Goal: Task Accomplishment & Management: Complete application form

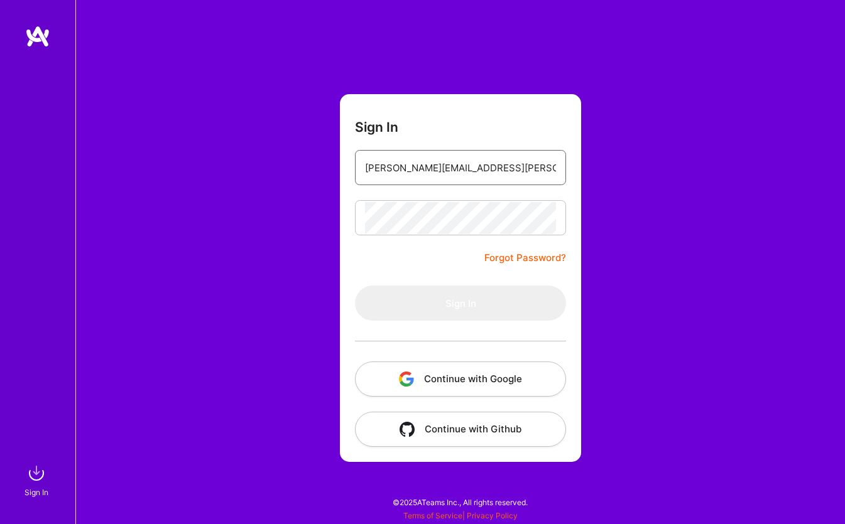
type input "nicolas.jurcak@gmail.com"
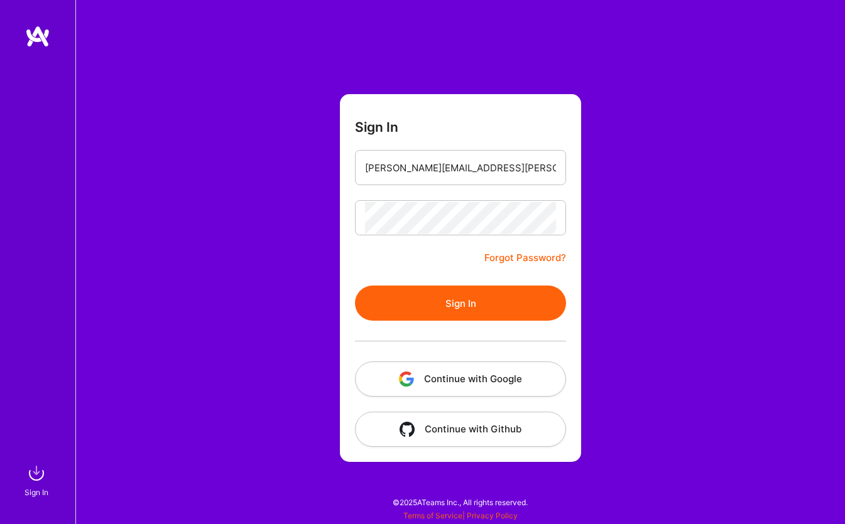
click at [408, 316] on button "Sign In" at bounding box center [460, 303] width 211 height 35
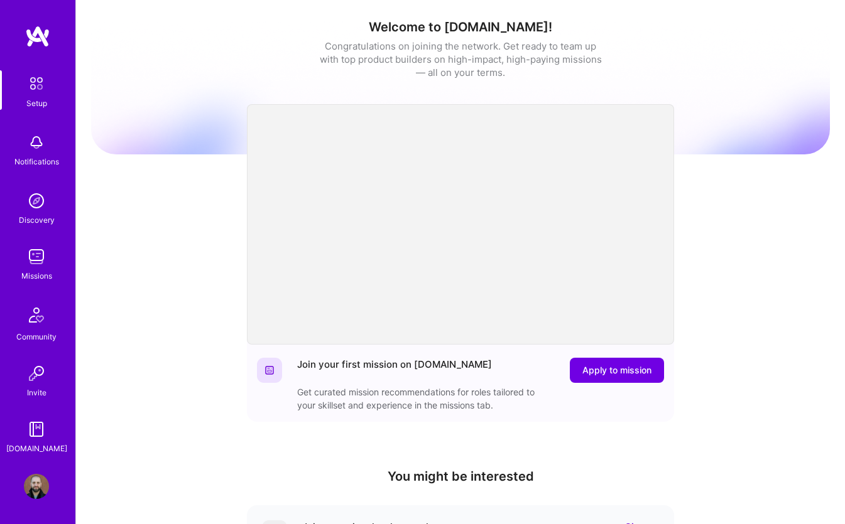
click at [28, 203] on img at bounding box center [36, 200] width 25 height 25
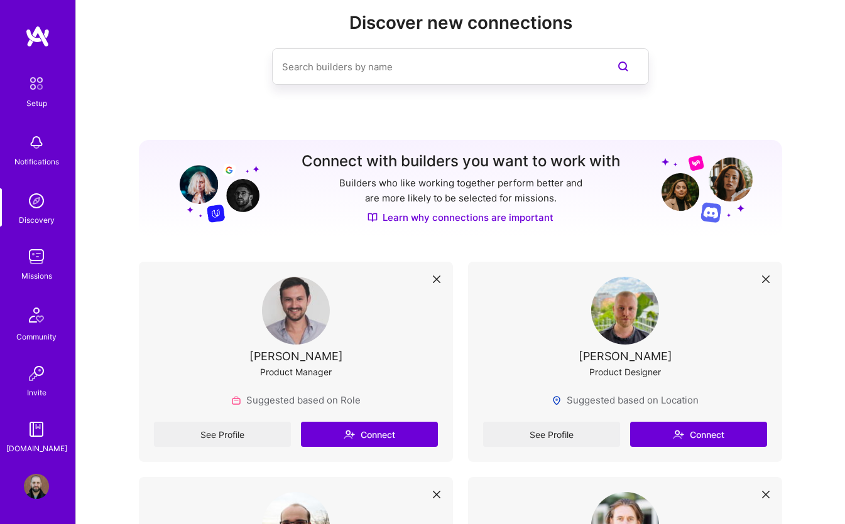
scroll to position [15, 0]
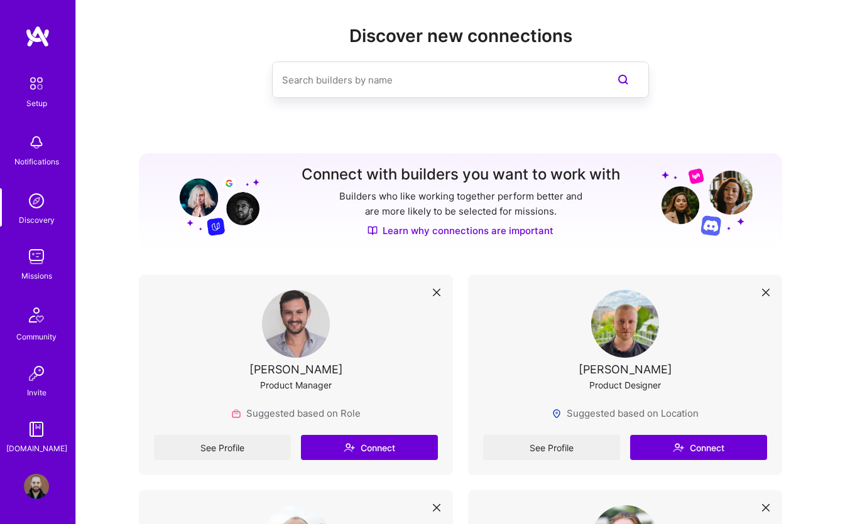
click at [35, 253] on img at bounding box center [36, 256] width 25 height 25
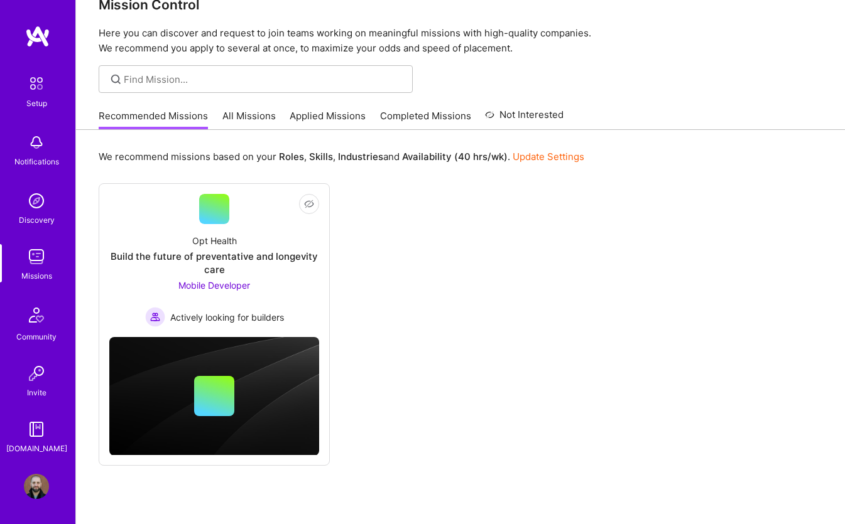
scroll to position [3, 0]
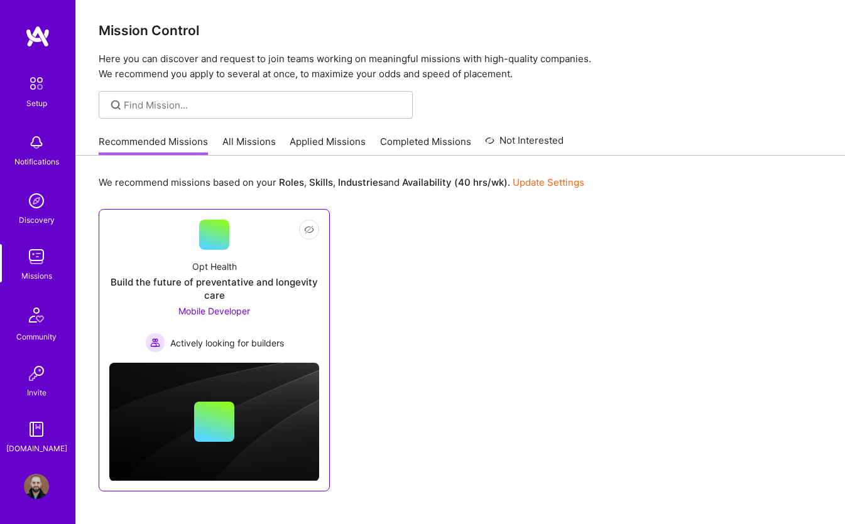
click at [151, 283] on div "Build the future of preventative and longevity care" at bounding box center [214, 289] width 210 height 26
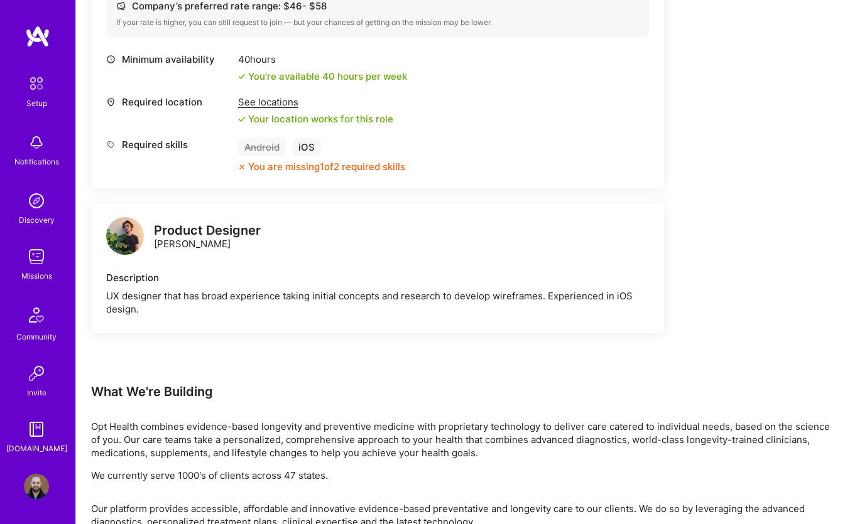
scroll to position [474, 0]
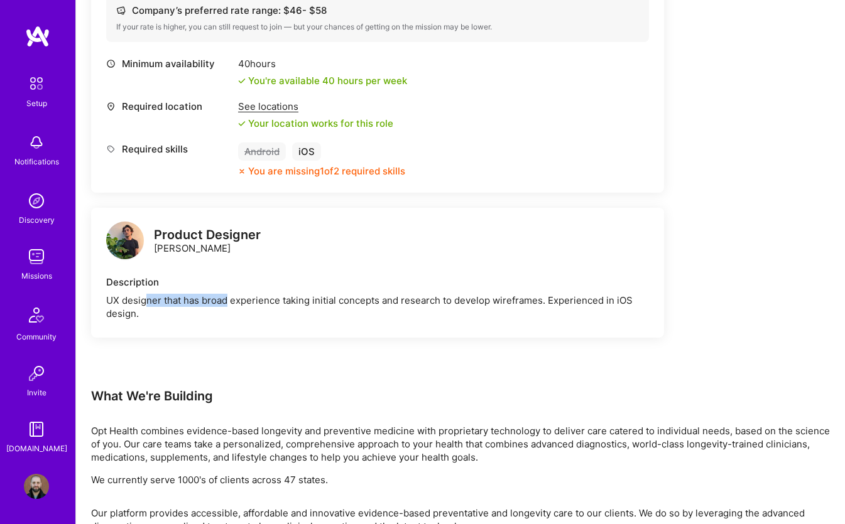
drag, startPoint x: 143, startPoint y: 297, endPoint x: 226, endPoint y: 297, distance: 82.9
click at [226, 297] on div "UX designer that has broad experience taking initial concepts and research to d…" at bounding box center [377, 307] width 543 height 26
drag, startPoint x: 262, startPoint y: 300, endPoint x: 332, endPoint y: 301, distance: 70.3
click at [332, 301] on div "UX designer that has broad experience taking initial concepts and research to d…" at bounding box center [377, 307] width 543 height 26
click at [355, 303] on div "UX designer that has broad experience taking initial concepts and research to d…" at bounding box center [377, 307] width 543 height 26
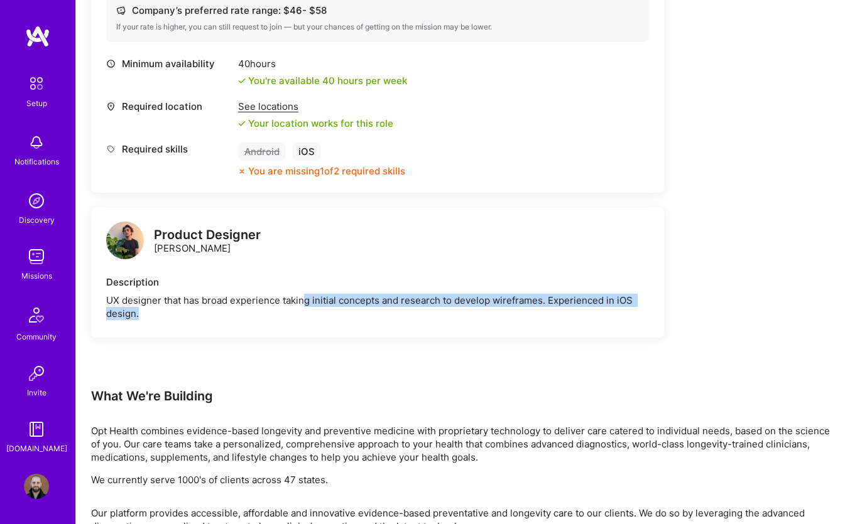
drag, startPoint x: 306, startPoint y: 303, endPoint x: 420, endPoint y: 309, distance: 113.8
click at [420, 309] on div "UX designer that has broad experience taking initial concepts and research to d…" at bounding box center [377, 307] width 543 height 26
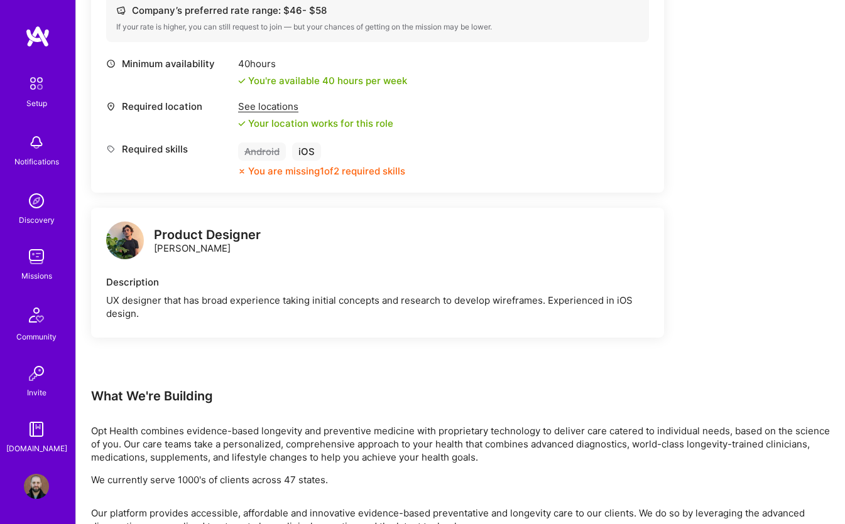
click at [452, 301] on div "UX designer that has broad experience taking initial concepts and research to d…" at bounding box center [377, 307] width 543 height 26
drag, startPoint x: 404, startPoint y: 301, endPoint x: 533, endPoint y: 302, distance: 128.1
click at [534, 303] on div "UX designer that has broad experience taking initial concepts and research to d…" at bounding box center [377, 307] width 543 height 26
drag, startPoint x: 539, startPoint y: 300, endPoint x: 355, endPoint y: 297, distance: 183.4
click at [355, 297] on div "UX designer that has broad experience taking initial concepts and research to d…" at bounding box center [377, 307] width 543 height 26
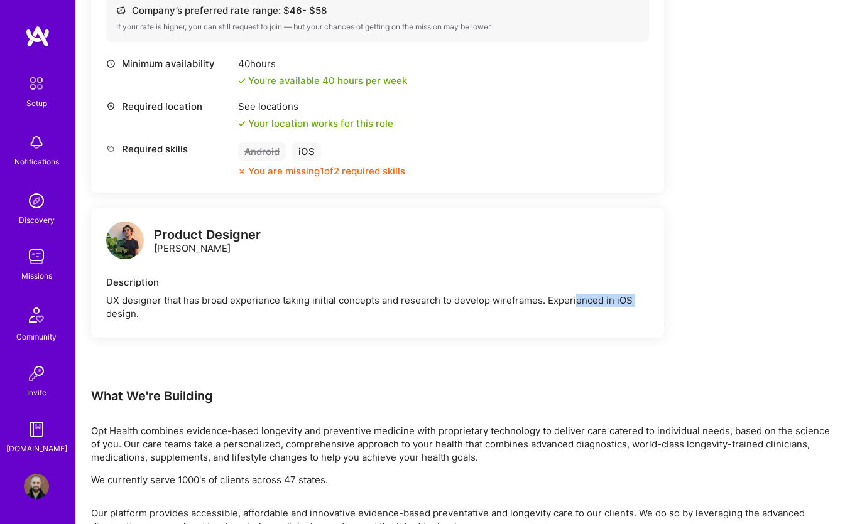
drag, startPoint x: 577, startPoint y: 301, endPoint x: 639, endPoint y: 301, distance: 62.2
click at [639, 301] on div "UX designer that has broad experience taking initial concepts and research to d…" at bounding box center [377, 307] width 543 height 26
click at [143, 316] on div "UX designer that has broad experience taking initial concepts and research to d…" at bounding box center [377, 307] width 543 height 26
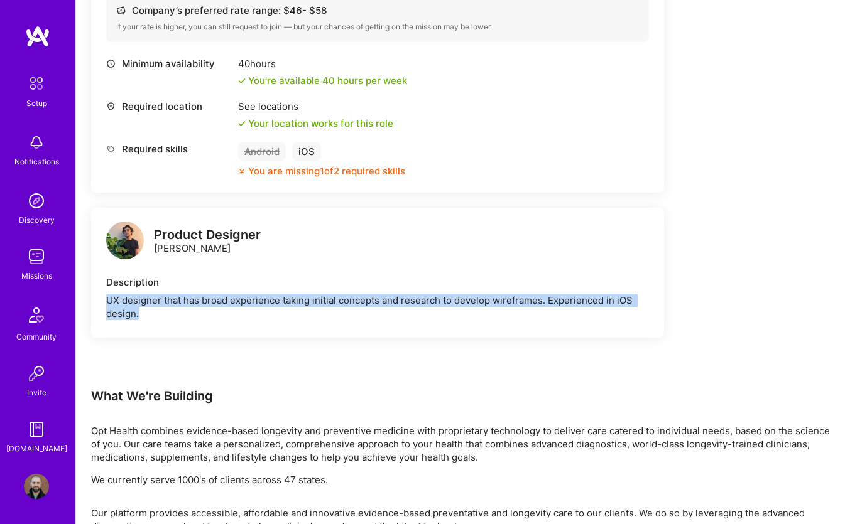
drag, startPoint x: 147, startPoint y: 313, endPoint x: 107, endPoint y: 302, distance: 41.7
click at [107, 302] on div "UX designer that has broad experience taking initial concepts and research to d…" at bounding box center [377, 307] width 543 height 26
click at [192, 323] on div "Product Designer Nicholas Sedlazek Description UX designer that has broad exper…" at bounding box center [377, 273] width 573 height 130
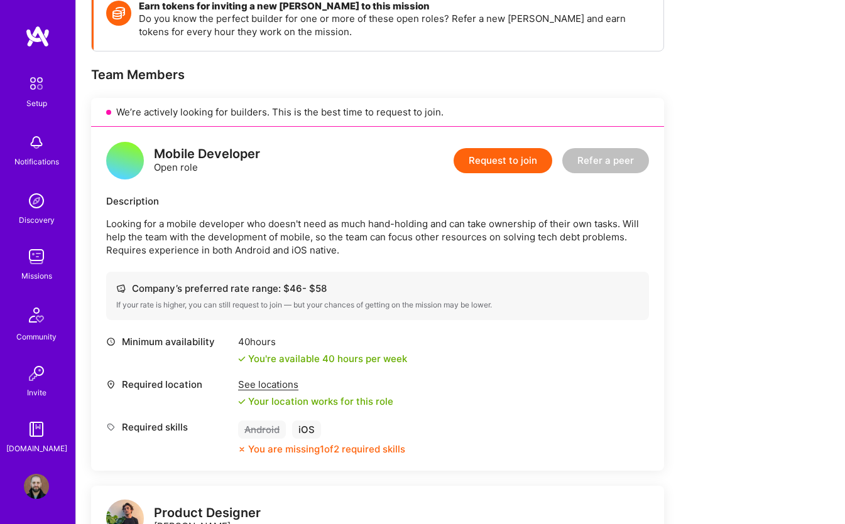
scroll to position [200, 0]
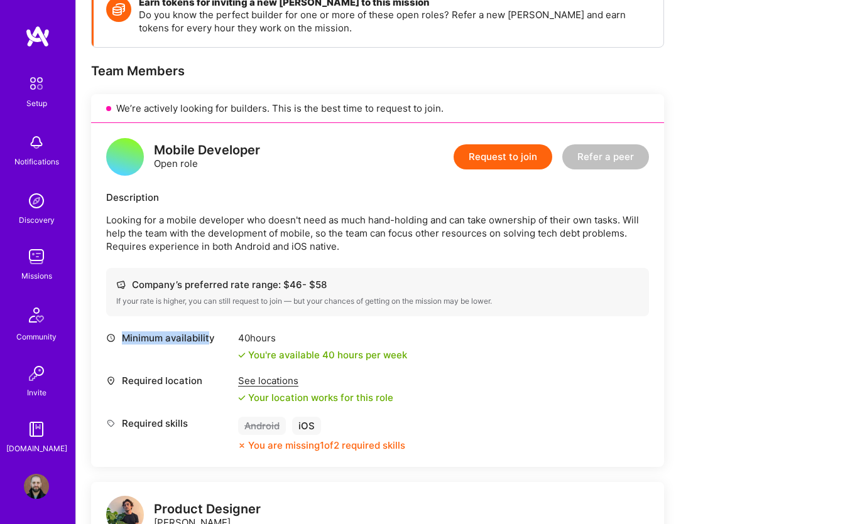
drag, startPoint x: 133, startPoint y: 337, endPoint x: 210, endPoint y: 337, distance: 77.2
click at [210, 337] on div "Minimum availability" at bounding box center [169, 338] width 126 height 13
click at [220, 342] on div "Minimum availability" at bounding box center [169, 338] width 126 height 13
drag, startPoint x: 124, startPoint y: 380, endPoint x: 191, endPoint y: 380, distance: 66.6
click at [191, 380] on div "Required location" at bounding box center [169, 380] width 126 height 13
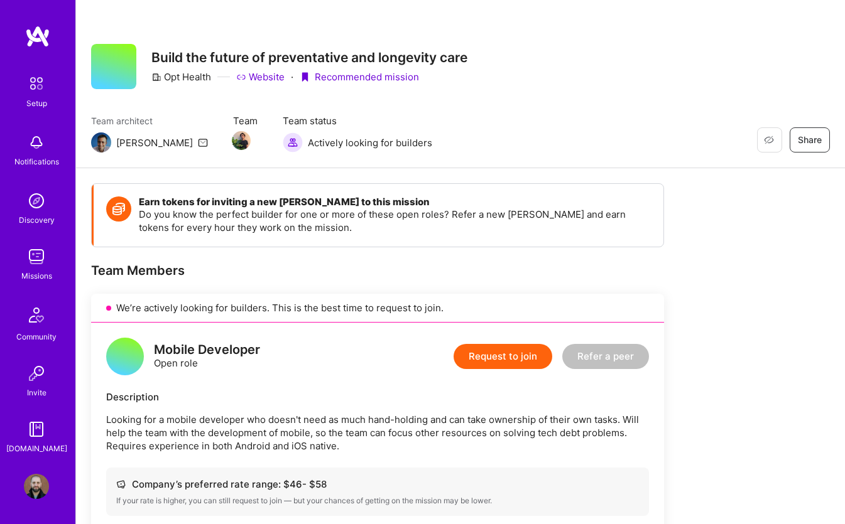
scroll to position [0, 0]
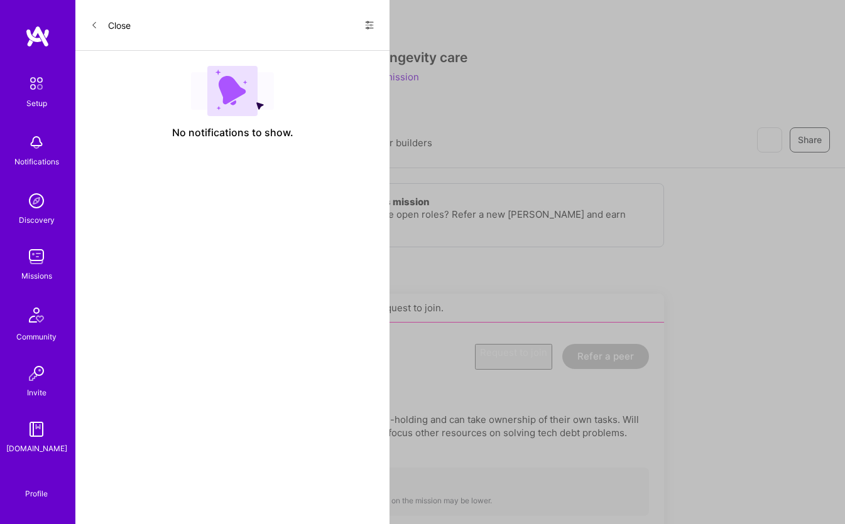
scroll to position [3, 0]
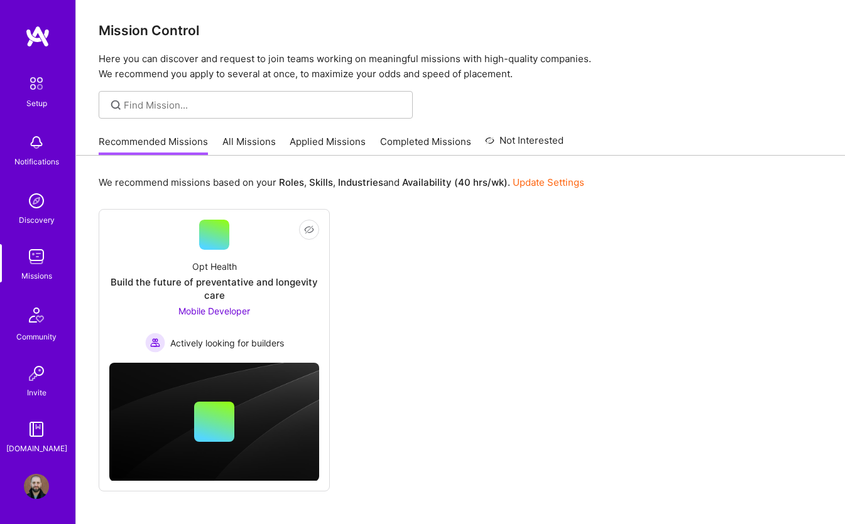
click at [239, 146] on link "All Missions" at bounding box center [248, 145] width 53 height 21
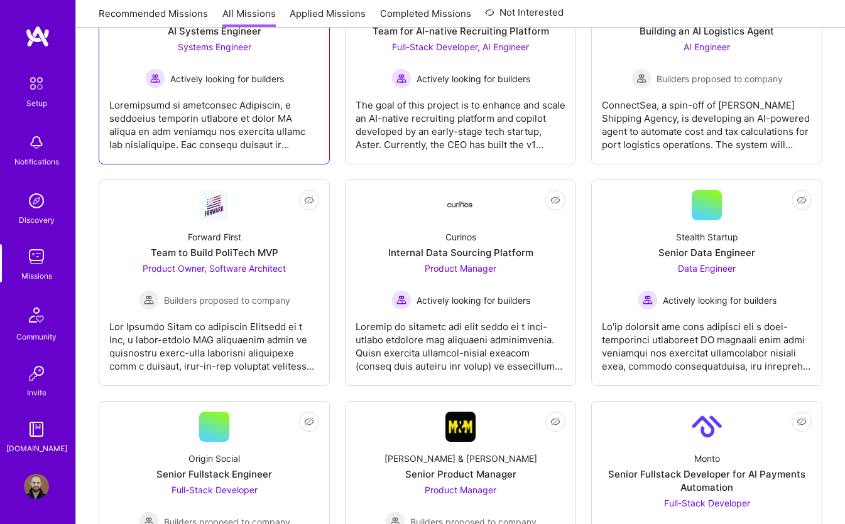
scroll to position [519, 0]
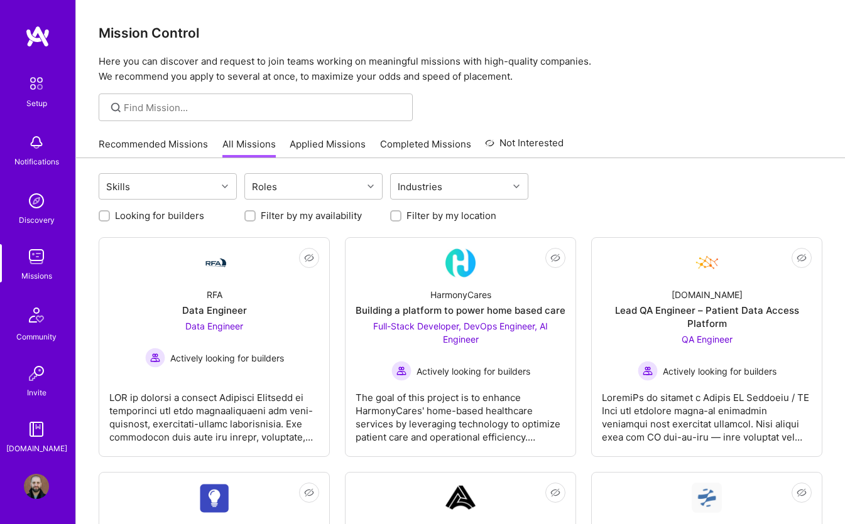
scroll to position [0, 0]
click at [176, 112] on input at bounding box center [263, 107] width 279 height 13
type input "iOS"
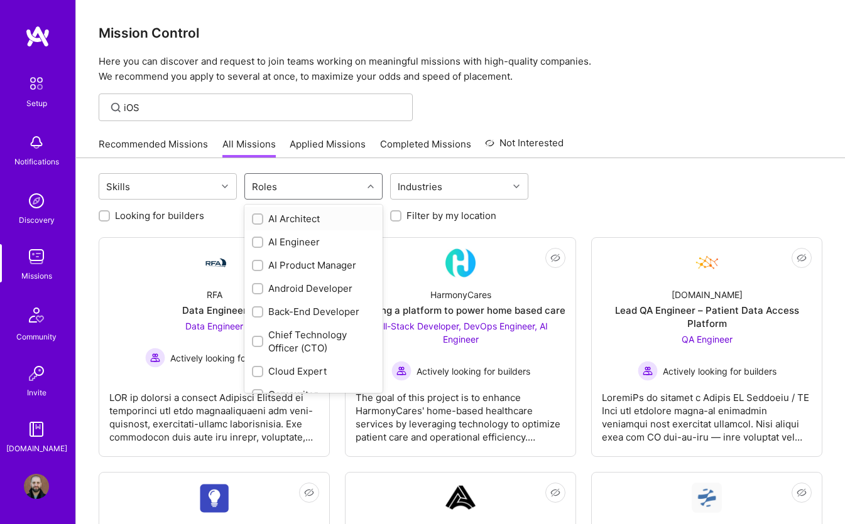
click at [302, 185] on div "Roles" at bounding box center [303, 186] width 117 height 25
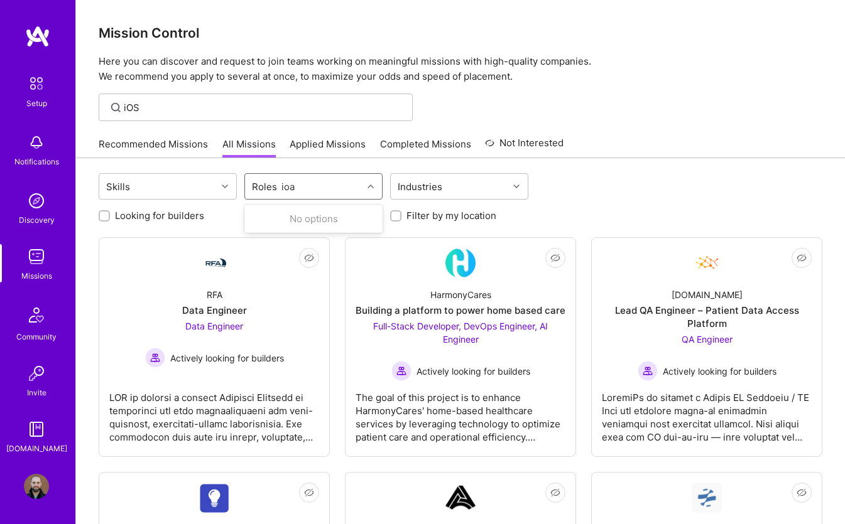
type input "io"
click at [257, 220] on input "checkbox" at bounding box center [258, 219] width 9 height 9
checkbox input "true"
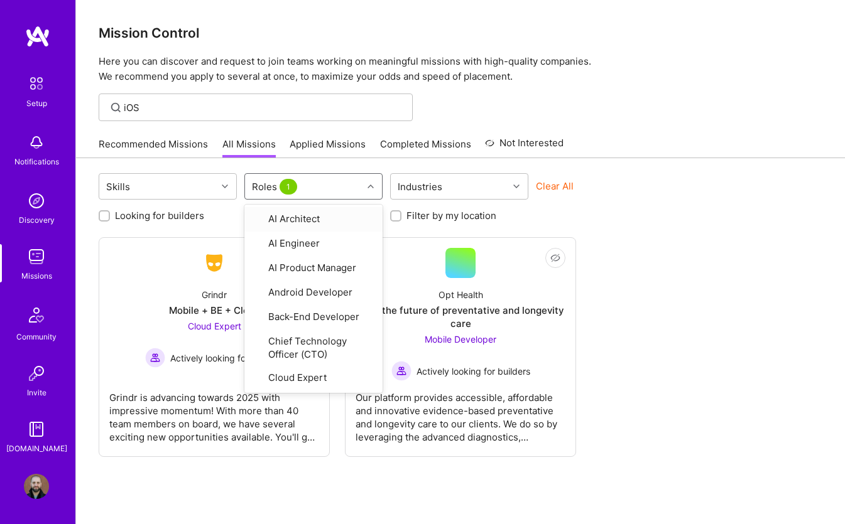
click at [624, 208] on div "Looking for builders Filter by my availability Filter by my location" at bounding box center [460, 212] width 723 height 19
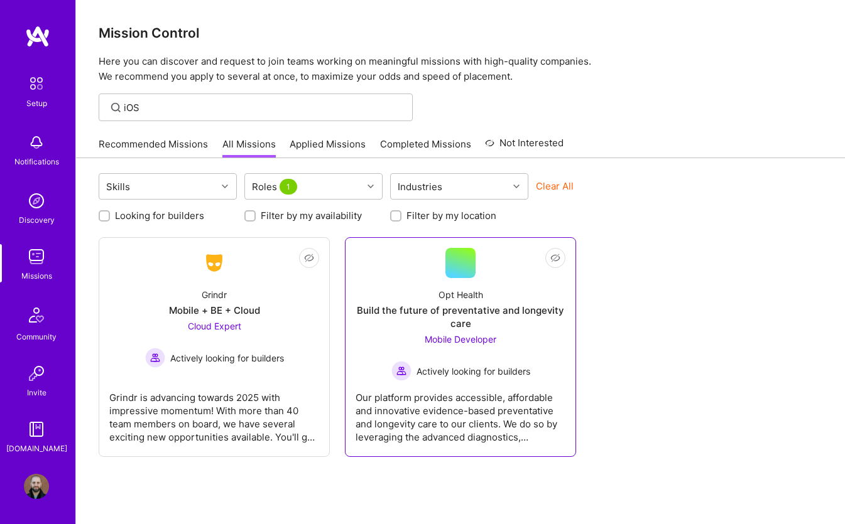
click at [405, 338] on div "Mobile Developer Actively looking for builders" at bounding box center [460, 357] width 139 height 48
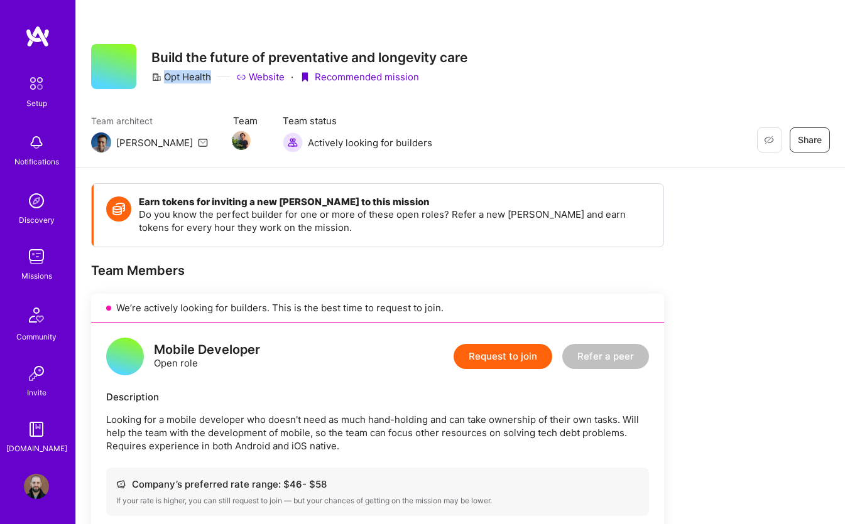
drag, startPoint x: 167, startPoint y: 78, endPoint x: 212, endPoint y: 78, distance: 44.6
click at [211, 78] on div "Opt Health" at bounding box center [181, 76] width 60 height 13
copy div "Opt Health"
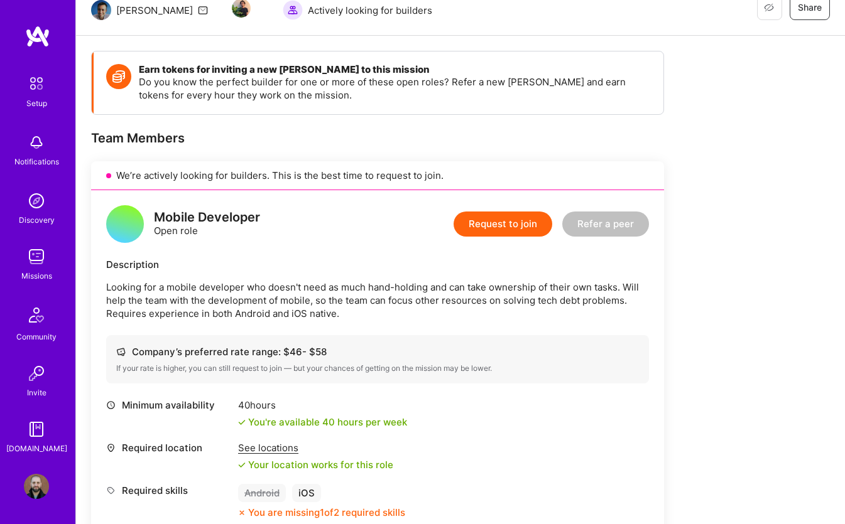
scroll to position [130, 0]
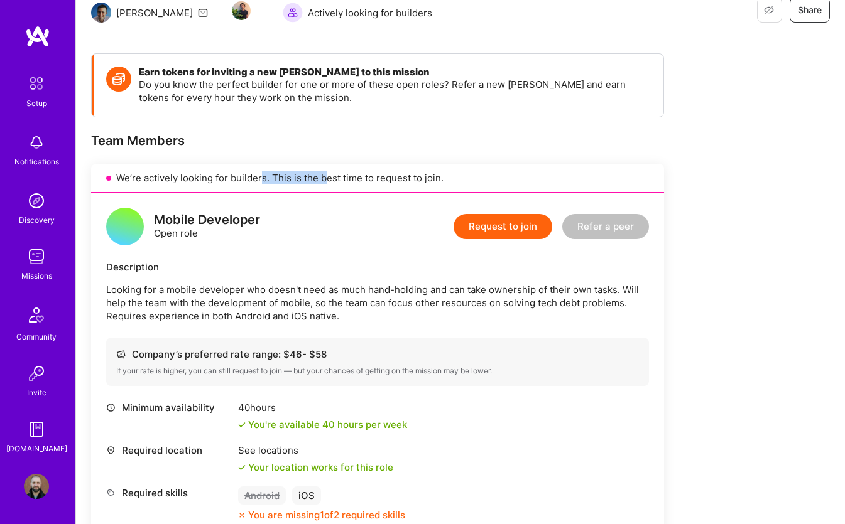
drag, startPoint x: 262, startPoint y: 178, endPoint x: 327, endPoint y: 178, distance: 64.1
click at [327, 178] on div "We’re actively looking for builders. This is the best time to request to join." at bounding box center [377, 178] width 573 height 29
drag, startPoint x: 340, startPoint y: 180, endPoint x: 426, endPoint y: 181, distance: 86.7
click at [426, 181] on div "We’re actively looking for builders. This is the best time to request to join." at bounding box center [377, 178] width 573 height 29
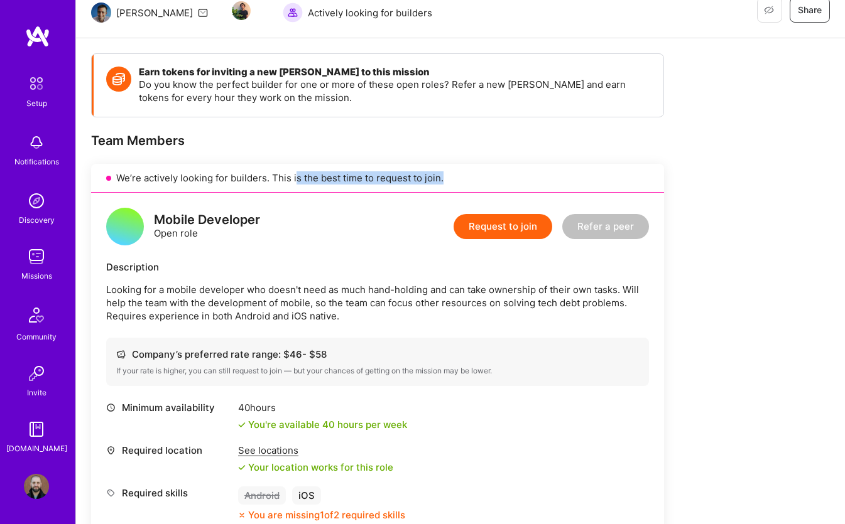
drag, startPoint x: 442, startPoint y: 181, endPoint x: 293, endPoint y: 180, distance: 149.5
click at [293, 180] on div "We’re actively looking for builders. This is the best time to request to join." at bounding box center [377, 178] width 573 height 29
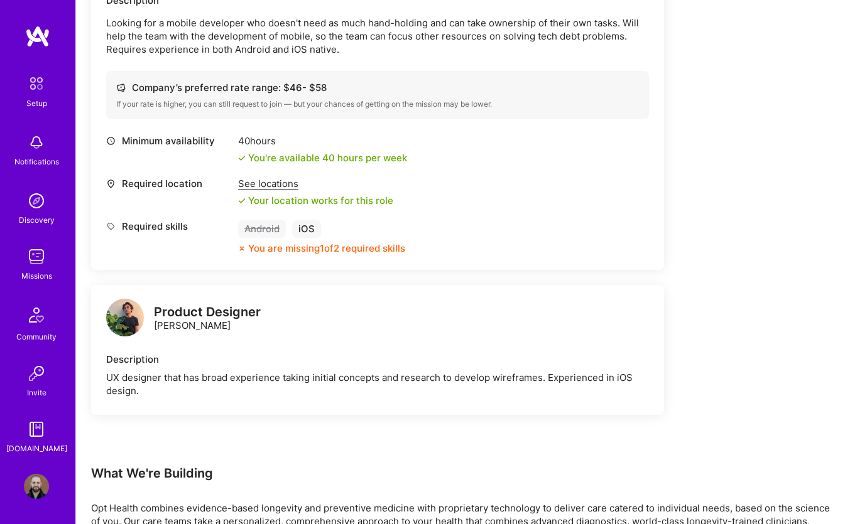
scroll to position [401, 0]
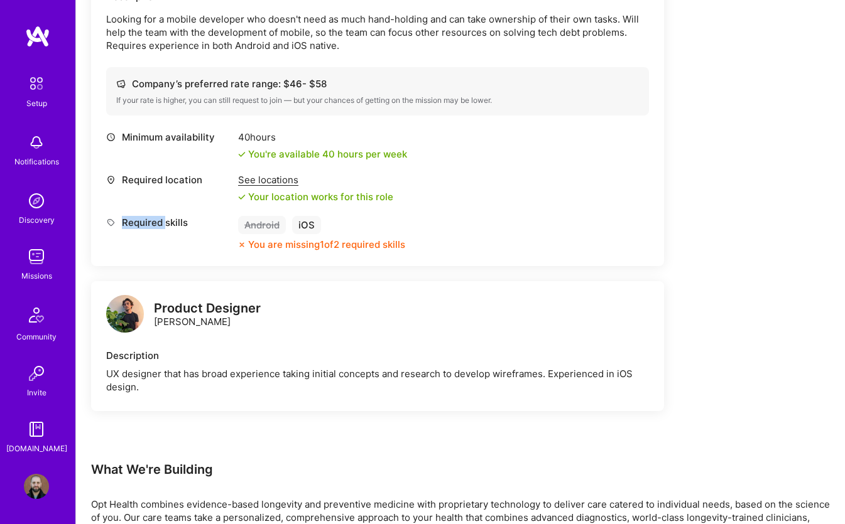
drag, startPoint x: 123, startPoint y: 217, endPoint x: 166, endPoint y: 217, distance: 43.3
click at [166, 217] on div "Required skills" at bounding box center [169, 222] width 126 height 13
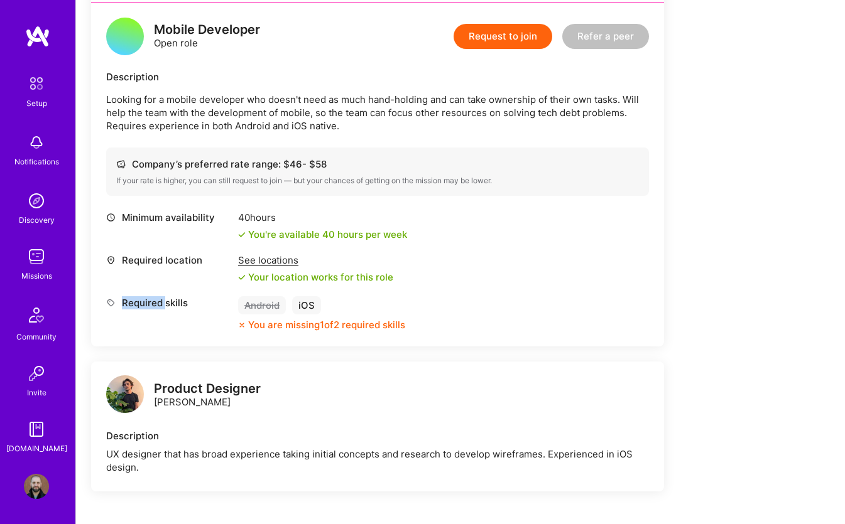
scroll to position [321, 0]
drag, startPoint x: 133, startPoint y: 127, endPoint x: 305, endPoint y: 122, distance: 171.5
click at [305, 122] on p "Looking for a mobile developer who doesn't need as much hand-holding and can ta…" at bounding box center [377, 112] width 543 height 40
click at [339, 125] on p "Looking for a mobile developer who doesn't need as much hand-holding and can ta…" at bounding box center [377, 112] width 543 height 40
drag, startPoint x: 353, startPoint y: 125, endPoint x: 188, endPoint y: 121, distance: 165.2
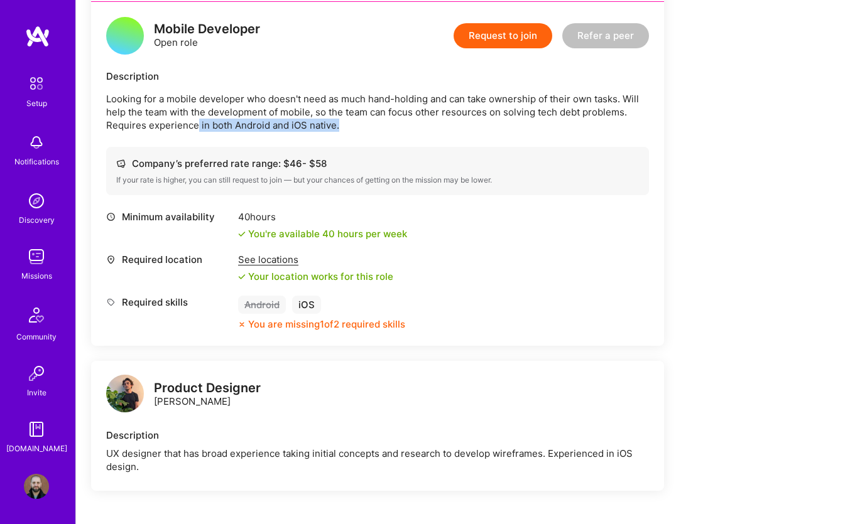
click at [195, 122] on p "Looking for a mobile developer who doesn't need as much hand-holding and can ta…" at bounding box center [377, 112] width 543 height 40
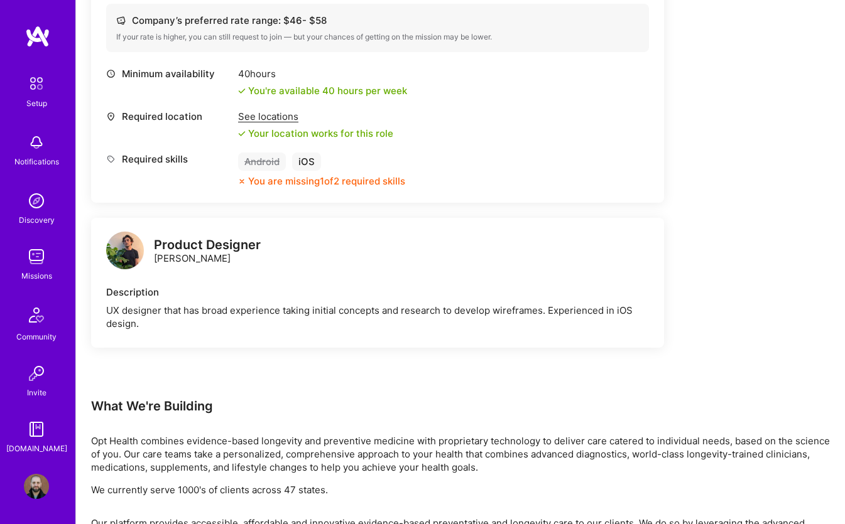
scroll to position [474, 0]
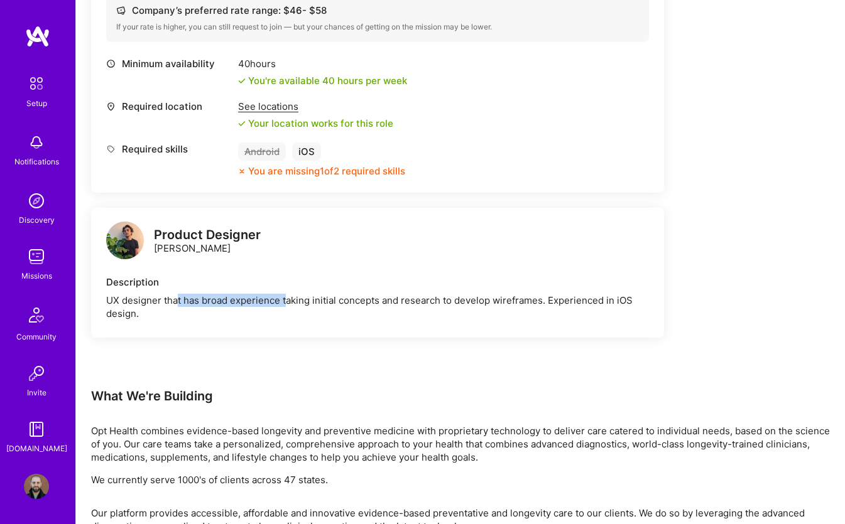
drag, startPoint x: 175, startPoint y: 299, endPoint x: 287, endPoint y: 300, distance: 111.8
click at [287, 300] on div "UX designer that has broad experience taking initial concepts and research to d…" at bounding box center [377, 307] width 543 height 26
drag, startPoint x: 309, startPoint y: 303, endPoint x: 404, endPoint y: 291, distance: 95.6
click at [404, 291] on div "Description UX designer that has broad experience taking initial concepts and r…" at bounding box center [377, 298] width 543 height 45
drag, startPoint x: 431, startPoint y: 299, endPoint x: 538, endPoint y: 300, distance: 106.8
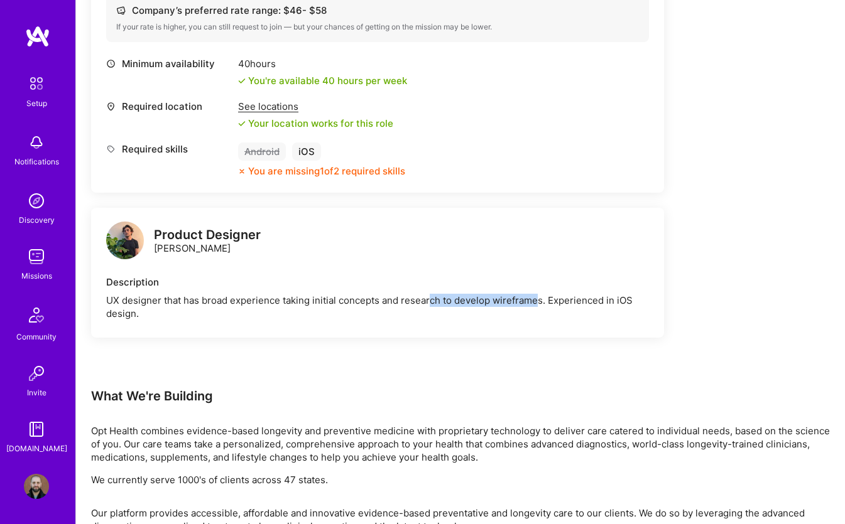
click at [538, 299] on div "UX designer that has broad experience taking initial concepts and research to d…" at bounding box center [377, 307] width 543 height 26
drag, startPoint x: 559, startPoint y: 302, endPoint x: 661, endPoint y: 302, distance: 102.4
click at [661, 302] on div "Product Designer Nicholas Sedlazek Description UX designer that has broad exper…" at bounding box center [377, 273] width 573 height 130
click at [656, 302] on div "Product Designer Nicholas Sedlazek Description UX designer that has broad exper…" at bounding box center [377, 273] width 573 height 130
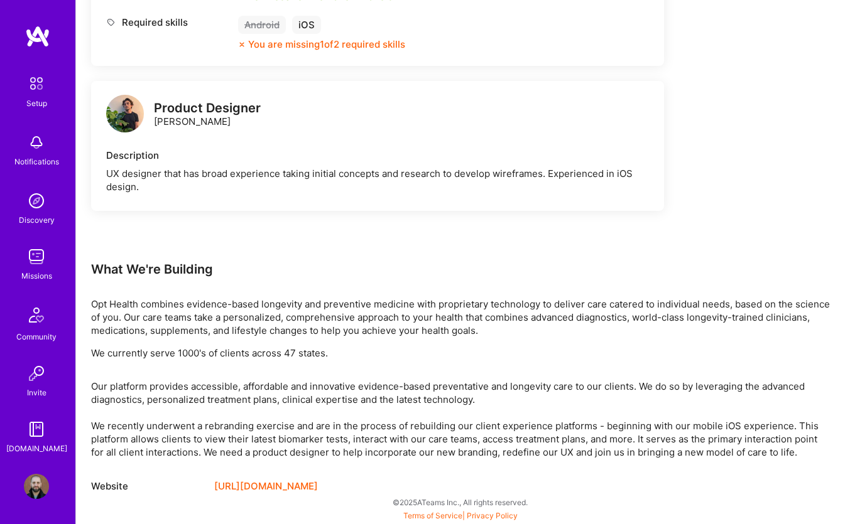
scroll to position [601, 0]
drag, startPoint x: 124, startPoint y: 311, endPoint x: 255, endPoint y: 311, distance: 130.6
click at [255, 311] on p "Opt Health combines evidence-based longevity and preventive medicine with propr…" at bounding box center [460, 318] width 738 height 40
drag, startPoint x: 326, startPoint y: 306, endPoint x: 472, endPoint y: 306, distance: 146.3
click at [472, 306] on p "Opt Health combines evidence-based longevity and preventive medicine with propr…" at bounding box center [460, 318] width 738 height 40
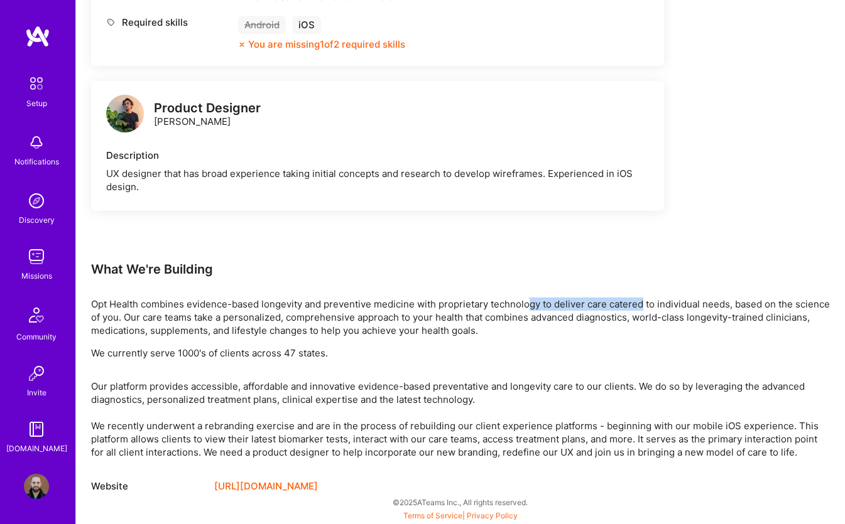
drag, startPoint x: 529, startPoint y: 303, endPoint x: 641, endPoint y: 306, distance: 111.8
click at [641, 306] on p "Opt Health combines evidence-based longevity and preventive medicine with propr…" at bounding box center [460, 318] width 738 height 40
drag, startPoint x: 668, startPoint y: 306, endPoint x: 774, endPoint y: 310, distance: 105.5
click at [774, 310] on p "Opt Health combines evidence-based longevity and preventive medicine with propr…" at bounding box center [460, 318] width 738 height 40
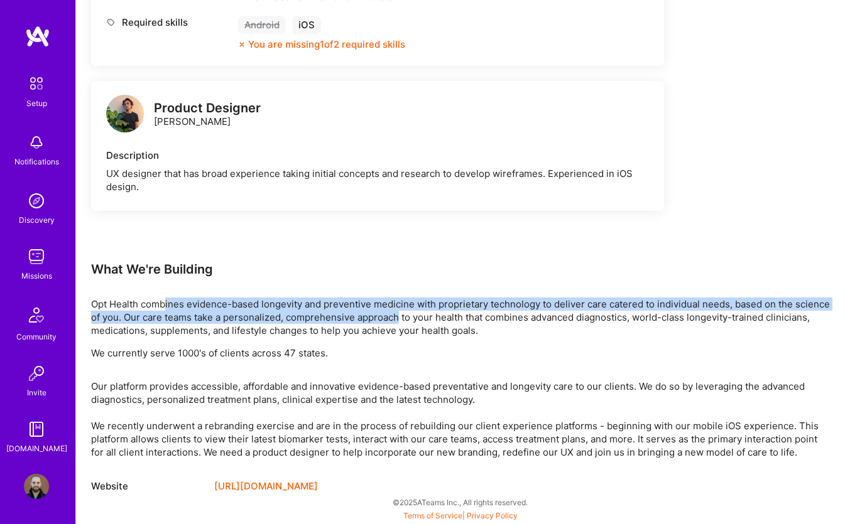
drag, startPoint x: 165, startPoint y: 308, endPoint x: 433, endPoint y: 311, distance: 268.8
click at [433, 311] on p "Opt Health combines evidence-based longevity and preventive medicine with propr…" at bounding box center [460, 318] width 738 height 40
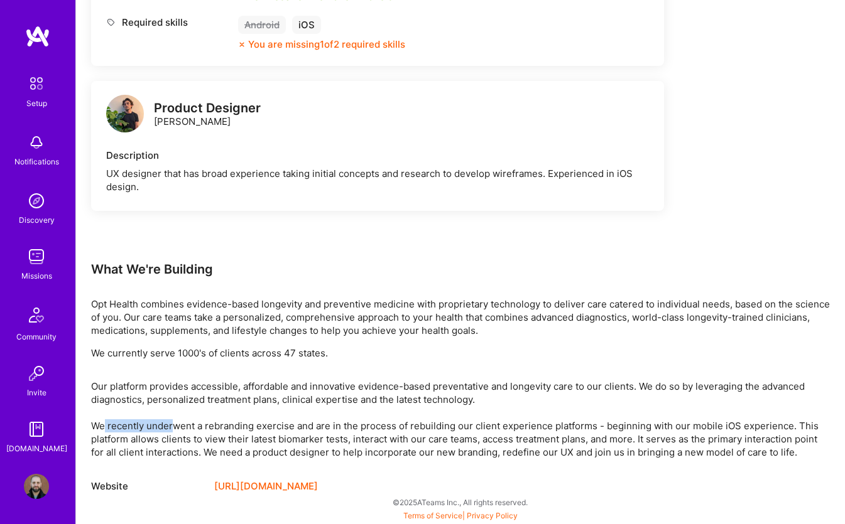
drag, startPoint x: 106, startPoint y: 428, endPoint x: 171, endPoint y: 431, distance: 64.7
click at [171, 431] on p "Our platform provides accessible, affordable and innovative evidence-based prev…" at bounding box center [460, 419] width 738 height 79
click at [163, 433] on p "Our platform provides accessible, affordable and innovative evidence-based prev…" at bounding box center [460, 419] width 738 height 79
drag, startPoint x: 187, startPoint y: 431, endPoint x: 297, endPoint y: 430, distance: 109.9
click at [297, 430] on p "Our platform provides accessible, affordable and innovative evidence-based prev…" at bounding box center [460, 419] width 738 height 79
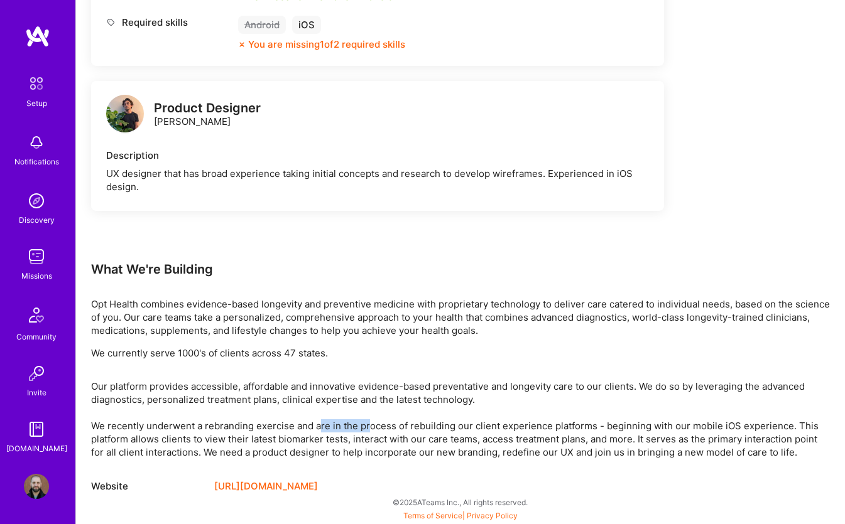
drag, startPoint x: 318, startPoint y: 426, endPoint x: 371, endPoint y: 426, distance: 52.7
click at [370, 426] on p "Our platform provides accessible, affordable and innovative evidence-based prev…" at bounding box center [460, 419] width 738 height 79
click at [398, 425] on p "Our platform provides accessible, affordable and innovative evidence-based prev…" at bounding box center [460, 419] width 738 height 79
drag, startPoint x: 350, startPoint y: 425, endPoint x: 496, endPoint y: 423, distance: 145.7
click at [496, 423] on p "Our platform provides accessible, affordable and innovative evidence-based prev…" at bounding box center [460, 419] width 738 height 79
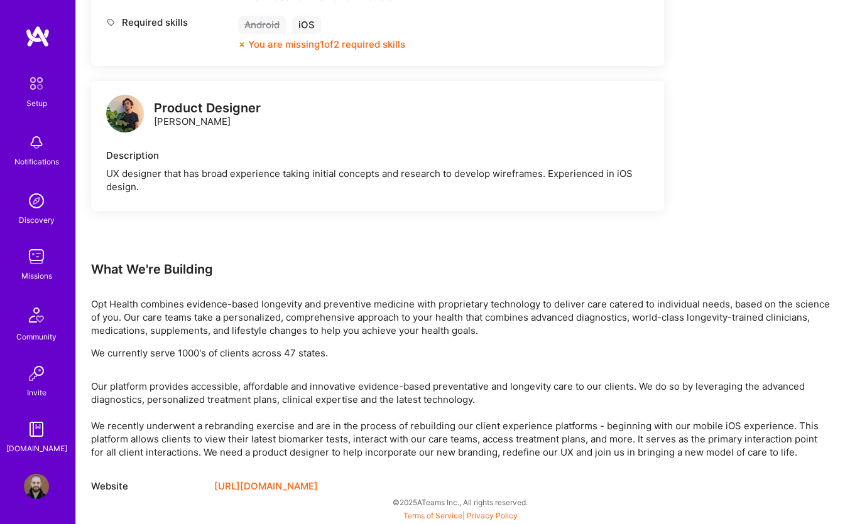
click at [518, 424] on p "Our platform provides accessible, affordable and innovative evidence-based prev…" at bounding box center [460, 419] width 738 height 79
drag, startPoint x: 495, startPoint y: 425, endPoint x: 607, endPoint y: 425, distance: 111.2
click at [607, 425] on p "Our platform provides accessible, affordable and innovative evidence-based prev…" at bounding box center [460, 419] width 738 height 79
click at [559, 424] on p "Our platform provides accessible, affordable and innovative evidence-based prev…" at bounding box center [460, 419] width 738 height 79
drag, startPoint x: 371, startPoint y: 423, endPoint x: 574, endPoint y: 426, distance: 203.5
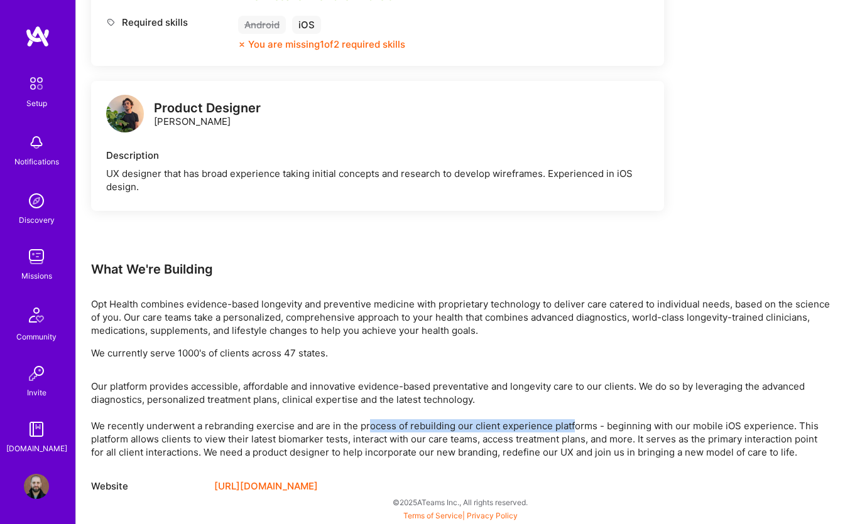
click at [574, 426] on p "Our platform provides accessible, affordable and innovative evidence-based prev…" at bounding box center [460, 419] width 738 height 79
drag, startPoint x: 607, startPoint y: 424, endPoint x: 666, endPoint y: 424, distance: 59.7
click at [666, 424] on p "Our platform provides accessible, affordable and innovative evidence-based prev…" at bounding box center [460, 419] width 738 height 79
drag, startPoint x: 645, startPoint y: 425, endPoint x: 718, endPoint y: 418, distance: 73.2
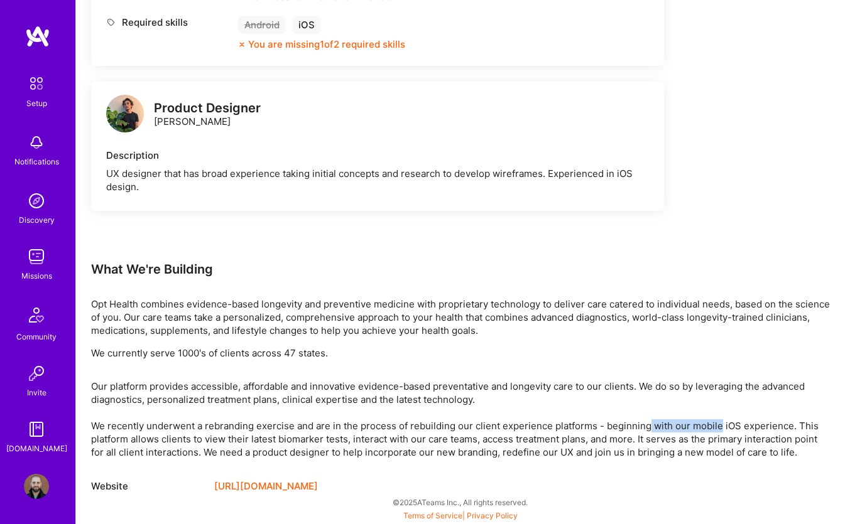
click at [717, 420] on p "Our platform provides accessible, affordable and innovative evidence-based prev…" at bounding box center [460, 419] width 738 height 79
drag, startPoint x: 732, startPoint y: 423, endPoint x: 781, endPoint y: 424, distance: 48.4
click at [781, 424] on p "Our platform provides accessible, affordable and innovative evidence-based prev…" at bounding box center [460, 419] width 738 height 79
drag, startPoint x: 158, startPoint y: 435, endPoint x: 247, endPoint y: 435, distance: 88.5
click at [247, 435] on p "Our platform provides accessible, affordable and innovative evidence-based prev…" at bounding box center [460, 419] width 738 height 79
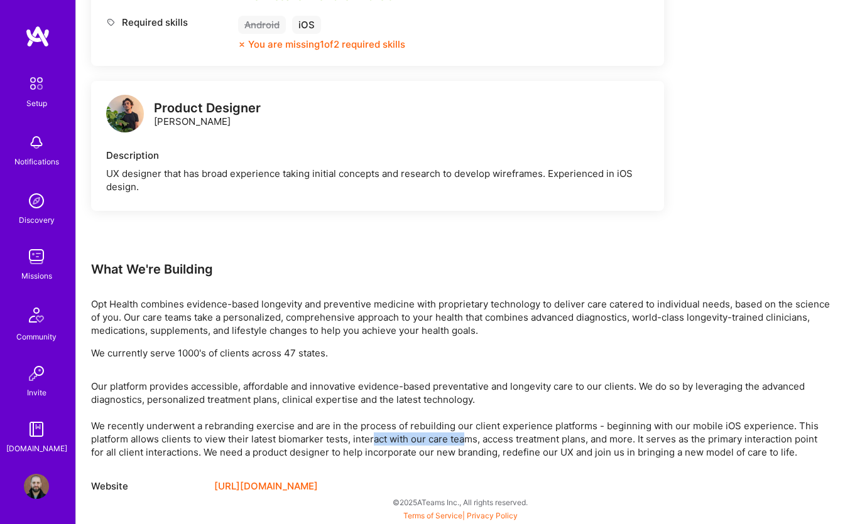
drag, startPoint x: 402, startPoint y: 435, endPoint x: 467, endPoint y: 435, distance: 64.7
click at [467, 435] on p "Our platform provides accessible, affordable and innovative evidence-based prev…" at bounding box center [460, 419] width 738 height 79
drag, startPoint x: 522, startPoint y: 435, endPoint x: 676, endPoint y: 435, distance: 153.9
click at [676, 435] on p "Our platform provides accessible, affordable and innovative evidence-based prev…" at bounding box center [460, 419] width 738 height 79
drag, startPoint x: 707, startPoint y: 433, endPoint x: 783, endPoint y: 433, distance: 76.0
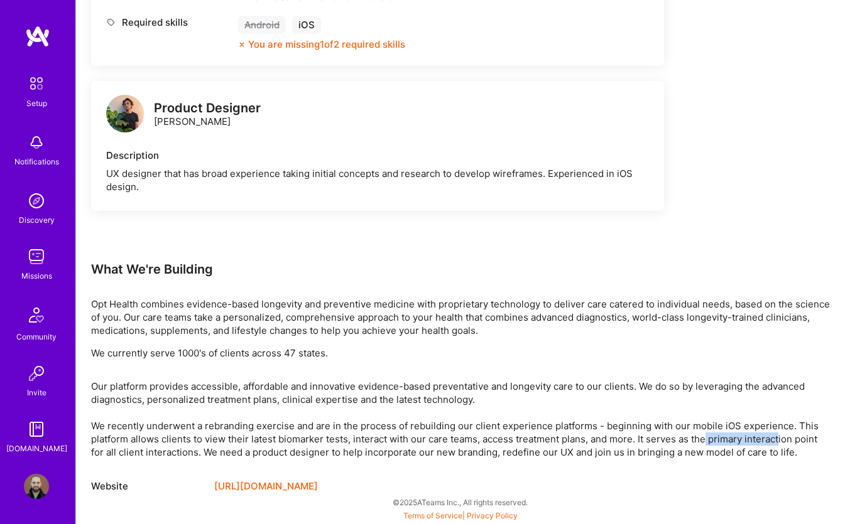
click at [783, 433] on p "Our platform provides accessible, affordable and innovative evidence-based prev…" at bounding box center [460, 419] width 738 height 79
drag, startPoint x: 210, startPoint y: 454, endPoint x: 455, endPoint y: 449, distance: 244.3
click at [455, 449] on p "Our platform provides accessible, affordable and innovative evidence-based prev…" at bounding box center [460, 419] width 738 height 79
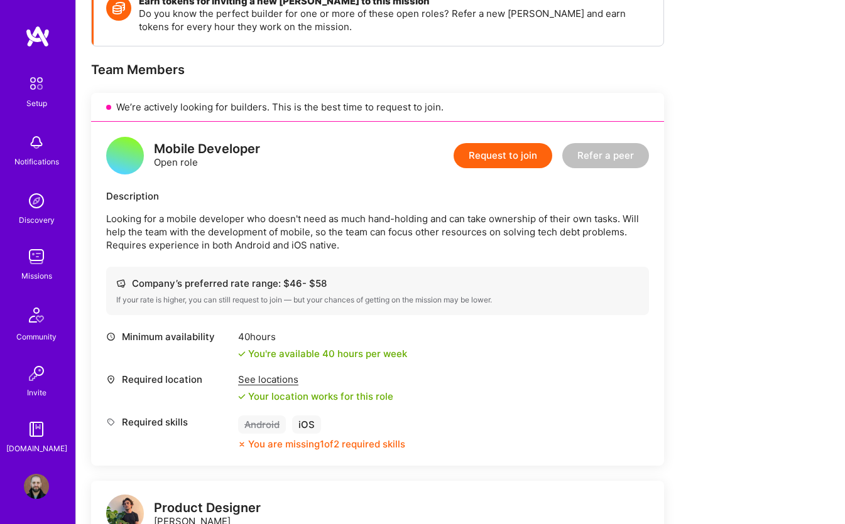
scroll to position [194, 0]
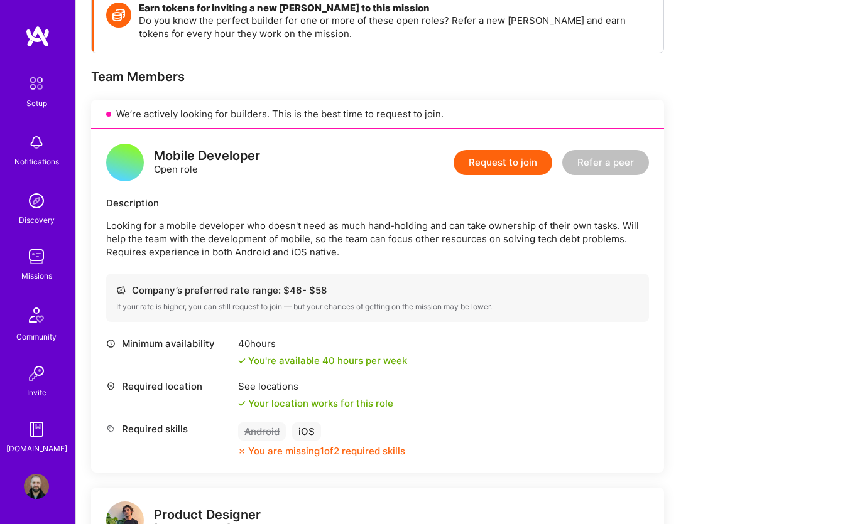
click at [472, 166] on button "Request to join" at bounding box center [502, 162] width 99 height 25
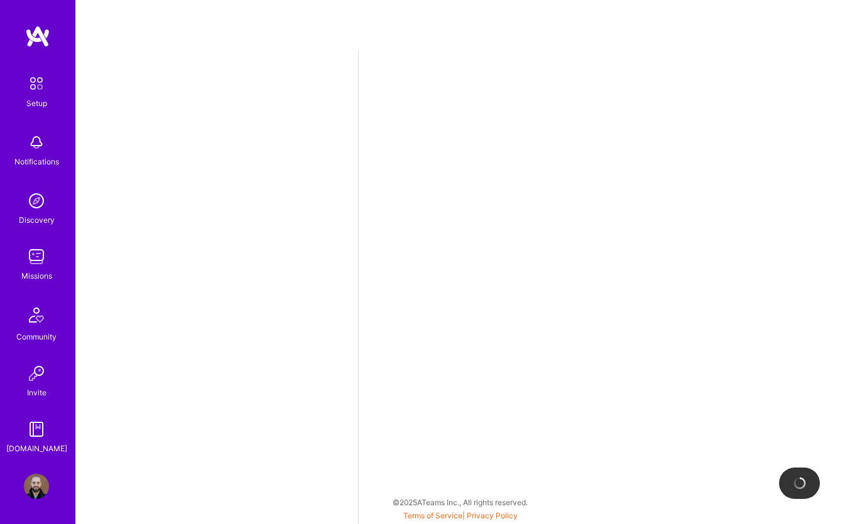
select select "CZ"
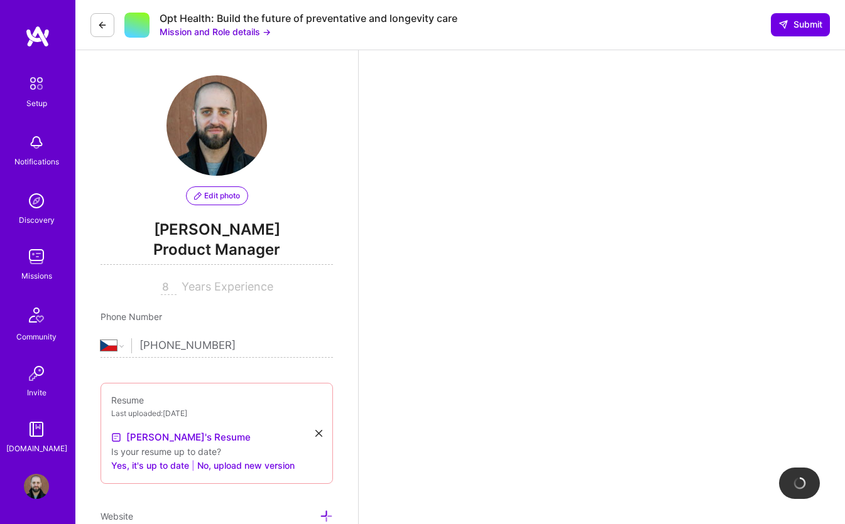
scroll to position [294, 0]
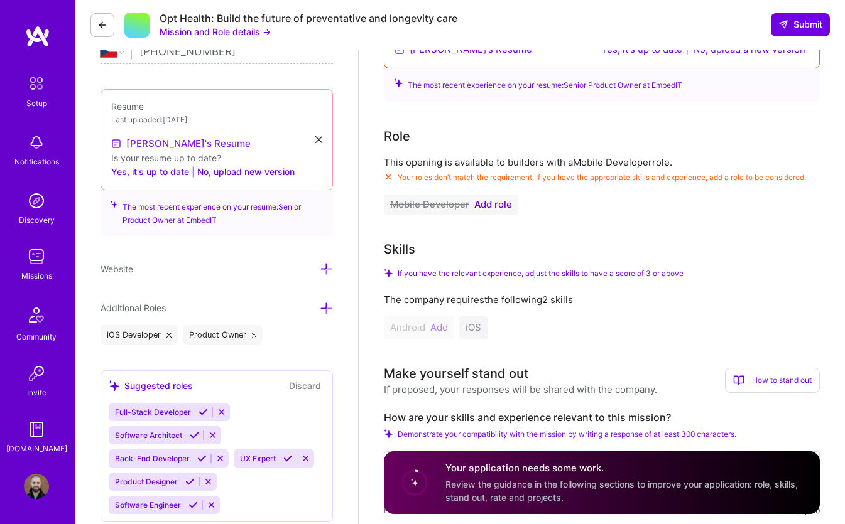
click at [149, 148] on link "[PERSON_NAME]'s Resume" at bounding box center [180, 143] width 139 height 15
click at [227, 174] on button "No, upload new version" at bounding box center [245, 172] width 97 height 15
click at [176, 146] on link "[PERSON_NAME]'s Resume" at bounding box center [180, 143] width 139 height 15
click at [246, 171] on button "No, upload new version" at bounding box center [245, 172] width 97 height 15
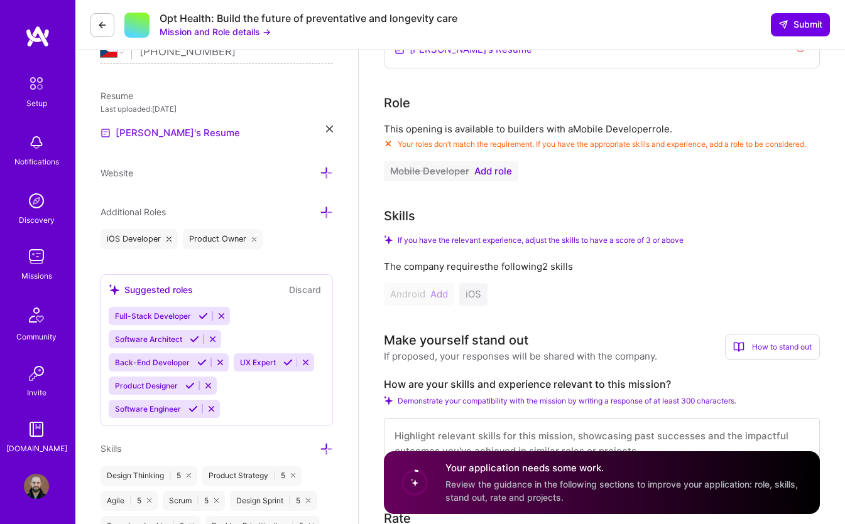
click at [163, 135] on link "[PERSON_NAME]'s Resume" at bounding box center [169, 133] width 139 height 15
click at [127, 175] on span "Website" at bounding box center [116, 173] width 33 height 11
click at [322, 175] on icon at bounding box center [326, 172] width 13 height 13
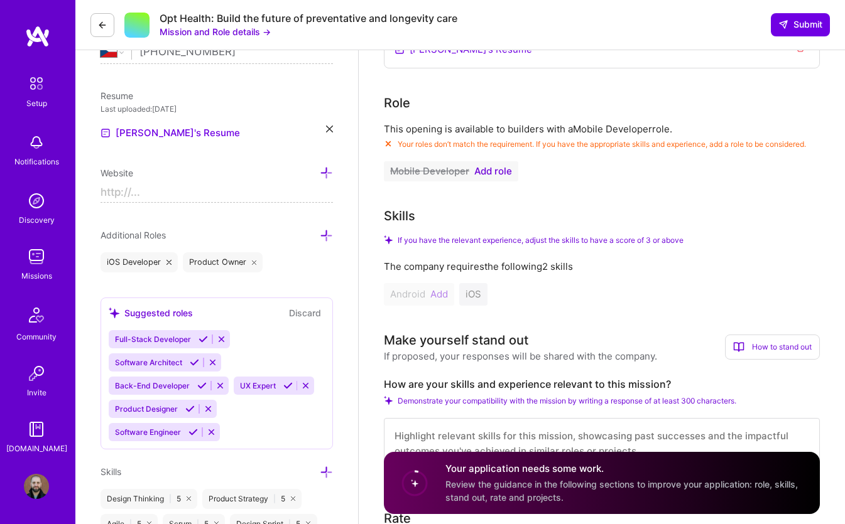
click at [152, 191] on input at bounding box center [216, 193] width 232 height 20
click at [125, 188] on input at bounding box center [216, 193] width 232 height 20
paste input "https://nicolasjurcak.theboringlab.cz"
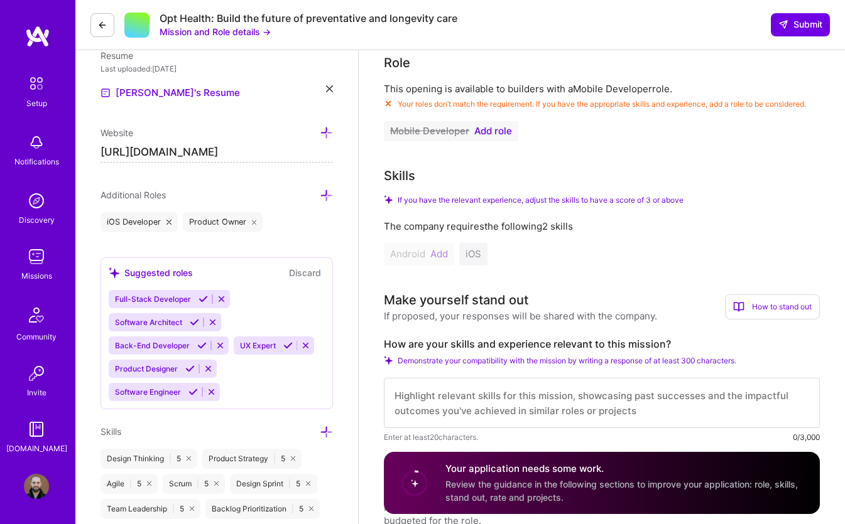
scroll to position [335, 0]
type input "https://nicolasjurcak.theboringlab.cz"
click at [330, 133] on icon at bounding box center [326, 132] width 13 height 13
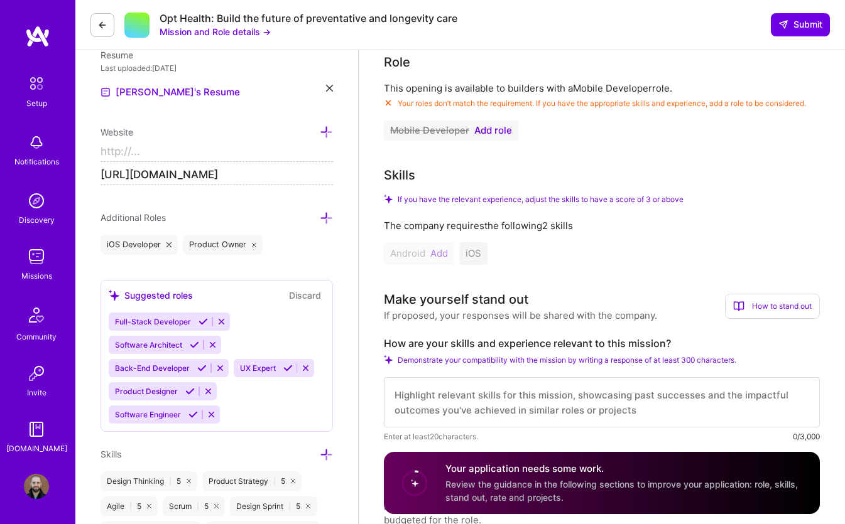
click at [141, 157] on input at bounding box center [216, 152] width 232 height 20
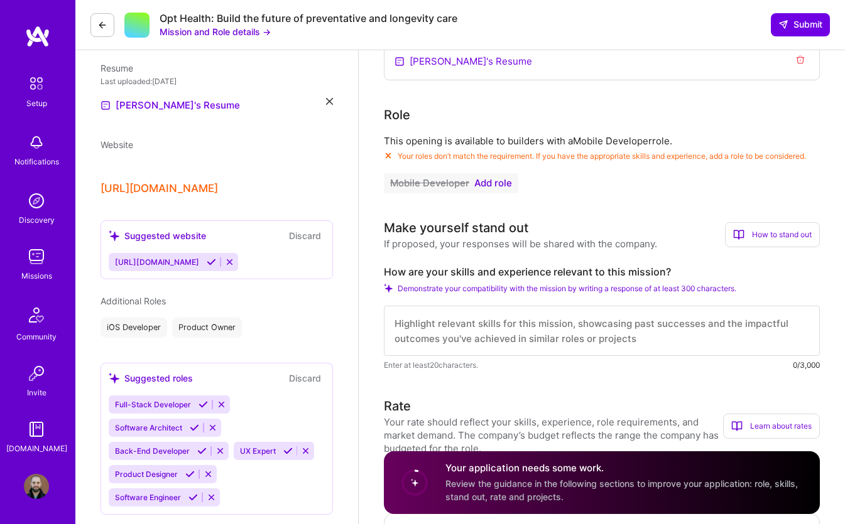
scroll to position [280, 0]
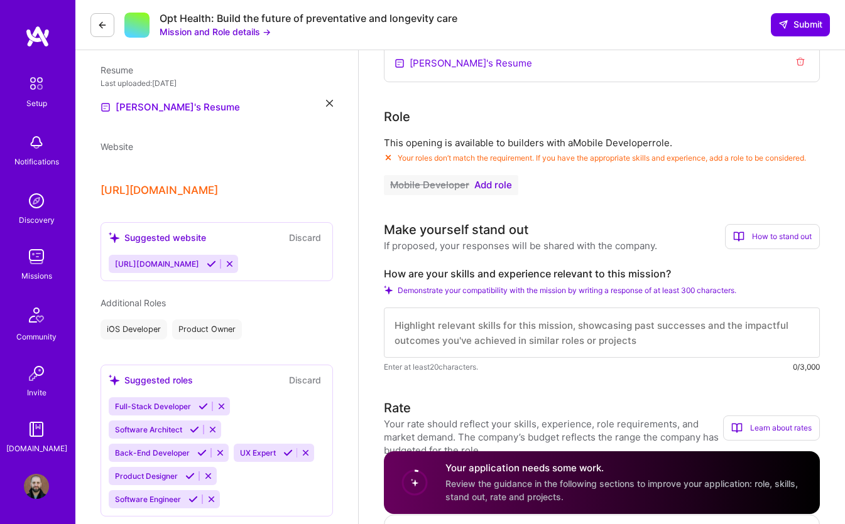
click at [489, 190] on span "Add role" at bounding box center [493, 185] width 38 height 10
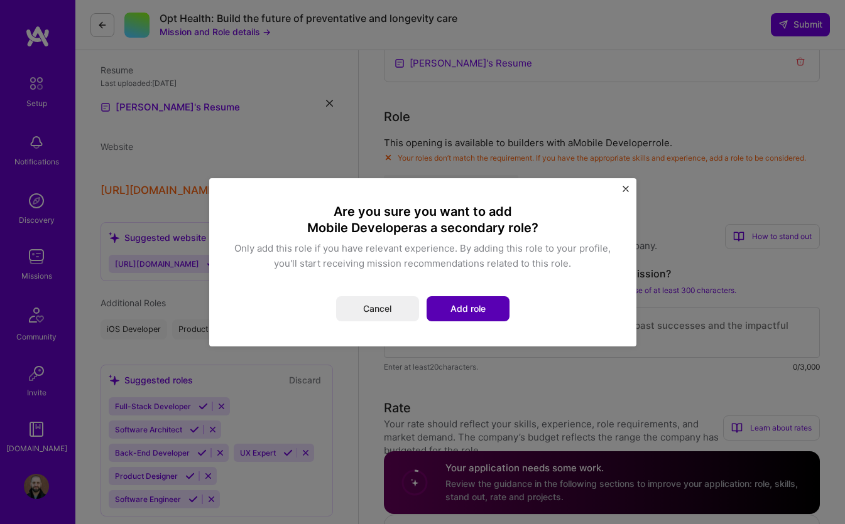
click at [462, 305] on button "Add role" at bounding box center [467, 308] width 83 height 25
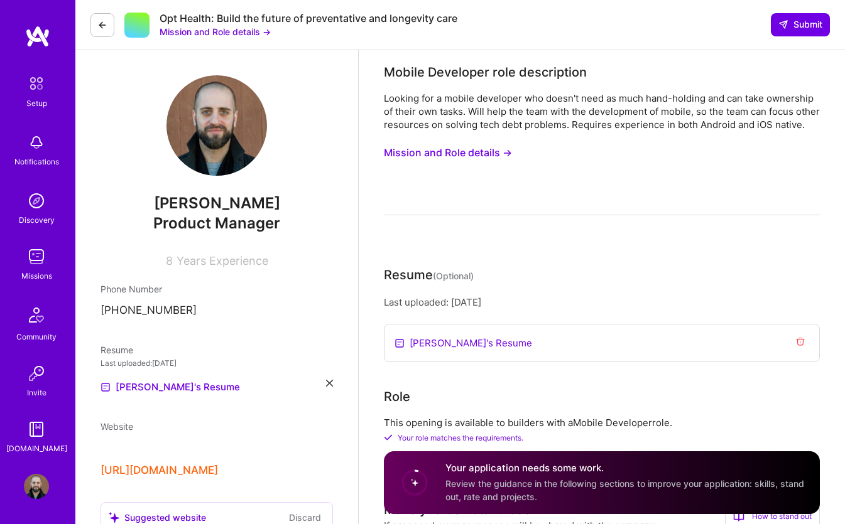
scroll to position [0, 0]
drag, startPoint x: 424, startPoint y: 101, endPoint x: 526, endPoint y: 97, distance: 102.5
click at [526, 97] on div "Looking for a mobile developer who doesn't need as much hand-holding and can ta…" at bounding box center [602, 112] width 436 height 40
drag, startPoint x: 554, startPoint y: 97, endPoint x: 688, endPoint y: 100, distance: 134.4
click at [688, 100] on div "Looking for a mobile developer who doesn't need as much hand-holding and can ta…" at bounding box center [602, 112] width 436 height 40
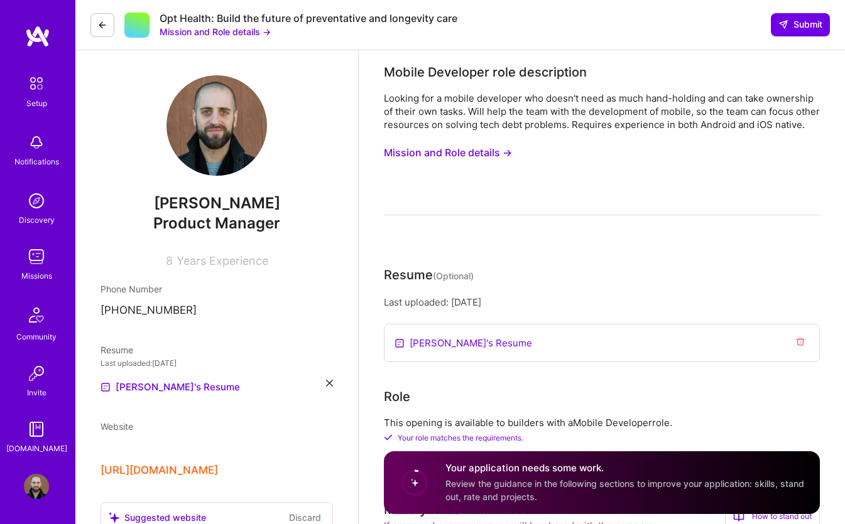
click at [570, 199] on div "Looking for a mobile developer who doesn't need as much hand-holding and can ta…" at bounding box center [602, 154] width 436 height 124
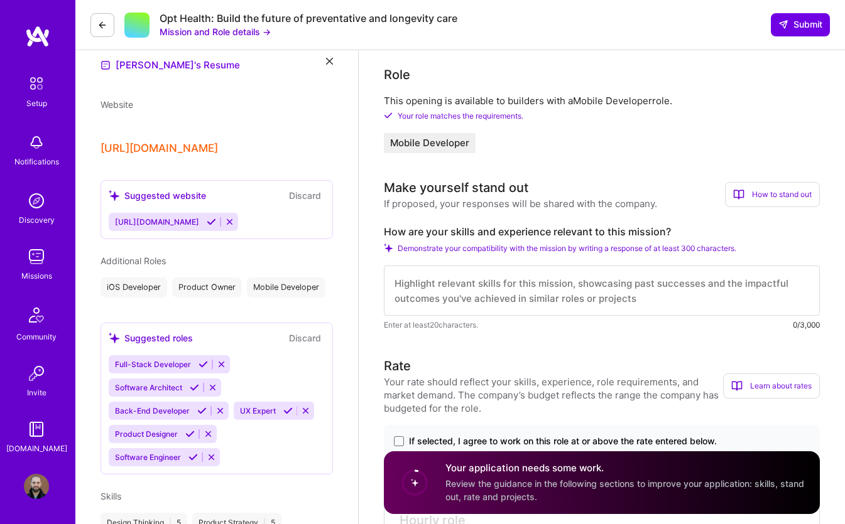
scroll to position [308, 0]
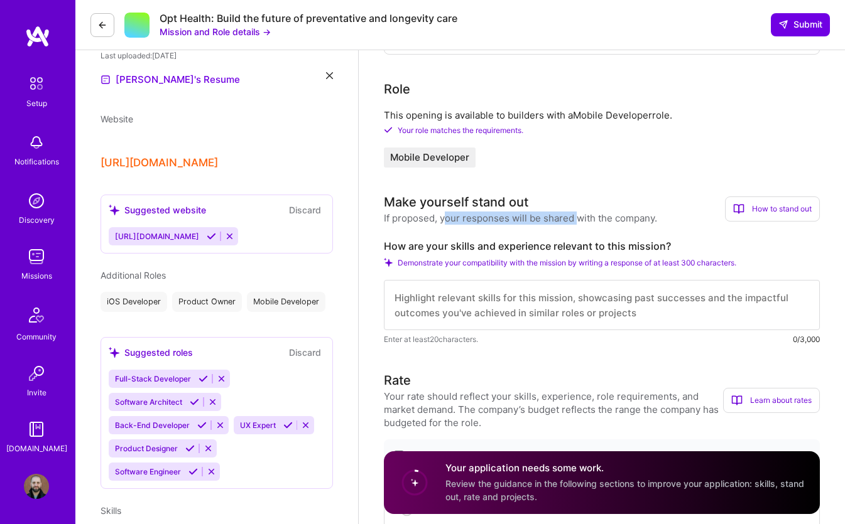
drag, startPoint x: 447, startPoint y: 234, endPoint x: 578, endPoint y: 234, distance: 130.6
click at [578, 225] on div "If proposed, your responses will be shared with the company." at bounding box center [520, 218] width 273 height 13
drag, startPoint x: 602, startPoint y: 233, endPoint x: 641, endPoint y: 233, distance: 38.9
click at [641, 225] on div "If proposed, your responses will be shared with the company." at bounding box center [520, 218] width 273 height 13
click at [509, 241] on div "Make yourself stand out If proposed, your responses will be shared with the com…" at bounding box center [602, 269] width 436 height 153
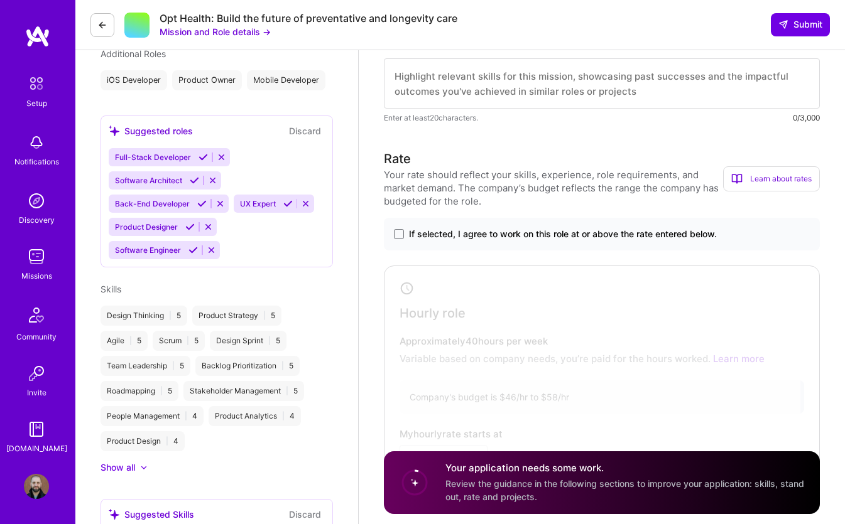
scroll to position [532, 0]
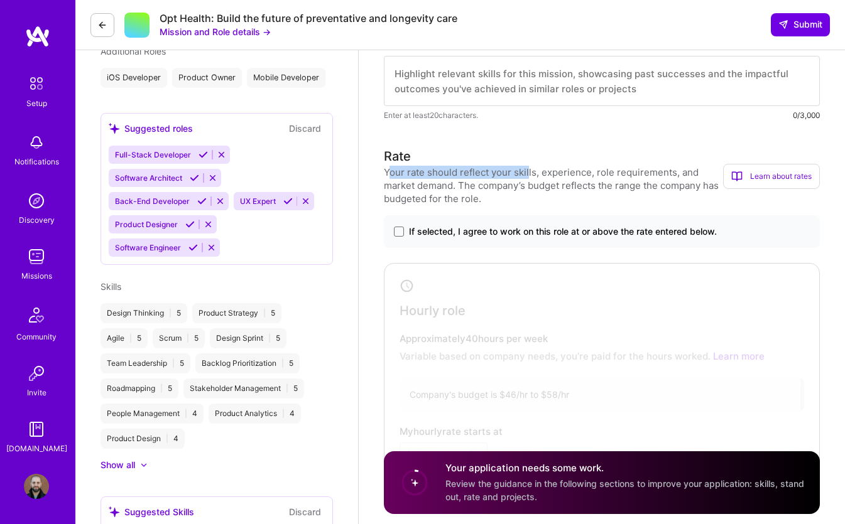
drag, startPoint x: 388, startPoint y: 182, endPoint x: 528, endPoint y: 185, distance: 140.1
click at [528, 185] on div "Your rate should reflect your skills, experience, role requirements, and market…" at bounding box center [553, 186] width 339 height 40
drag, startPoint x: 549, startPoint y: 185, endPoint x: 637, endPoint y: 185, distance: 87.3
click at [636, 185] on div "Your rate should reflect your skills, experience, role requirements, and market…" at bounding box center [553, 186] width 339 height 40
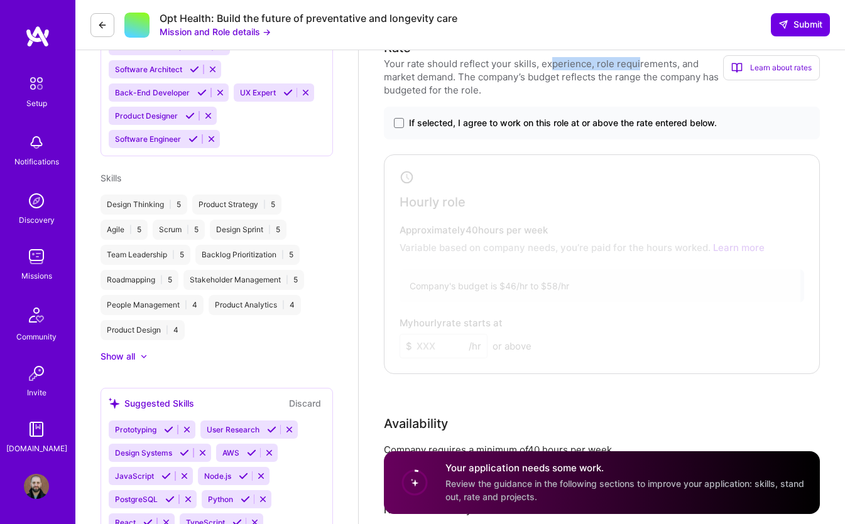
scroll to position [641, 0]
click at [479, 97] on div "Your rate should reflect your skills, experience, role requirements, and market…" at bounding box center [553, 77] width 339 height 40
click at [399, 128] on span at bounding box center [399, 123] width 10 height 10
click at [0, 0] on input "If selected, I agree to work on this role at or above the rate entered below." at bounding box center [0, 0] width 0 height 0
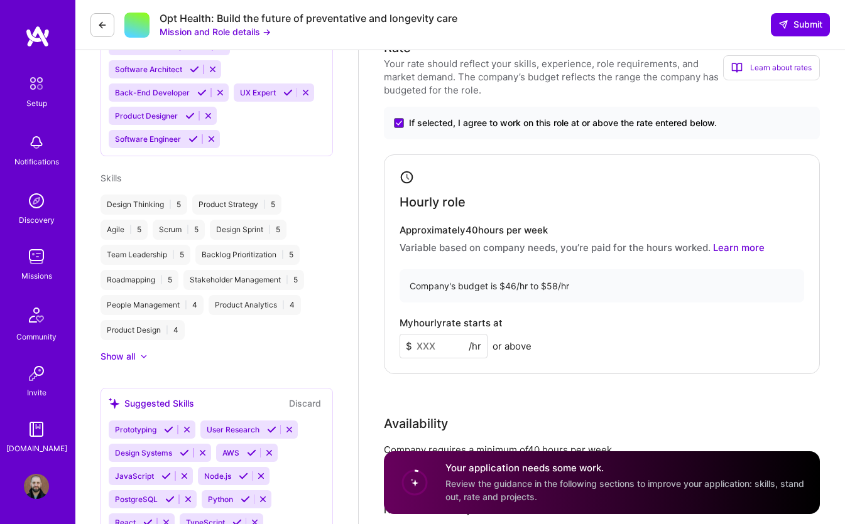
click at [450, 359] on input at bounding box center [443, 346] width 88 height 24
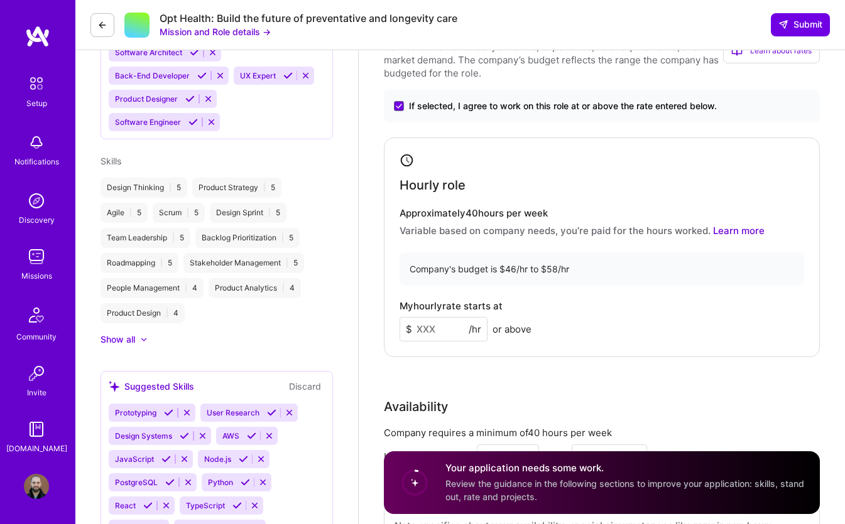
scroll to position [661, 0]
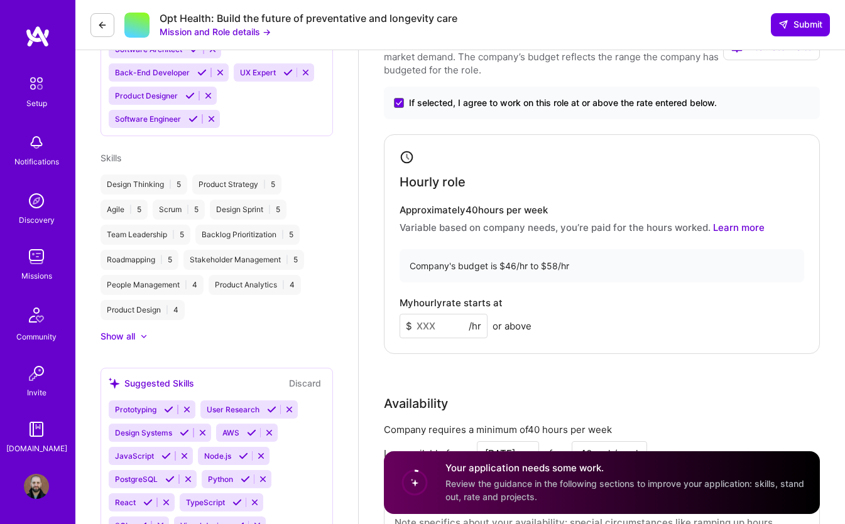
click at [436, 338] on input at bounding box center [443, 326] width 88 height 24
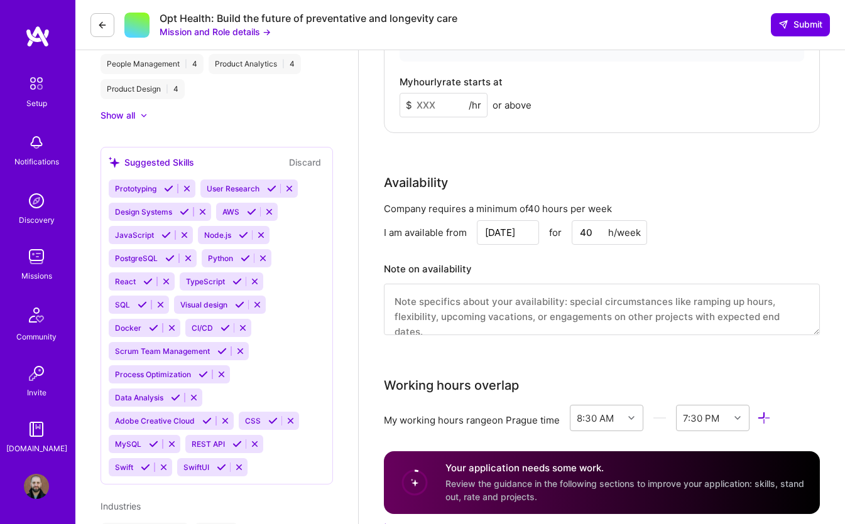
scroll to position [919, 0]
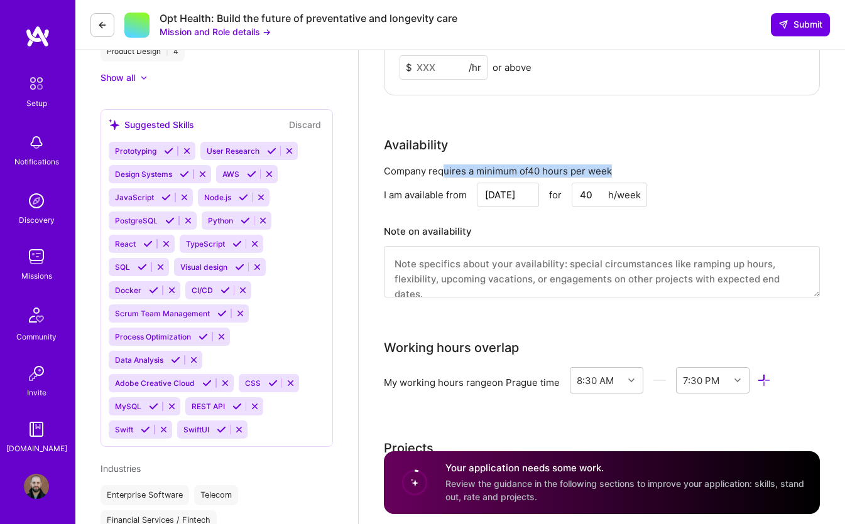
drag, startPoint x: 441, startPoint y: 188, endPoint x: 616, endPoint y: 187, distance: 174.6
click at [616, 178] on div "Company requires a minimum of 40 hours per week" at bounding box center [602, 171] width 436 height 13
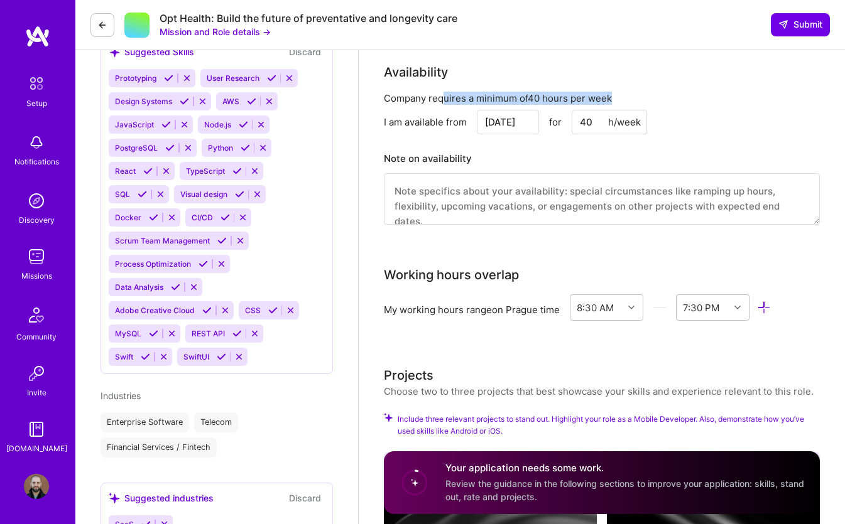
scroll to position [990, 0]
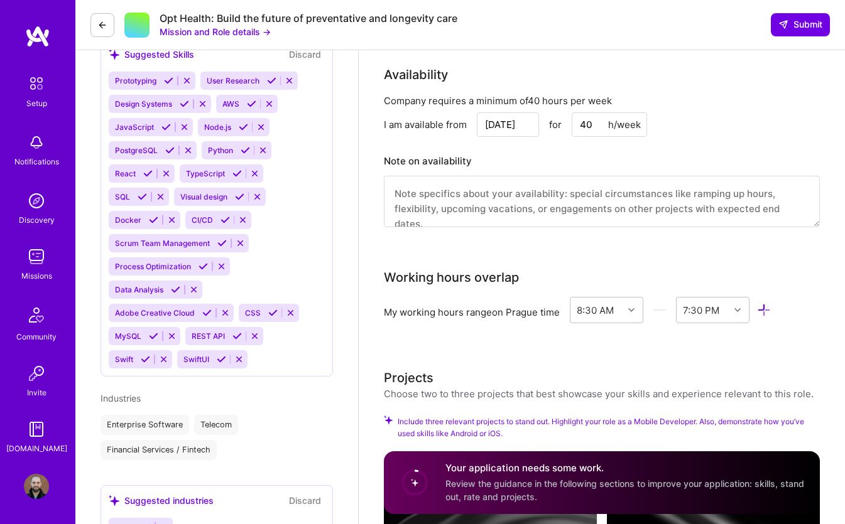
click at [504, 136] on input "Oct 10" at bounding box center [508, 124] width 62 height 24
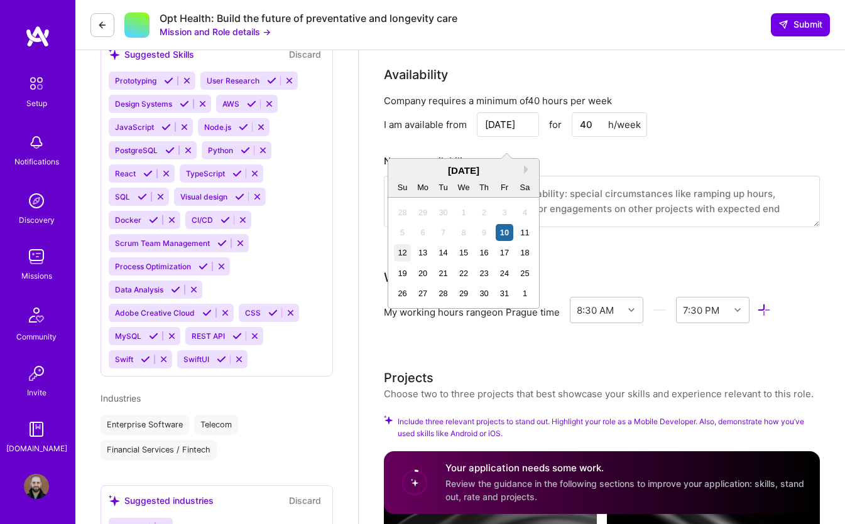
click at [408, 253] on div "12" at bounding box center [402, 252] width 17 height 17
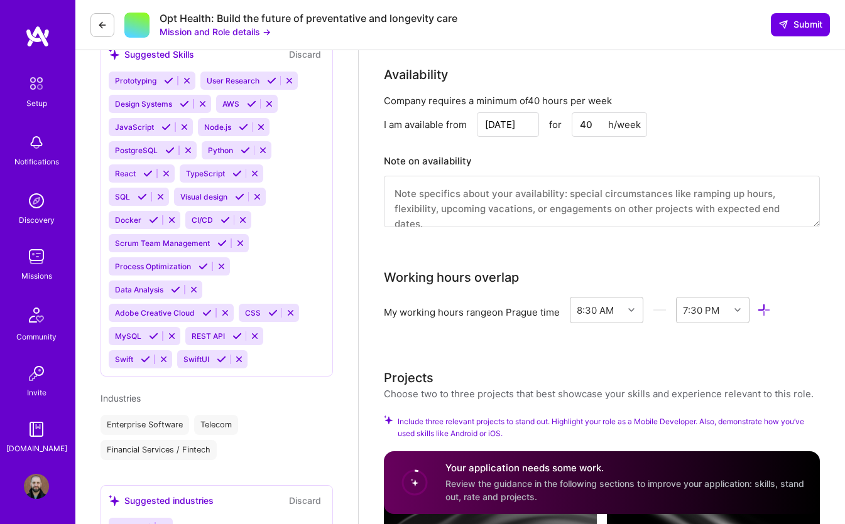
click at [514, 137] on input "Oct 12" at bounding box center [508, 124] width 62 height 24
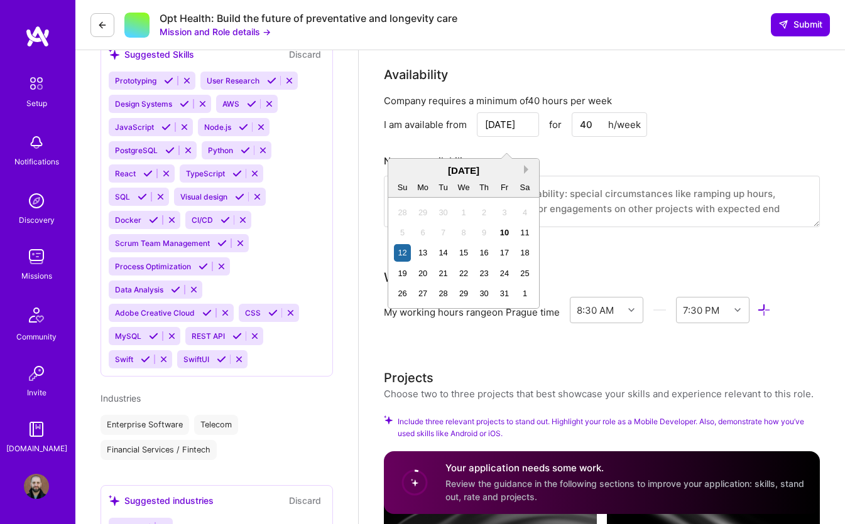
click at [529, 171] on button "Next Month" at bounding box center [528, 169] width 9 height 9
click at [524, 214] on div "1" at bounding box center [524, 212] width 17 height 17
type input "Nov 1"
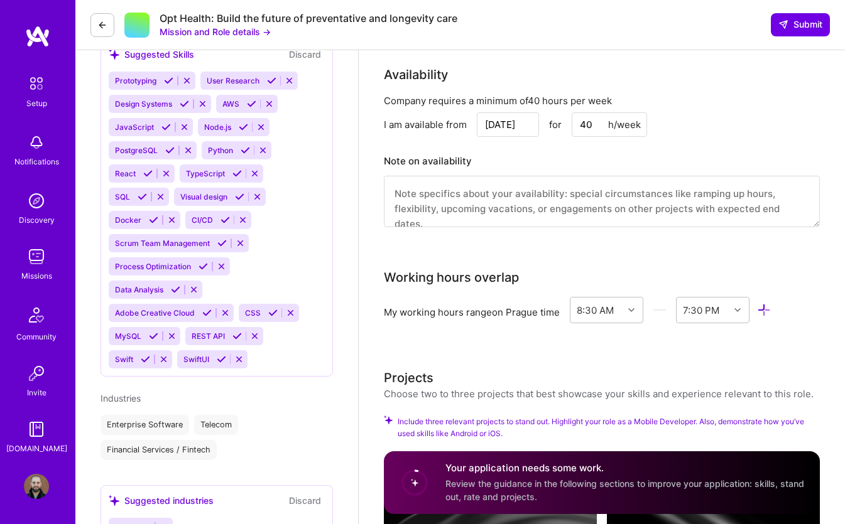
click at [417, 204] on textarea at bounding box center [602, 201] width 436 height 51
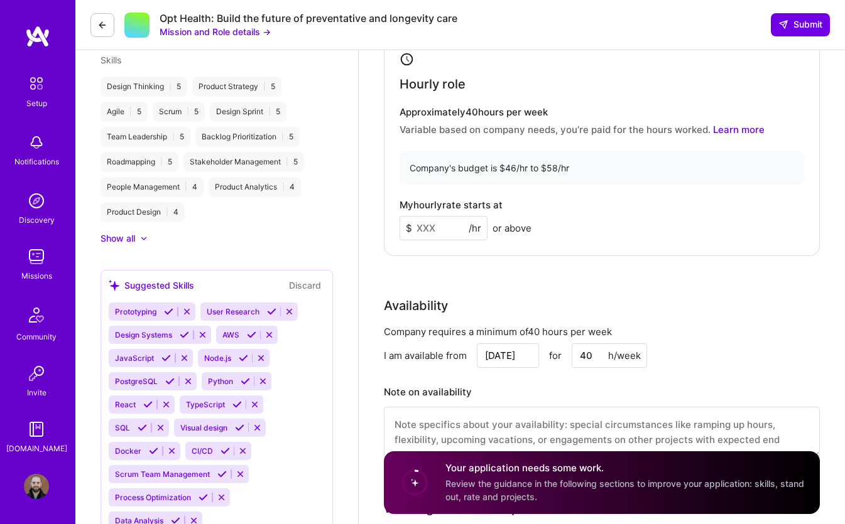
scroll to position [757, 0]
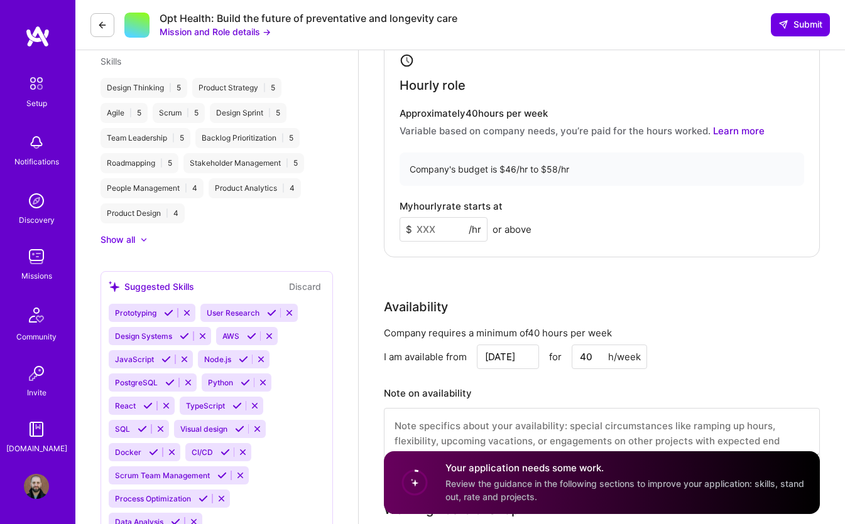
click at [441, 242] on input at bounding box center [443, 229] width 88 height 24
type input "4"
click at [431, 242] on input at bounding box center [443, 229] width 88 height 24
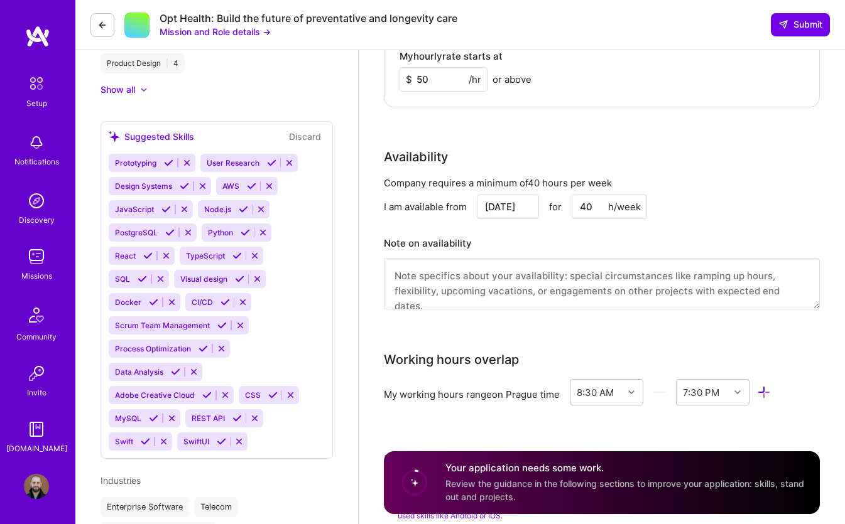
scroll to position [909, 0]
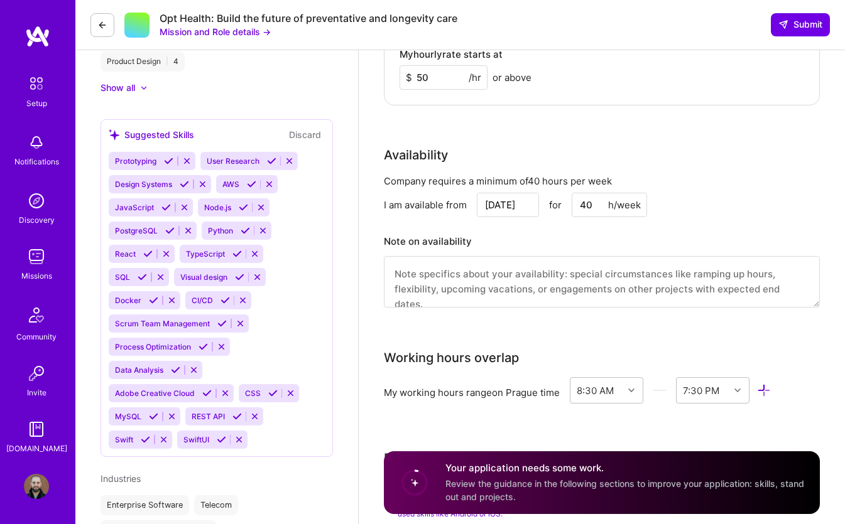
type input "50"
click at [443, 297] on textarea at bounding box center [602, 281] width 436 height 51
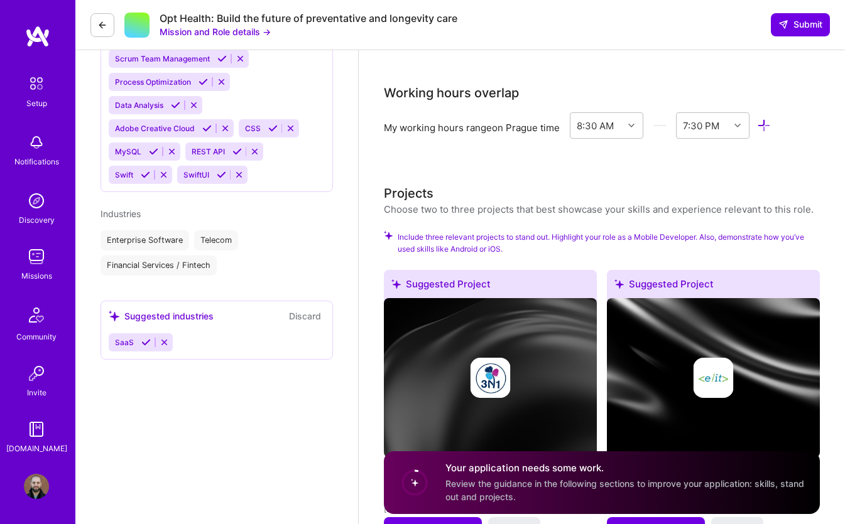
scroll to position [1176, 0]
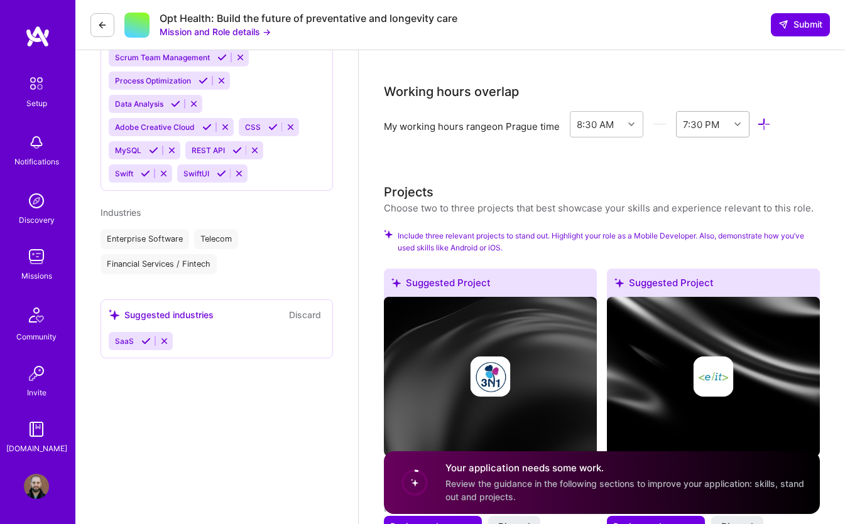
click at [737, 127] on icon at bounding box center [737, 124] width 6 height 6
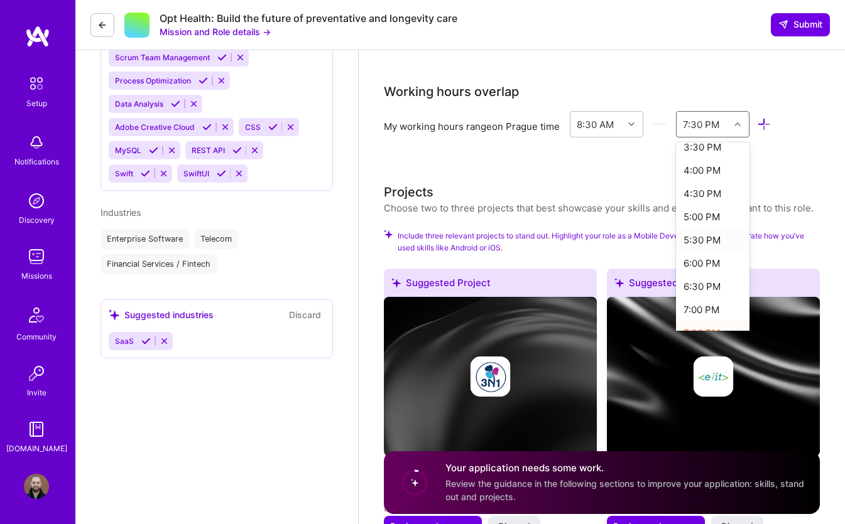
scroll to position [319, 0]
click at [706, 244] on div "5:00 PM" at bounding box center [712, 232] width 73 height 23
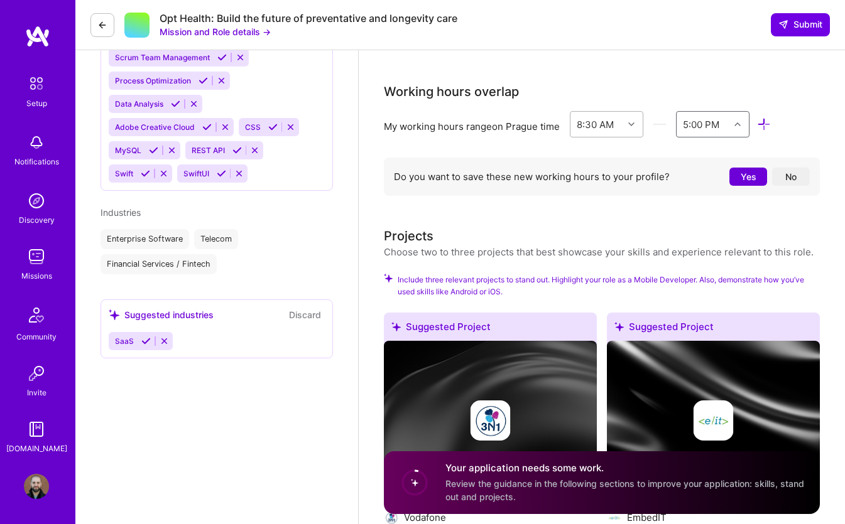
click at [629, 127] on icon at bounding box center [631, 124] width 6 height 6
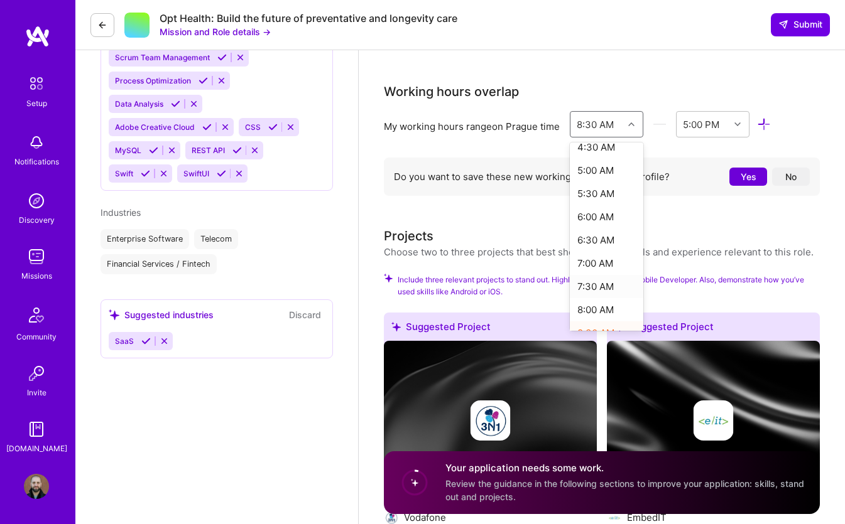
scroll to position [231, 0]
click at [595, 309] on div "8:00 AM" at bounding box center [606, 297] width 73 height 23
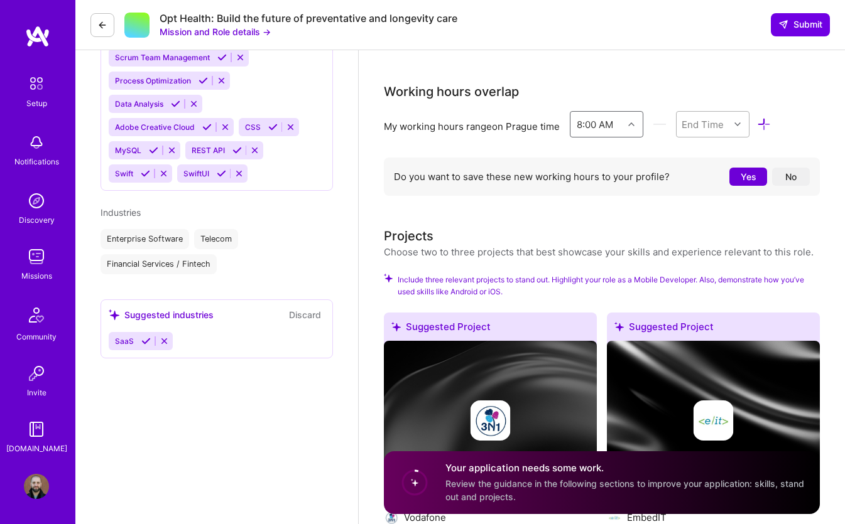
click at [735, 133] on div at bounding box center [738, 124] width 19 height 16
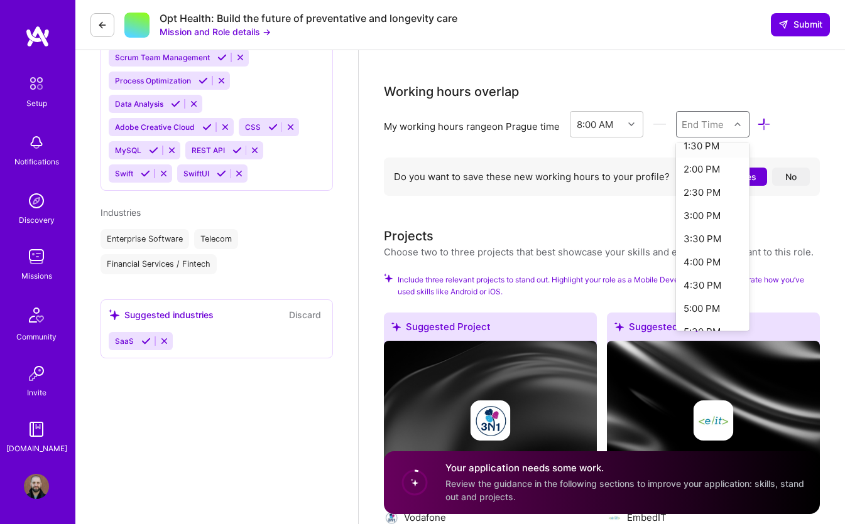
scroll to position [268, 0]
click at [696, 318] on div "5:00 PM" at bounding box center [712, 307] width 73 height 23
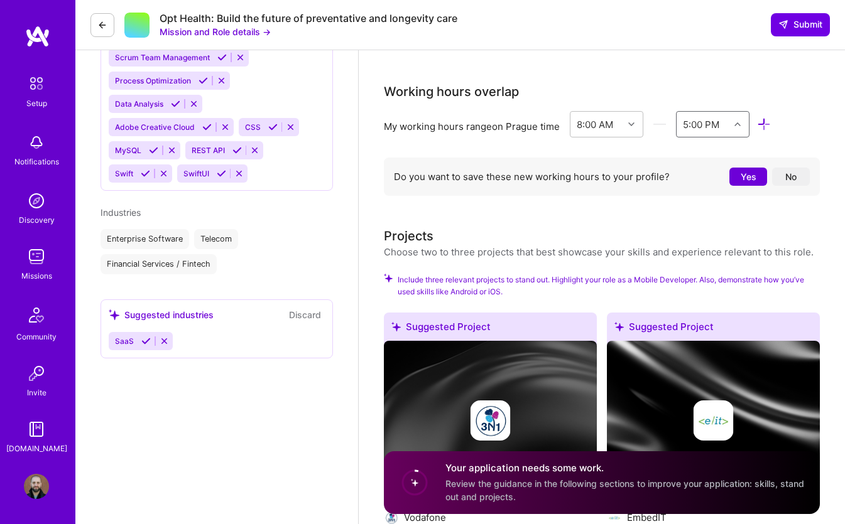
click at [737, 186] on button "Yes" at bounding box center [748, 177] width 38 height 18
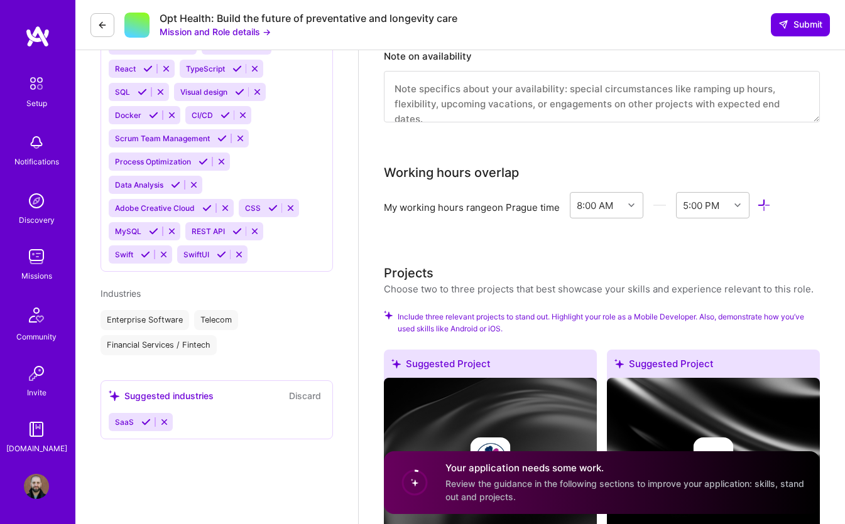
scroll to position [1094, 0]
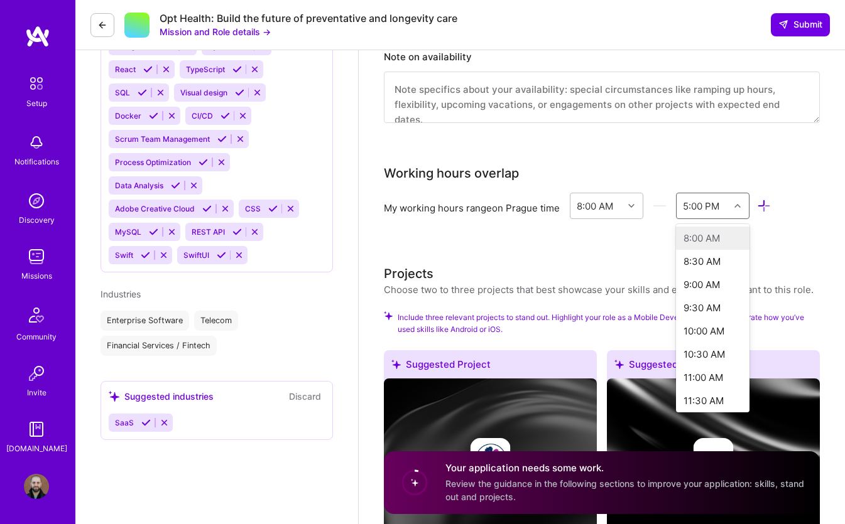
click at [737, 209] on icon at bounding box center [737, 206] width 6 height 6
click at [700, 345] on div "11:00 PM" at bounding box center [712, 333] width 73 height 23
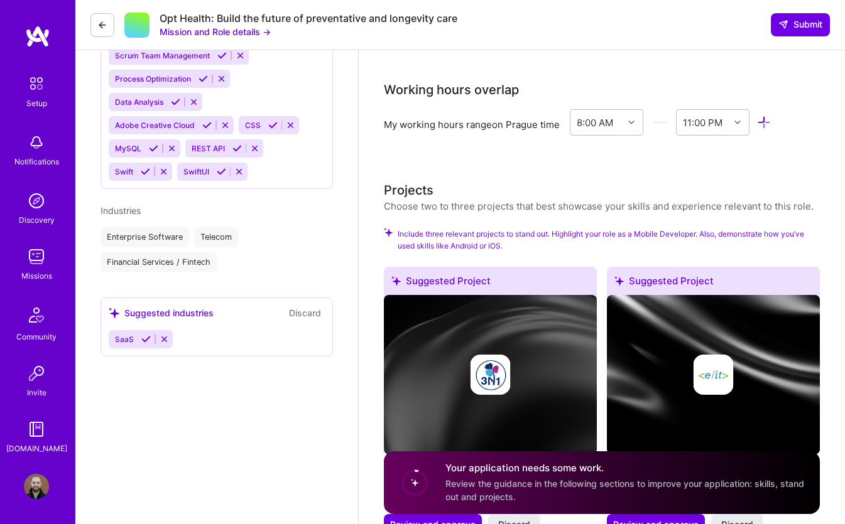
scroll to position [1211, 0]
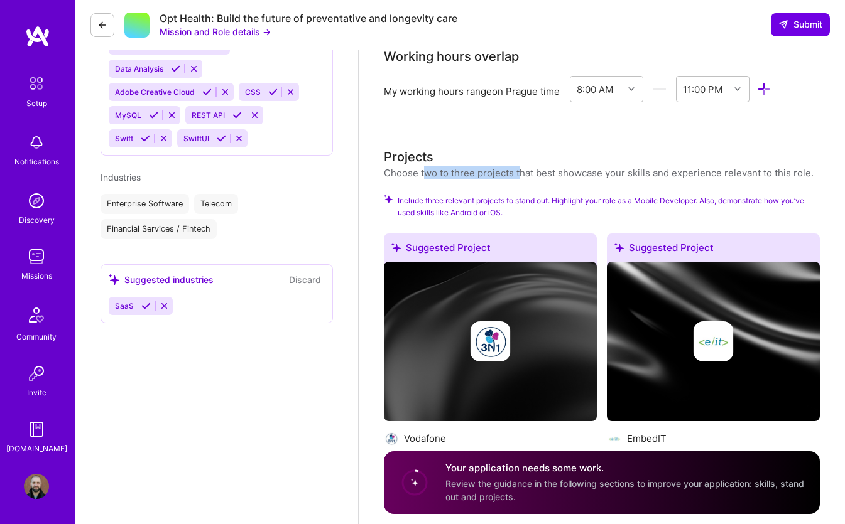
drag, startPoint x: 423, startPoint y: 187, endPoint x: 521, endPoint y: 188, distance: 98.6
click at [521, 180] on div "Choose two to three projects that best showcase your skills and experience rele…" at bounding box center [599, 172] width 430 height 13
click at [539, 180] on div "Choose two to three projects that best showcase your skills and experience rele…" at bounding box center [599, 172] width 430 height 13
drag, startPoint x: 549, startPoint y: 189, endPoint x: 613, endPoint y: 189, distance: 64.1
click at [612, 180] on div "Choose two to three projects that best showcase your skills and experience rele…" at bounding box center [599, 172] width 430 height 13
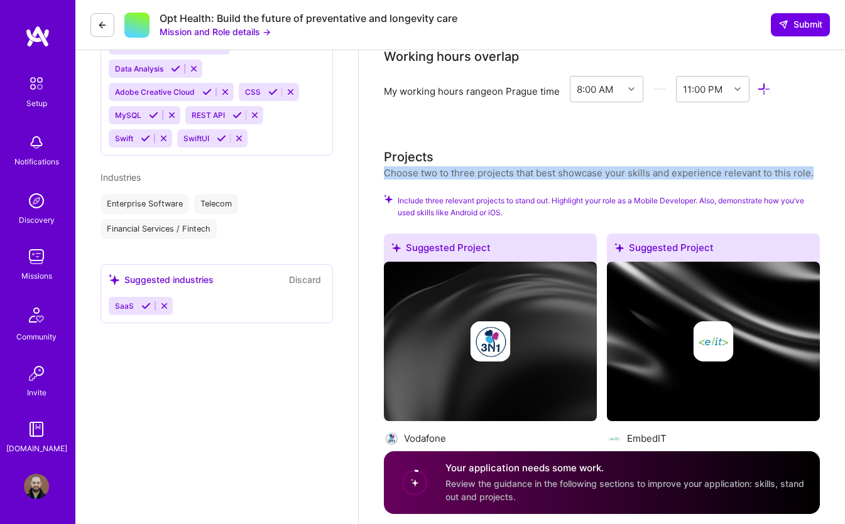
drag, startPoint x: 814, startPoint y: 188, endPoint x: 509, endPoint y: 178, distance: 306.0
click at [509, 178] on div "Projects Choose two to three projects that best showcase your skills and experi…" at bounding box center [602, 164] width 436 height 32
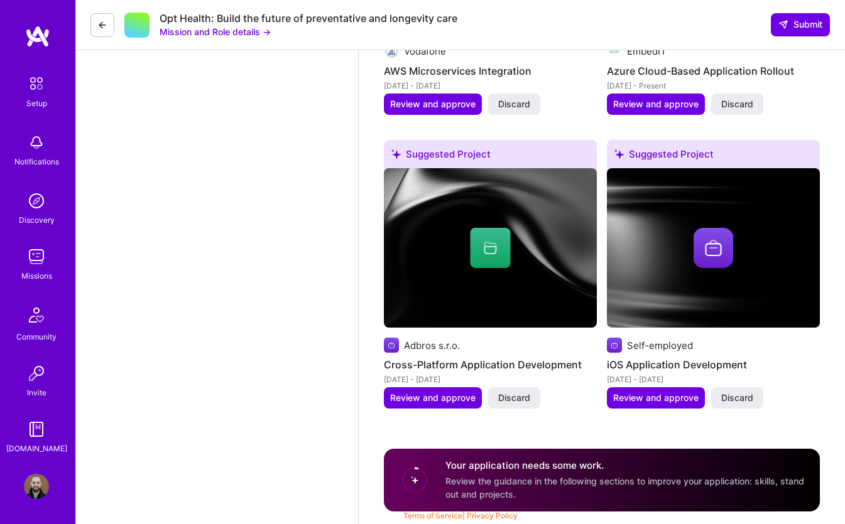
scroll to position [1613, 0]
click at [660, 401] on span "Review and approve" at bounding box center [655, 398] width 85 height 13
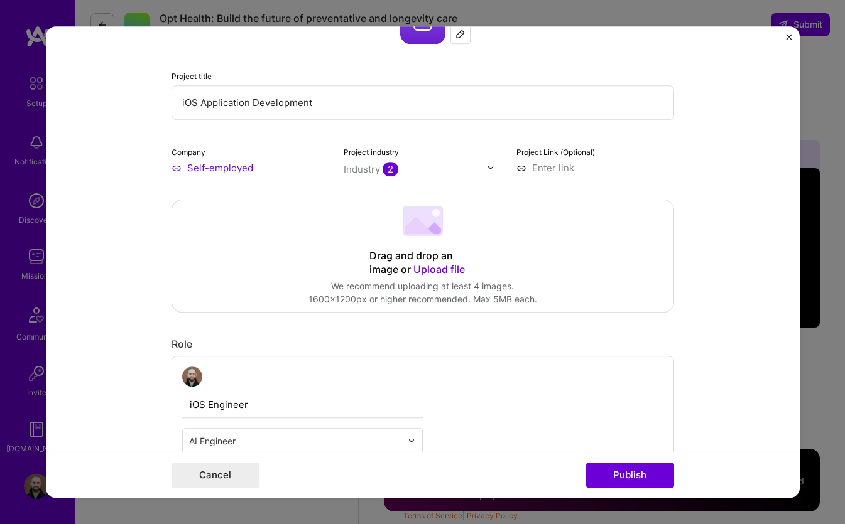
scroll to position [111, 0]
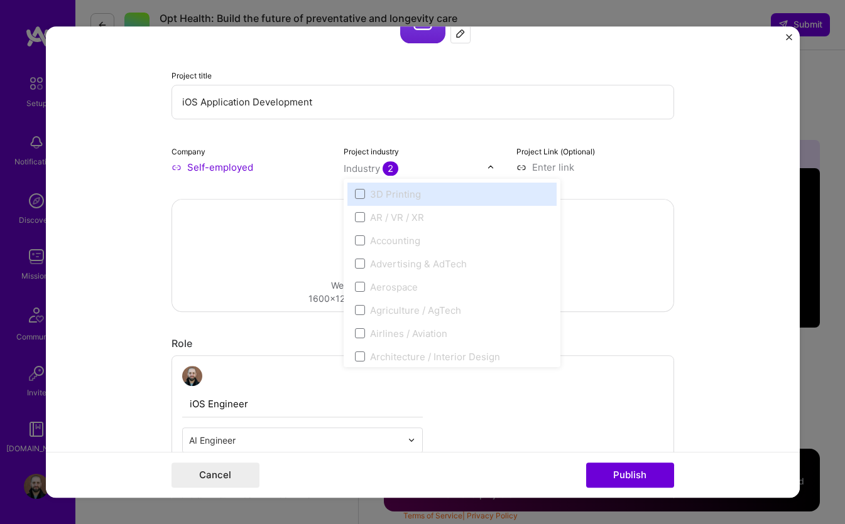
click at [401, 165] on input "text" at bounding box center [414, 168] width 143 height 13
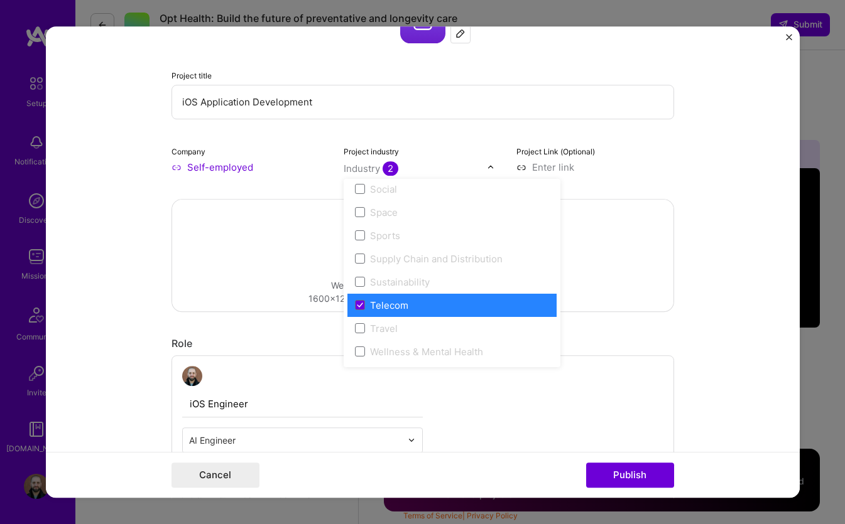
scroll to position [2607, 0]
click at [359, 307] on icon at bounding box center [359, 305] width 5 height 4
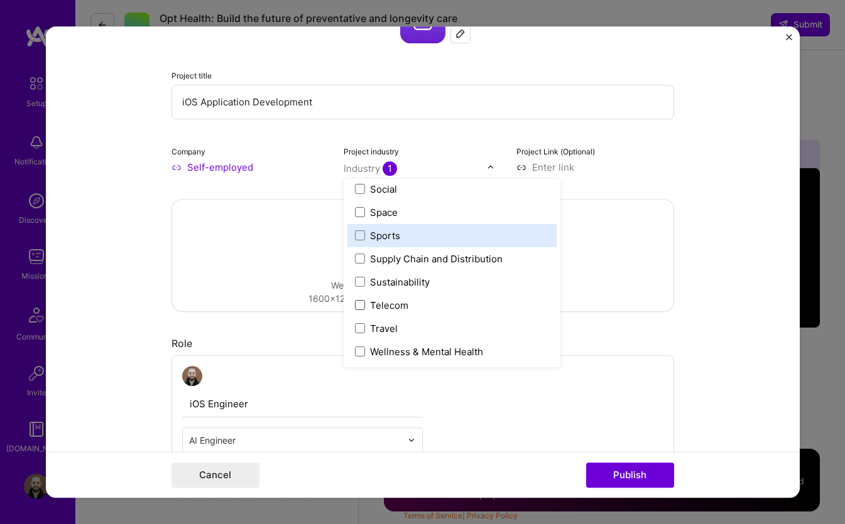
drag, startPoint x: 127, startPoint y: 209, endPoint x: 146, endPoint y: 208, distance: 19.5
click at [127, 208] on form "Editing suggested project This project is suggested based on your LinkedIn, res…" at bounding box center [423, 262] width 754 height 472
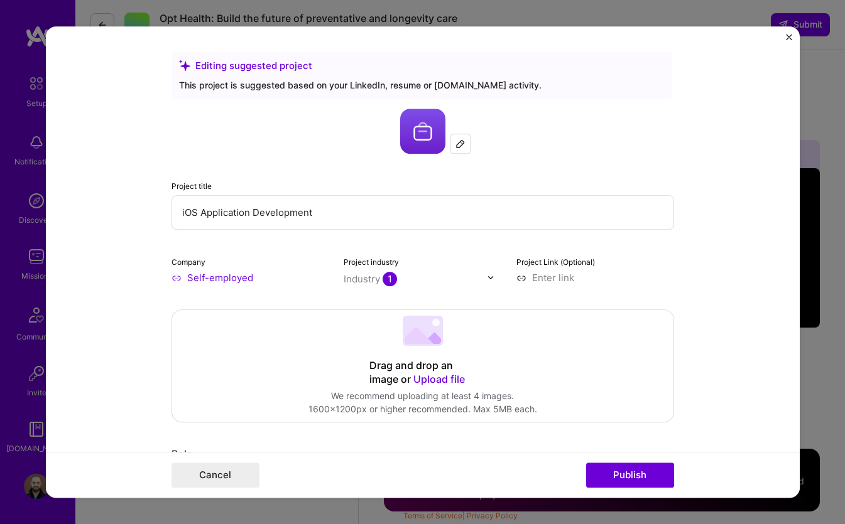
scroll to position [0, 0]
click at [458, 142] on img at bounding box center [460, 144] width 10 height 10
click at [541, 278] on input at bounding box center [595, 277] width 158 height 13
click at [540, 276] on input at bounding box center [595, 277] width 158 height 13
paste input "https://apps.apple.com/us/developer/nicolas-jurcak/id1796413566"
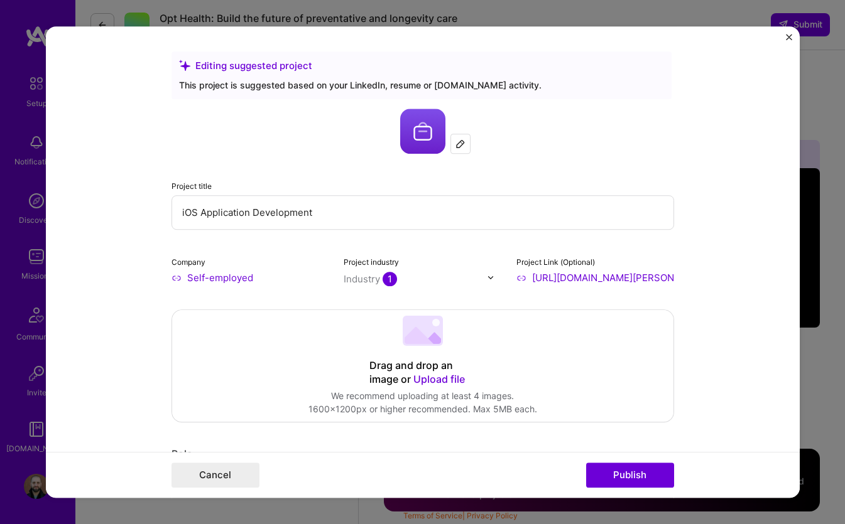
type input "https://apps.apple.com/us/developer/nicolas-jurcak/id1796413566"
click at [711, 305] on form "Editing suggested project This project is suggested based on your LinkedIn, res…" at bounding box center [423, 262] width 754 height 472
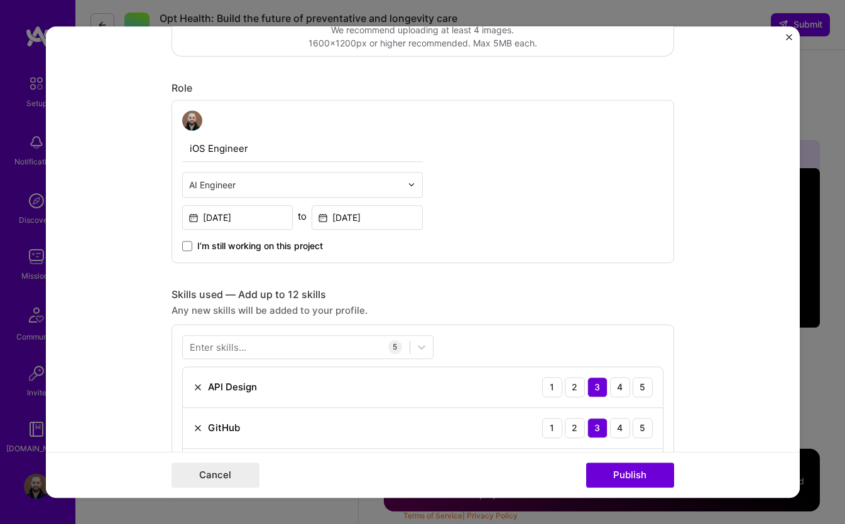
scroll to position [471, 0]
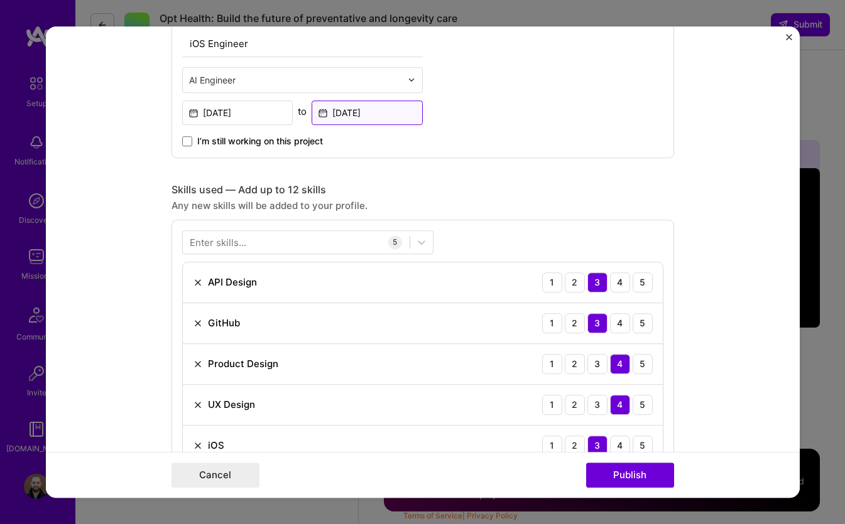
click at [364, 110] on input "Jan, 2023" at bounding box center [366, 112] width 111 height 24
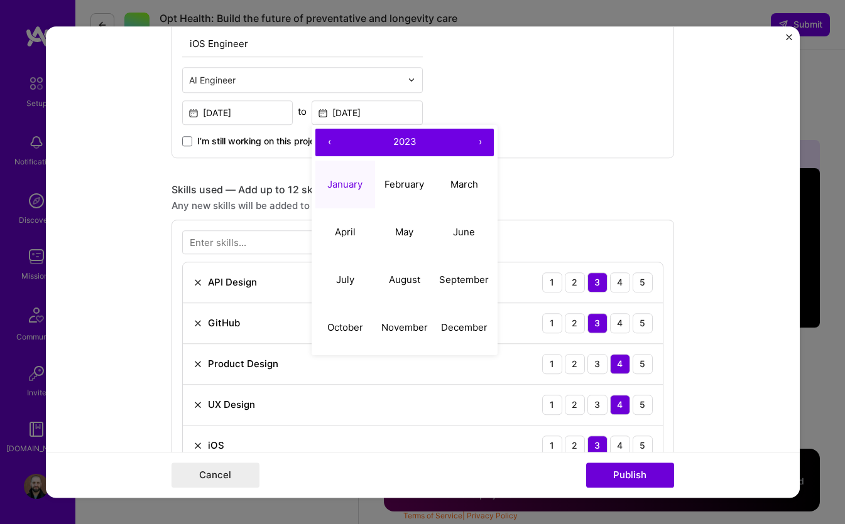
click at [480, 149] on button "›" at bounding box center [480, 143] width 28 height 28
click at [480, 146] on button "›" at bounding box center [480, 143] width 28 height 28
click at [325, 138] on button "‹" at bounding box center [329, 143] width 28 height 28
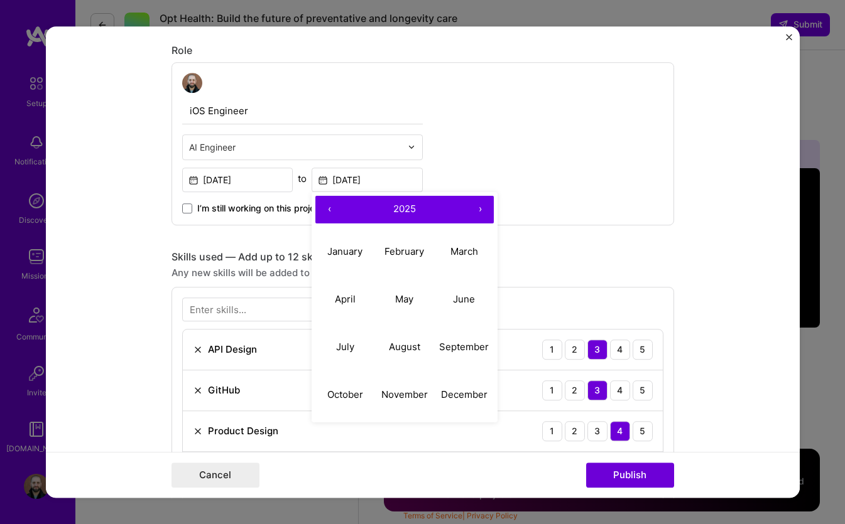
drag, startPoint x: 138, startPoint y: 239, endPoint x: 150, endPoint y: 231, distance: 14.6
click at [137, 238] on form "Editing suggested project This project is suggested based on your LinkedIn, res…" at bounding box center [423, 262] width 754 height 472
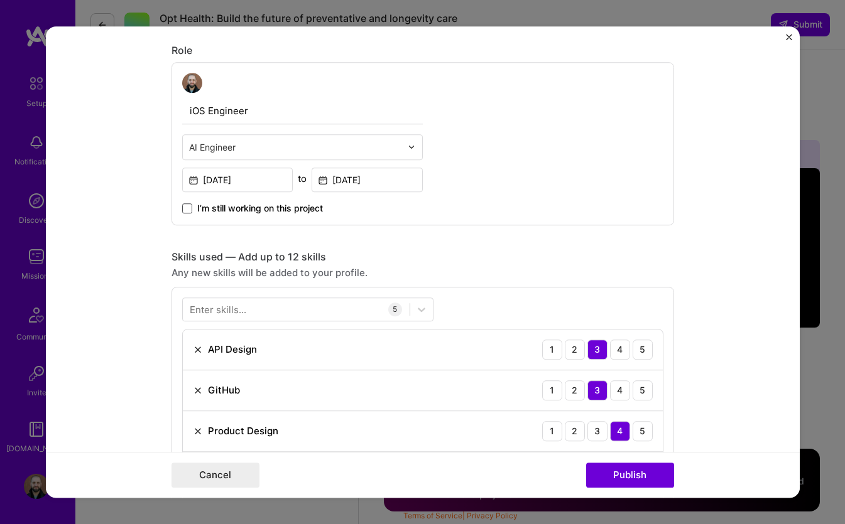
click at [189, 209] on span at bounding box center [187, 208] width 10 height 10
click at [0, 0] on input "I’m still working on this project" at bounding box center [0, 0] width 0 height 0
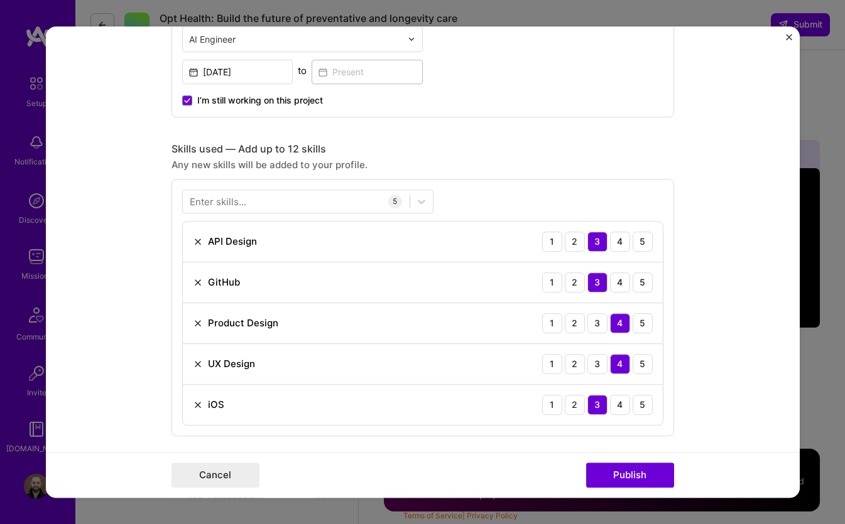
scroll to position [534, 0]
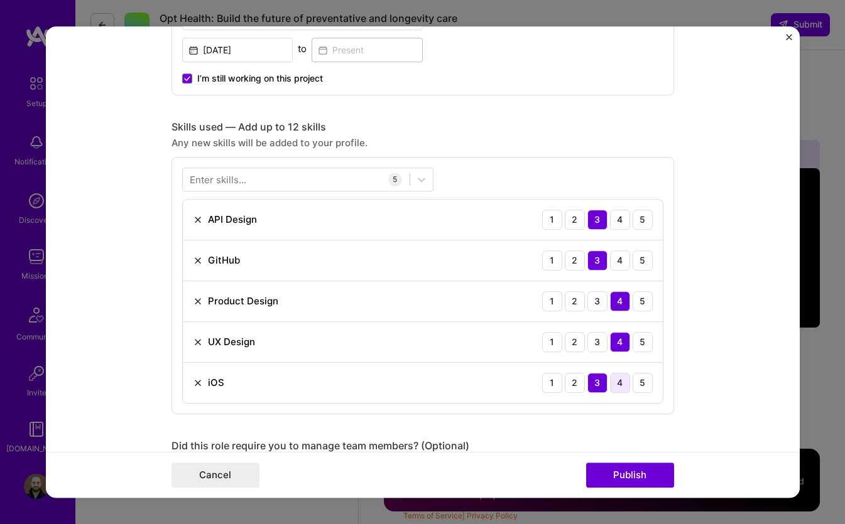
click at [620, 386] on div "4" at bounding box center [620, 383] width 20 height 20
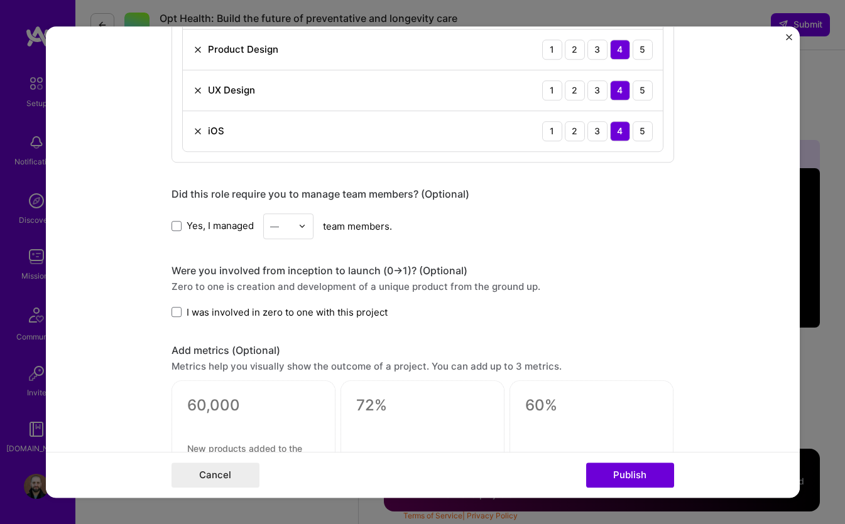
scroll to position [853, 0]
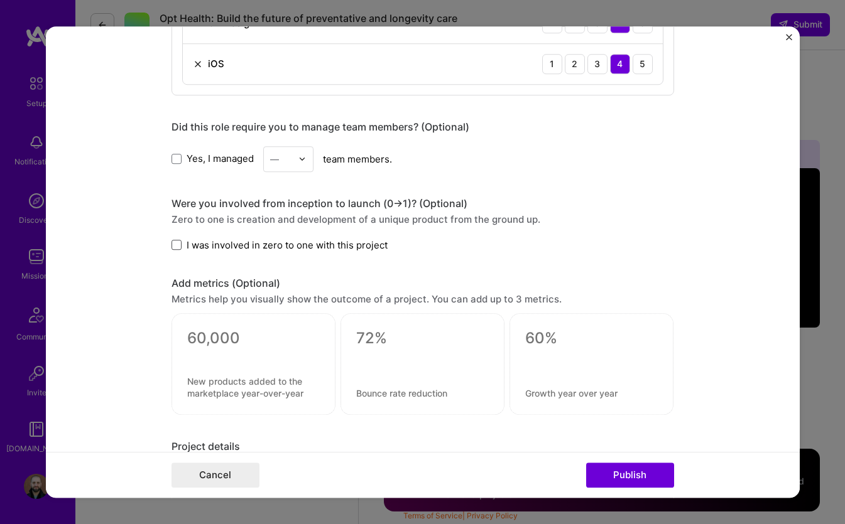
click at [176, 247] on span at bounding box center [176, 245] width 10 height 10
click at [0, 0] on input "I was involved in zero to one with this project" at bounding box center [0, 0] width 0 height 0
drag, startPoint x: 509, startPoint y: 219, endPoint x: 523, endPoint y: 219, distance: 13.8
click at [523, 219] on div "Zero to one is creation and development of a unique product from the ground up." at bounding box center [422, 219] width 502 height 13
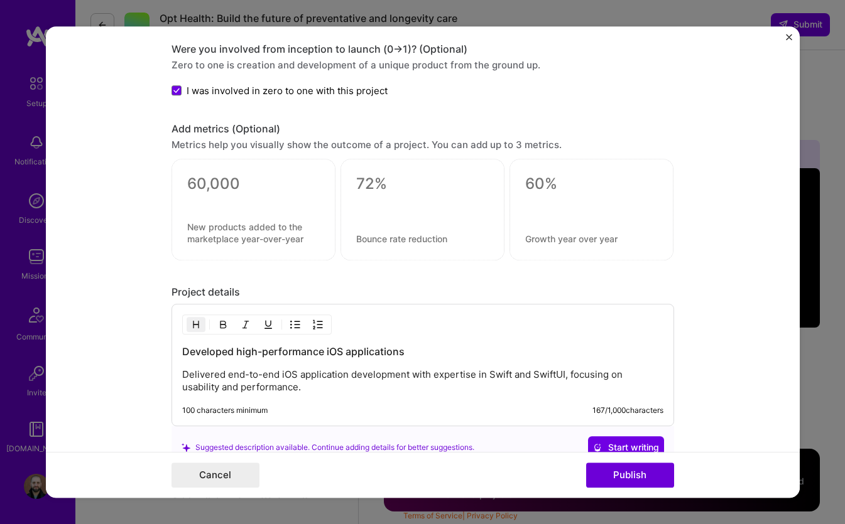
scroll to position [1020, 0]
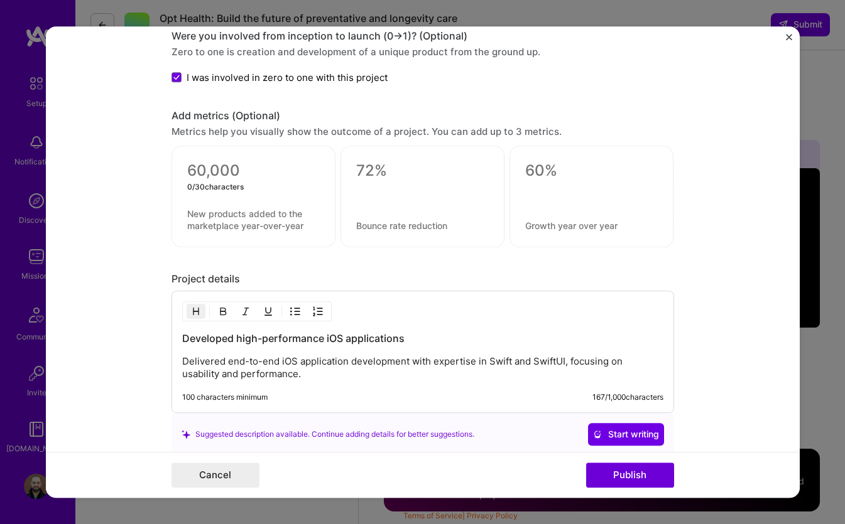
click at [244, 169] on textarea at bounding box center [253, 170] width 133 height 19
click at [134, 181] on form "Editing suggested project This project is suggested based on your LinkedIn, res…" at bounding box center [423, 262] width 754 height 472
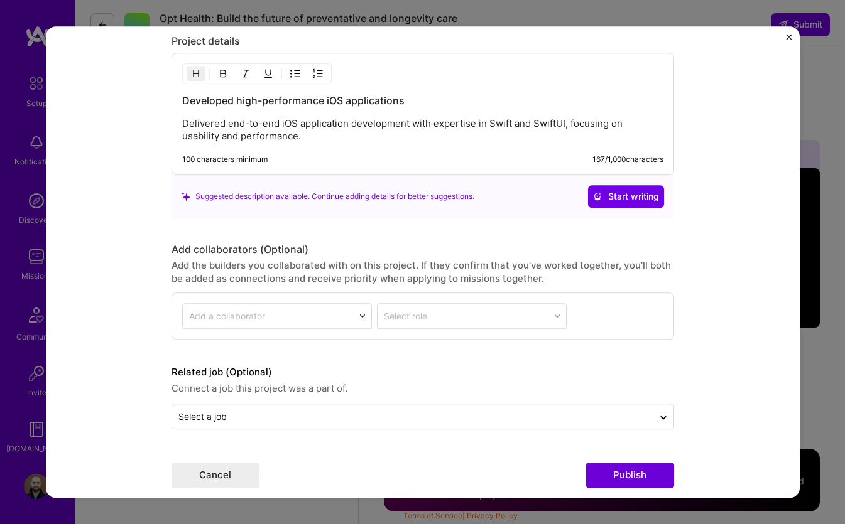
scroll to position [1258, 0]
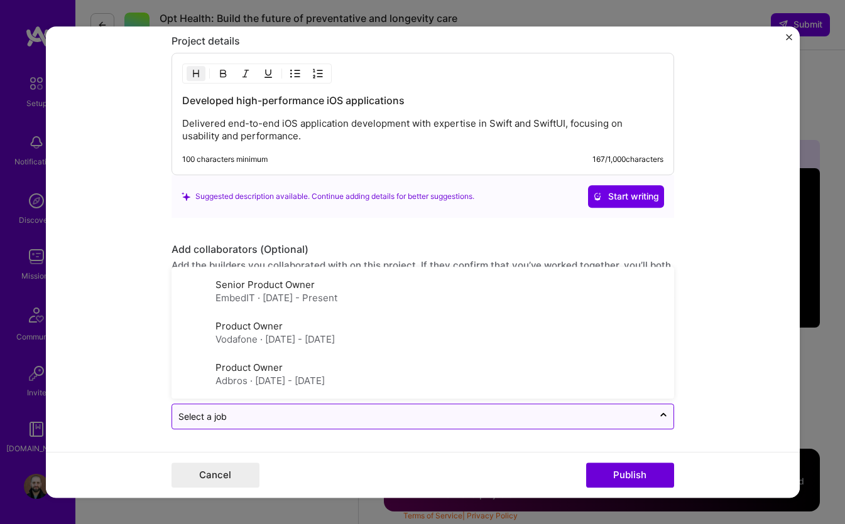
click at [205, 418] on div "Select a job" at bounding box center [202, 416] width 48 height 13
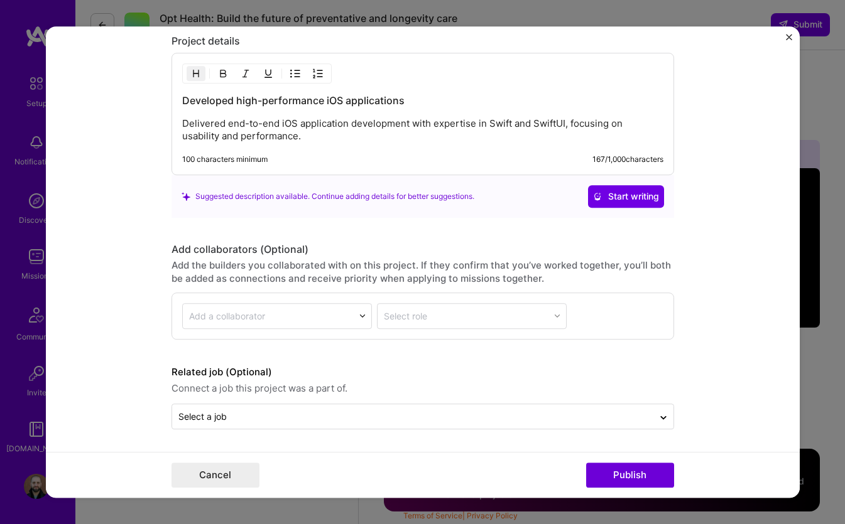
click at [127, 379] on form "Editing suggested project This project is suggested based on your LinkedIn, res…" at bounding box center [423, 262] width 754 height 472
click at [624, 479] on button "Publish" at bounding box center [630, 475] width 88 height 25
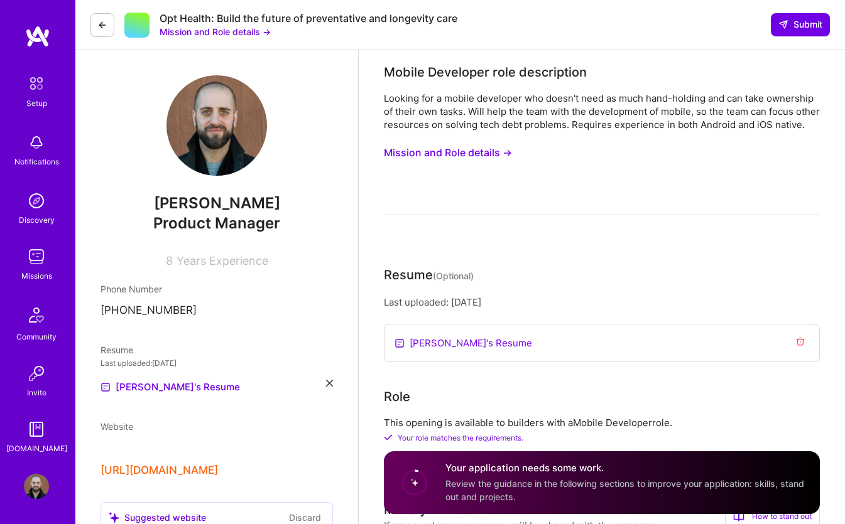
scroll to position [0, 0]
click at [585, 153] on div "Looking for a mobile developer who doesn't need as much hand-holding and can ta…" at bounding box center [602, 154] width 436 height 124
click at [522, 208] on div "Looking for a mobile developer who doesn't need as much hand-holding and can ta…" at bounding box center [602, 154] width 436 height 124
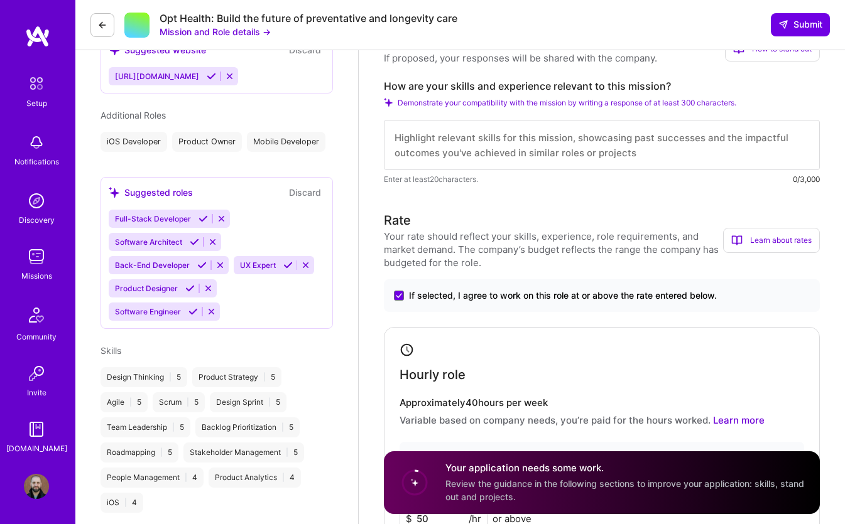
scroll to position [467, 0]
click at [427, 149] on textarea at bounding box center [602, 146] width 436 height 50
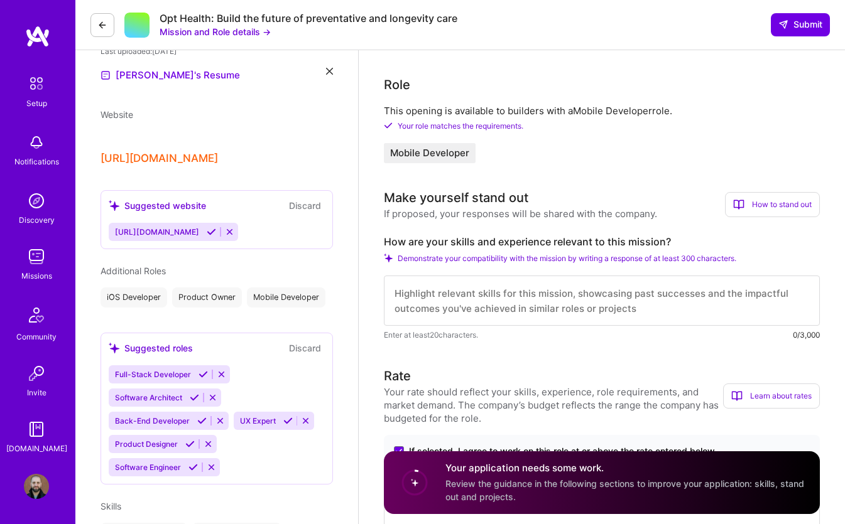
scroll to position [313, 0]
click at [421, 310] on textarea at bounding box center [602, 300] width 436 height 50
paste textarea "Although my iOS development experience comes primarily from my work as an indep…"
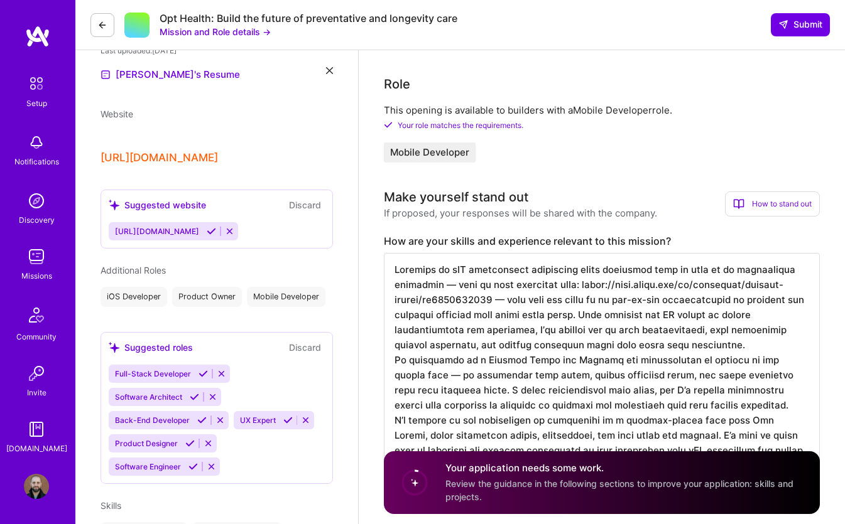
scroll to position [1, 0]
click at [747, 364] on textarea at bounding box center [602, 368] width 436 height 231
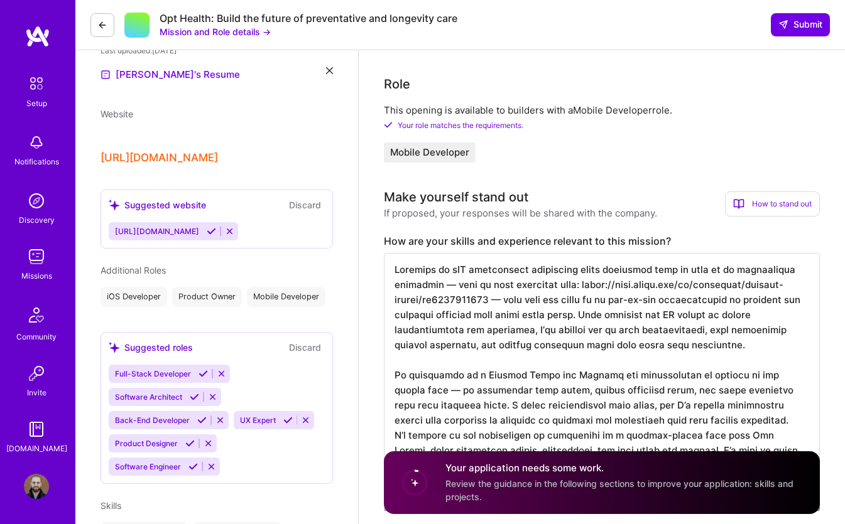
click at [597, 330] on textarea at bounding box center [602, 376] width 436 height 246
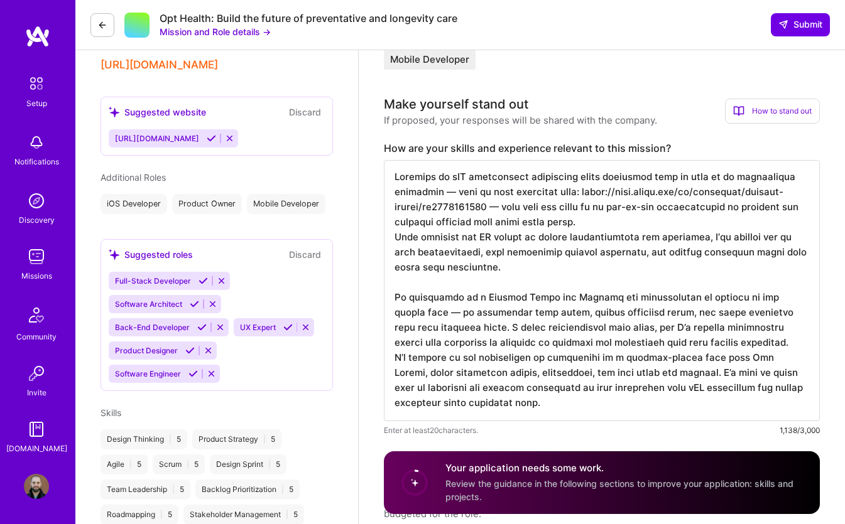
scroll to position [406, 0]
click at [747, 353] on textarea at bounding box center [602, 290] width 436 height 261
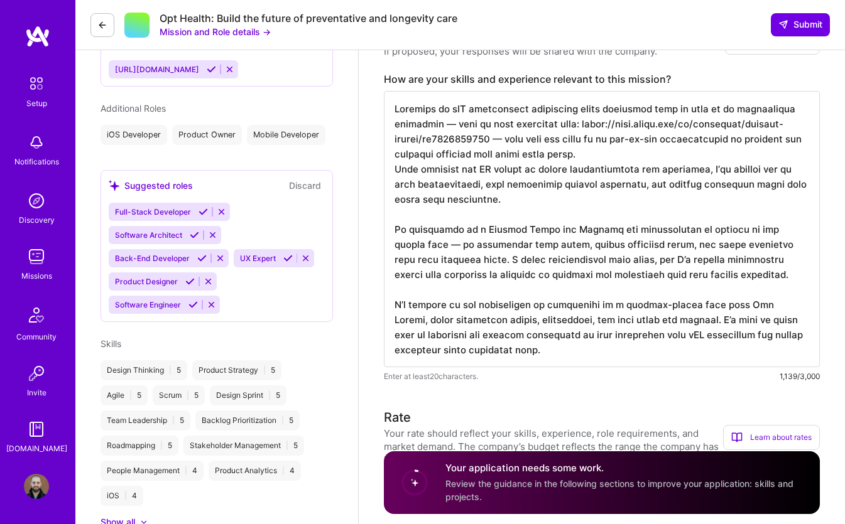
scroll to position [0, 0]
click at [602, 171] on textarea at bounding box center [602, 229] width 436 height 276
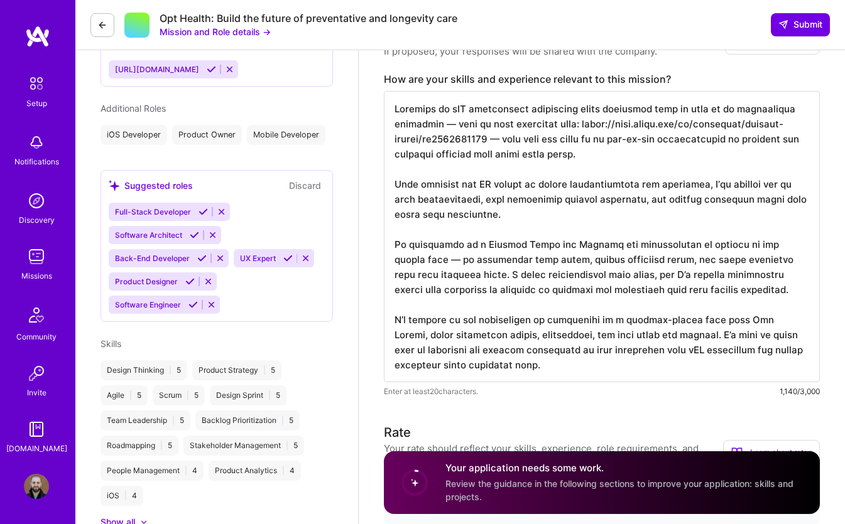
drag, startPoint x: 431, startPoint y: 171, endPoint x: 540, endPoint y: 171, distance: 108.6
click at [540, 171] on textarea at bounding box center [602, 236] width 436 height 291
click at [572, 171] on textarea at bounding box center [602, 236] width 436 height 291
drag, startPoint x: 518, startPoint y: 156, endPoint x: 755, endPoint y: 152, distance: 237.4
click at [755, 152] on textarea at bounding box center [602, 236] width 436 height 291
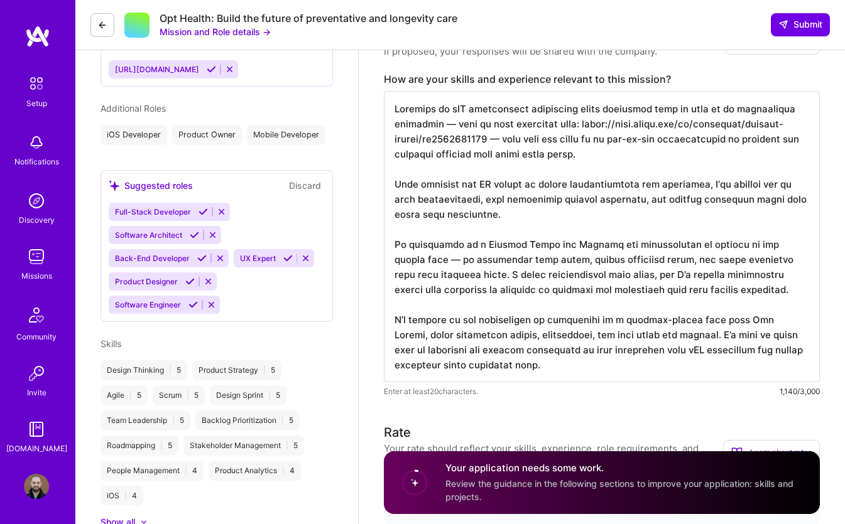
click at [779, 154] on textarea at bounding box center [602, 236] width 436 height 291
drag, startPoint x: 506, startPoint y: 166, endPoint x: 576, endPoint y: 166, distance: 69.7
click at [576, 166] on textarea at bounding box center [602, 236] width 436 height 291
click at [593, 168] on textarea at bounding box center [602, 236] width 436 height 291
drag, startPoint x: 592, startPoint y: 170, endPoint x: 506, endPoint y: 154, distance: 87.5
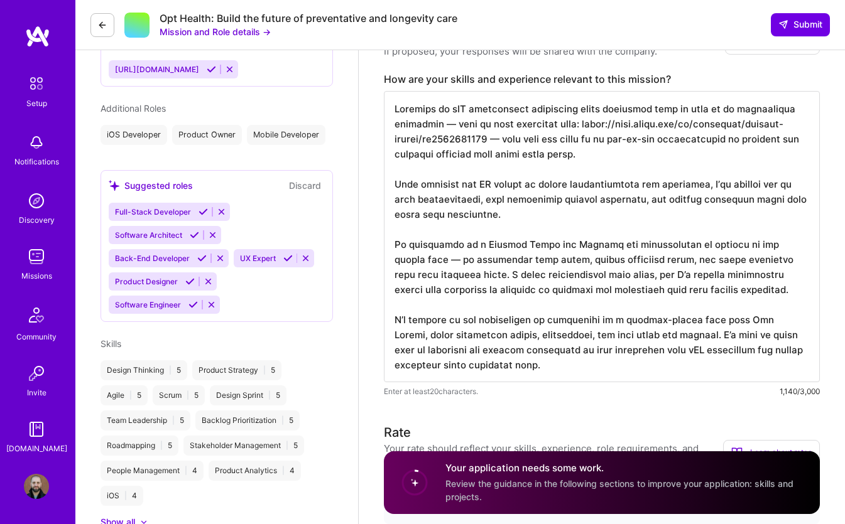
click at [506, 154] on textarea at bounding box center [602, 236] width 436 height 291
drag, startPoint x: 434, startPoint y: 195, endPoint x: 509, endPoint y: 195, distance: 75.4
click at [509, 195] on textarea at bounding box center [602, 236] width 436 height 291
drag, startPoint x: 540, startPoint y: 200, endPoint x: 628, endPoint y: 200, distance: 87.9
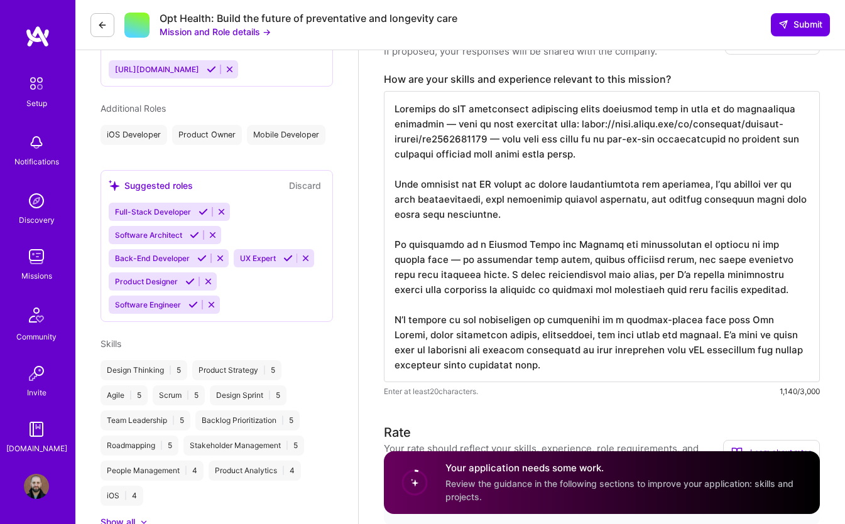
click at [628, 200] on textarea at bounding box center [602, 236] width 436 height 291
drag, startPoint x: 671, startPoint y: 202, endPoint x: 691, endPoint y: 202, distance: 20.1
click at [691, 202] on textarea at bounding box center [602, 236] width 436 height 291
drag, startPoint x: 718, startPoint y: 201, endPoint x: 750, endPoint y: 201, distance: 32.7
click at [750, 201] on textarea at bounding box center [602, 236] width 436 height 291
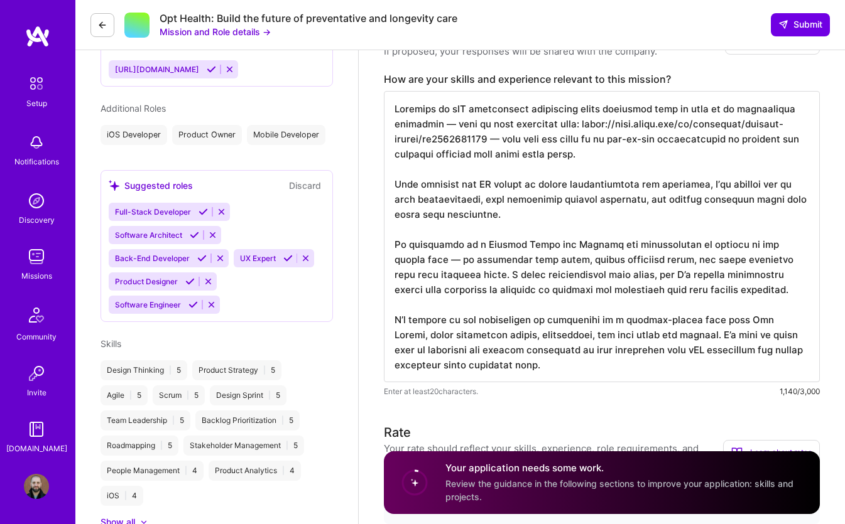
drag, startPoint x: 487, startPoint y: 262, endPoint x: 598, endPoint y: 262, distance: 110.5
click at [596, 262] on textarea at bounding box center [602, 236] width 436 height 291
drag, startPoint x: 631, startPoint y: 261, endPoint x: 752, endPoint y: 261, distance: 121.2
click at [755, 261] on textarea at bounding box center [602, 236] width 436 height 291
drag, startPoint x: 466, startPoint y: 276, endPoint x: 697, endPoint y: 276, distance: 231.1
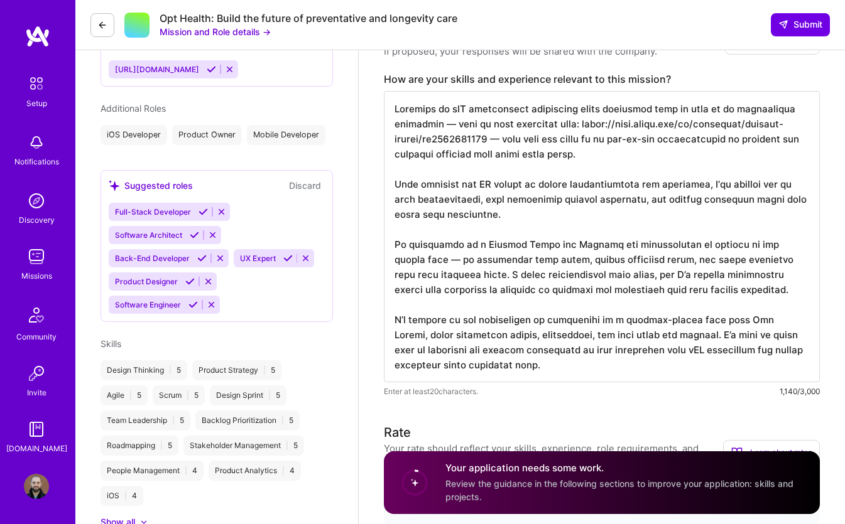
click at [697, 276] on textarea at bounding box center [602, 236] width 436 height 291
drag, startPoint x: 722, startPoint y: 305, endPoint x: 397, endPoint y: 261, distance: 327.7
click at [397, 261] on textarea at bounding box center [602, 236] width 436 height 291
click at [460, 272] on textarea at bounding box center [602, 236] width 436 height 291
drag, startPoint x: 462, startPoint y: 334, endPoint x: 603, endPoint y: 334, distance: 141.3
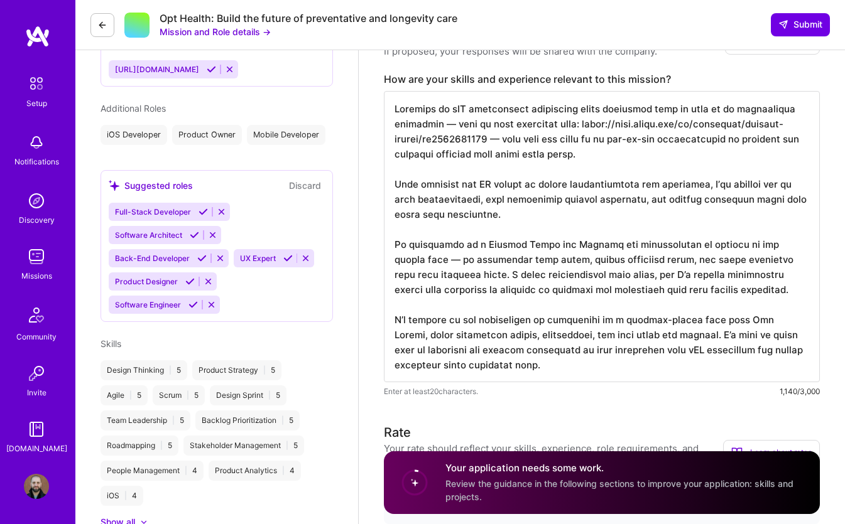
click at [603, 334] on textarea at bounding box center [602, 236] width 436 height 291
click at [654, 333] on textarea at bounding box center [602, 236] width 436 height 291
click at [436, 142] on textarea at bounding box center [602, 236] width 436 height 291
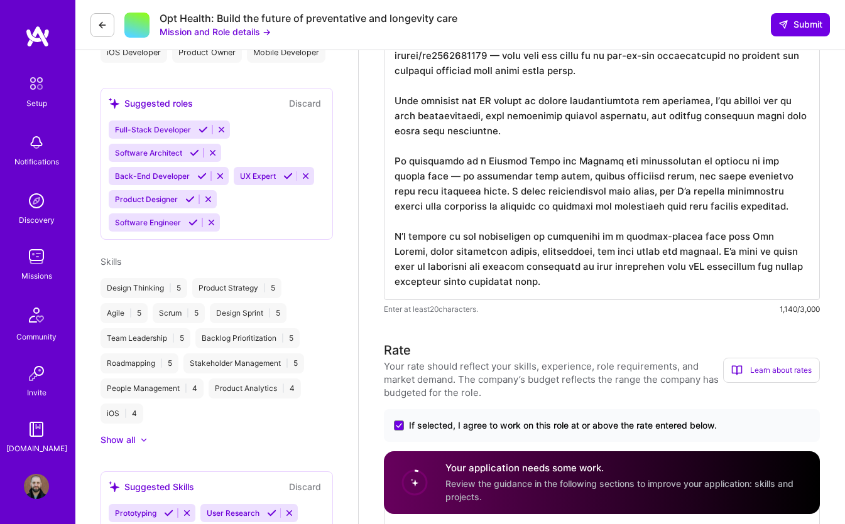
scroll to position [546, 0]
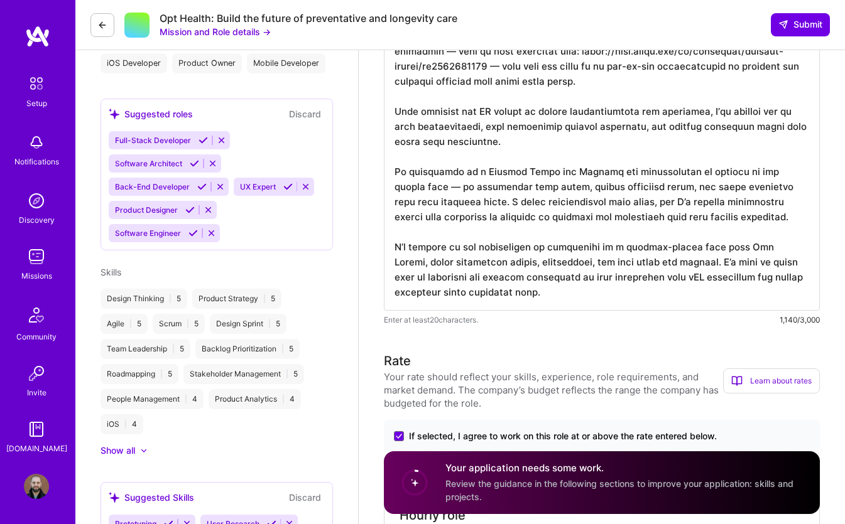
click at [412, 188] on textarea at bounding box center [602, 164] width 436 height 291
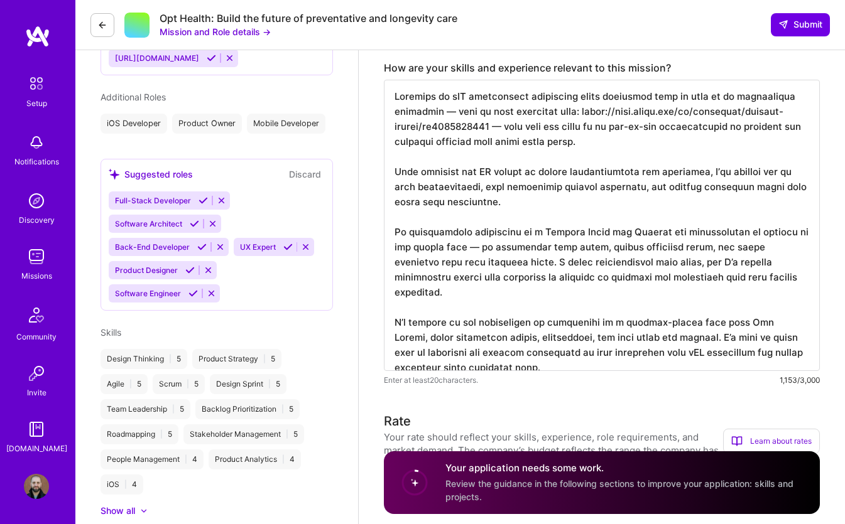
scroll to position [477, 0]
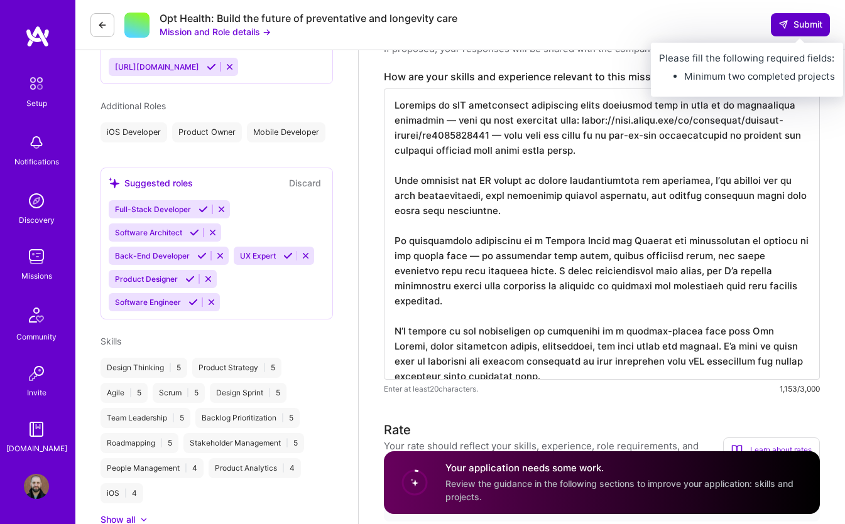
type textarea "Although my iOS development experience comes primarily from my work as an indep…"
click at [797, 27] on span "Submit" at bounding box center [800, 24] width 44 height 13
click at [784, 26] on icon at bounding box center [783, 24] width 10 height 10
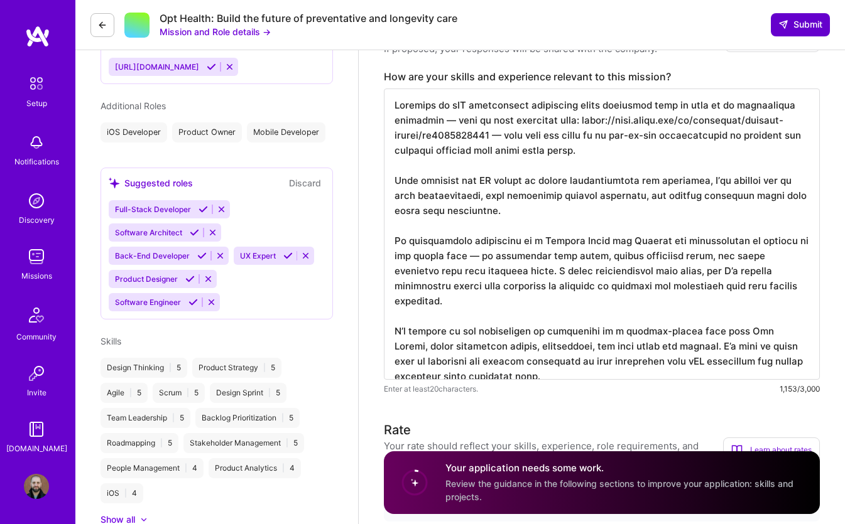
click at [790, 25] on span "Submit" at bounding box center [800, 24] width 44 height 13
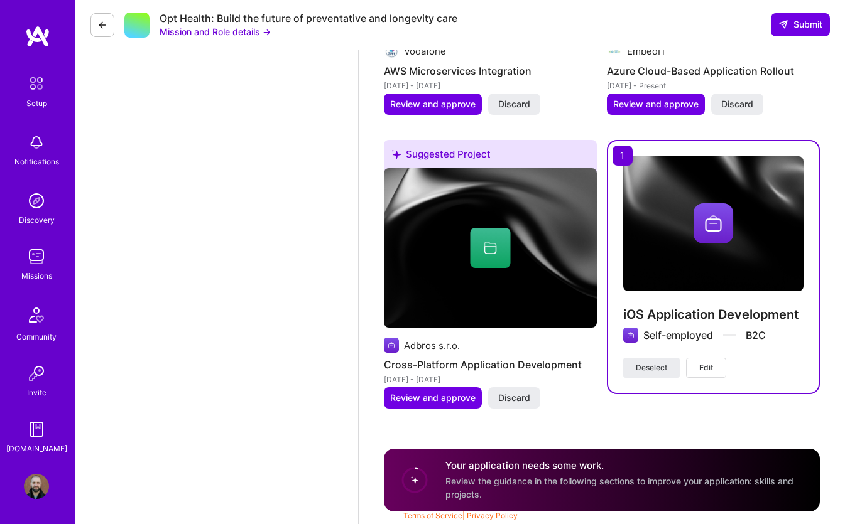
scroll to position [1832, 0]
click at [454, 402] on span "Review and approve" at bounding box center [432, 398] width 85 height 13
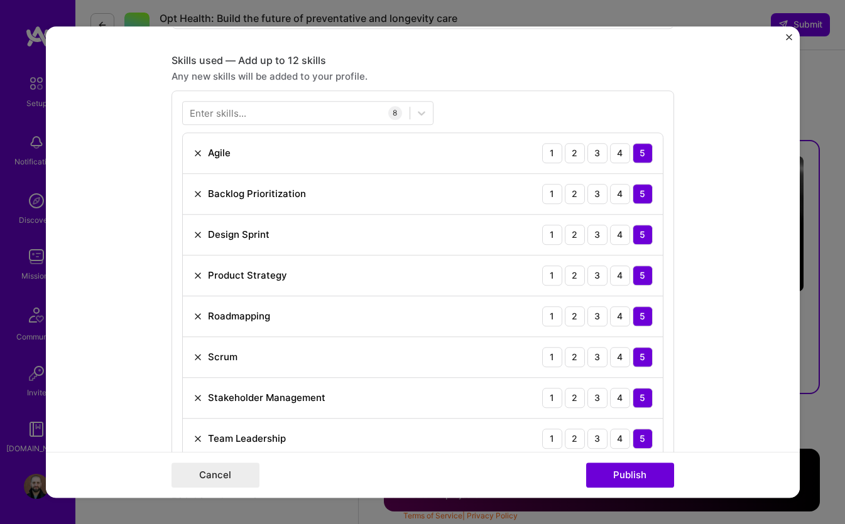
scroll to position [663, 0]
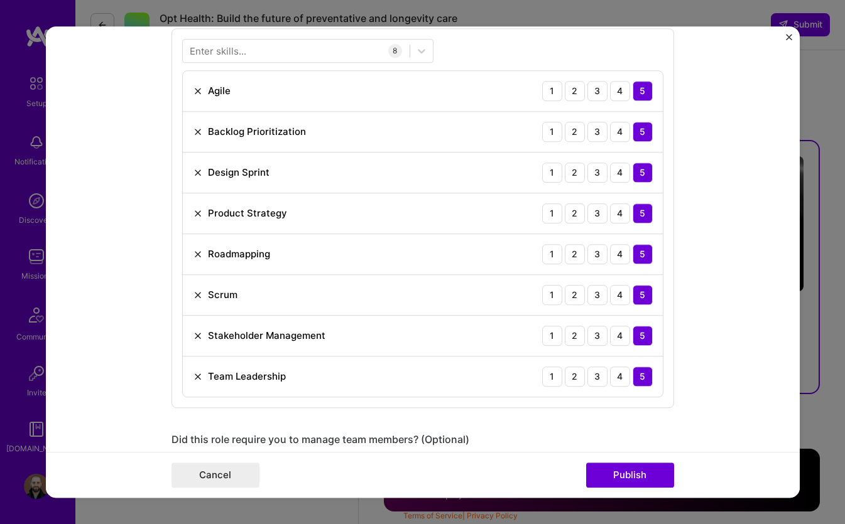
click at [787, 35] on img "Close" at bounding box center [789, 37] width 6 height 6
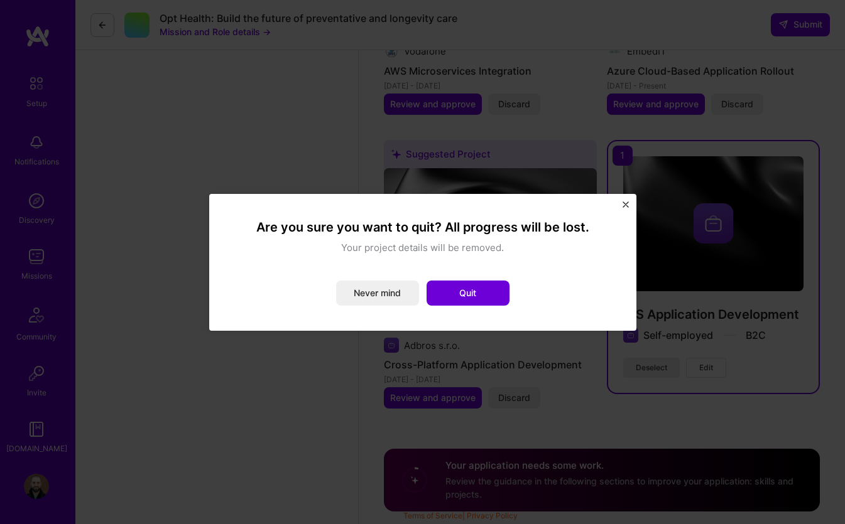
click at [627, 207] on img "Close" at bounding box center [625, 205] width 6 height 6
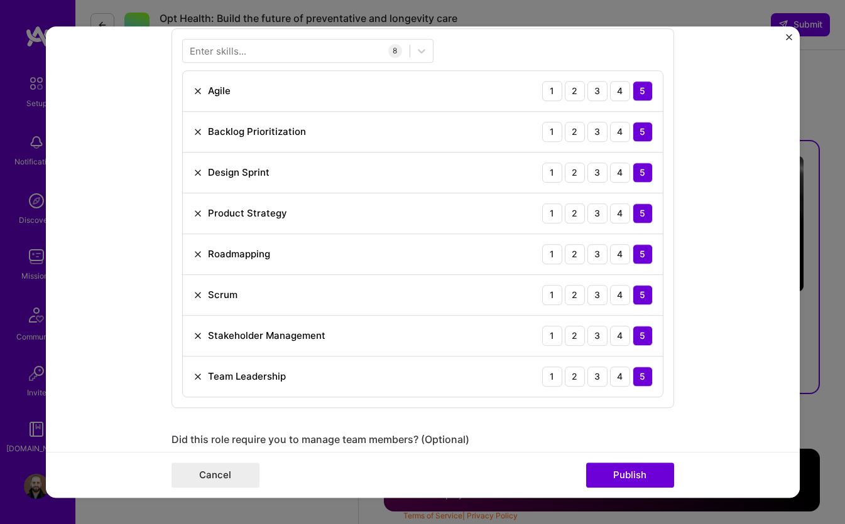
click at [786, 36] on img "Close" at bounding box center [789, 37] width 6 height 6
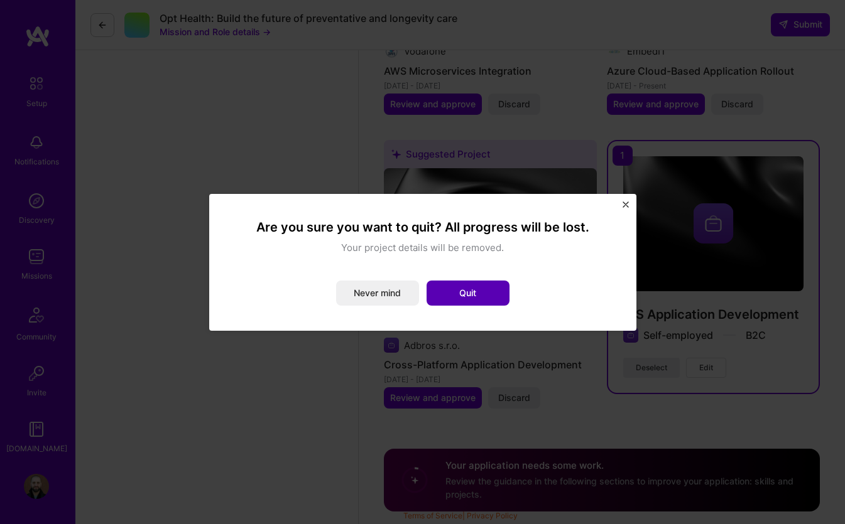
click at [445, 295] on button "Quit" at bounding box center [467, 293] width 83 height 25
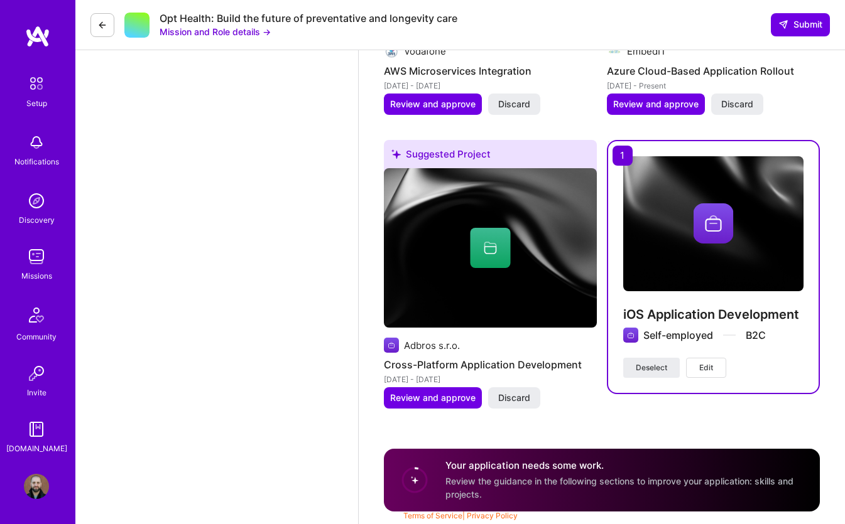
scroll to position [1832, 0]
click at [442, 404] on span "Review and approve" at bounding box center [432, 398] width 85 height 13
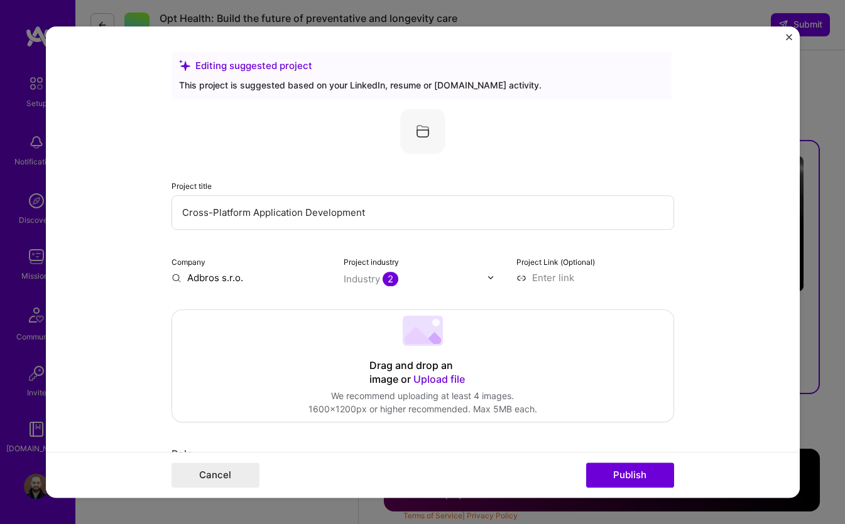
click at [788, 38] on img "Close" at bounding box center [789, 37] width 6 height 6
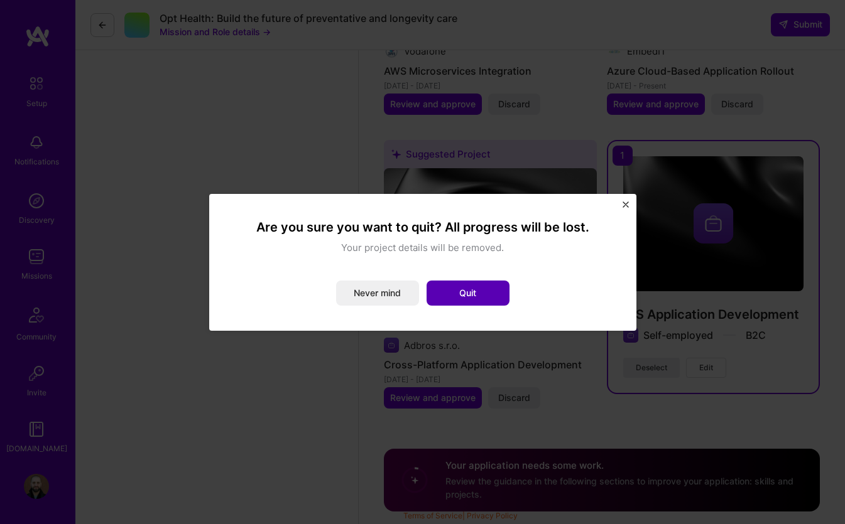
click at [457, 292] on button "Quit" at bounding box center [467, 293] width 83 height 25
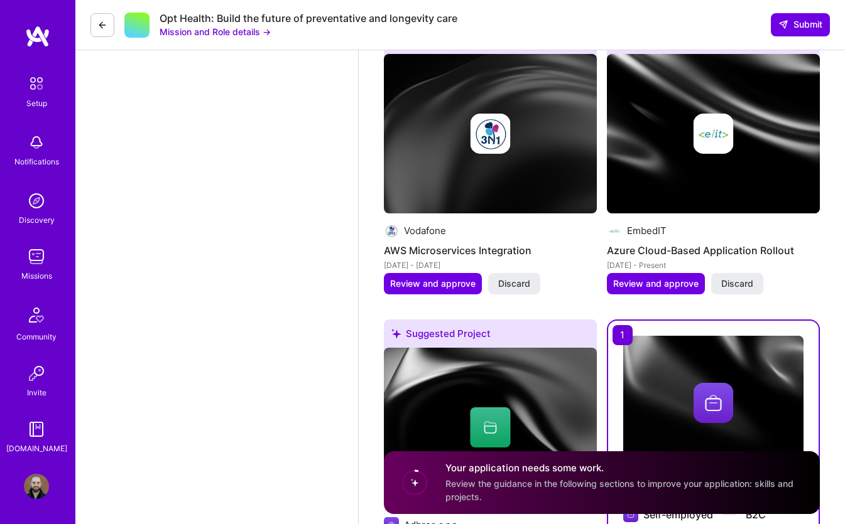
scroll to position [1582, 0]
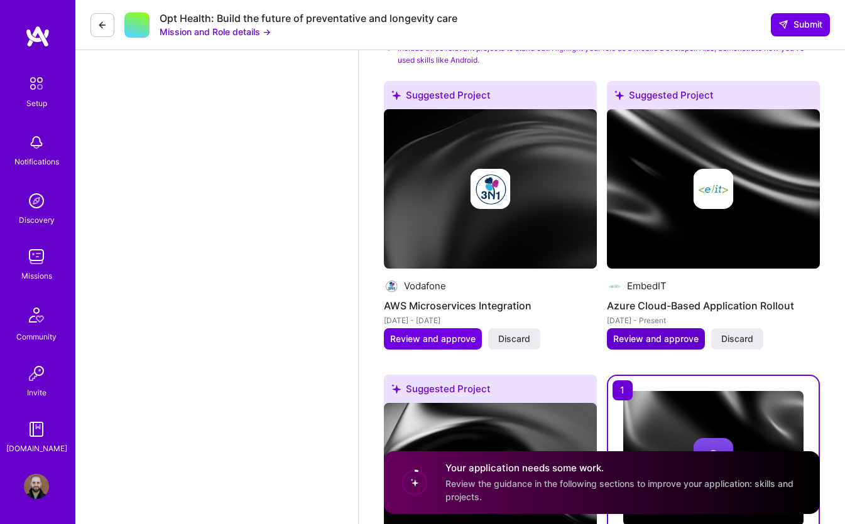
click at [642, 345] on span "Review and approve" at bounding box center [655, 339] width 85 height 13
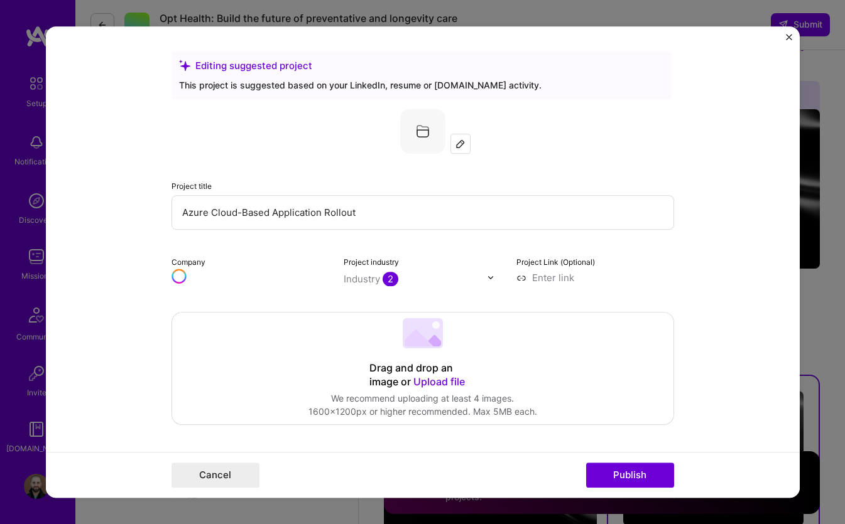
click at [258, 211] on input "Azure Cloud-Based Application Rollout" at bounding box center [422, 212] width 502 height 35
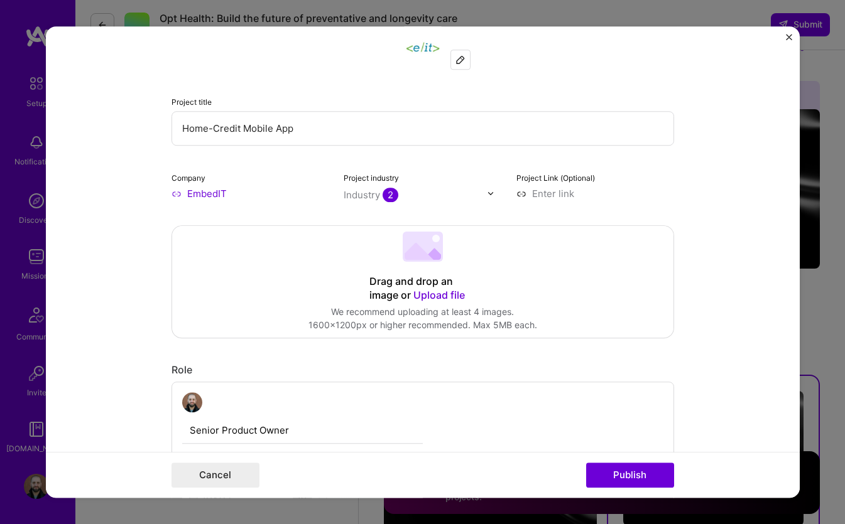
scroll to position [83, 0]
type input "Home-Credit Mobile App"
click at [499, 198] on div at bounding box center [494, 194] width 14 height 13
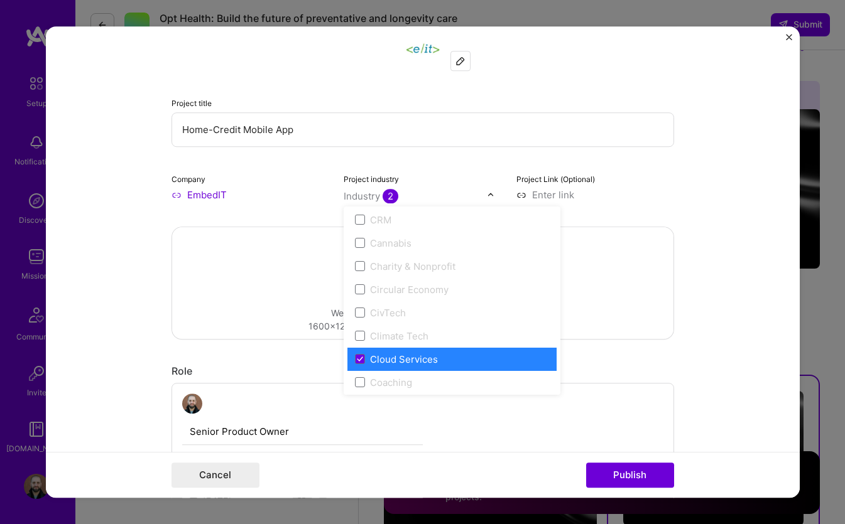
scroll to position [603, 0]
click at [358, 357] on span at bounding box center [360, 362] width 10 height 10
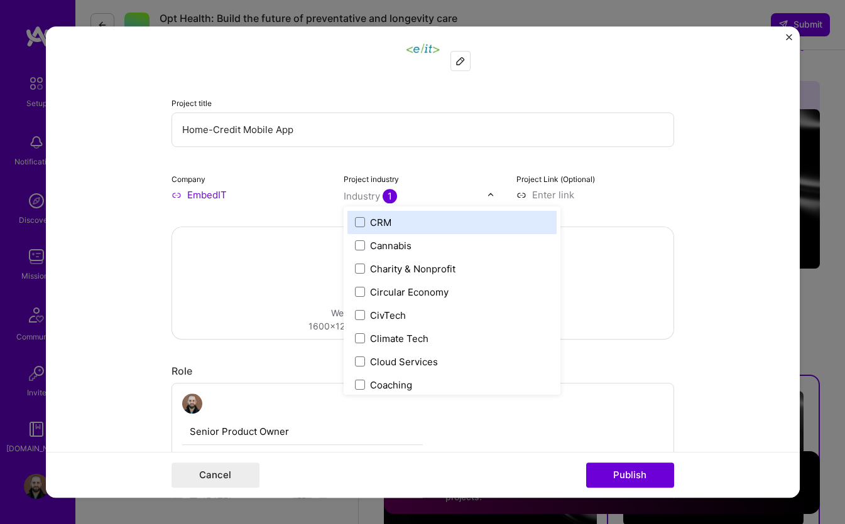
scroll to position [0, 0]
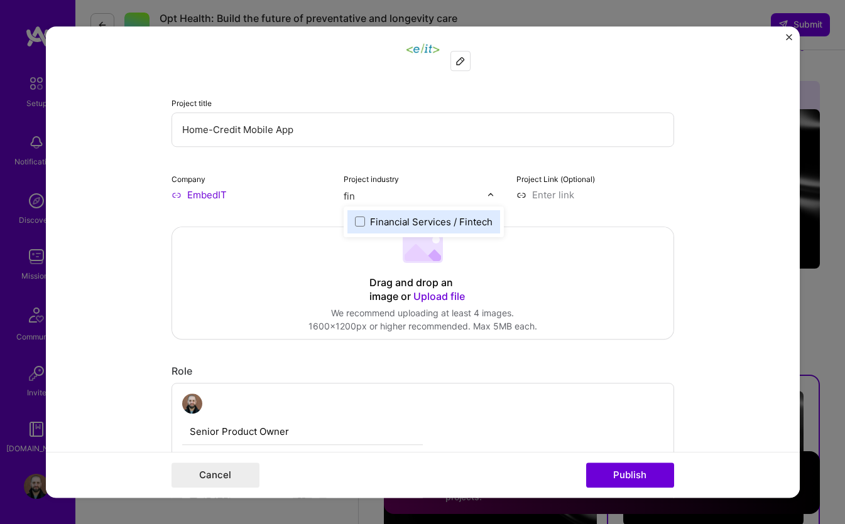
type input "fina"
click at [353, 225] on div "Financial Services / Fintech" at bounding box center [423, 221] width 153 height 23
click at [367, 200] on div "Industry 2" at bounding box center [370, 196] width 55 height 13
click at [371, 198] on div "Industry 2" at bounding box center [370, 196] width 55 height 13
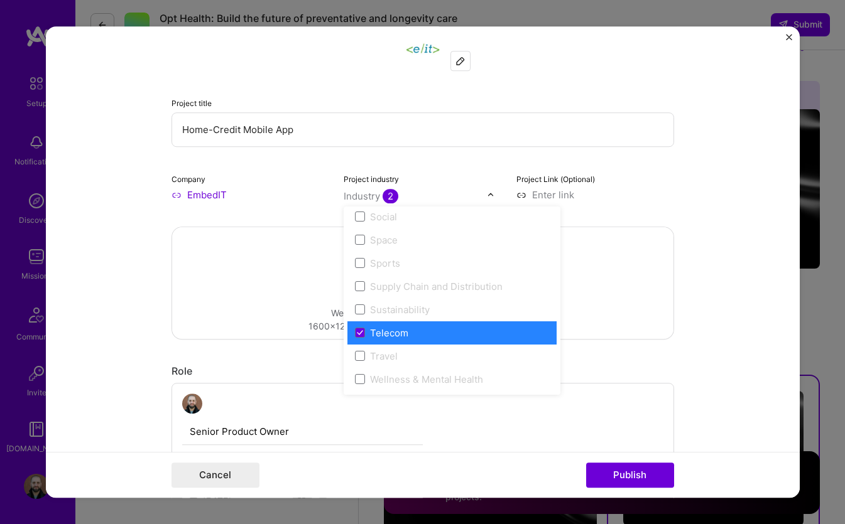
scroll to position [2607, 0]
click at [359, 336] on span at bounding box center [360, 333] width 10 height 10
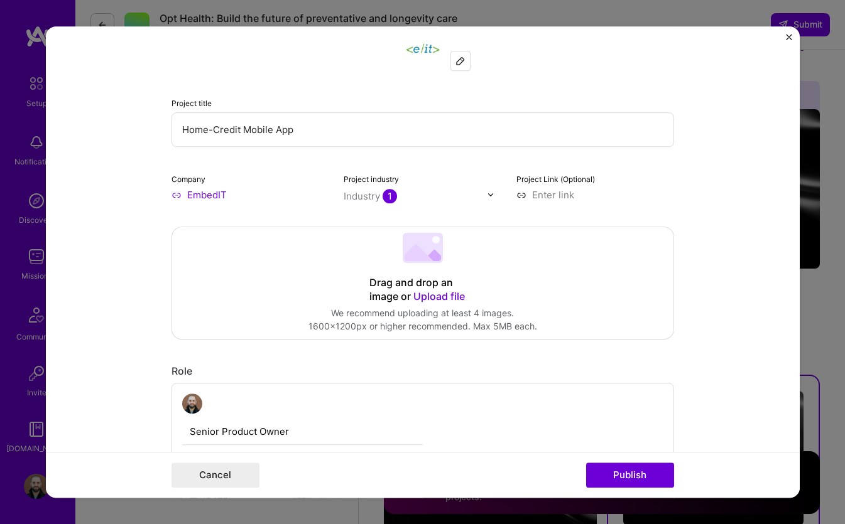
click at [706, 182] on form "Editing suggested project This project is suggested based on your LinkedIn, res…" at bounding box center [423, 262] width 754 height 472
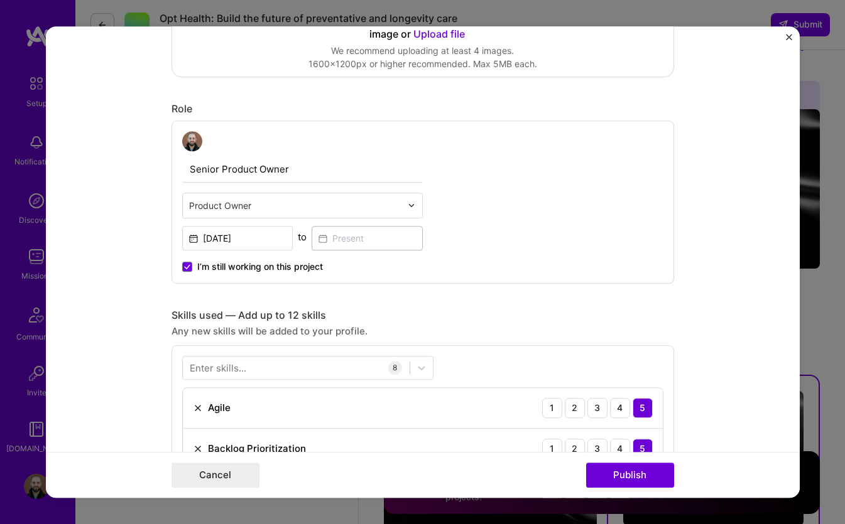
scroll to position [351, 0]
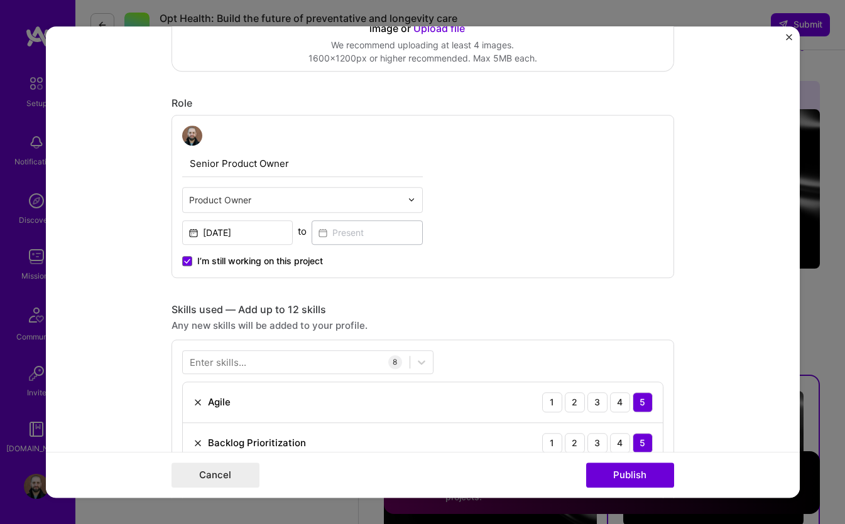
click at [251, 192] on div at bounding box center [295, 200] width 212 height 16
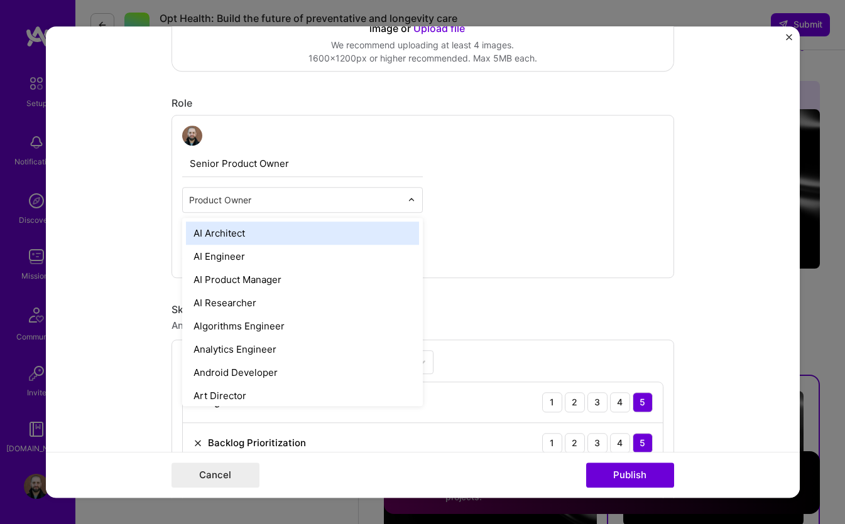
click at [200, 200] on input "text" at bounding box center [295, 199] width 212 height 13
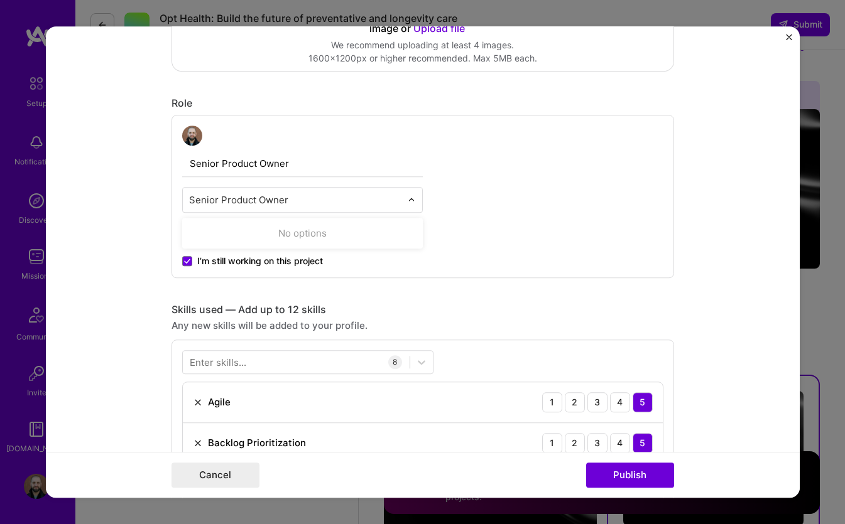
click at [191, 198] on input "Senior Product Owner" at bounding box center [295, 199] width 212 height 13
type input "Product Owner"
click at [152, 236] on form "Editing suggested project This project is suggested based on your LinkedIn, res…" at bounding box center [423, 262] width 754 height 472
click at [251, 204] on input "text" at bounding box center [295, 199] width 212 height 13
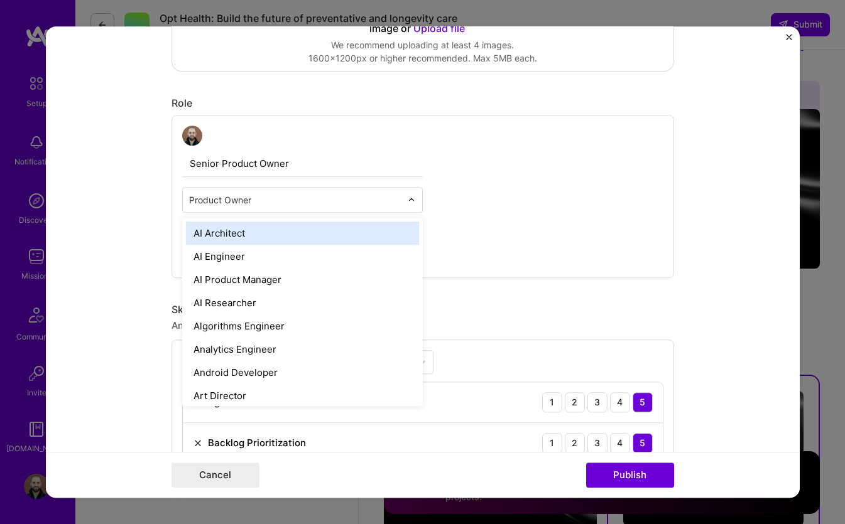
click at [124, 225] on form "Editing suggested project This project is suggested based on your LinkedIn, res…" at bounding box center [423, 262] width 754 height 472
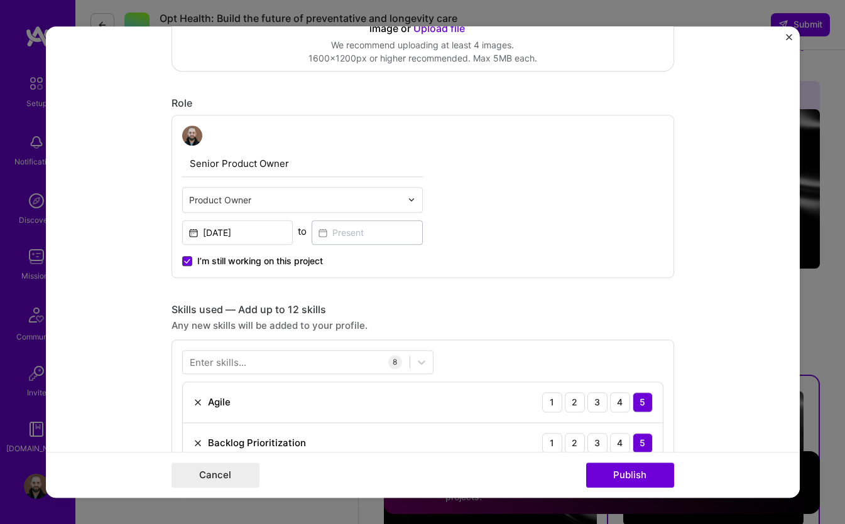
click at [185, 262] on icon at bounding box center [187, 261] width 6 height 5
click at [0, 0] on input "I’m still working on this project" at bounding box center [0, 0] width 0 height 0
click at [361, 232] on input at bounding box center [366, 232] width 111 height 24
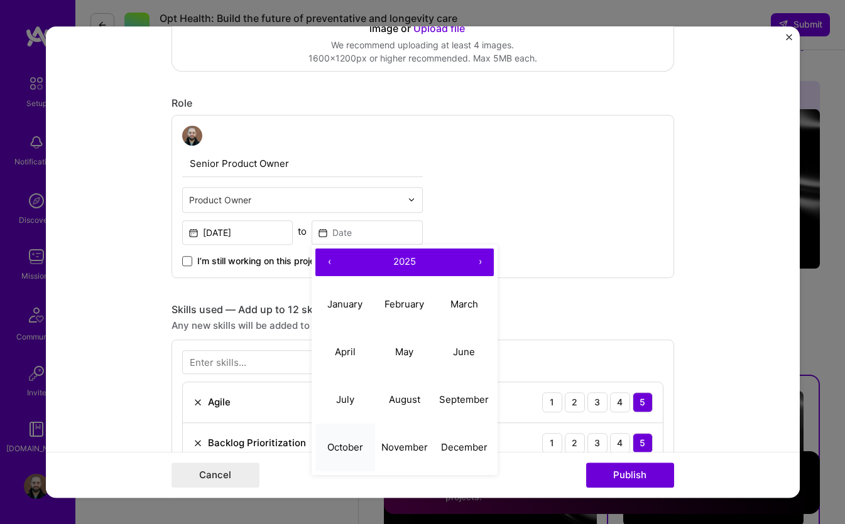
click at [349, 445] on abbr "October" at bounding box center [345, 447] width 36 height 12
type input "Oct, 2025"
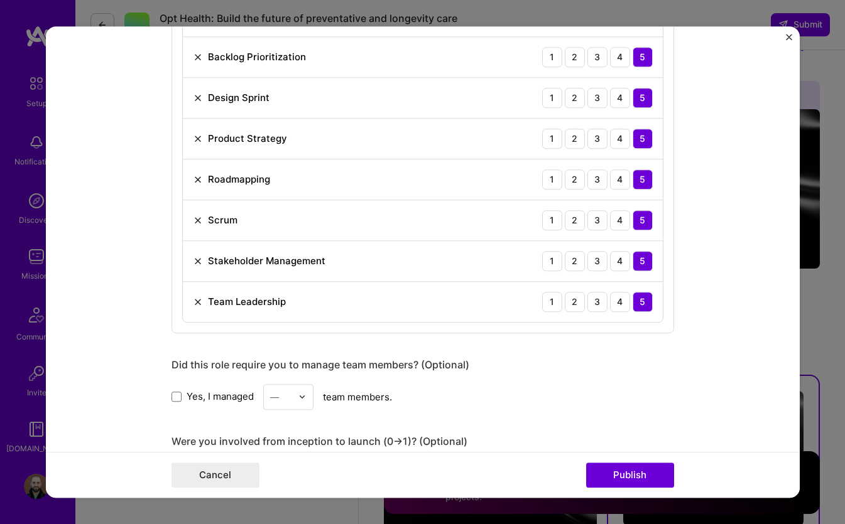
scroll to position [814, 0]
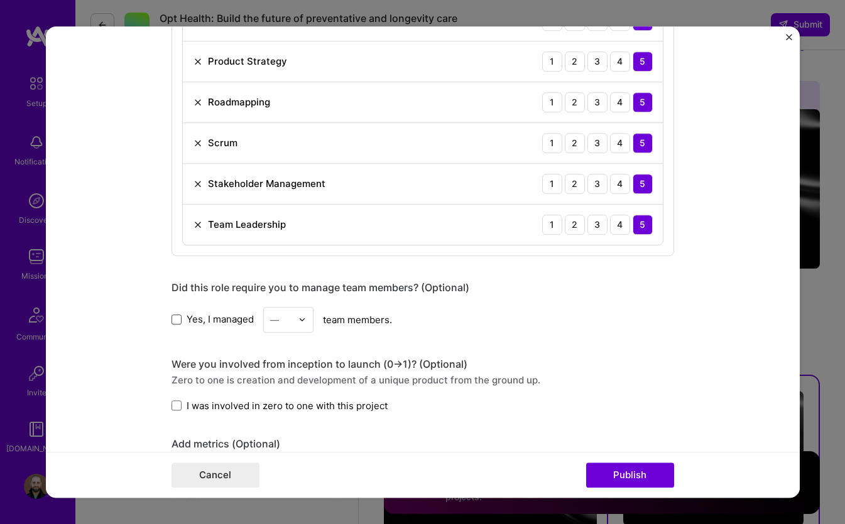
click at [180, 323] on span at bounding box center [176, 320] width 10 height 10
click at [0, 0] on input "Yes, I managed" at bounding box center [0, 0] width 0 height 0
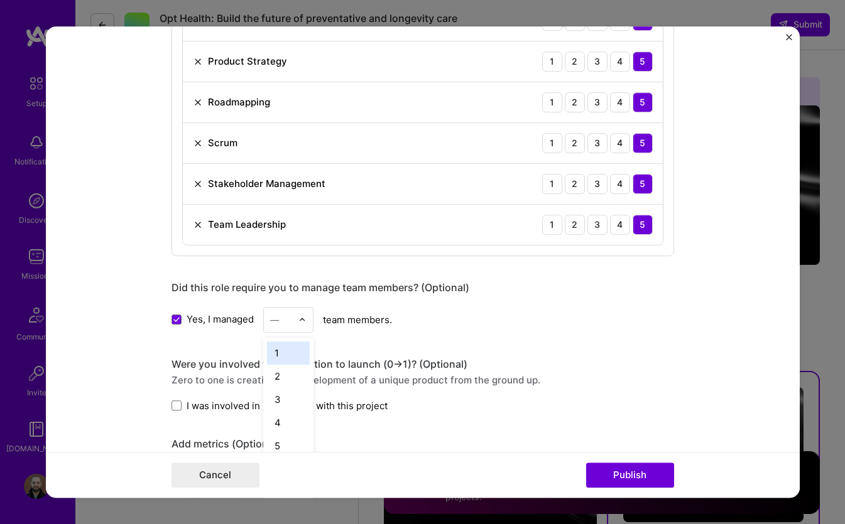
click at [307, 320] on div at bounding box center [305, 320] width 14 height 24
click at [280, 384] on div "8" at bounding box center [288, 384] width 43 height 23
click at [133, 351] on form "Editing suggested project This project is suggested based on your LinkedIn, res…" at bounding box center [423, 262] width 754 height 472
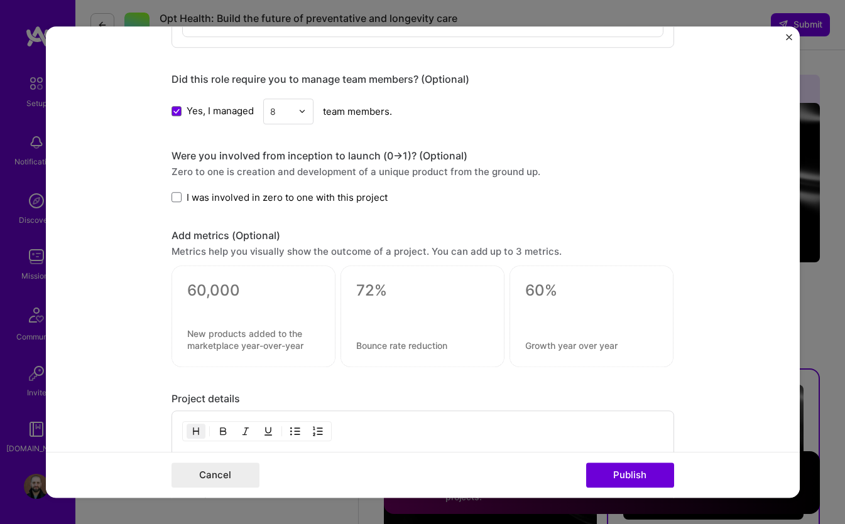
scroll to position [1025, 0]
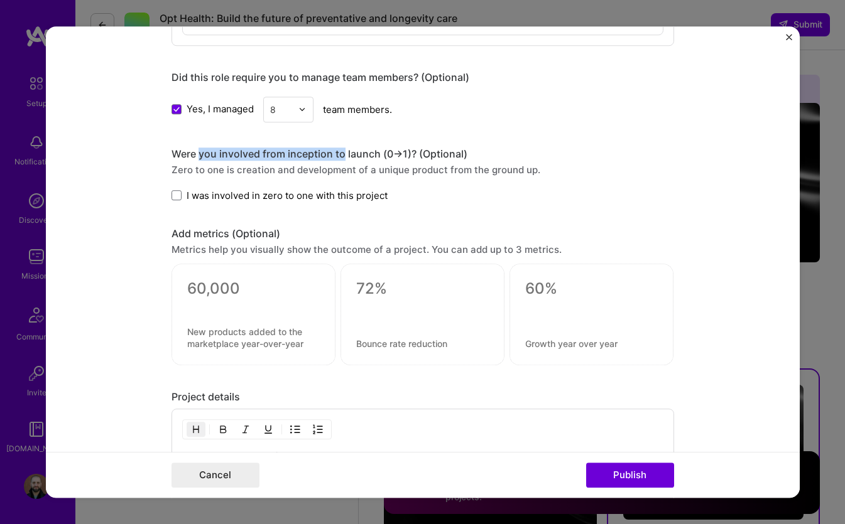
drag, startPoint x: 198, startPoint y: 154, endPoint x: 343, endPoint y: 156, distance: 145.1
click at [343, 156] on div "Were you involved from inception to launch (0 -> 1)? (Optional)" at bounding box center [422, 154] width 502 height 13
click at [180, 197] on span at bounding box center [176, 195] width 10 height 10
click at [0, 0] on input "I was involved in zero to one with this project" at bounding box center [0, 0] width 0 height 0
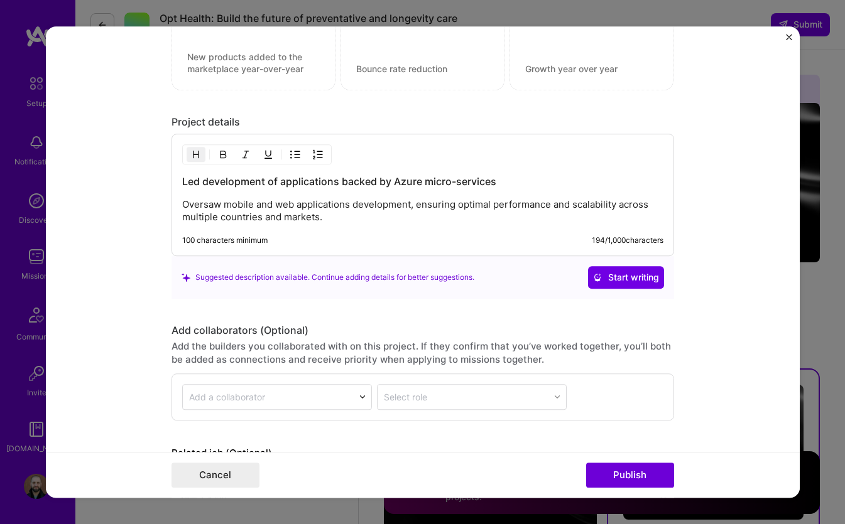
scroll to position [1299, 0]
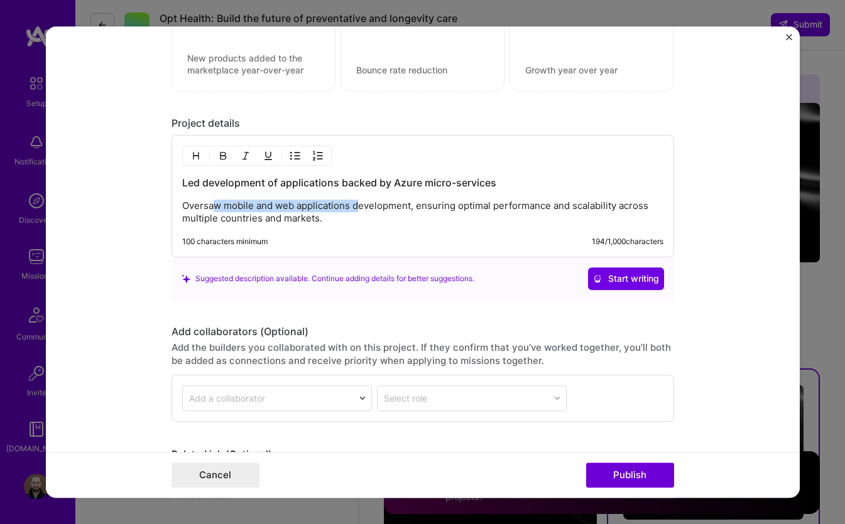
drag, startPoint x: 217, startPoint y: 208, endPoint x: 362, endPoint y: 208, distance: 145.7
click at [362, 208] on p "Oversaw mobile and web applications development, ensuring optimal performance a…" at bounding box center [422, 212] width 481 height 25
click at [404, 202] on p "Oversaw mobile and web applications development, ensuring optimal performance a…" at bounding box center [422, 212] width 481 height 25
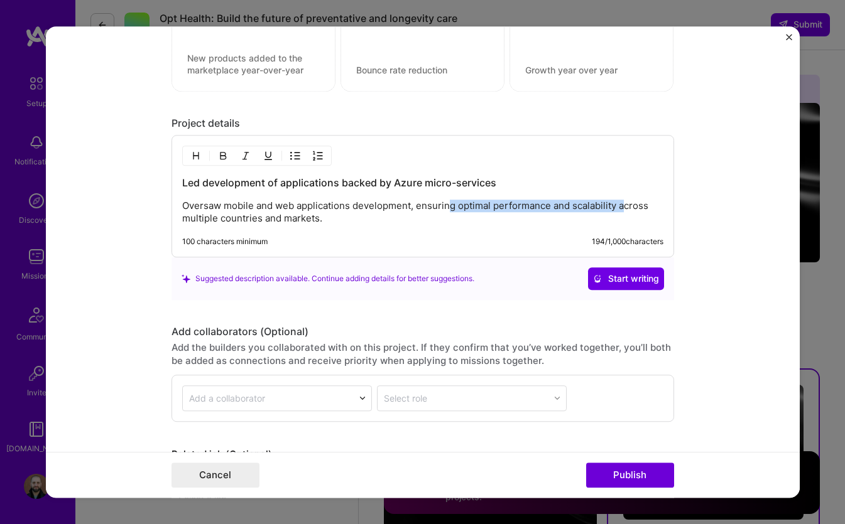
drag, startPoint x: 447, startPoint y: 203, endPoint x: 626, endPoint y: 203, distance: 179.0
click at [626, 203] on p "Oversaw mobile and web applications development, ensuring optimal performance a…" at bounding box center [422, 212] width 481 height 25
click at [332, 181] on h3 "Led development of applications backed by Azure micro-services" at bounding box center [422, 183] width 481 height 14
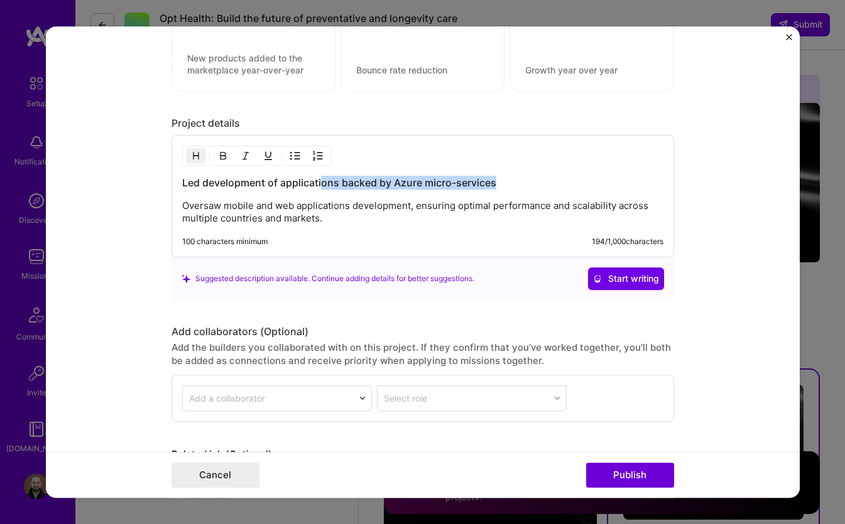
drag, startPoint x: 512, startPoint y: 185, endPoint x: 320, endPoint y: 185, distance: 192.8
click at [320, 185] on h3 "Led development of applications backed by Azure micro-services" at bounding box center [422, 183] width 481 height 14
click at [221, 184] on h3 "Led development of applications backed by Azure micro-services" at bounding box center [422, 183] width 481 height 14
drag, startPoint x: 203, startPoint y: 184, endPoint x: 327, endPoint y: 183, distance: 124.3
click at [327, 183] on h3 "Led development of applications backed by Azure micro-services" at bounding box center [422, 183] width 481 height 14
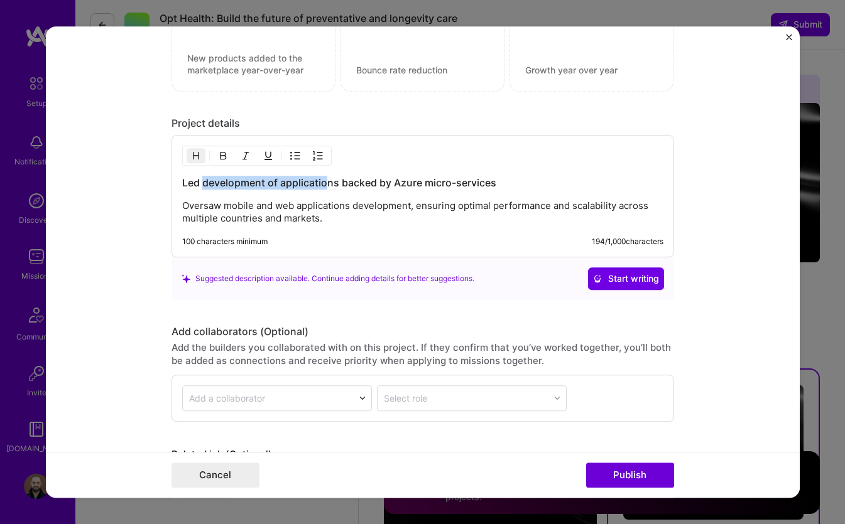
click at [327, 183] on h3 "Led development of applications backed by Azure micro-services" at bounding box center [422, 183] width 481 height 14
click at [279, 183] on h3 "Led development of applications backed by Azure micro-services" at bounding box center [422, 183] width 481 height 14
click at [373, 185] on h3 "Led development of mobile applications backed by Azure micro-services" at bounding box center [422, 183] width 481 height 14
click at [316, 198] on div "Led development of mobile applications for both backed by Azure micro-services …" at bounding box center [422, 200] width 481 height 49
drag, startPoint x: 257, startPoint y: 206, endPoint x: 350, endPoint y: 206, distance: 92.3
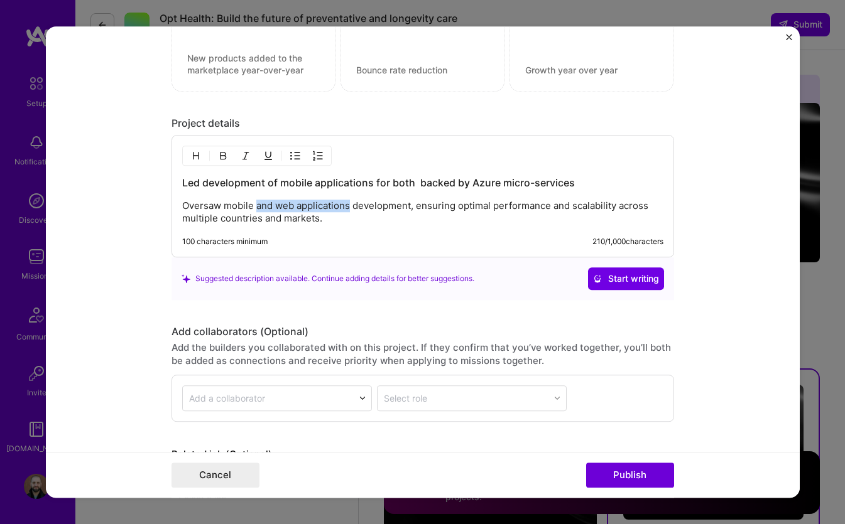
click at [350, 206] on p "Oversaw mobile and web applications development, ensuring optimal performance a…" at bounding box center [422, 212] width 481 height 25
click at [286, 206] on p "Oversaw mobile and web applications development, ensuring optimal performance a…" at bounding box center [422, 212] width 481 height 25
drag, startPoint x: 295, startPoint y: 205, endPoint x: 256, endPoint y: 205, distance: 38.9
click at [256, 205] on p "Oversaw mobile and web applications development, ensuring optimal performance a…" at bounding box center [422, 212] width 481 height 25
click at [371, 204] on p "Oversaw mobile applications development, ensuring optimal performance and scala…" at bounding box center [422, 212] width 481 height 25
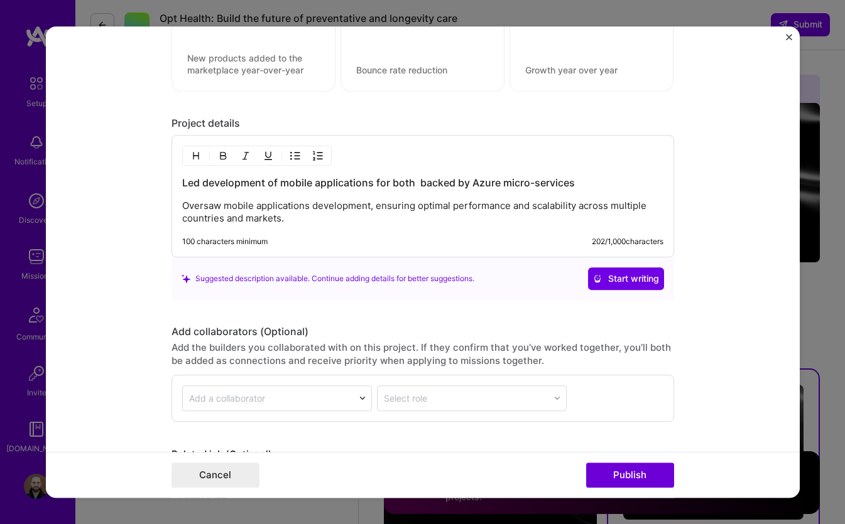
click at [224, 204] on p "Oversaw mobile applications development, ensuring optimal performance and scala…" at bounding box center [422, 212] width 481 height 25
drag, startPoint x: 586, startPoint y: 181, endPoint x: 375, endPoint y: 182, distance: 211.0
click at [375, 182] on h3 "Led development of mobile applications for both backed by Azure micro-services" at bounding box center [422, 183] width 481 height 14
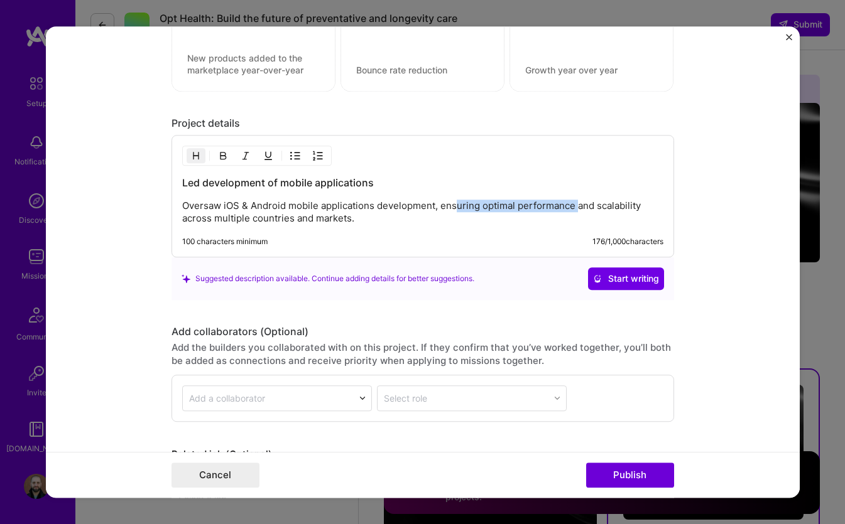
drag, startPoint x: 456, startPoint y: 208, endPoint x: 600, endPoint y: 208, distance: 143.8
click at [600, 208] on p "Oversaw iOS & Android mobile applications development, ensuring optimal perform…" at bounding box center [422, 212] width 481 height 25
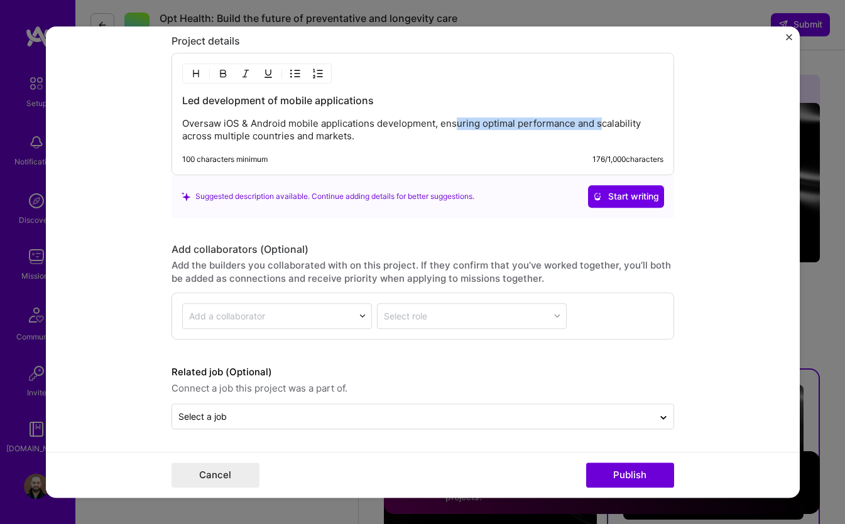
scroll to position [1381, 0]
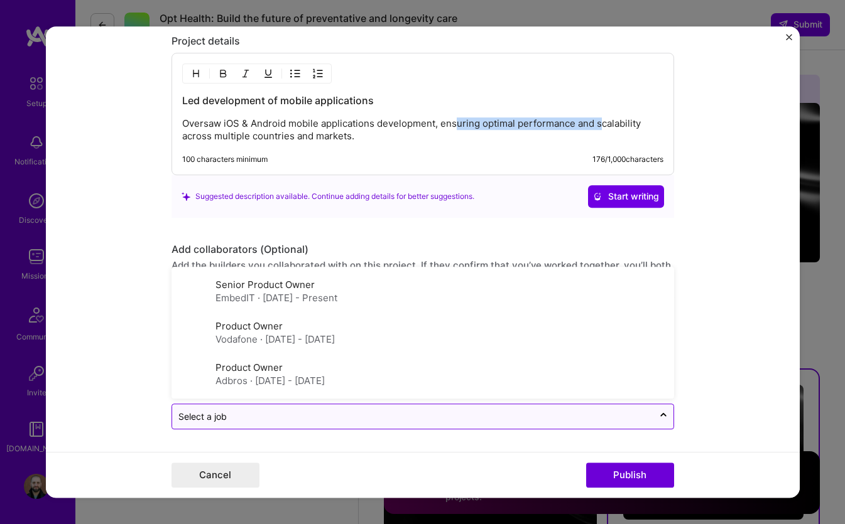
click at [266, 418] on input "text" at bounding box center [412, 416] width 468 height 13
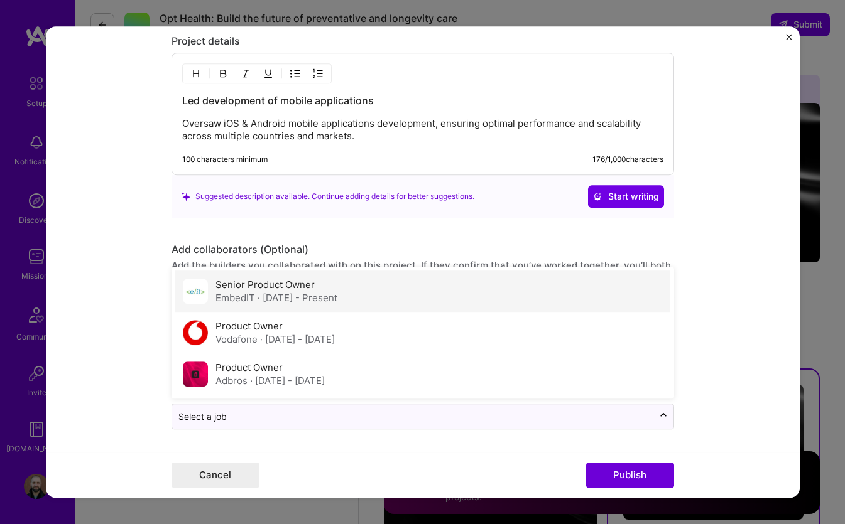
click at [247, 292] on div "EmbedIT · Jan 2023 - Present" at bounding box center [276, 297] width 122 height 13
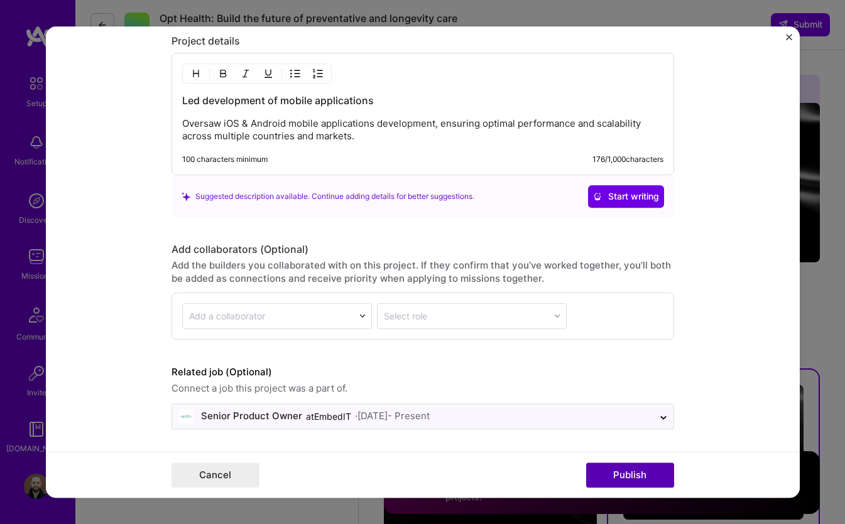
click at [621, 475] on button "Publish" at bounding box center [630, 475] width 88 height 25
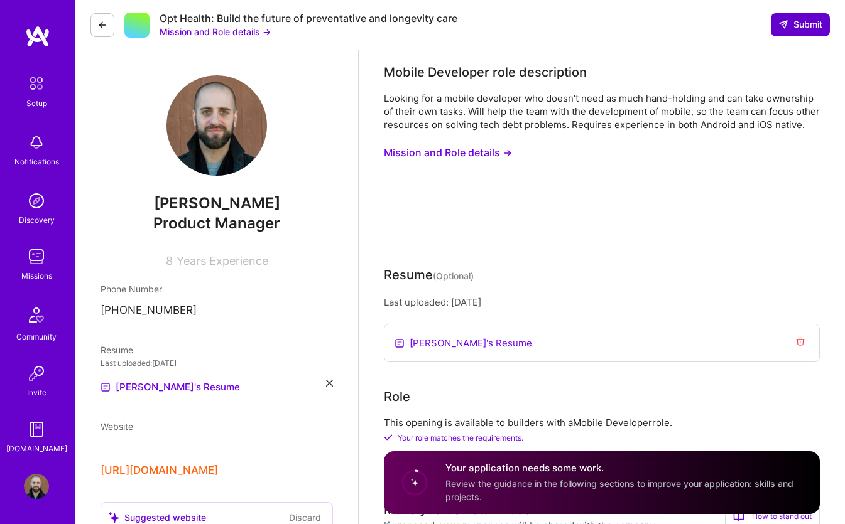
scroll to position [0, 0]
click at [794, 24] on span "Submit" at bounding box center [800, 24] width 44 height 13
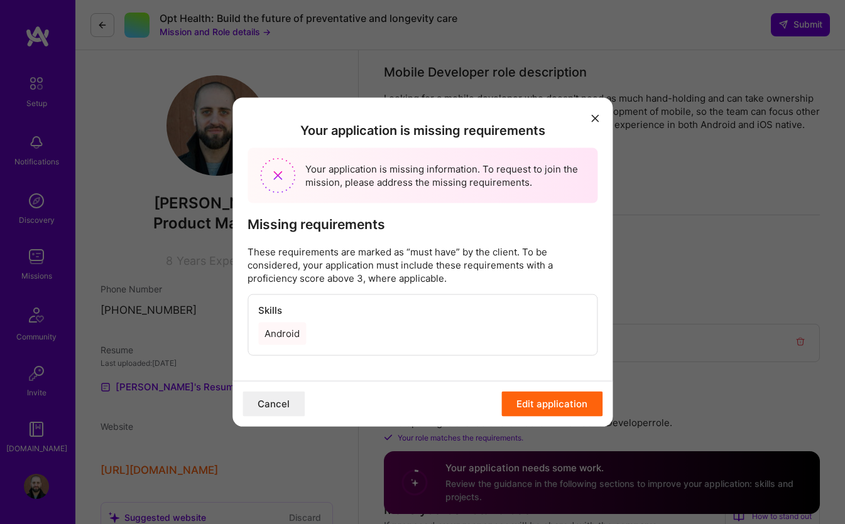
click at [283, 333] on div "Android" at bounding box center [282, 334] width 48 height 23
click at [537, 399] on button "Edit application" at bounding box center [551, 404] width 101 height 25
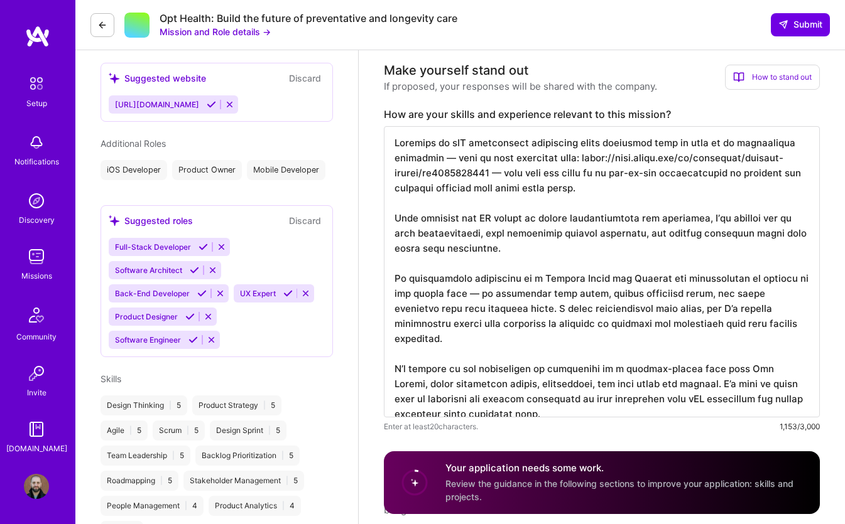
scroll to position [451, 0]
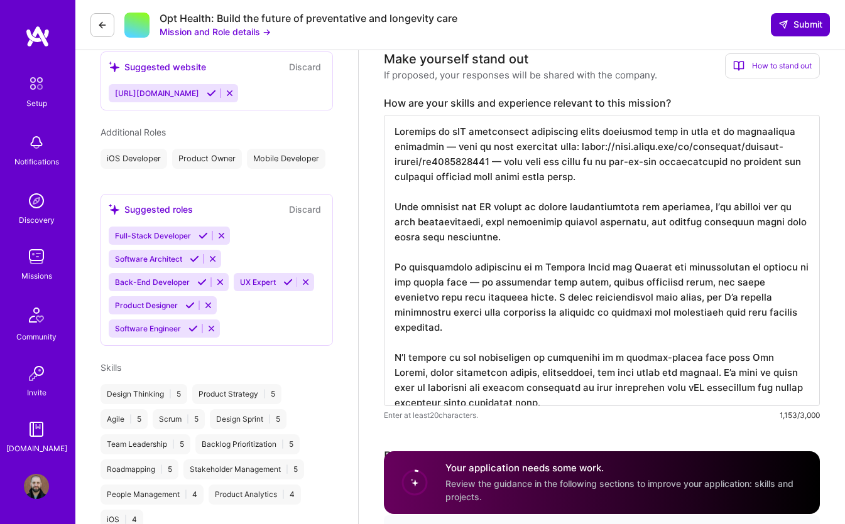
click at [784, 24] on icon at bounding box center [783, 24] width 10 height 10
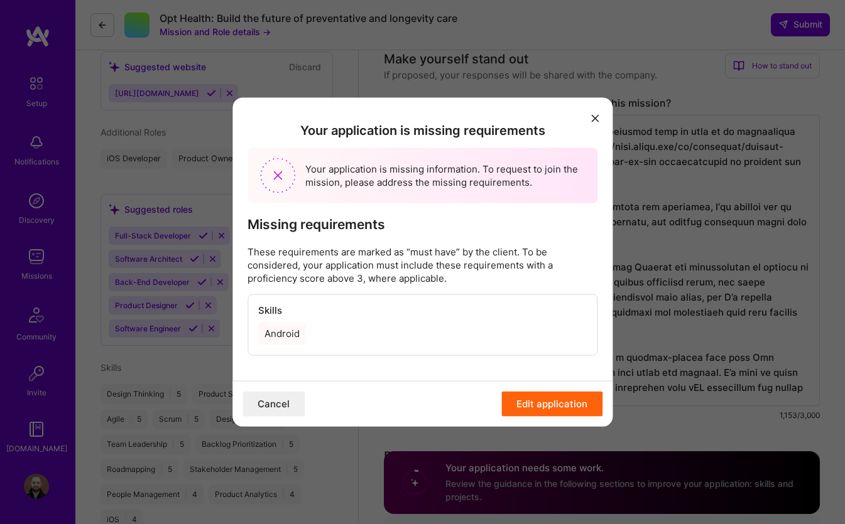
click at [288, 338] on div "Android" at bounding box center [282, 334] width 48 height 23
click at [552, 404] on button "Edit application" at bounding box center [551, 404] width 101 height 25
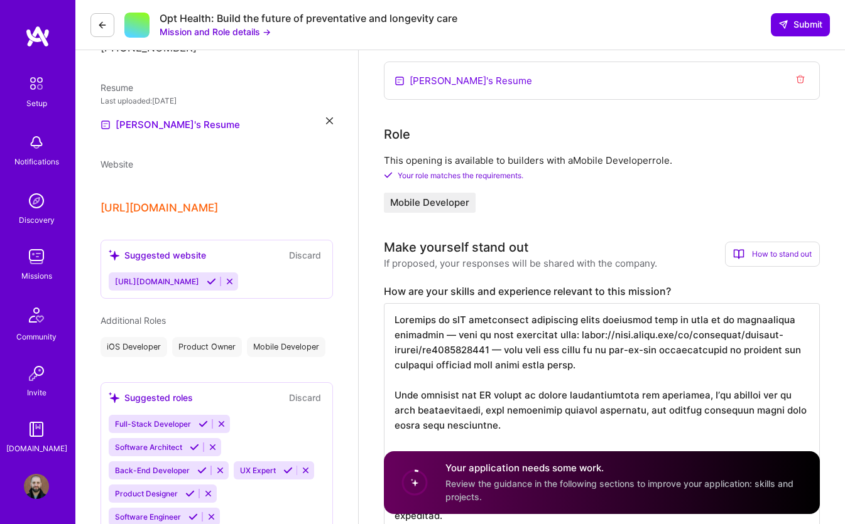
scroll to position [269, 0]
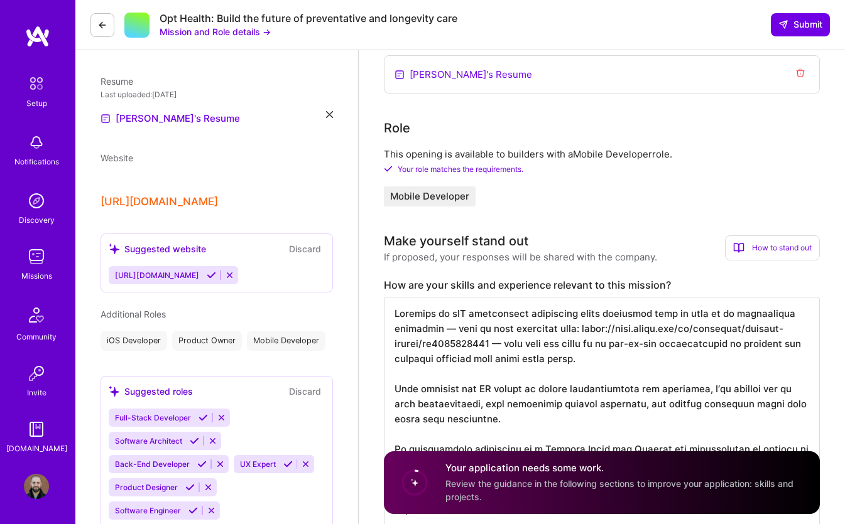
click at [230, 192] on div "Website https://nicolasjurcak.theboringlab.cz" at bounding box center [216, 179] width 232 height 57
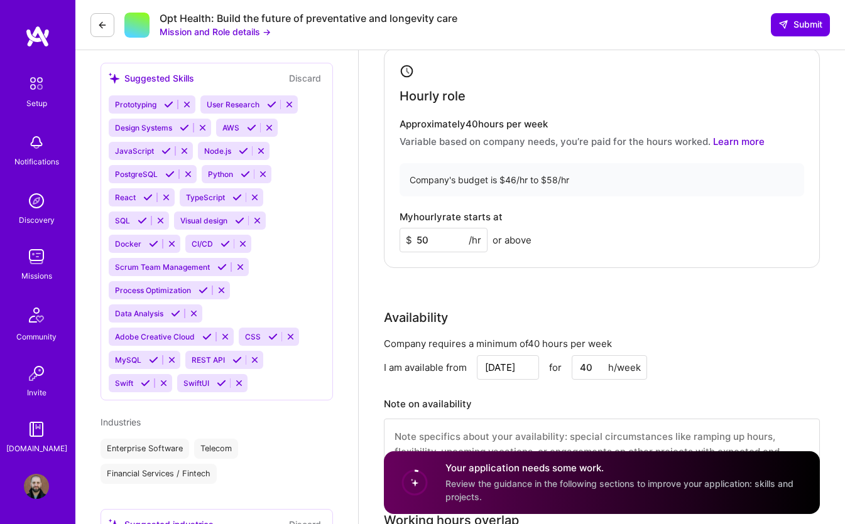
scroll to position [1017, 0]
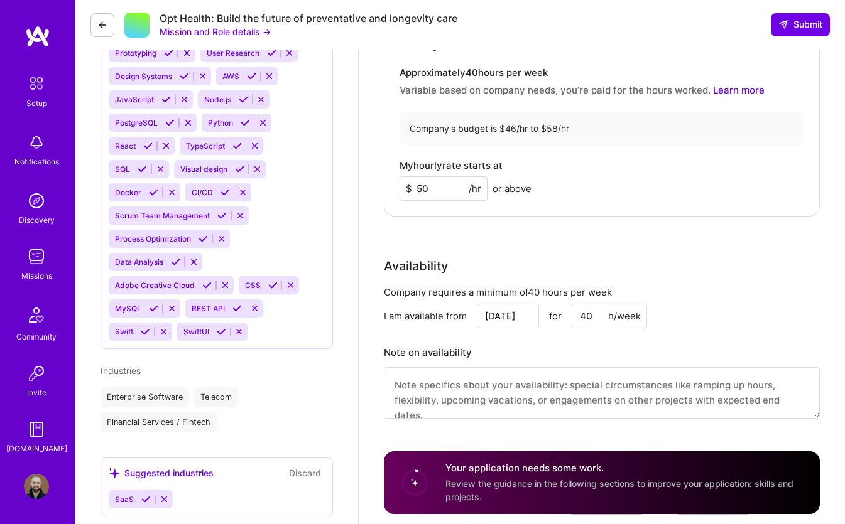
click at [223, 337] on icon at bounding box center [221, 331] width 9 height 9
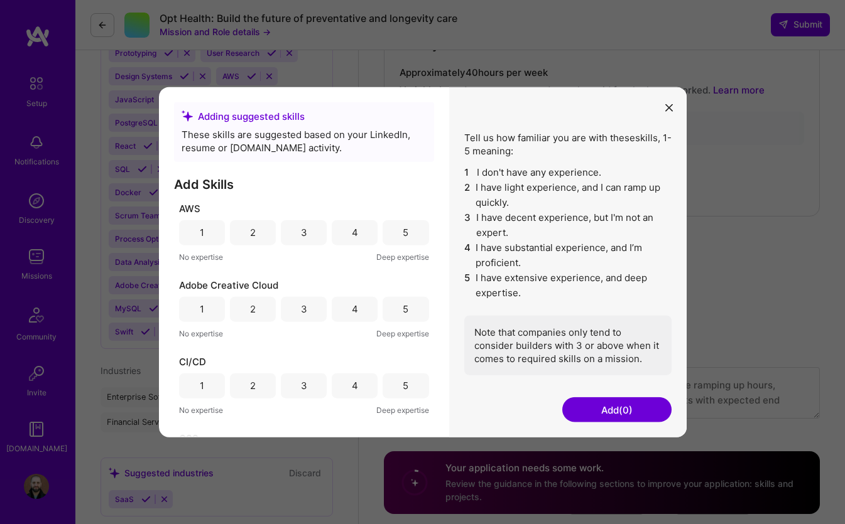
click at [338, 234] on div "4" at bounding box center [355, 232] width 46 height 25
click at [341, 234] on div "4" at bounding box center [355, 232] width 46 height 25
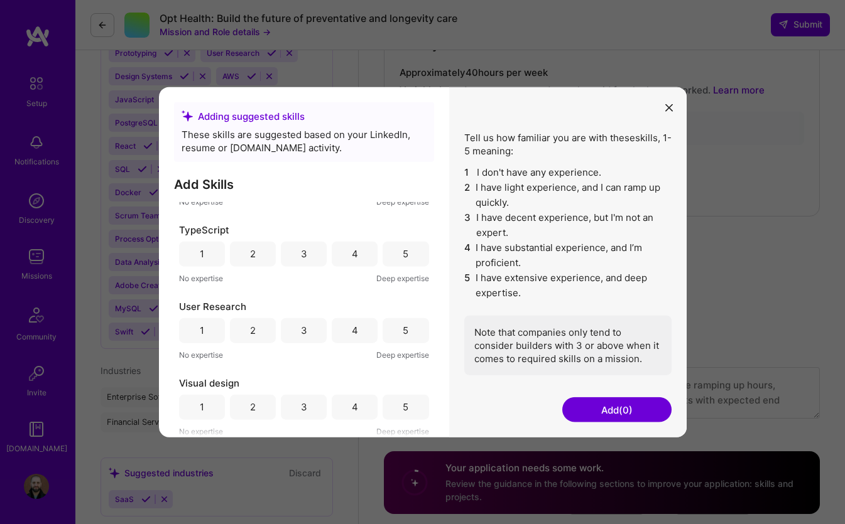
scroll to position [1511, 0]
click at [672, 108] on icon "modal" at bounding box center [669, 108] width 8 height 8
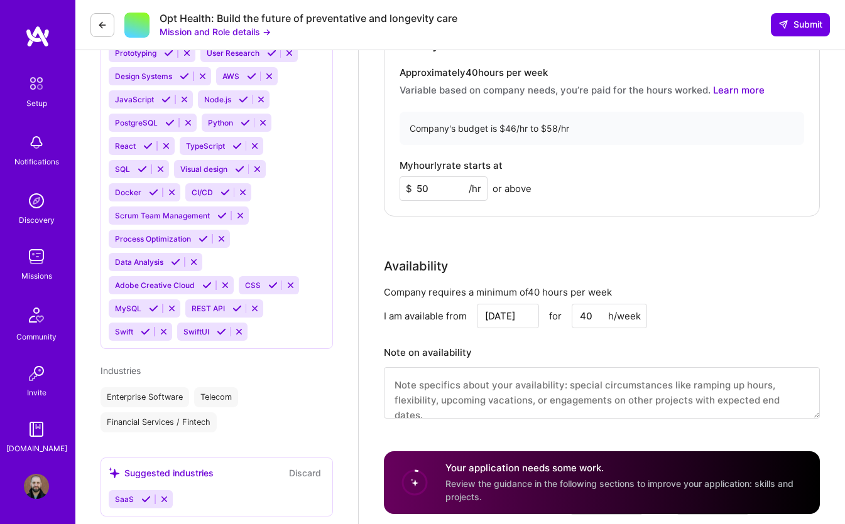
click at [188, 337] on span "SwiftUI" at bounding box center [196, 331] width 26 height 9
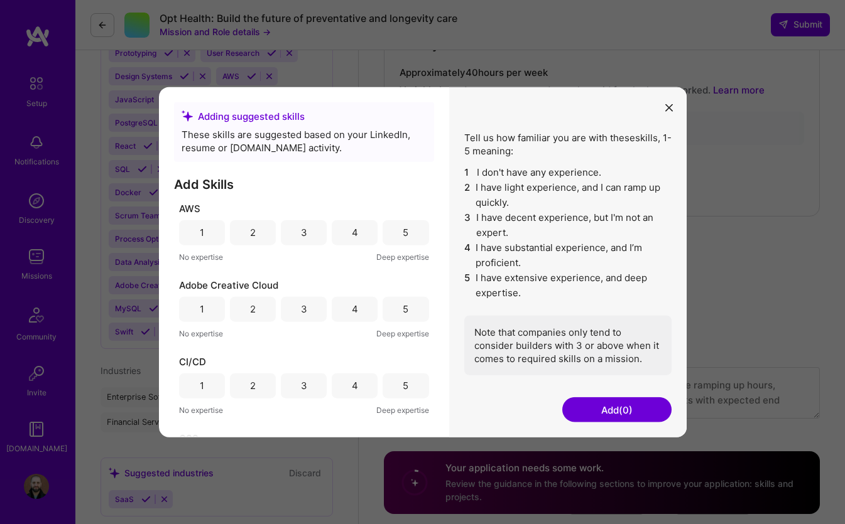
click at [671, 105] on icon "modal" at bounding box center [669, 108] width 8 height 8
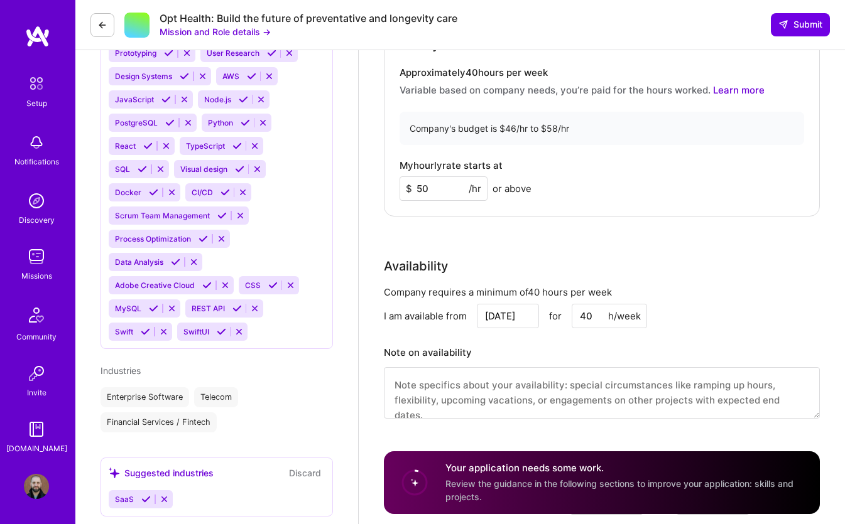
click at [223, 337] on icon at bounding box center [221, 331] width 9 height 9
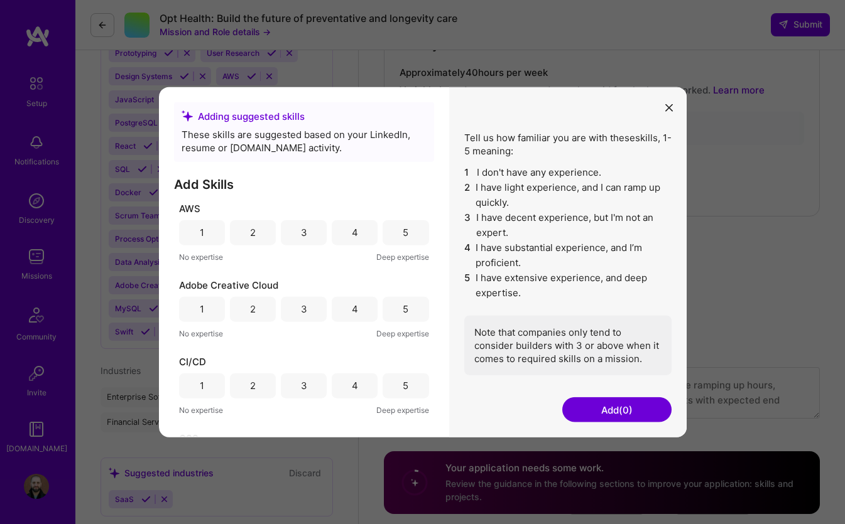
click at [668, 107] on icon "modal" at bounding box center [669, 108] width 8 height 8
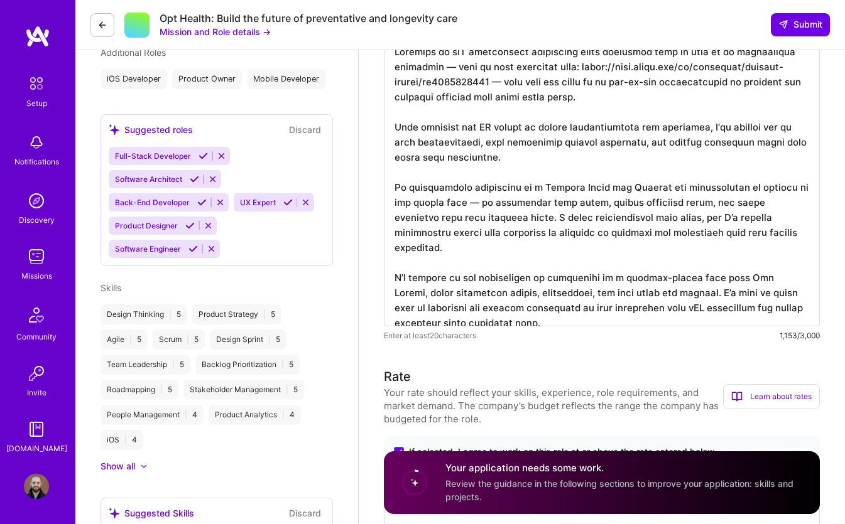
scroll to position [526, 0]
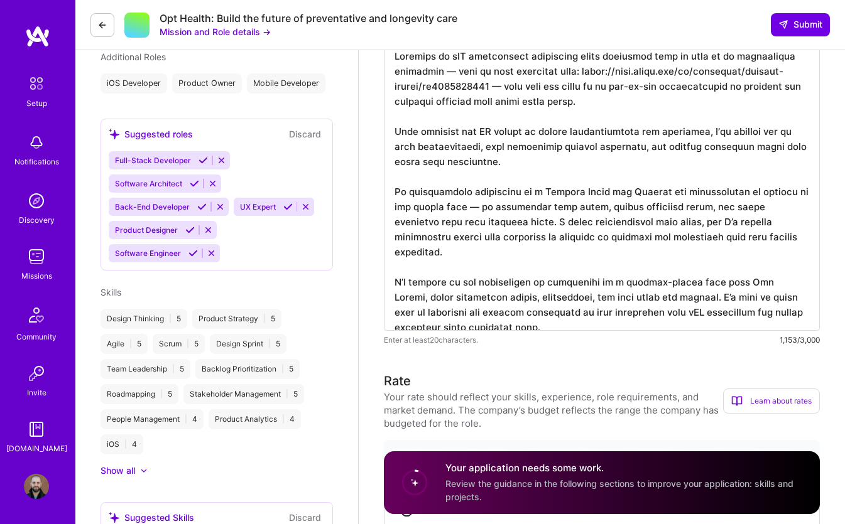
click at [244, 246] on div "Full-Stack Developer Software Architect Back-End Developer UX Expert Product De…" at bounding box center [217, 206] width 216 height 111
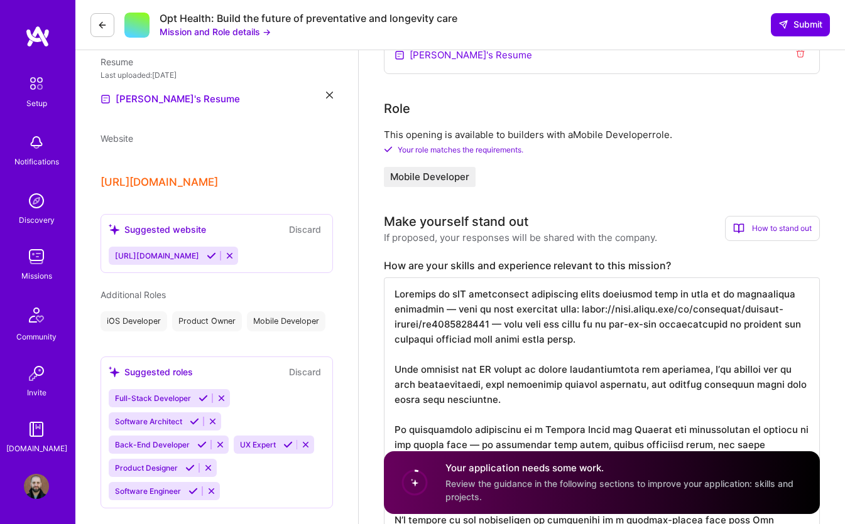
scroll to position [298, 0]
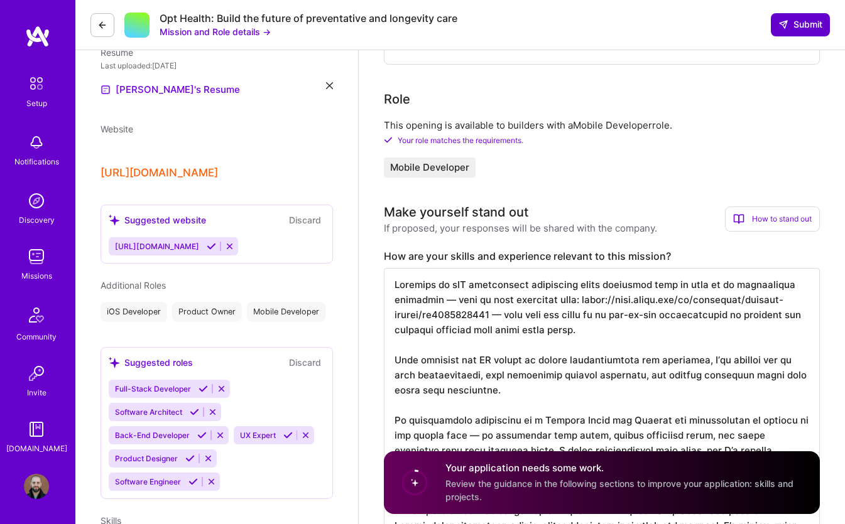
click at [791, 19] on span "Submit" at bounding box center [800, 24] width 44 height 13
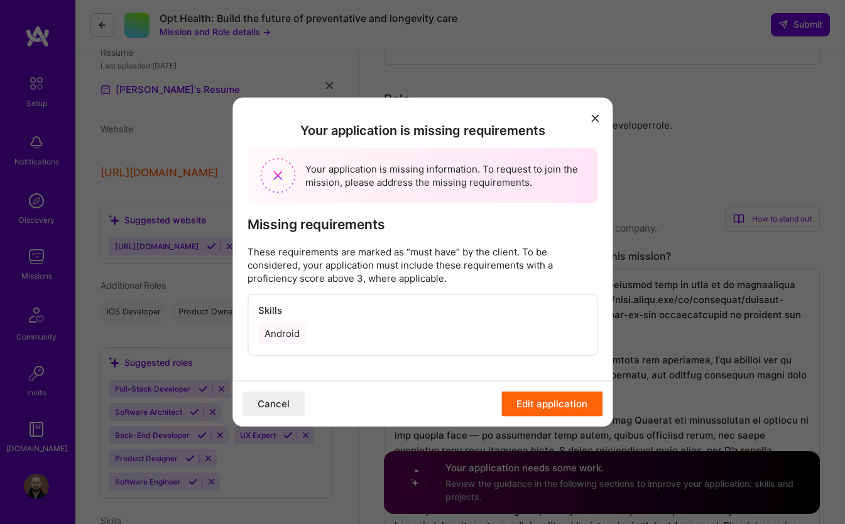
click at [526, 398] on button "Edit application" at bounding box center [551, 404] width 101 height 25
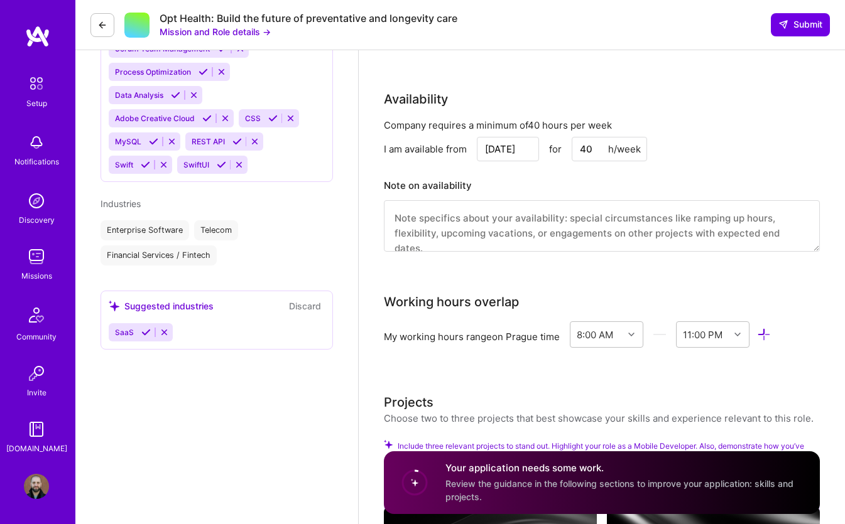
scroll to position [1182, 0]
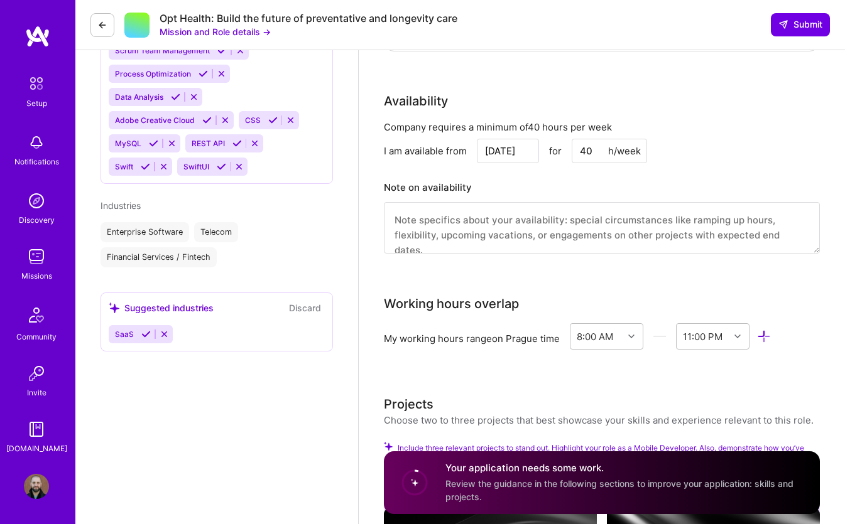
click at [146, 338] on icon at bounding box center [145, 334] width 9 height 9
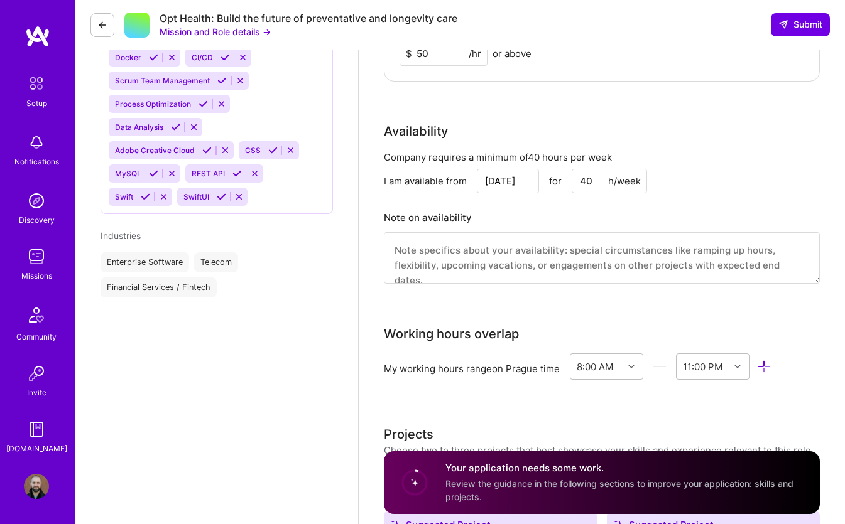
scroll to position [1147, 0]
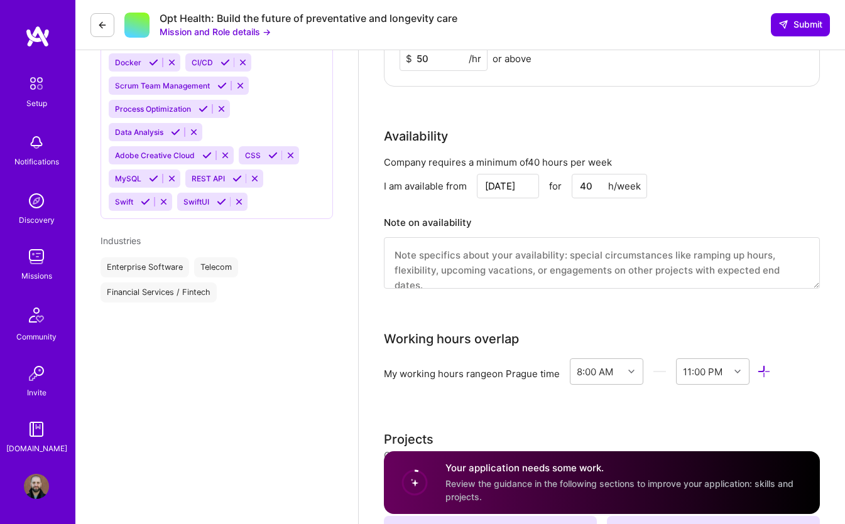
click at [220, 205] on icon at bounding box center [221, 201] width 9 height 9
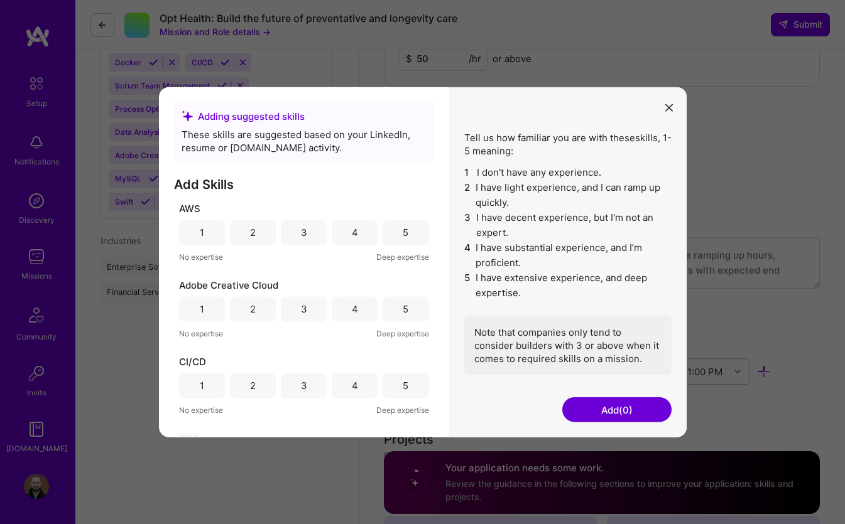
click at [277, 235] on div "1 2 3 4 5" at bounding box center [304, 232] width 250 height 25
click at [261, 235] on div "2" at bounding box center [253, 232] width 46 height 25
click at [260, 235] on div "2" at bounding box center [253, 232] width 46 height 25
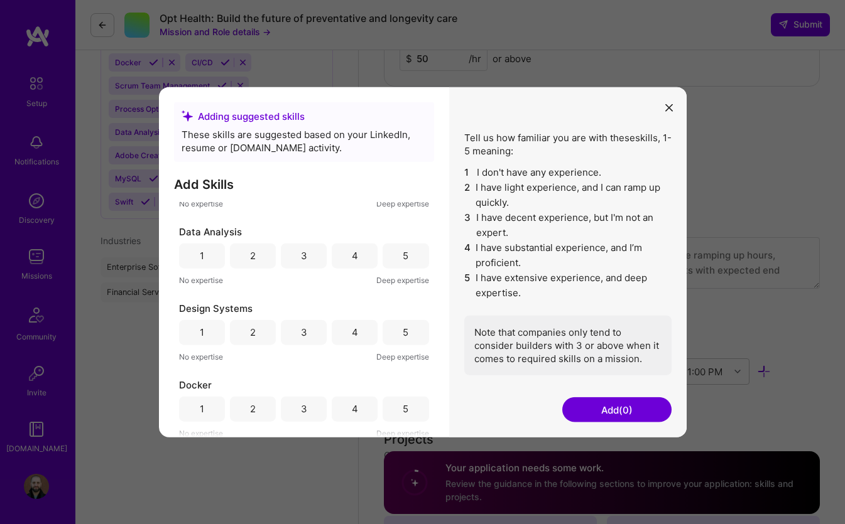
scroll to position [305, 0]
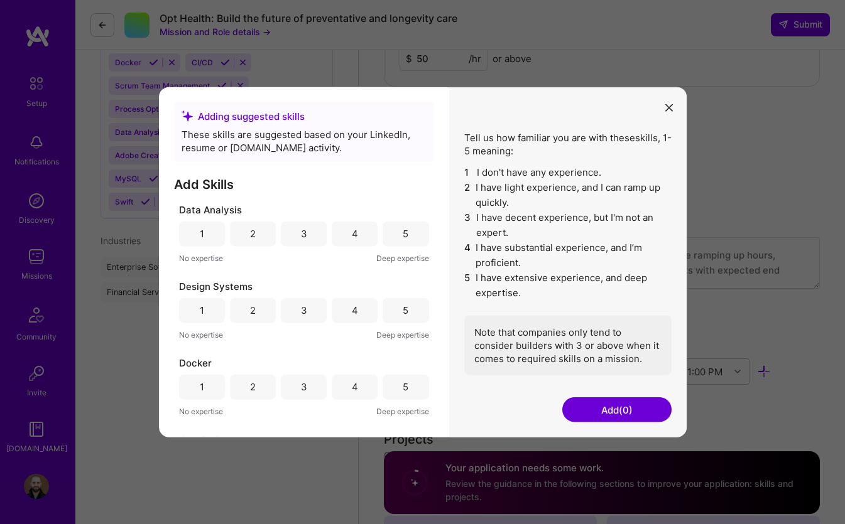
click at [341, 232] on div "4" at bounding box center [355, 233] width 46 height 25
click at [313, 241] on div "3" at bounding box center [304, 233] width 46 height 25
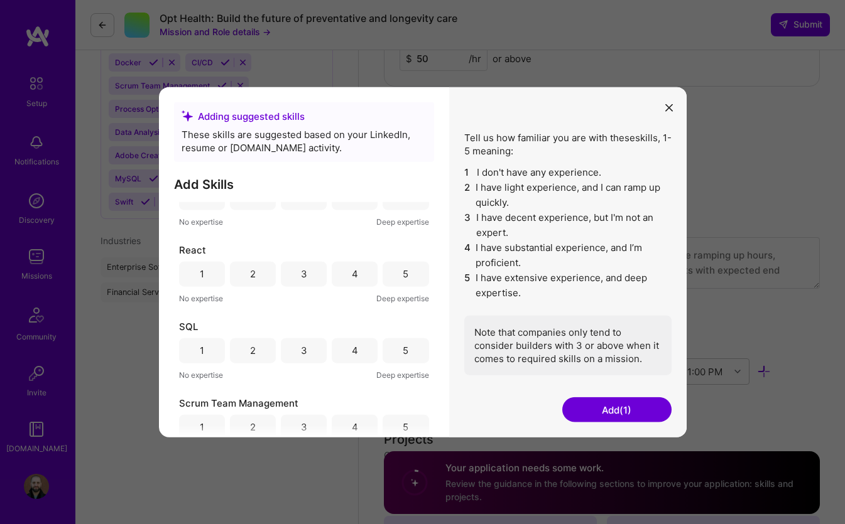
scroll to position [1038, 0]
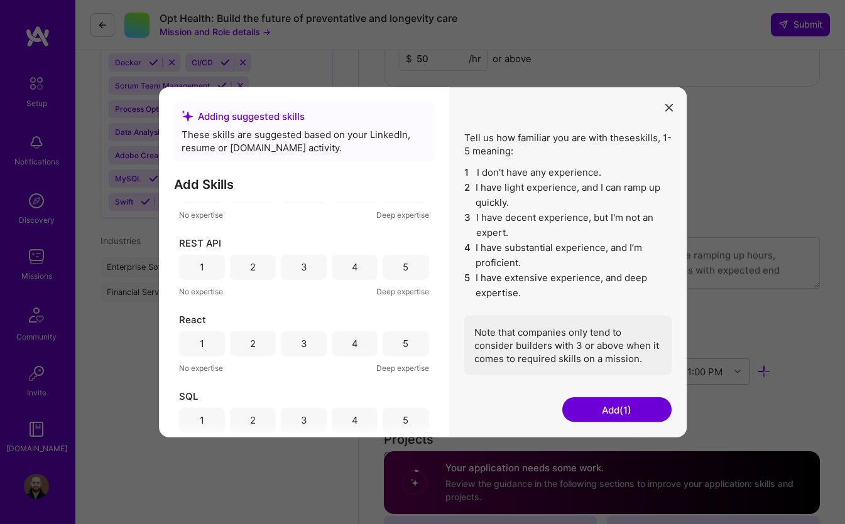
click at [309, 269] on div "3" at bounding box center [304, 266] width 46 height 25
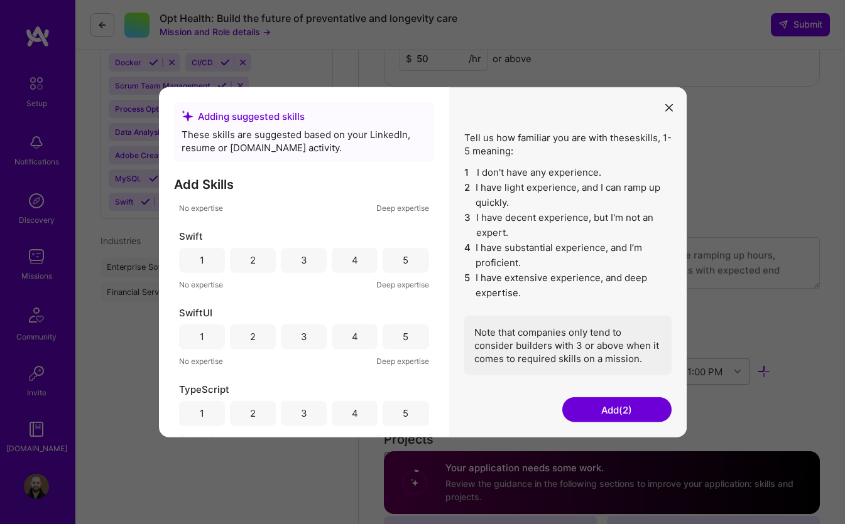
click at [346, 264] on div "4" at bounding box center [355, 259] width 46 height 25
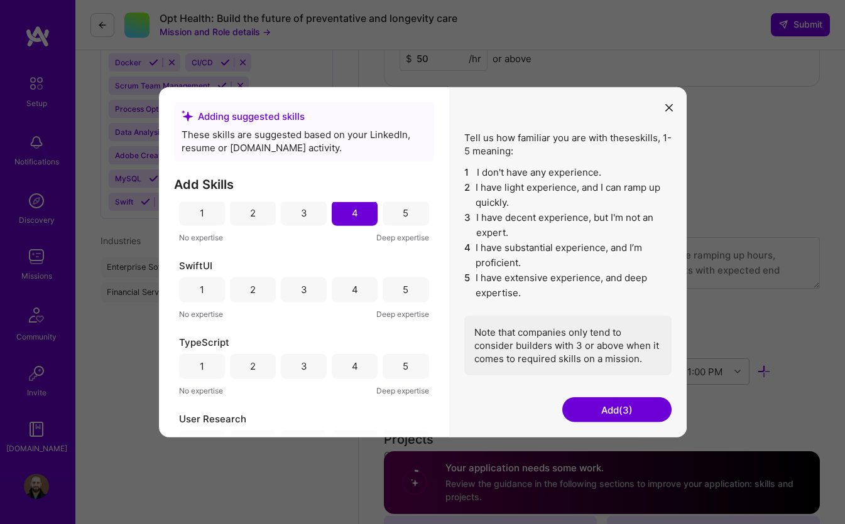
click at [346, 284] on div "4" at bounding box center [355, 289] width 46 height 25
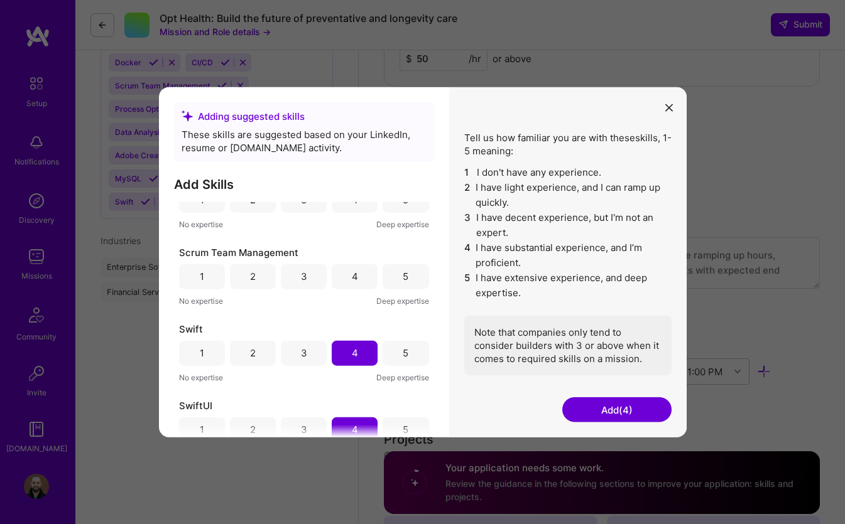
scroll to position [1257, 0]
click at [391, 278] on div "5" at bounding box center [405, 278] width 46 height 25
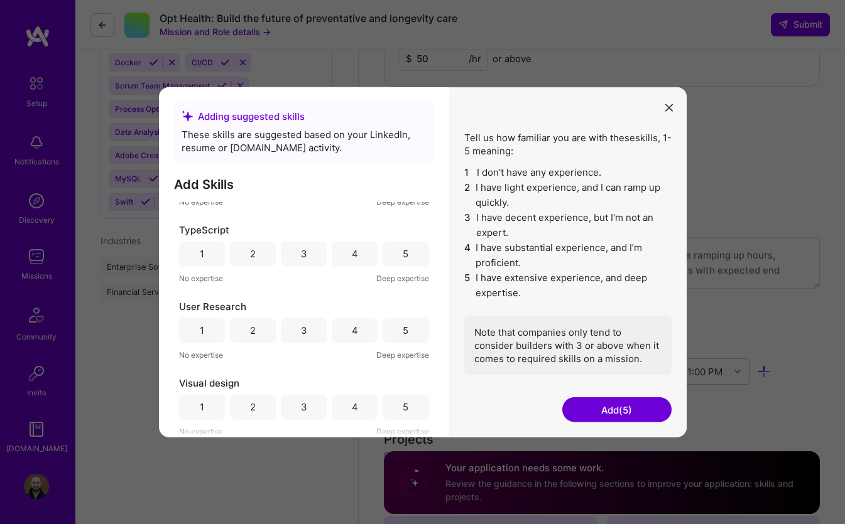
scroll to position [1511, 0]
click at [334, 333] on div "4" at bounding box center [355, 330] width 46 height 25
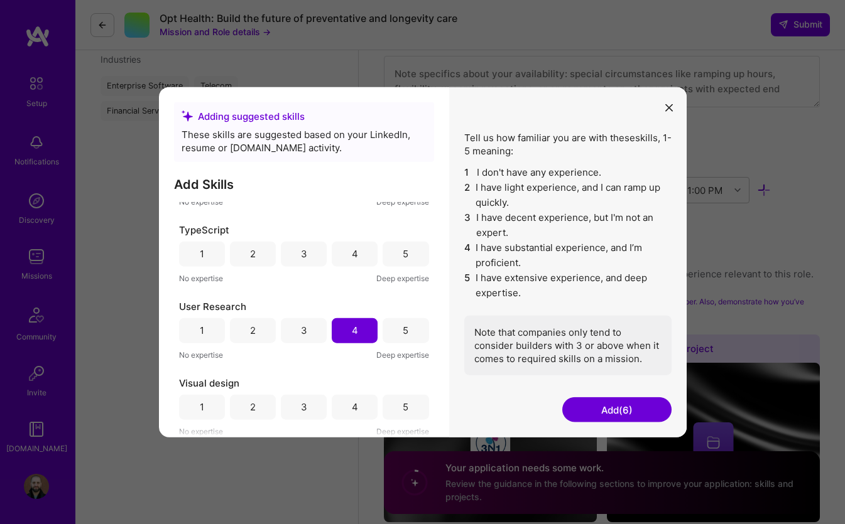
scroll to position [1342, 0]
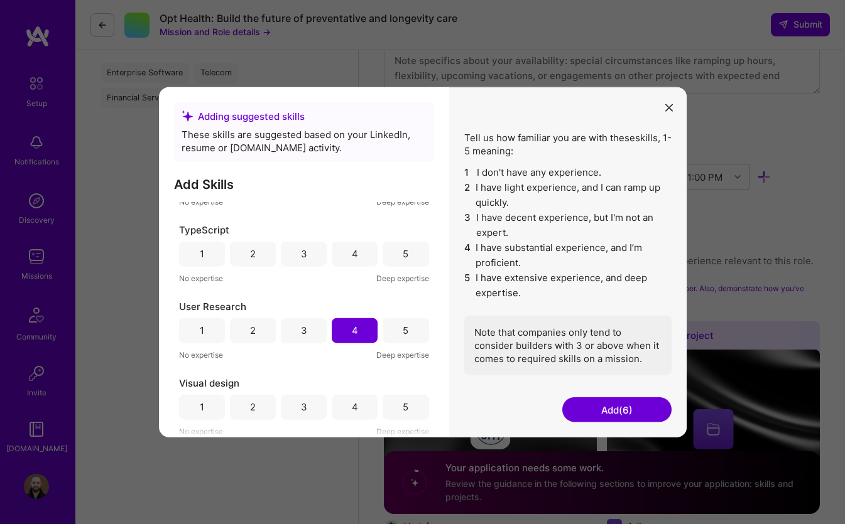
click at [588, 408] on button "Add (6)" at bounding box center [616, 410] width 109 height 25
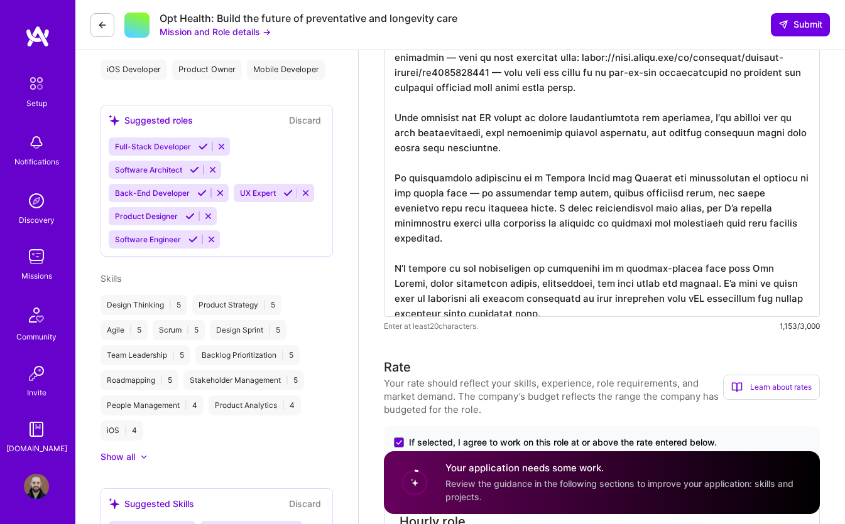
scroll to position [538, 0]
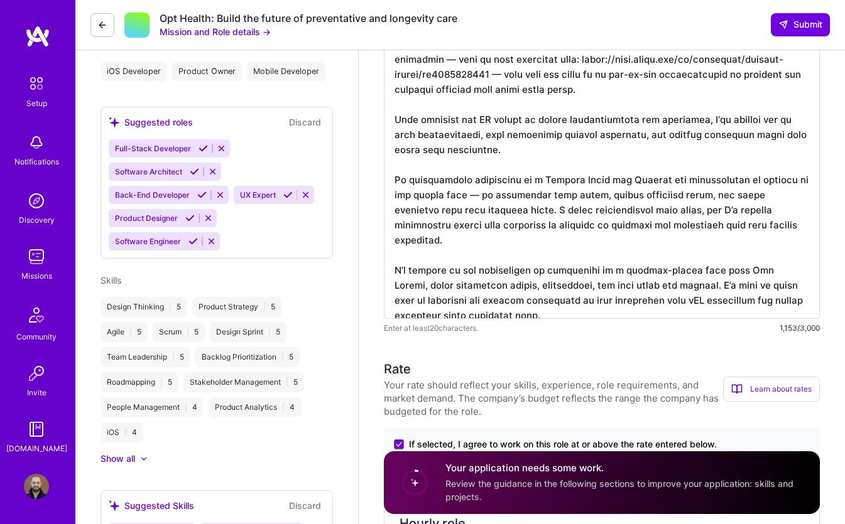
click at [133, 462] on div "Show all" at bounding box center [117, 459] width 35 height 13
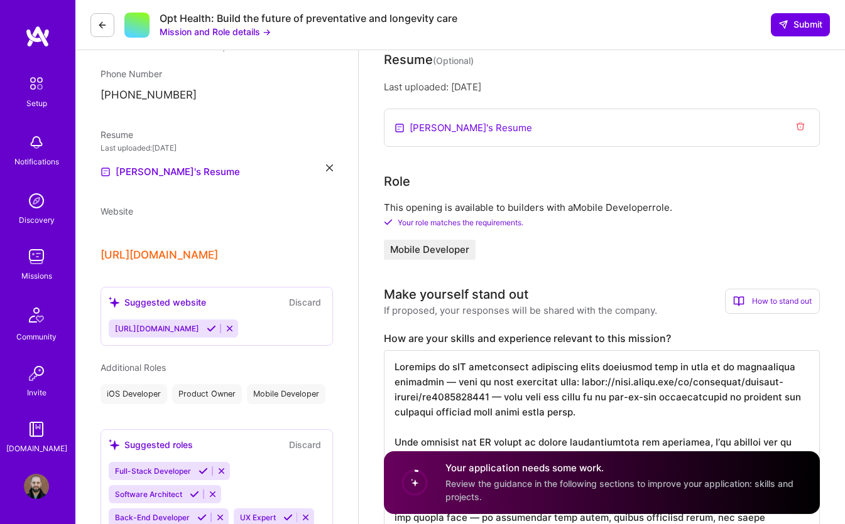
scroll to position [214, 0]
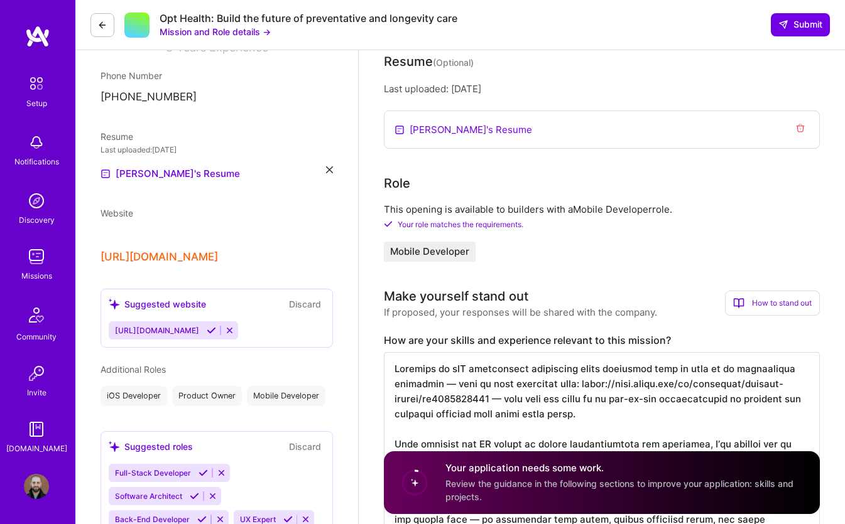
click at [430, 229] on span "Your role matches the requirements." at bounding box center [461, 224] width 126 height 9
click at [815, 24] on span "Submit" at bounding box center [800, 24] width 44 height 13
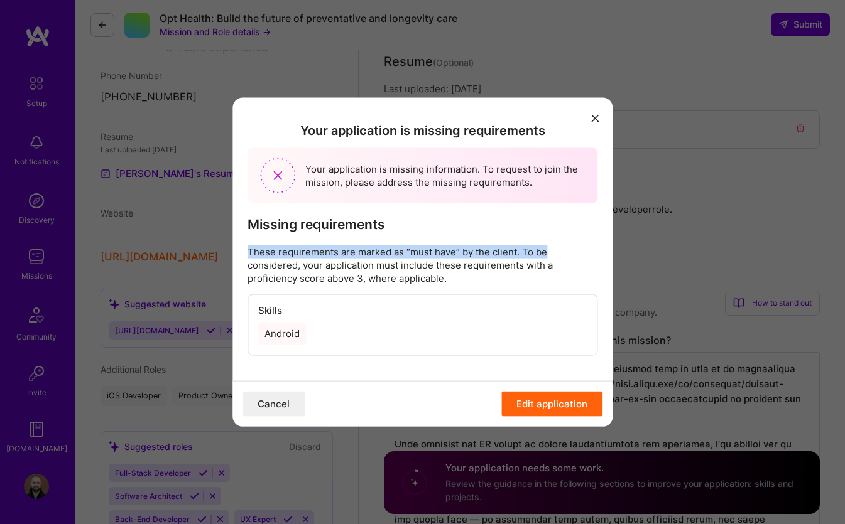
drag, startPoint x: 310, startPoint y: 244, endPoint x: 553, endPoint y: 246, distance: 243.0
click at [551, 246] on div "Your application is missing requirements Your application is missing informatio…" at bounding box center [422, 239] width 380 height 284
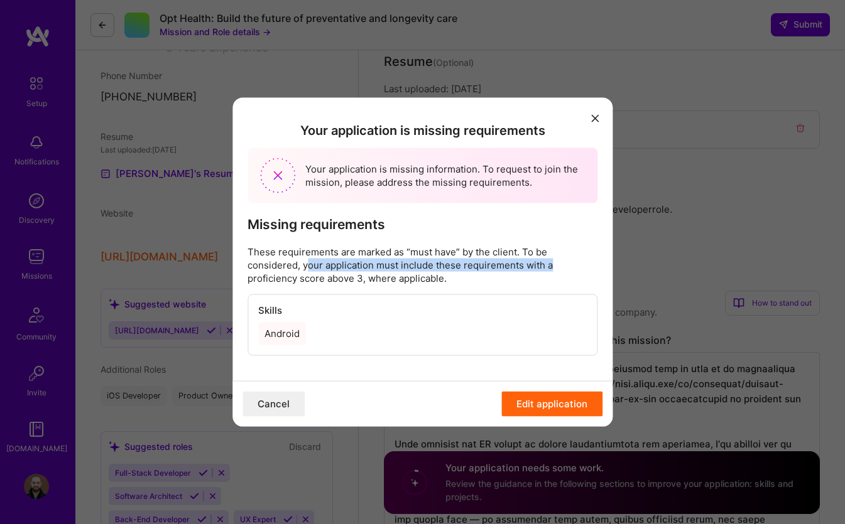
drag, startPoint x: 308, startPoint y: 264, endPoint x: 551, endPoint y: 264, distance: 243.0
click at [550, 264] on p "These requirements are marked as “must have” by the client. To be considered, y…" at bounding box center [422, 266] width 350 height 40
click at [551, 264] on p "These requirements are marked as “must have” by the client. To be considered, y…" at bounding box center [422, 266] width 350 height 40
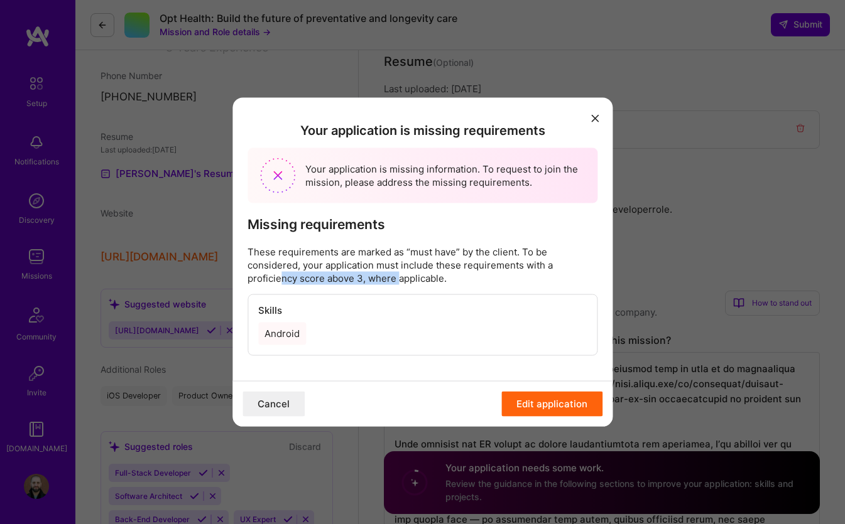
drag, startPoint x: 278, startPoint y: 276, endPoint x: 399, endPoint y: 277, distance: 120.6
click at [399, 276] on p "These requirements are marked as “must have” by the client. To be considered, y…" at bounding box center [422, 266] width 350 height 40
click at [399, 277] on p "These requirements are marked as “must have” by the client. To be considered, y…" at bounding box center [422, 266] width 350 height 40
drag, startPoint x: 332, startPoint y: 283, endPoint x: 440, endPoint y: 281, distance: 107.4
click at [435, 282] on p "These requirements are marked as “must have” by the client. To be considered, y…" at bounding box center [422, 266] width 350 height 40
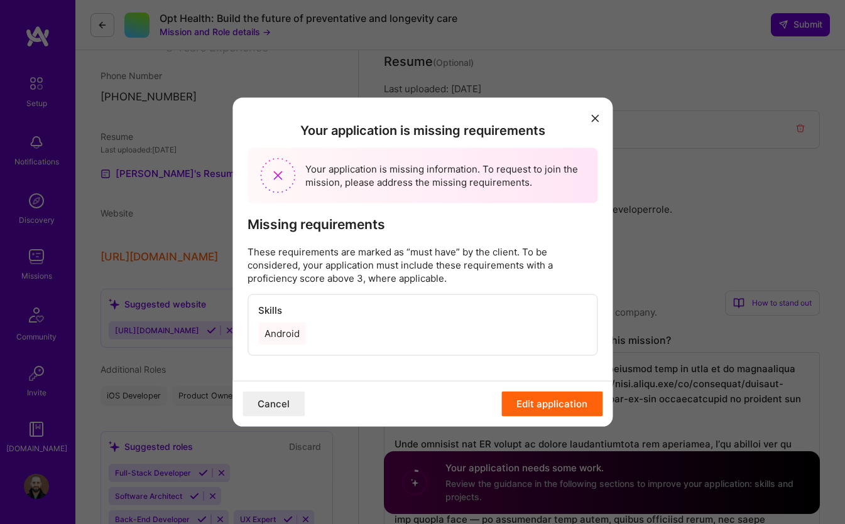
click at [461, 277] on p "These requirements are marked as “must have” by the client. To be considered, y…" at bounding box center [422, 266] width 350 height 40
click at [589, 114] on button "modal" at bounding box center [594, 117] width 15 height 21
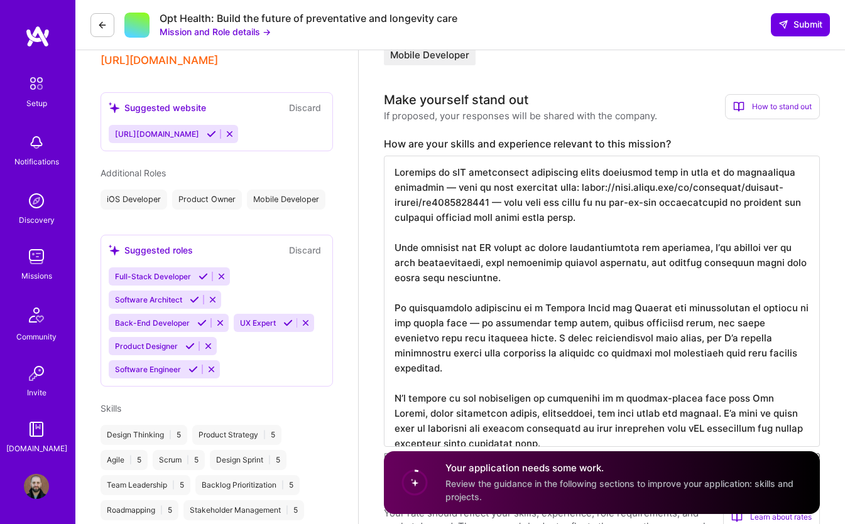
scroll to position [415, 0]
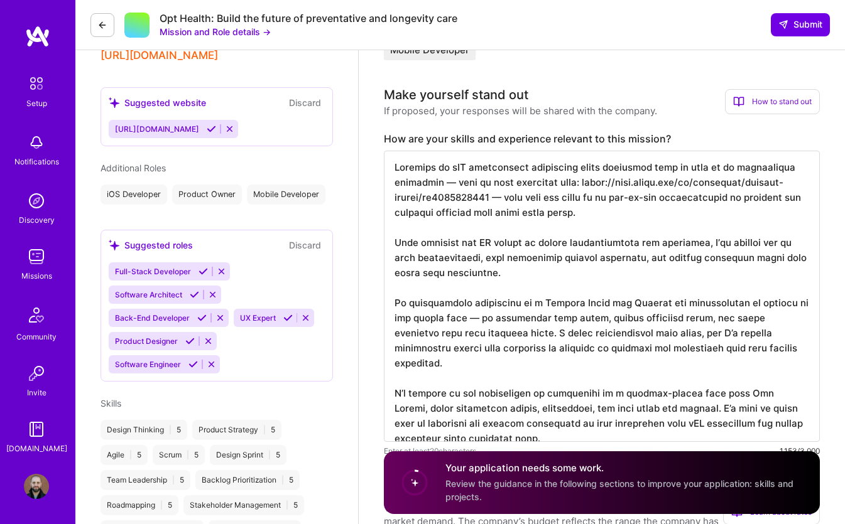
click at [299, 251] on button "Discard" at bounding box center [305, 245] width 40 height 14
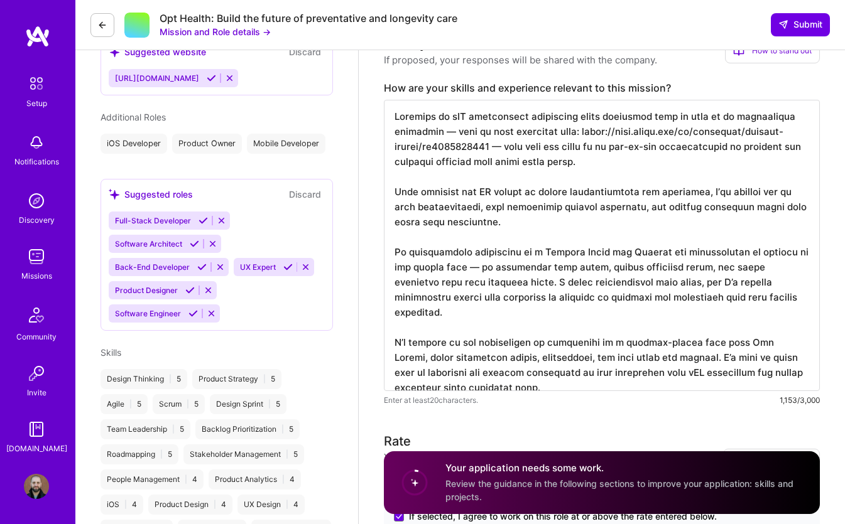
click at [122, 362] on div "Skills Design Thinking | 5 Product Strategy | 5 Agile | 5 Scrum | 5 Design Spri…" at bounding box center [216, 467] width 232 height 242
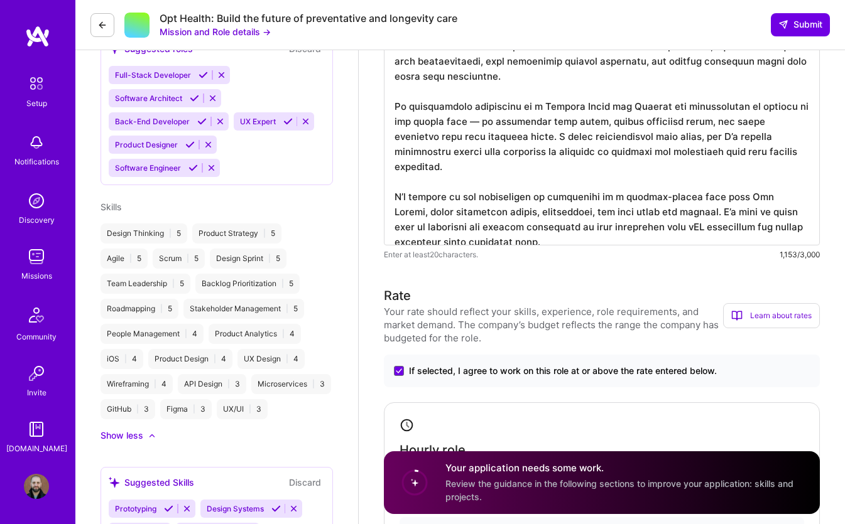
scroll to position [613, 0]
click at [280, 411] on div "Design Thinking | 5 Product Strategy | 5 Agile | 5 Scrum | 5 Design Sprint | 5 …" at bounding box center [216, 320] width 232 height 196
click at [255, 411] on div "UX/UI | 3" at bounding box center [242, 408] width 51 height 20
click at [225, 397] on div "Design Thinking | 5 Product Strategy | 5 Agile | 5 Scrum | 5 Design Sprint | 5 …" at bounding box center [216, 320] width 232 height 196
click at [225, 386] on div "API Design | 3" at bounding box center [212, 383] width 68 height 20
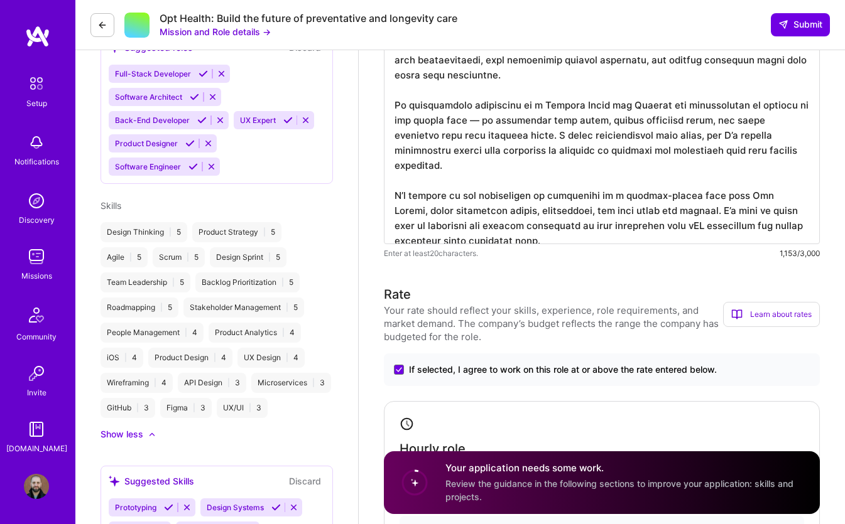
click at [230, 360] on div "Product Design | 4" at bounding box center [190, 358] width 84 height 20
click at [218, 360] on div "Product Design | 4" at bounding box center [190, 358] width 84 height 20
click at [163, 360] on div "Product Design | 4" at bounding box center [190, 358] width 84 height 20
click at [162, 335] on div "People Management | 4" at bounding box center [151, 333] width 103 height 20
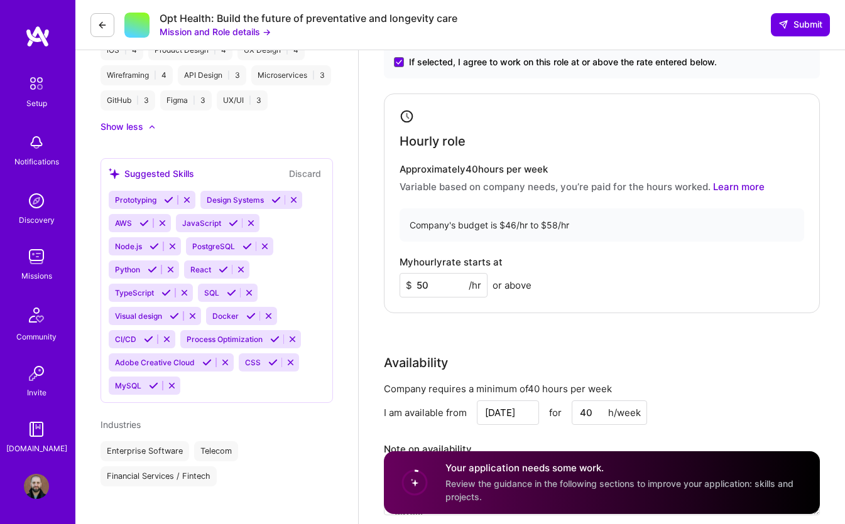
scroll to position [922, 0]
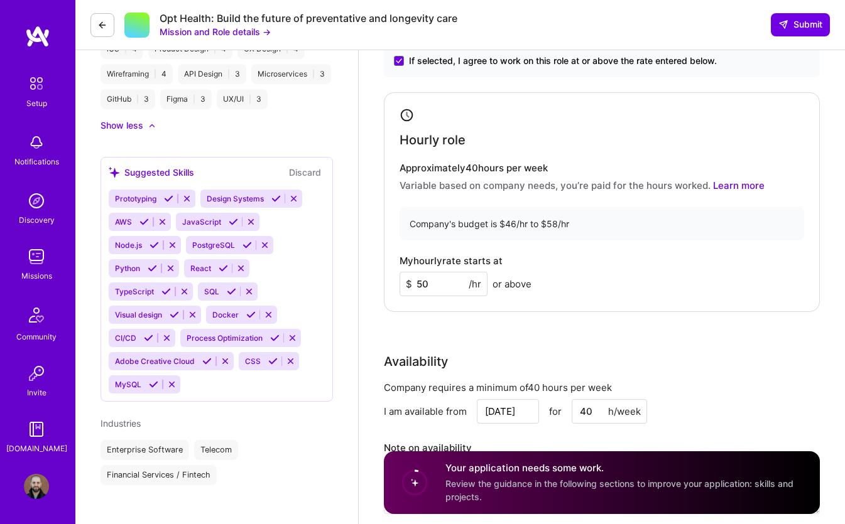
click at [190, 389] on div "Prototyping Design Systems AWS JavaScript Node.js PostgreSQL Python React TypeS…" at bounding box center [217, 292] width 216 height 204
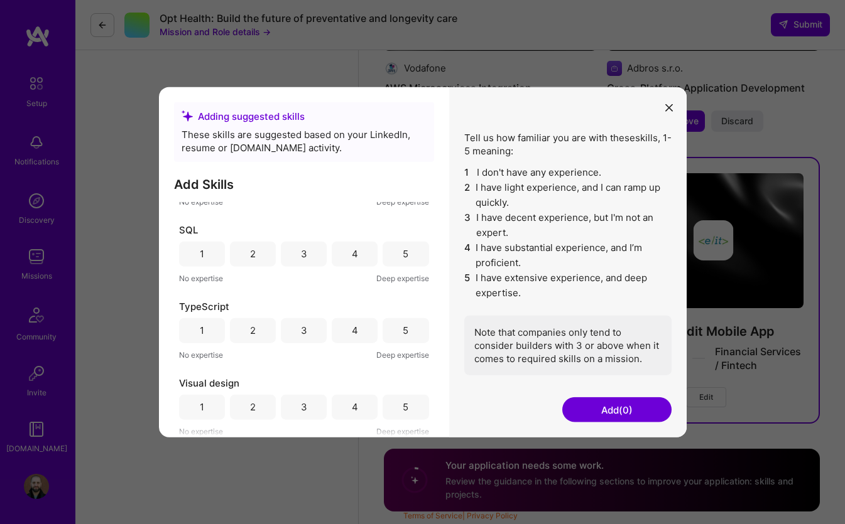
scroll to position [1815, 0]
click at [602, 409] on button "Add (0)" at bounding box center [616, 410] width 109 height 25
click at [554, 341] on div "Note that companies only tend to consider builders with 3 or above when it come…" at bounding box center [567, 345] width 207 height 60
click at [669, 106] on icon "modal" at bounding box center [669, 108] width 8 height 8
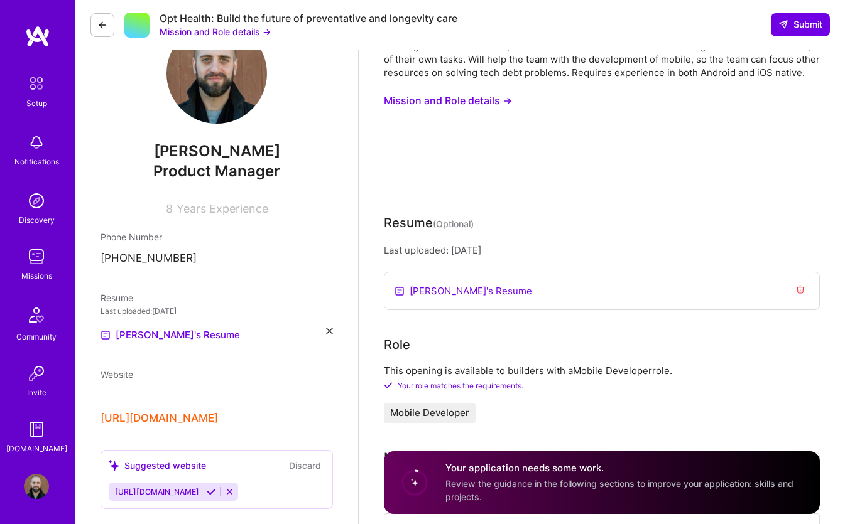
scroll to position [52, 0]
click at [816, 23] on span "Submit" at bounding box center [800, 24] width 44 height 13
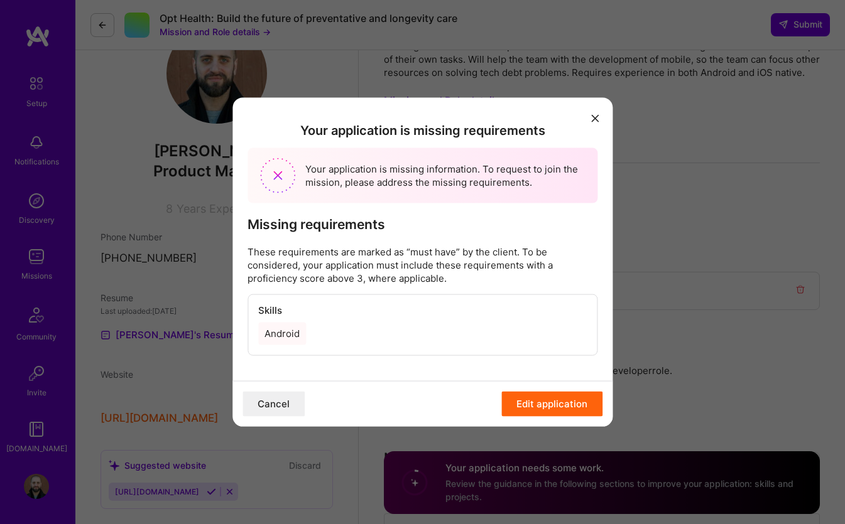
click at [291, 345] on div "Android" at bounding box center [282, 334] width 48 height 23
click at [288, 327] on div "Android" at bounding box center [282, 334] width 48 height 23
click at [285, 339] on div "Android" at bounding box center [282, 334] width 48 height 23
click at [534, 411] on button "Edit application" at bounding box center [551, 404] width 101 height 25
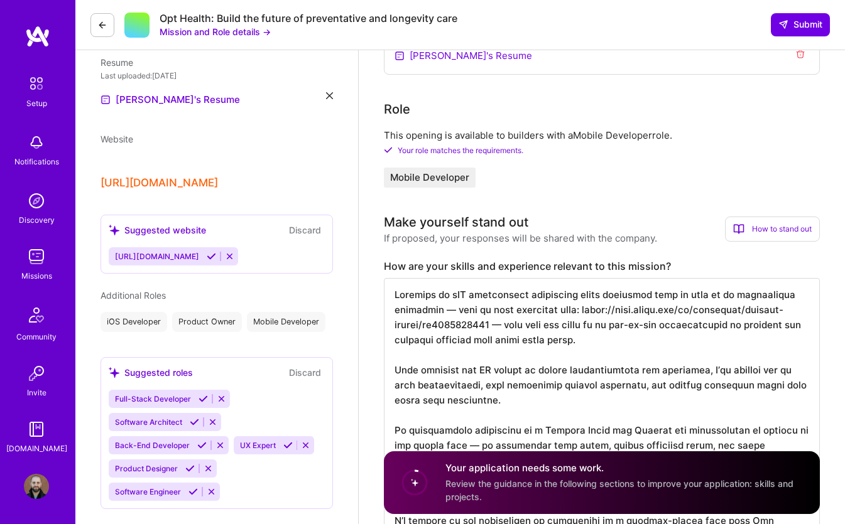
scroll to position [289, 0]
click at [294, 226] on button "Discard" at bounding box center [305, 229] width 40 height 14
click at [303, 373] on button "Discard" at bounding box center [305, 371] width 40 height 14
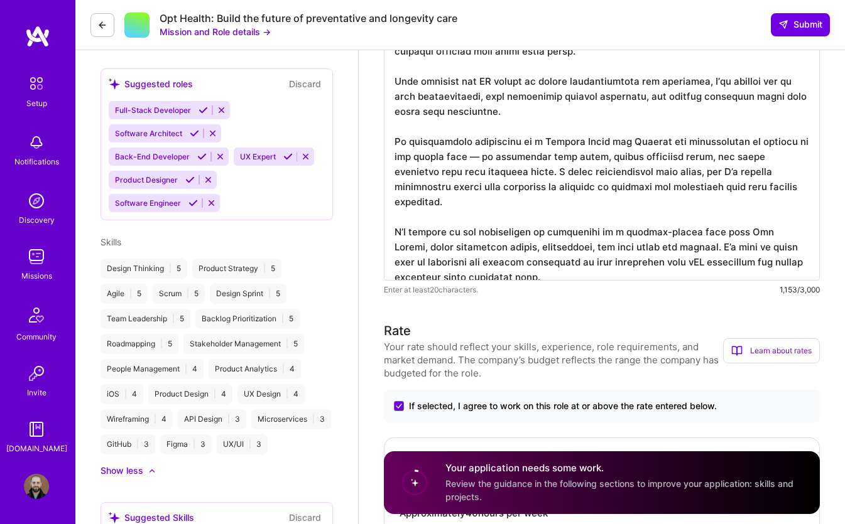
scroll to position [575, 0]
click at [295, 88] on button "Discard" at bounding box center [305, 85] width 40 height 14
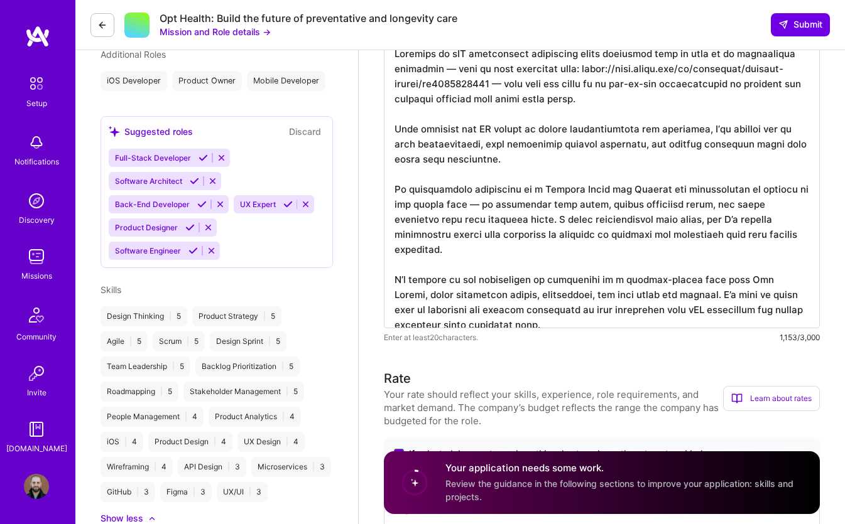
scroll to position [525, 0]
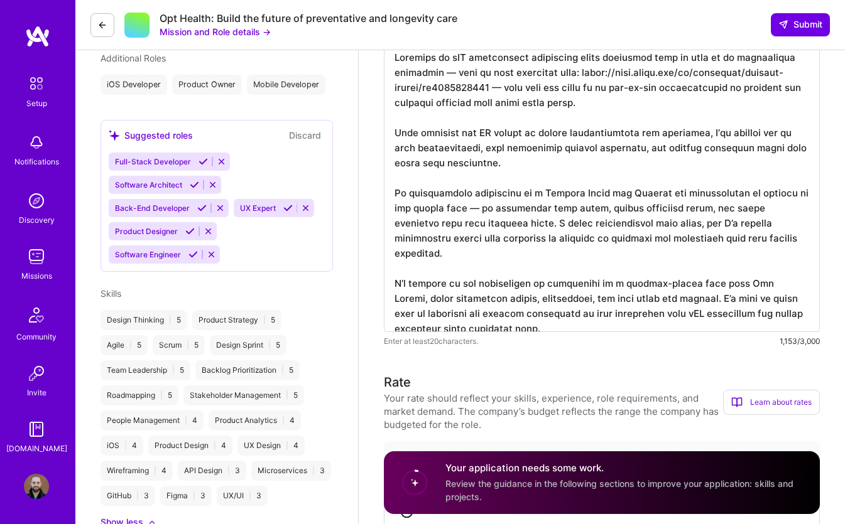
click at [300, 136] on button "Discard" at bounding box center [305, 135] width 40 height 14
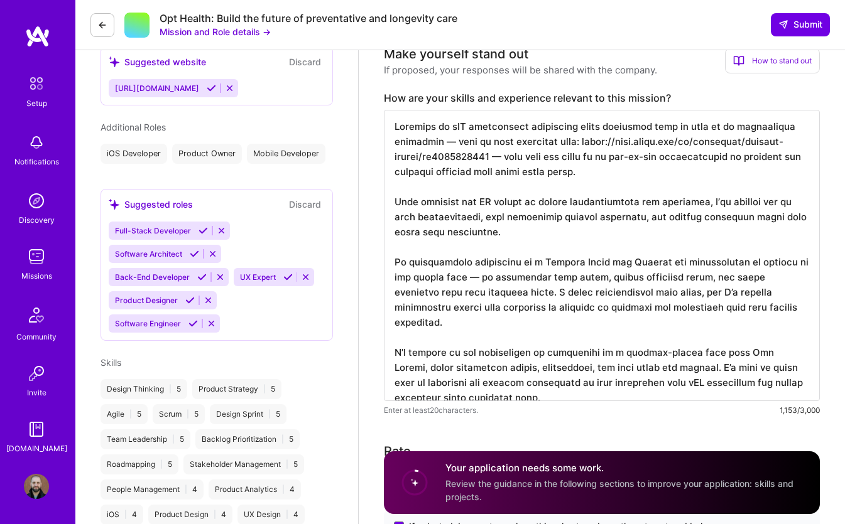
scroll to position [457, 0]
click at [185, 152] on div "Product Owner" at bounding box center [207, 153] width 70 height 20
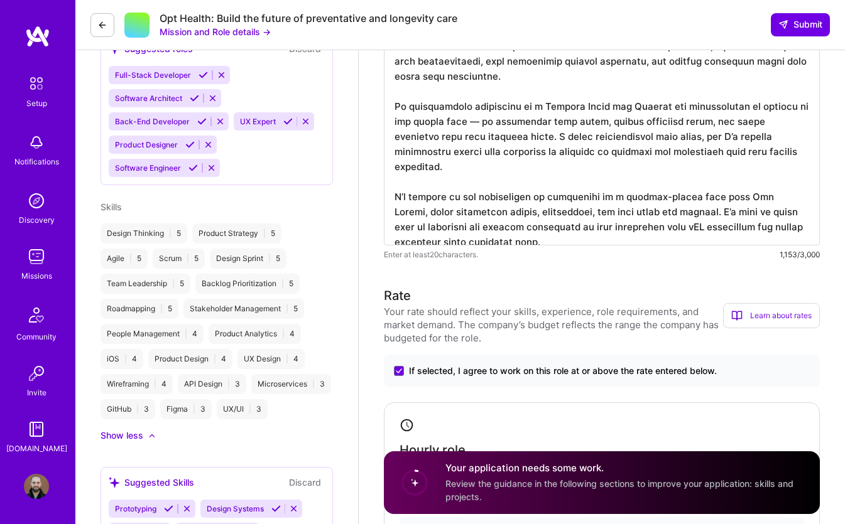
scroll to position [619, 0]
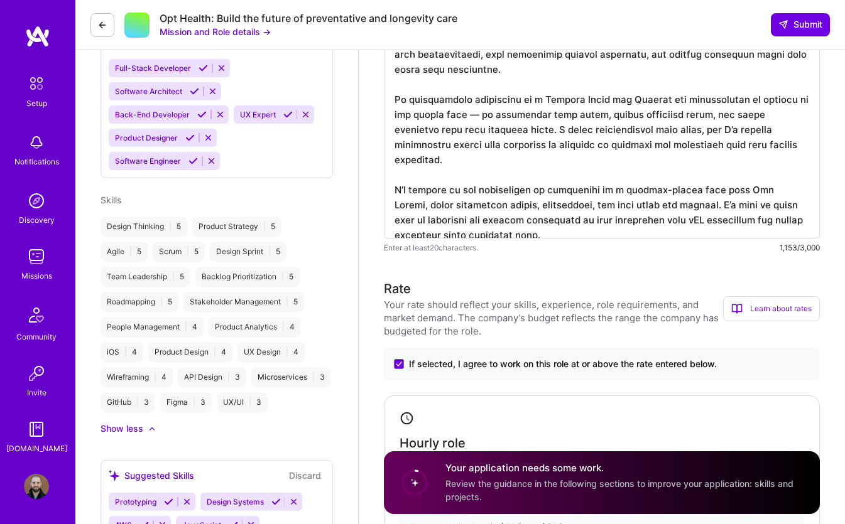
click at [130, 237] on div "Design Thinking | 5" at bounding box center [143, 227] width 87 height 20
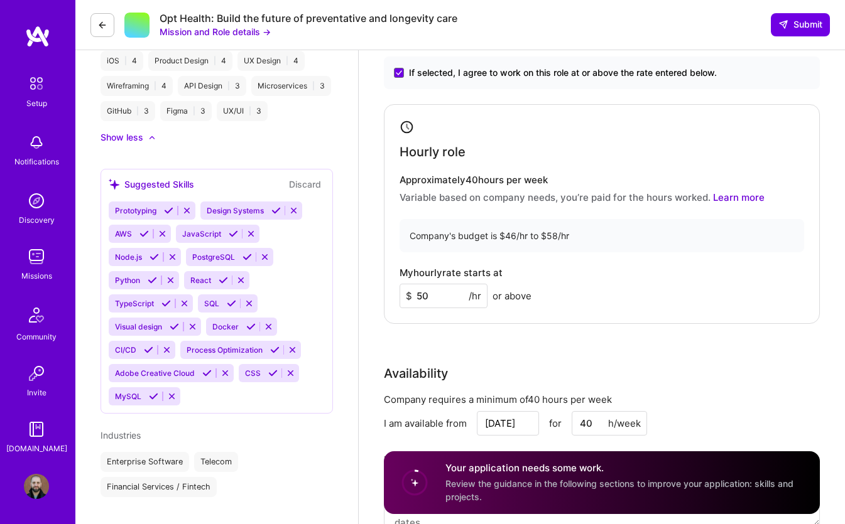
scroll to position [934, 0]
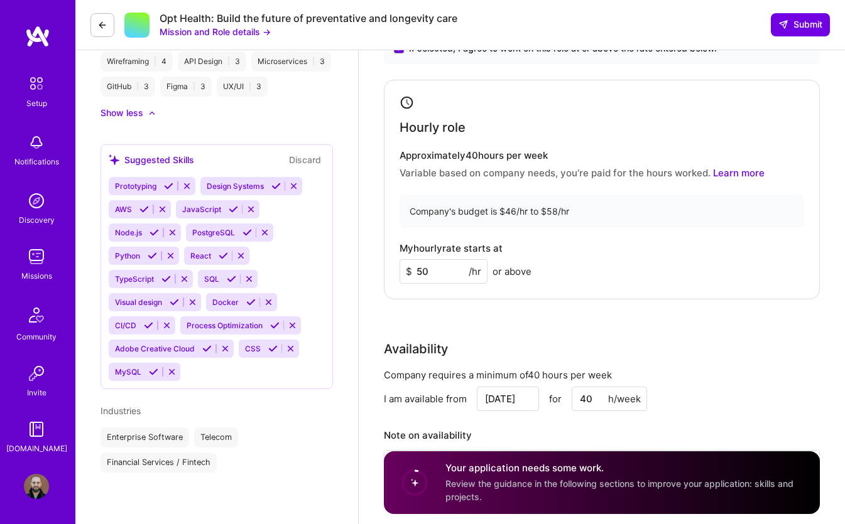
click at [170, 190] on icon at bounding box center [168, 185] width 9 height 9
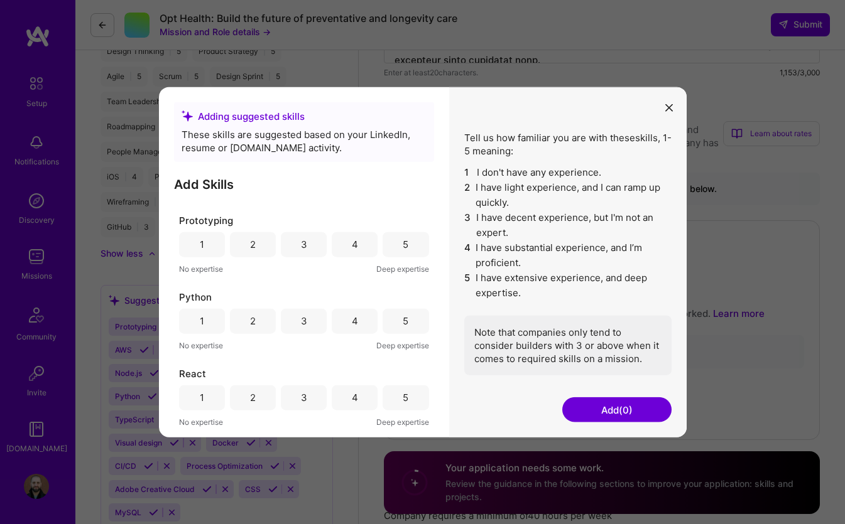
scroll to position [830, 0]
click at [342, 249] on div "4" at bounding box center [355, 245] width 46 height 25
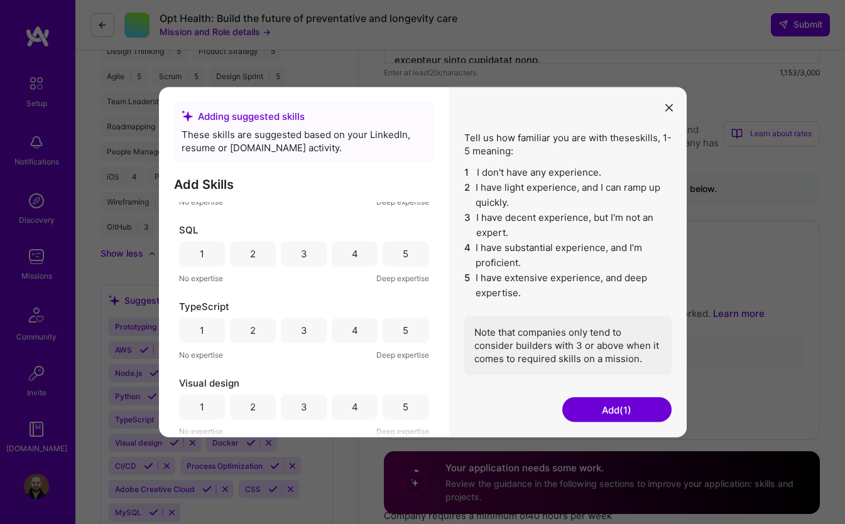
scroll to position [1051, 0]
click at [617, 411] on button "Add (1)" at bounding box center [616, 410] width 109 height 25
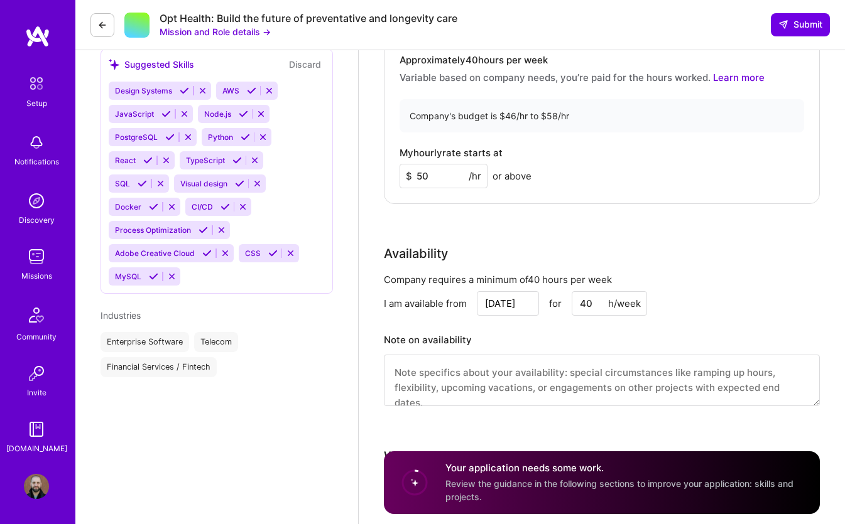
scroll to position [1030, 0]
click at [153, 377] on div "Financial Services / Fintech" at bounding box center [158, 367] width 116 height 20
click at [153, 352] on div "Enterprise Software" at bounding box center [144, 342] width 89 height 20
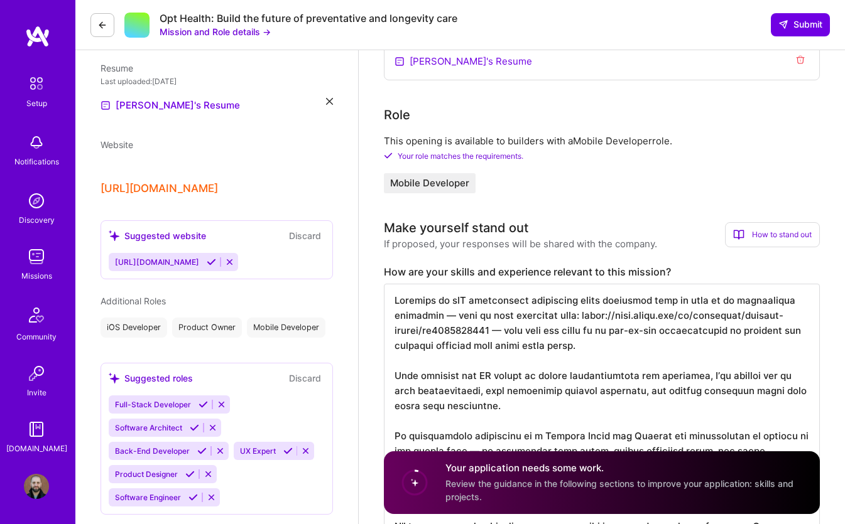
scroll to position [276, 0]
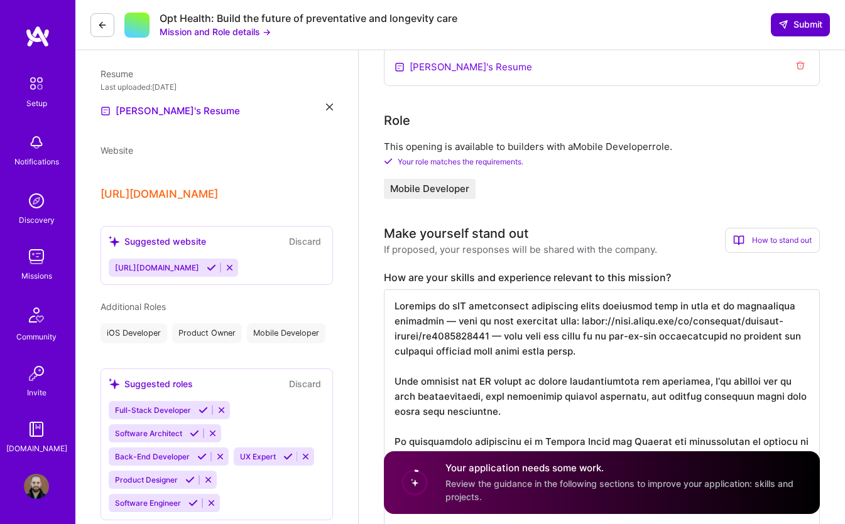
click at [815, 34] on button "Submit" at bounding box center [800, 24] width 59 height 23
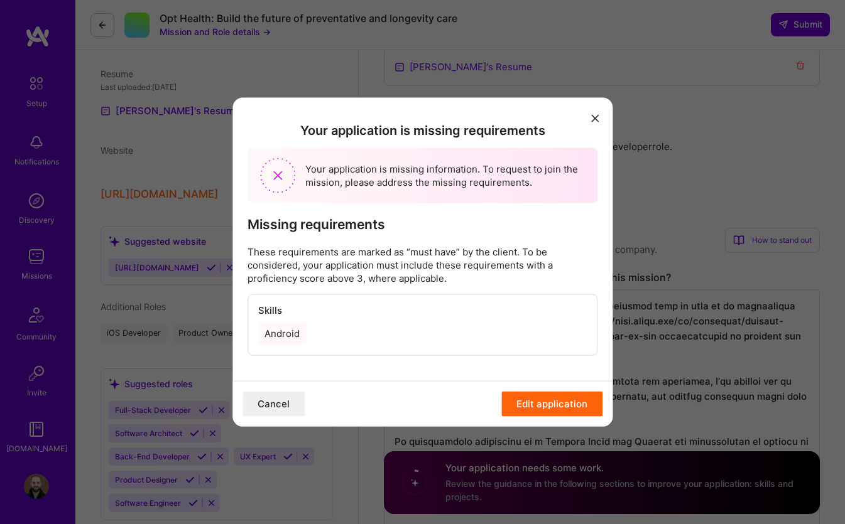
click at [592, 122] on icon "modal" at bounding box center [595, 119] width 8 height 8
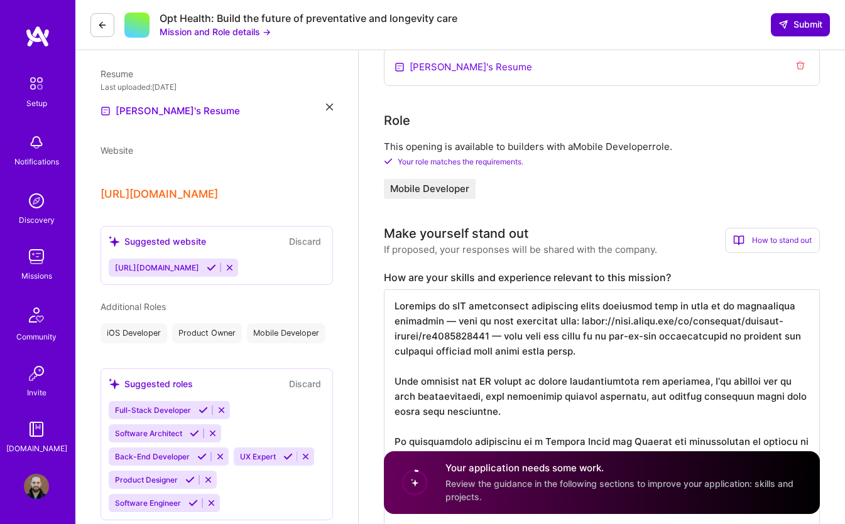
click at [818, 23] on span "Submit" at bounding box center [800, 24] width 44 height 13
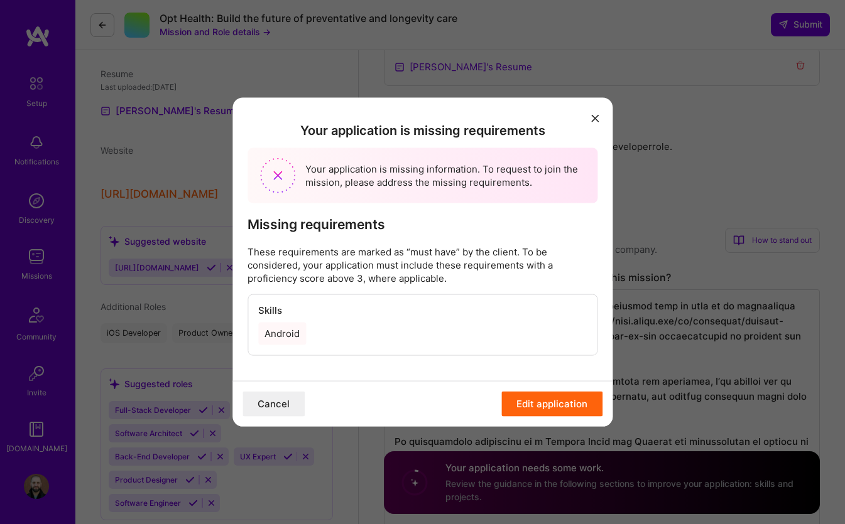
click at [595, 116] on icon "modal" at bounding box center [595, 119] width 8 height 8
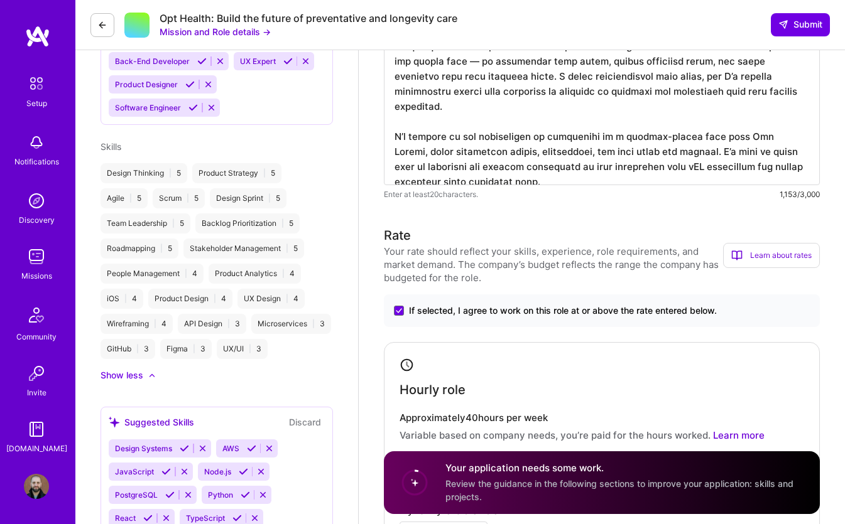
scroll to position [674, 0]
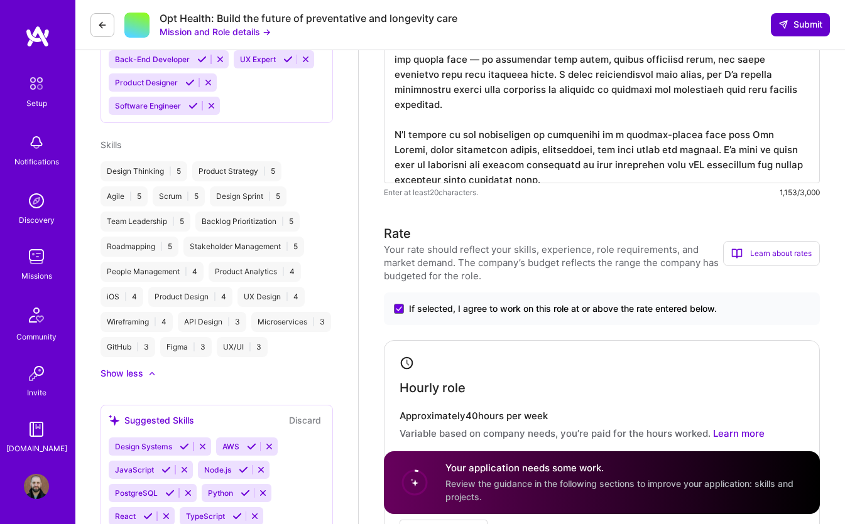
click at [801, 25] on span "Submit" at bounding box center [800, 24] width 44 height 13
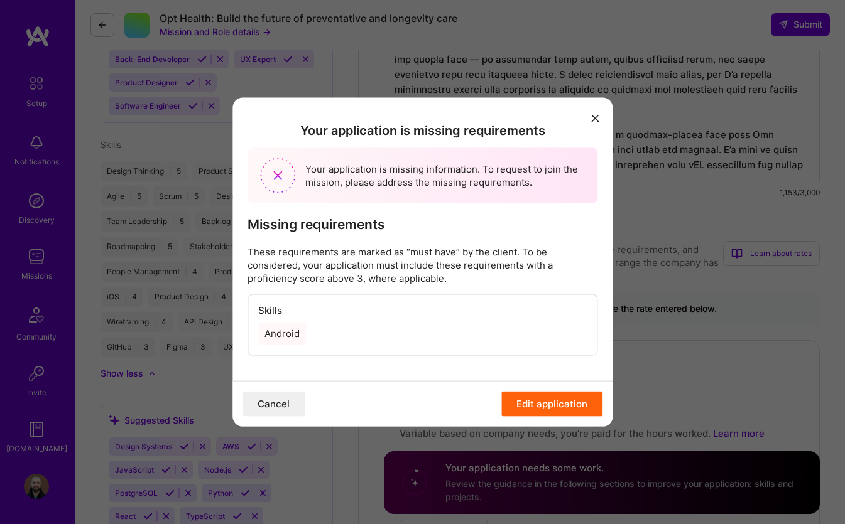
click at [535, 411] on button "Edit application" at bounding box center [551, 404] width 101 height 25
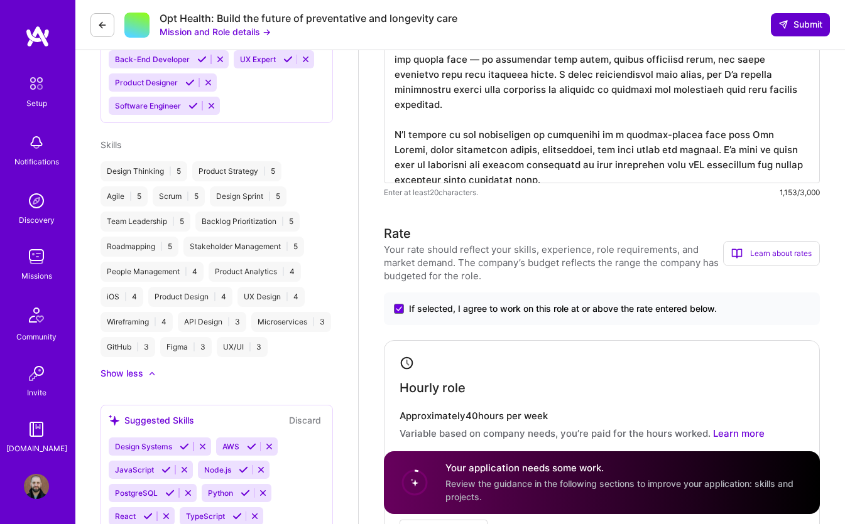
click at [794, 28] on span "Submit" at bounding box center [800, 24] width 44 height 13
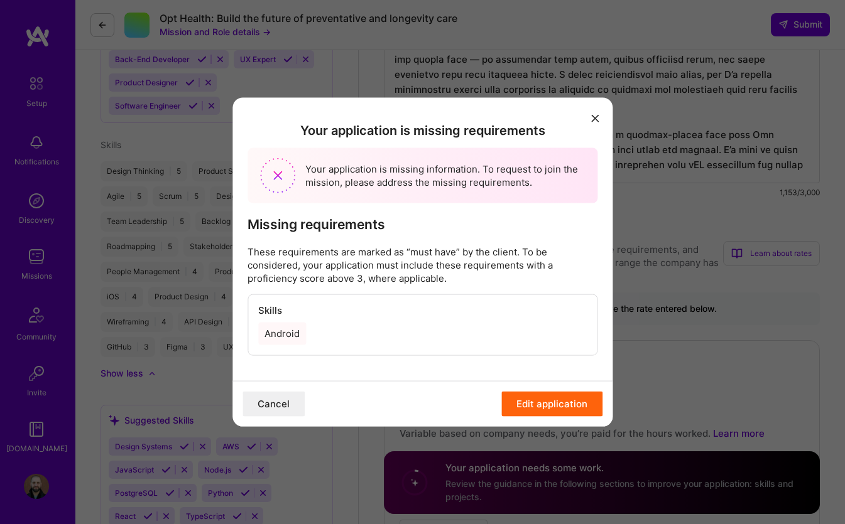
click at [271, 413] on button "Cancel" at bounding box center [273, 404] width 62 height 25
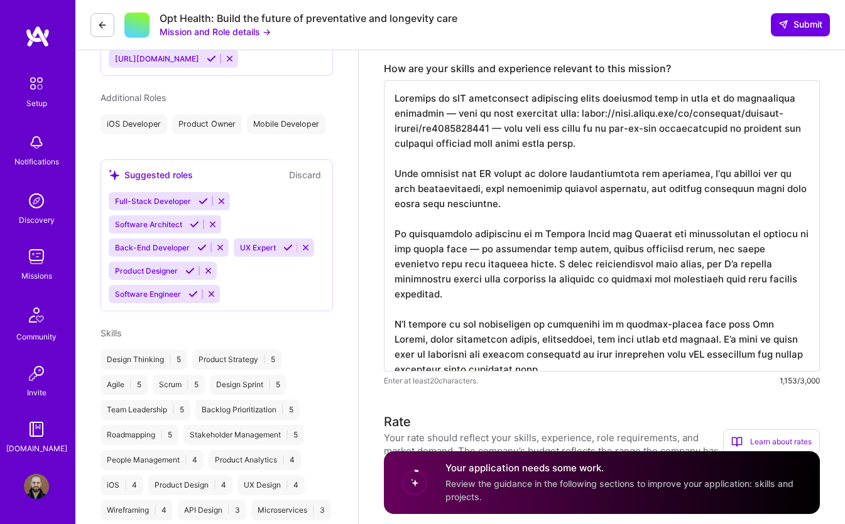
scroll to position [460, 0]
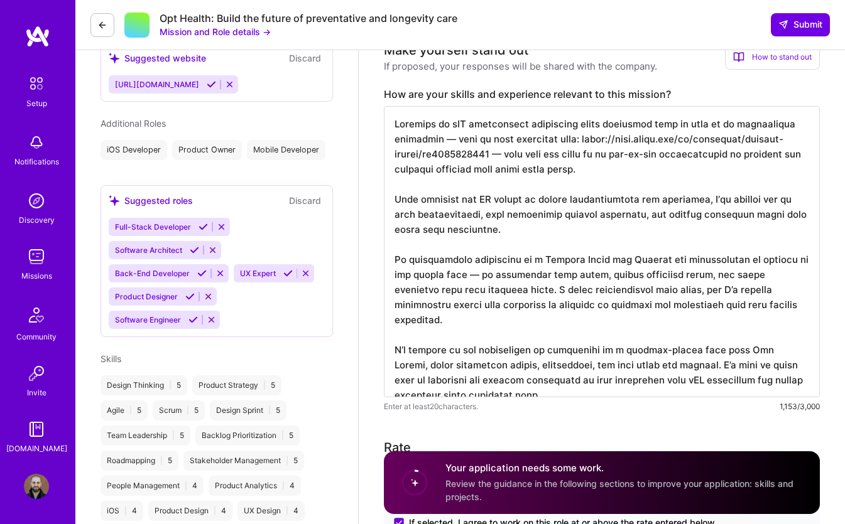
drag, startPoint x: 477, startPoint y: 183, endPoint x: 387, endPoint y: 126, distance: 107.0
click at [387, 126] on textarea at bounding box center [602, 251] width 436 height 291
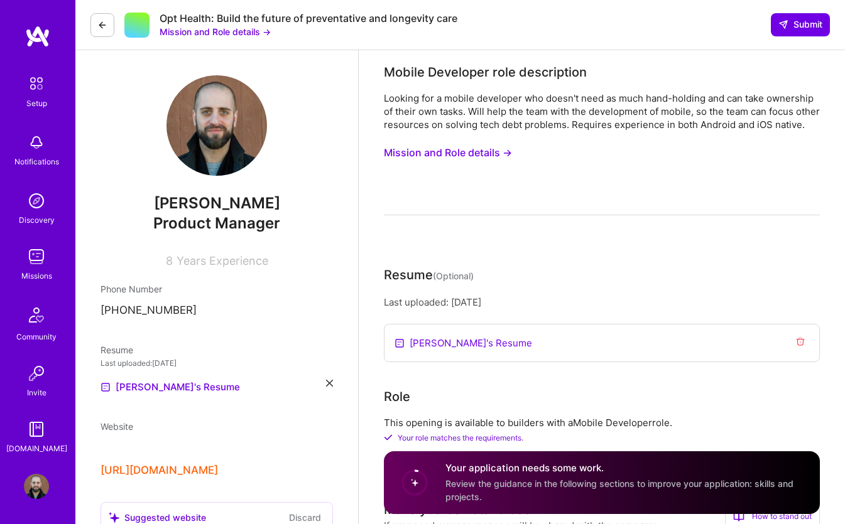
scroll to position [0, 0]
click at [766, 48] on div "Opt Health: Build the future of preventative and longevity care Mission and Rol…" at bounding box center [459, 25] width 769 height 50
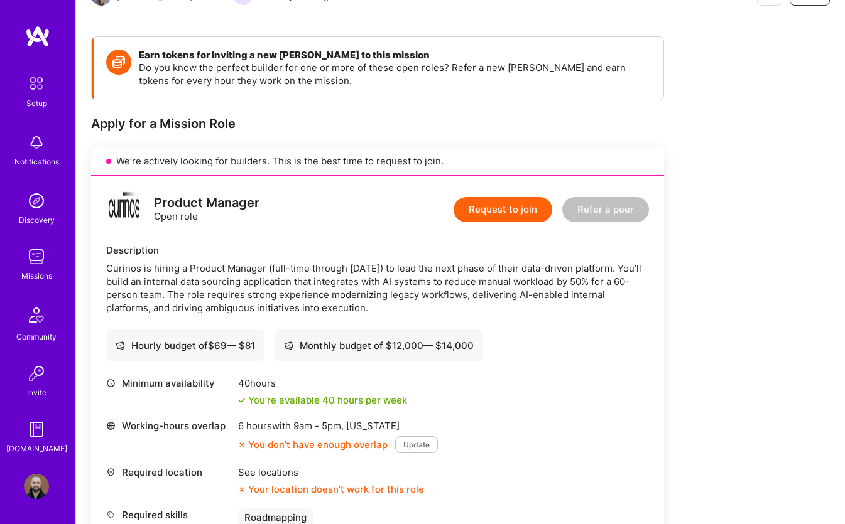
scroll to position [493, 0]
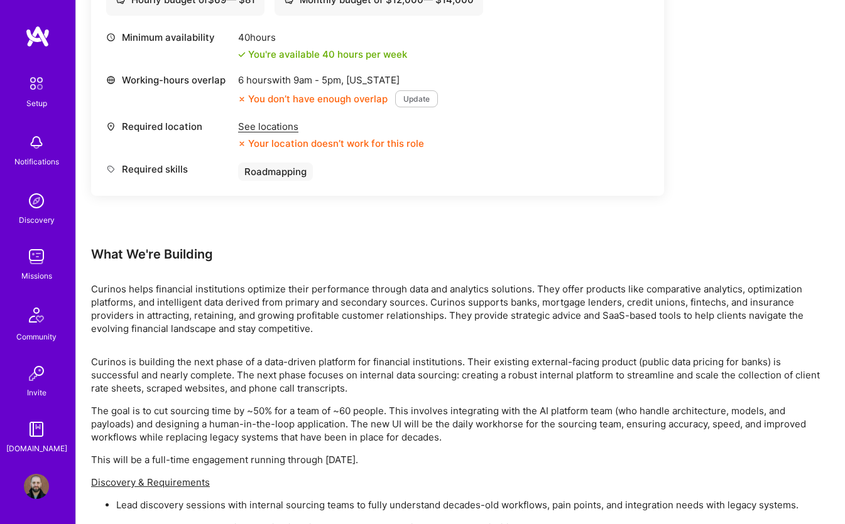
click at [276, 131] on div "See locations" at bounding box center [331, 126] width 186 height 13
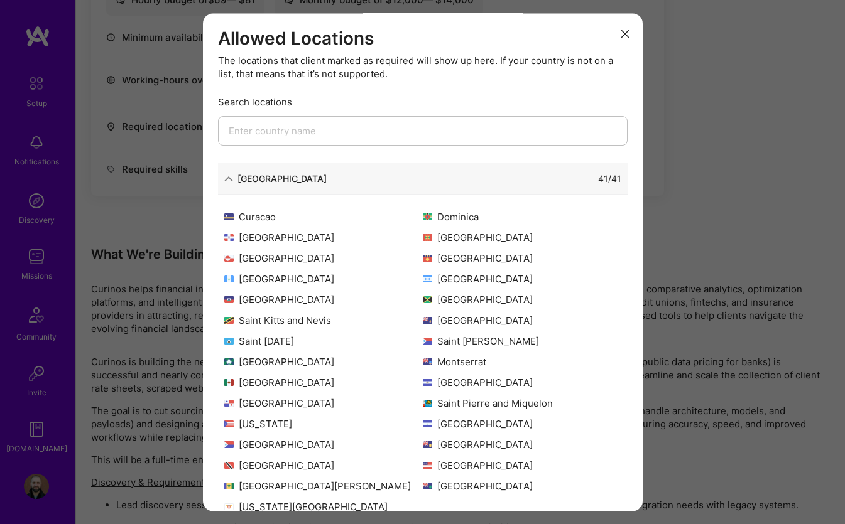
scroll to position [121, 0]
click at [621, 31] on icon "modal" at bounding box center [625, 35] width 8 height 8
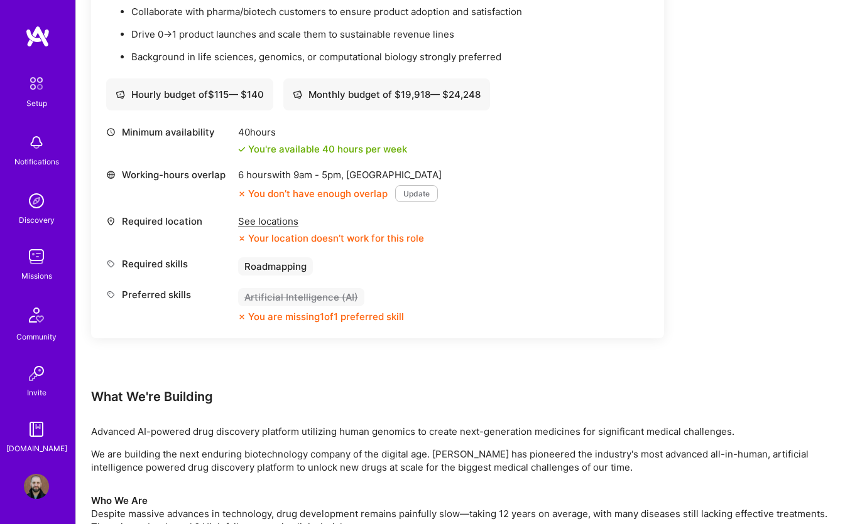
scroll to position [362, 0]
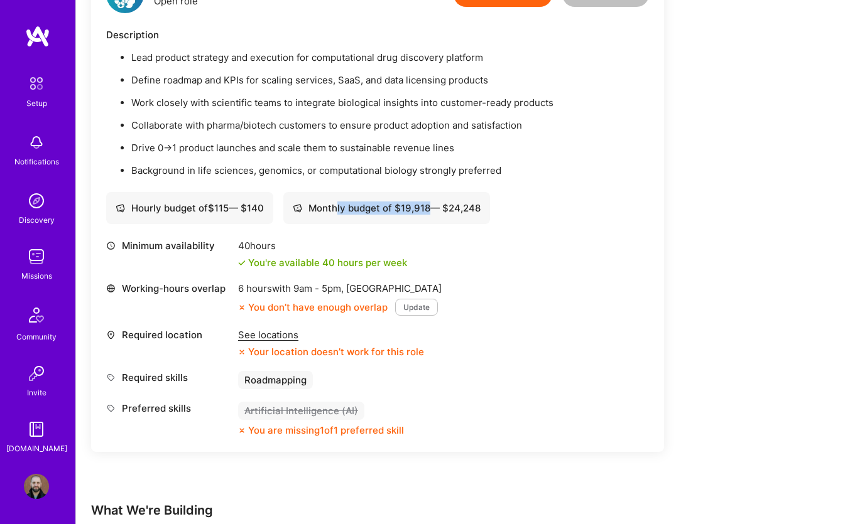
drag, startPoint x: 342, startPoint y: 211, endPoint x: 433, endPoint y: 205, distance: 90.6
click at [433, 205] on div "Monthly budget of $ 19,918 — $ 24,248" at bounding box center [387, 208] width 188 height 13
drag, startPoint x: 456, startPoint y: 209, endPoint x: 494, endPoint y: 209, distance: 38.3
click at [490, 209] on div "Monthly budget of $ 19,918 — $ 24,248" at bounding box center [386, 208] width 207 height 32
click at [534, 210] on div "Hourly budget of $ 115 — $ 140 Monthly budget of $ 19,918 — $ 24,248" at bounding box center [377, 208] width 543 height 32
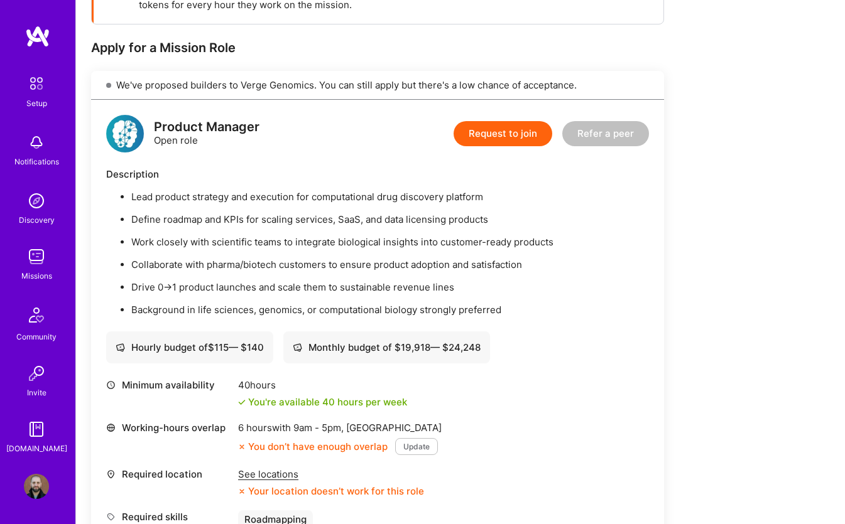
scroll to position [406, 0]
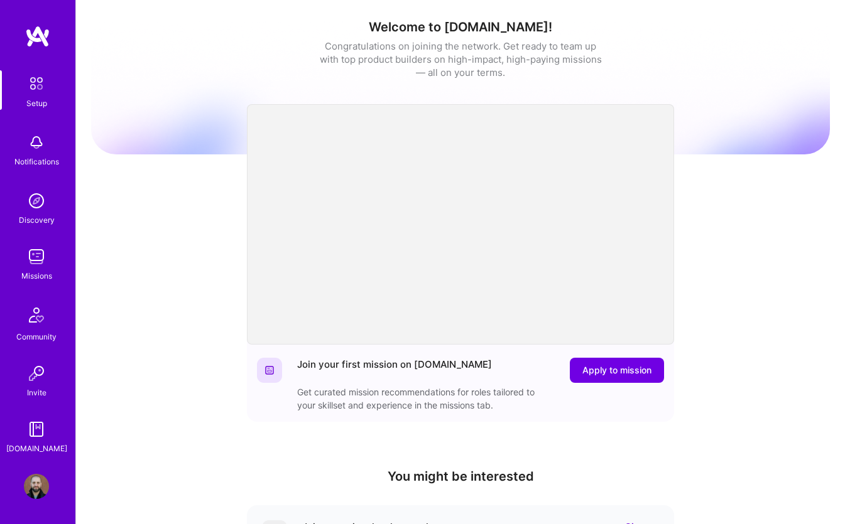
click at [43, 271] on div "Missions" at bounding box center [36, 275] width 31 height 13
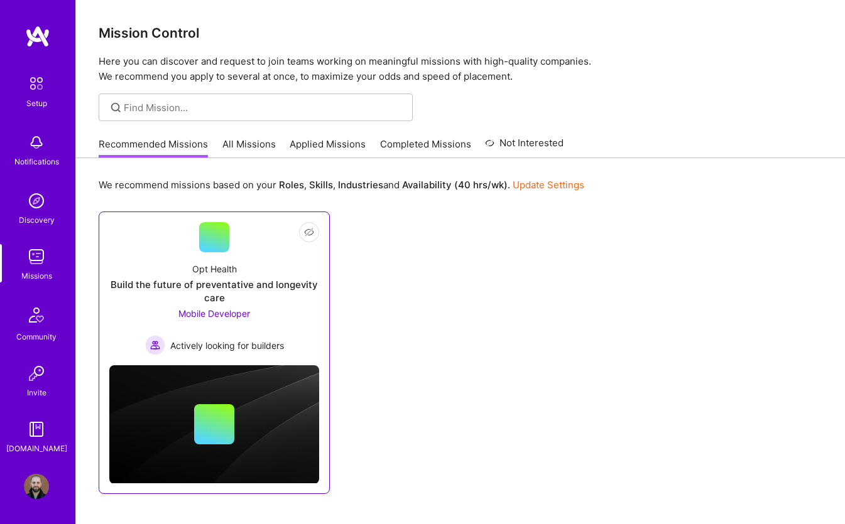
click at [205, 257] on div "Opt Health Build the future of preventative and longevity care Mobile Developer…" at bounding box center [214, 303] width 210 height 103
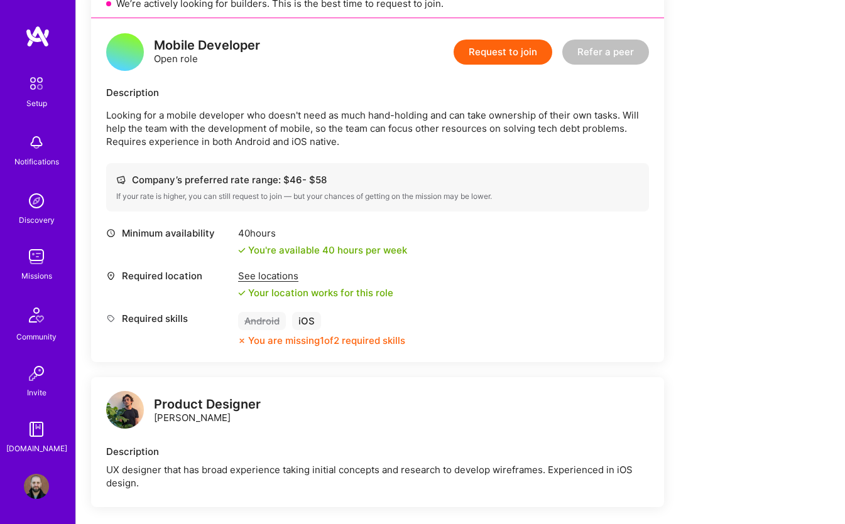
scroll to position [302, 0]
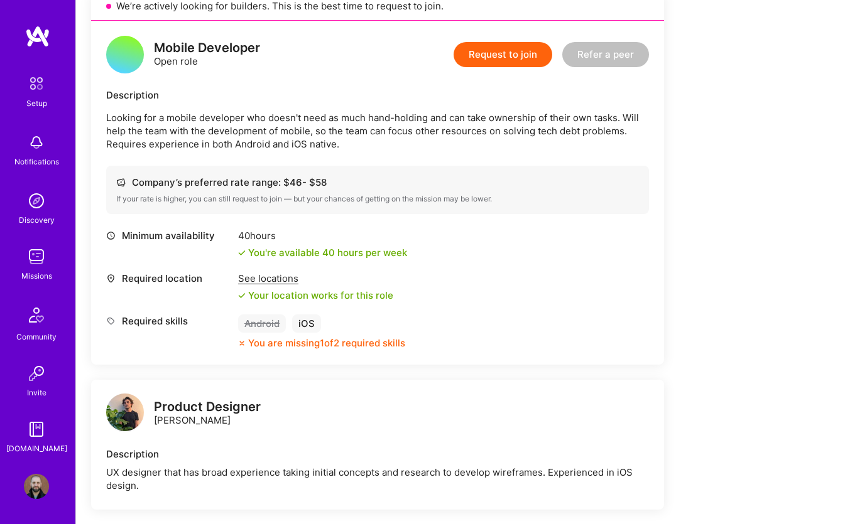
click at [467, 261] on div "Minimum availability 40 hours You're available 40 hours per week Required locat…" at bounding box center [377, 289] width 543 height 121
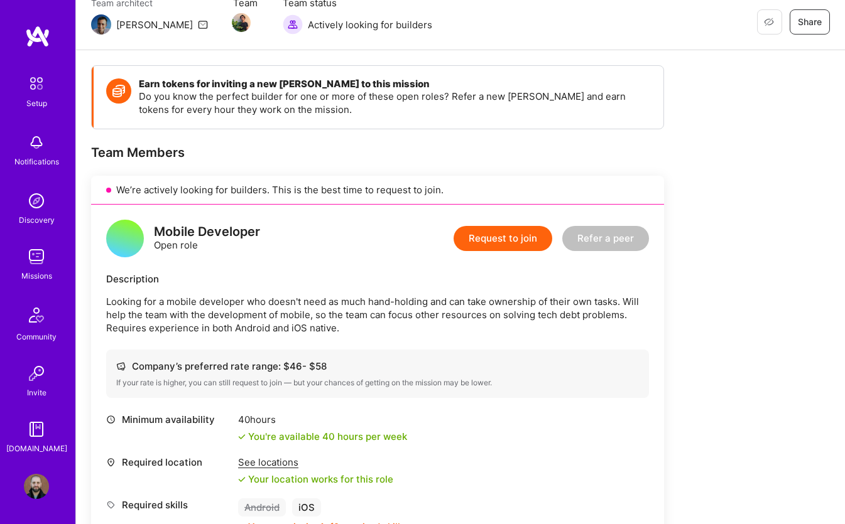
scroll to position [218, 0]
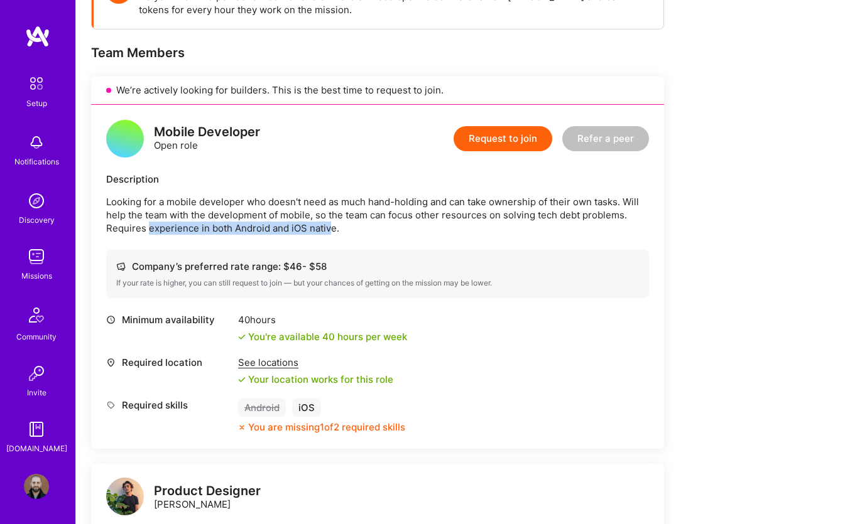
drag, startPoint x: 150, startPoint y: 229, endPoint x: 330, endPoint y: 230, distance: 179.6
click at [330, 230] on p "Looking for a mobile developer who doesn't need as much hand-holding and can ta…" at bounding box center [377, 215] width 543 height 40
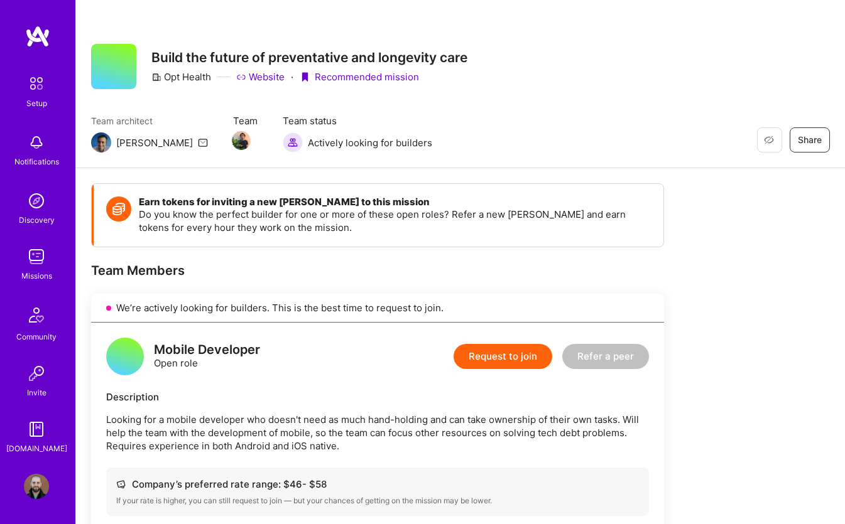
scroll to position [0, 0]
drag, startPoint x: 313, startPoint y: 139, endPoint x: 371, endPoint y: 139, distance: 58.4
click at [371, 139] on span "Actively looking for builders" at bounding box center [370, 142] width 124 height 13
drag, startPoint x: 391, startPoint y: 138, endPoint x: 293, endPoint y: 138, distance: 97.3
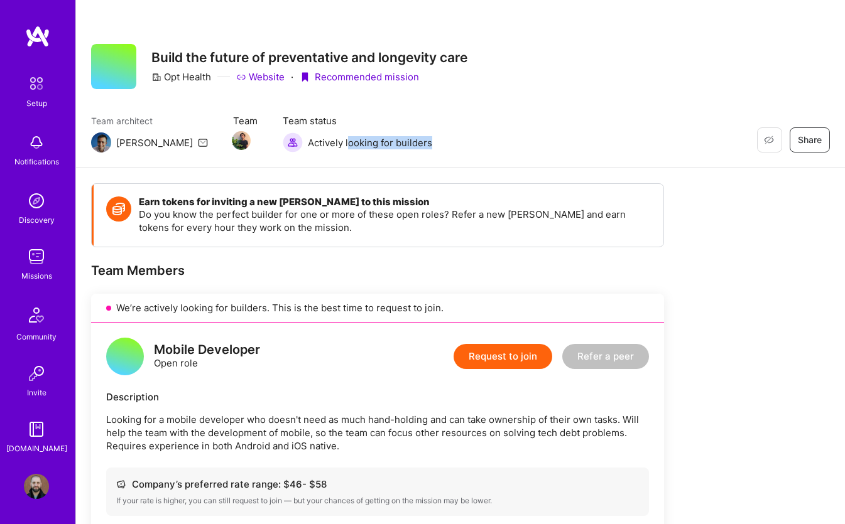
click at [293, 138] on div "Team architect Luis Team Team status Actively looking for builders Restore Not …" at bounding box center [460, 133] width 738 height 38
click at [103, 143] on img at bounding box center [101, 143] width 20 height 20
click at [109, 144] on img at bounding box center [101, 143] width 20 height 20
click at [99, 144] on img at bounding box center [101, 143] width 20 height 20
click at [198, 143] on icon at bounding box center [203, 143] width 10 height 10
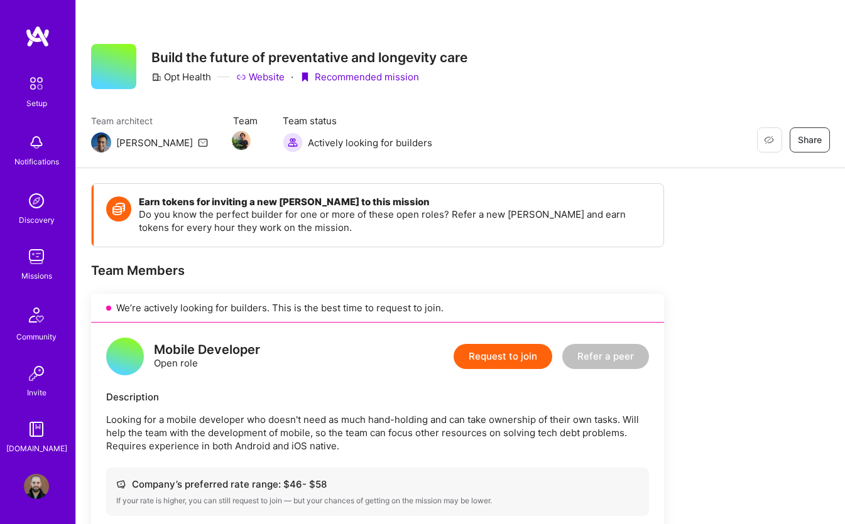
click at [226, 123] on div "Team architect Luis Team Team status Actively looking for builders" at bounding box center [261, 133] width 341 height 38
drag, startPoint x: 227, startPoint y: 119, endPoint x: 308, endPoint y: 119, distance: 80.4
click at [308, 119] on span "Team status" at bounding box center [357, 120] width 149 height 13
click at [283, 146] on img at bounding box center [293, 143] width 20 height 20
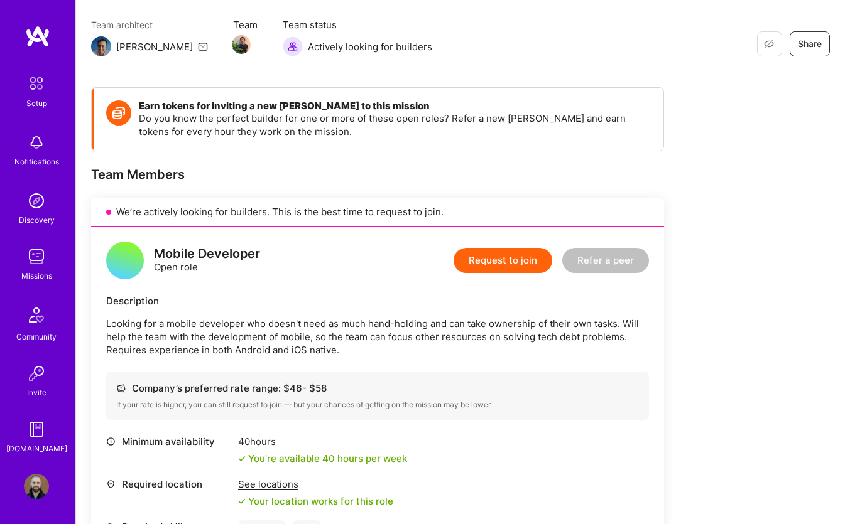
scroll to position [148, 0]
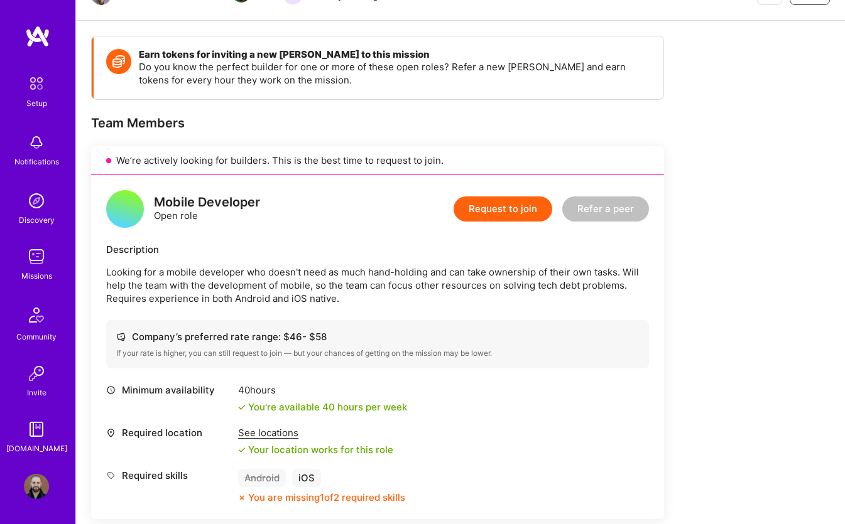
click at [30, 487] on img at bounding box center [36, 486] width 25 height 25
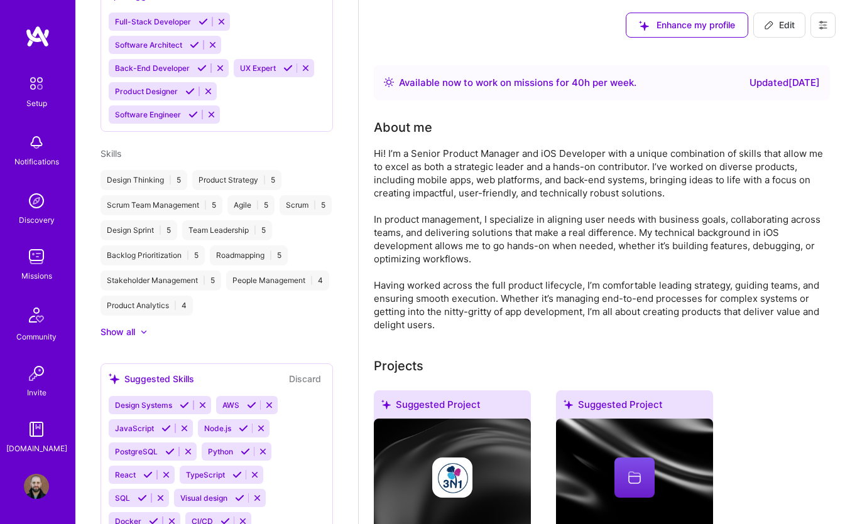
scroll to position [660, 0]
click at [126, 325] on div "Show all" at bounding box center [117, 331] width 35 height 13
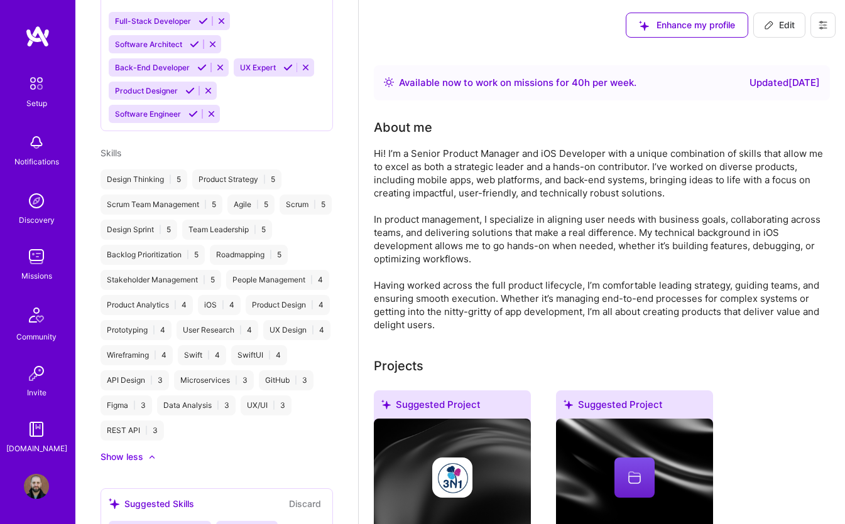
scroll to position [706, 0]
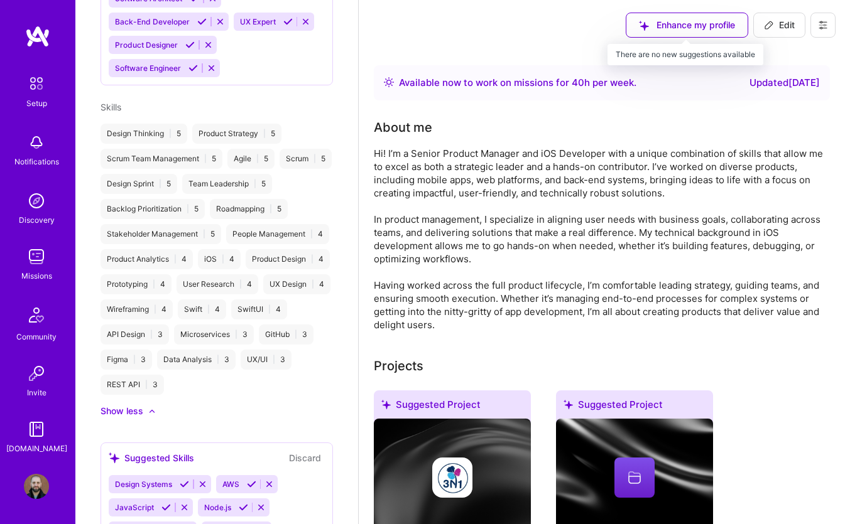
click at [724, 30] on div "Enhance my profile" at bounding box center [686, 25] width 122 height 25
click at [674, 26] on div "Enhance my profile" at bounding box center [686, 25] width 122 height 25
click at [767, 19] on span "Edit" at bounding box center [779, 25] width 31 height 13
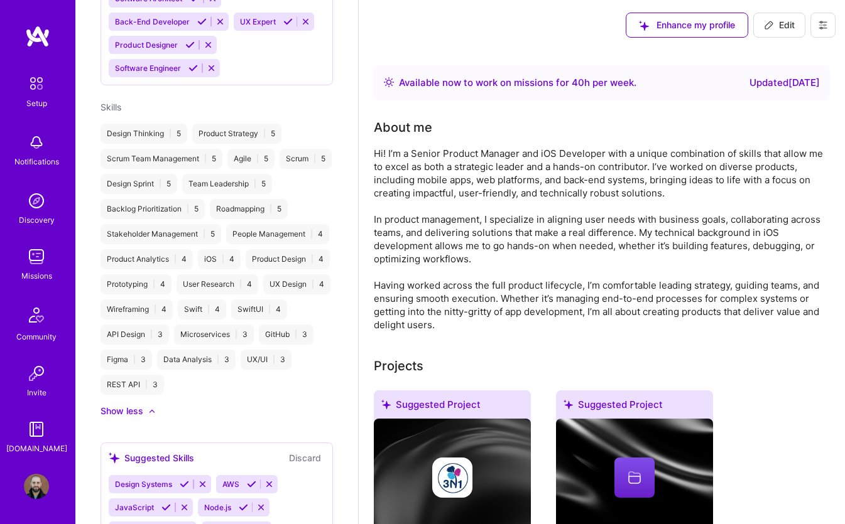
select select "CZ"
select select "Right Now"
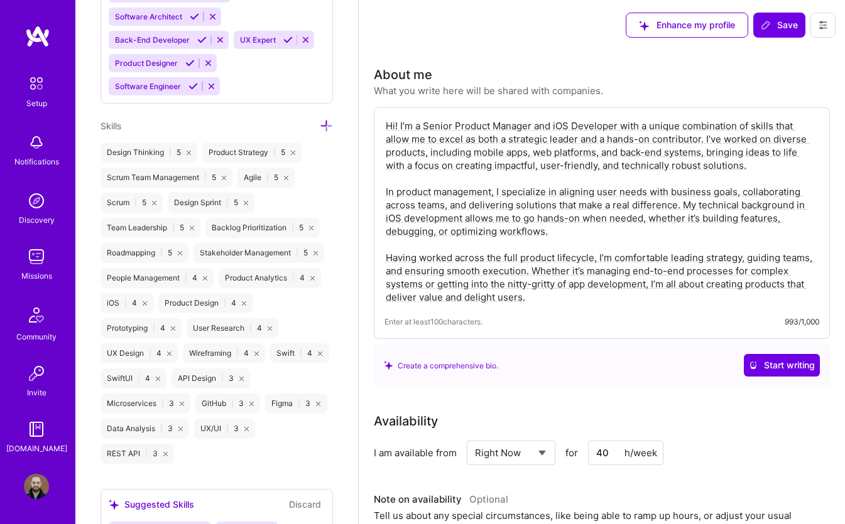
scroll to position [1088, 0]
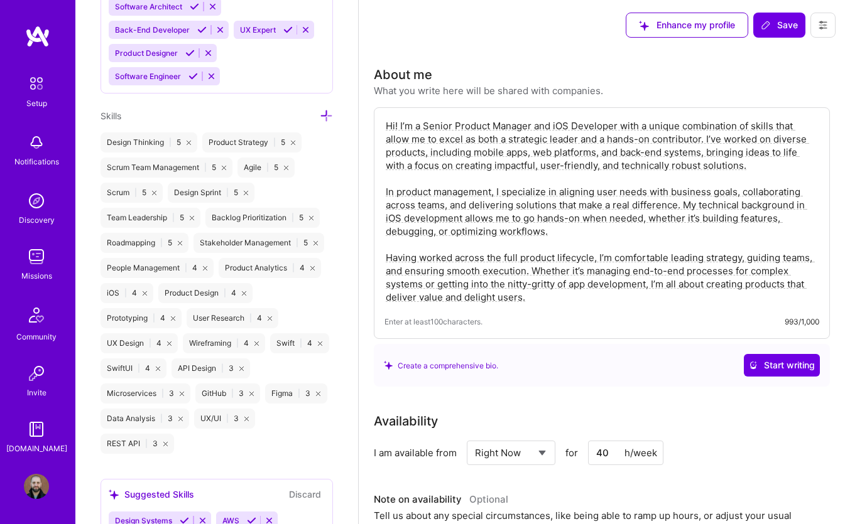
click at [332, 119] on icon at bounding box center [326, 115] width 13 height 13
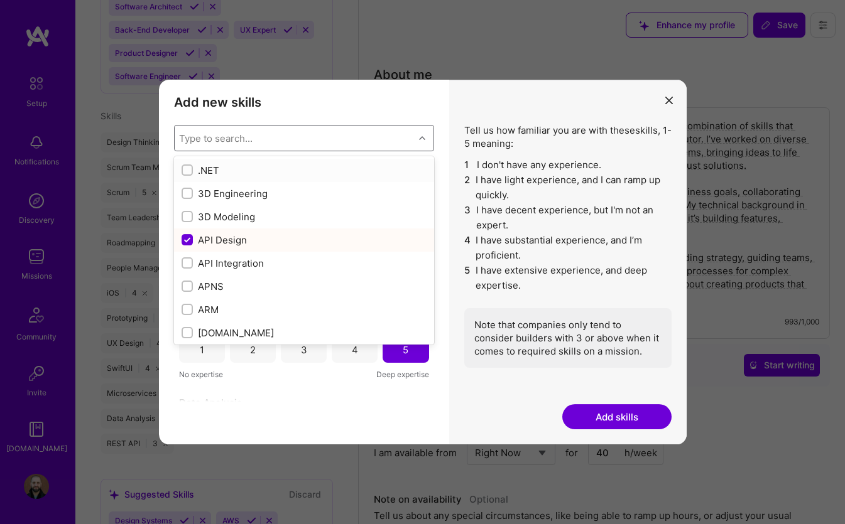
click at [295, 139] on div "Type to search..." at bounding box center [294, 138] width 239 height 25
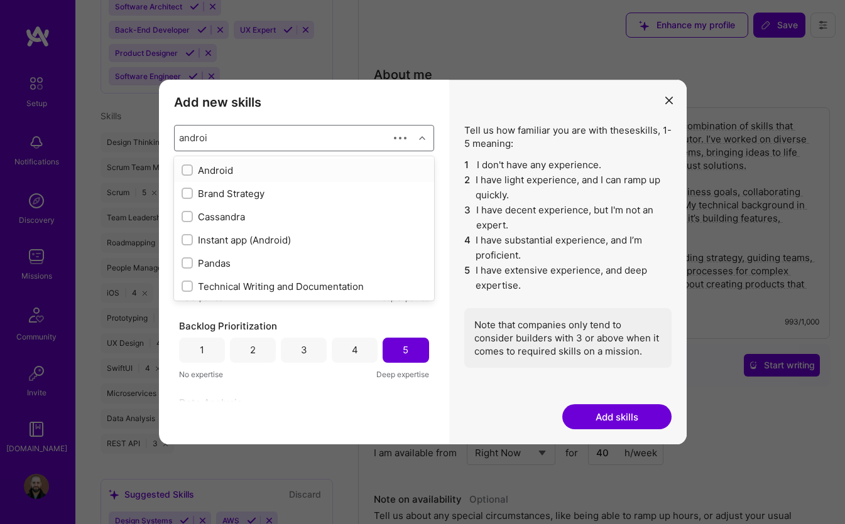
type input "android"
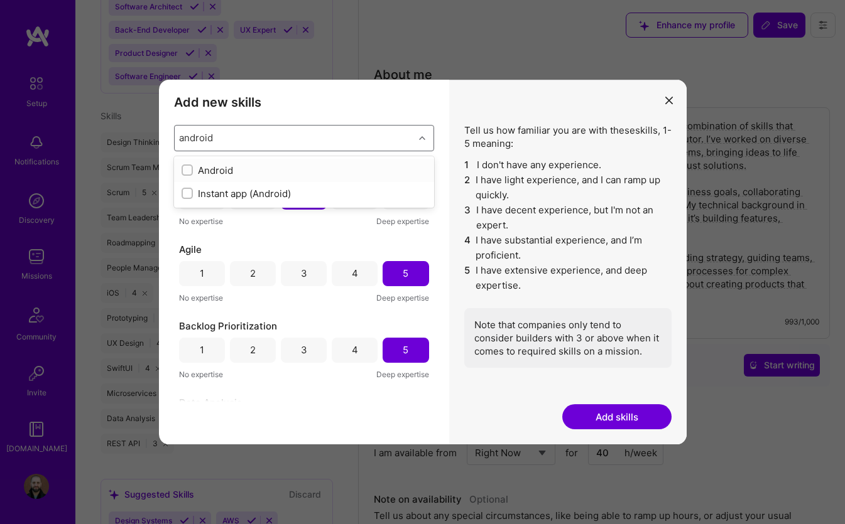
click at [189, 171] on input "modal" at bounding box center [188, 170] width 9 height 9
checkbox input "false"
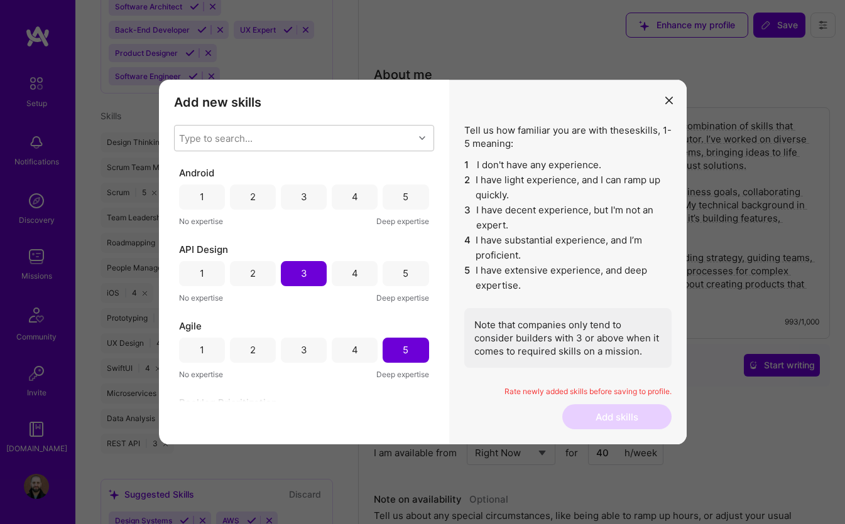
click at [238, 392] on div "Android 1 2 3 4 5 No expertise Deep expertise API Design 1 2 3 4 5 No expertise…" at bounding box center [304, 284] width 260 height 236
click at [292, 202] on div "3" at bounding box center [304, 197] width 46 height 25
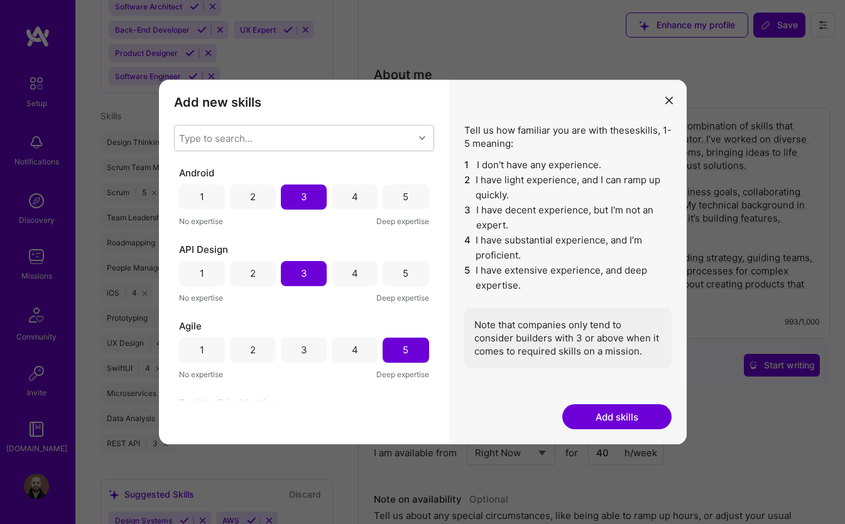
click at [259, 200] on div "2" at bounding box center [253, 197] width 46 height 25
click at [582, 419] on button "Add skills" at bounding box center [616, 416] width 109 height 25
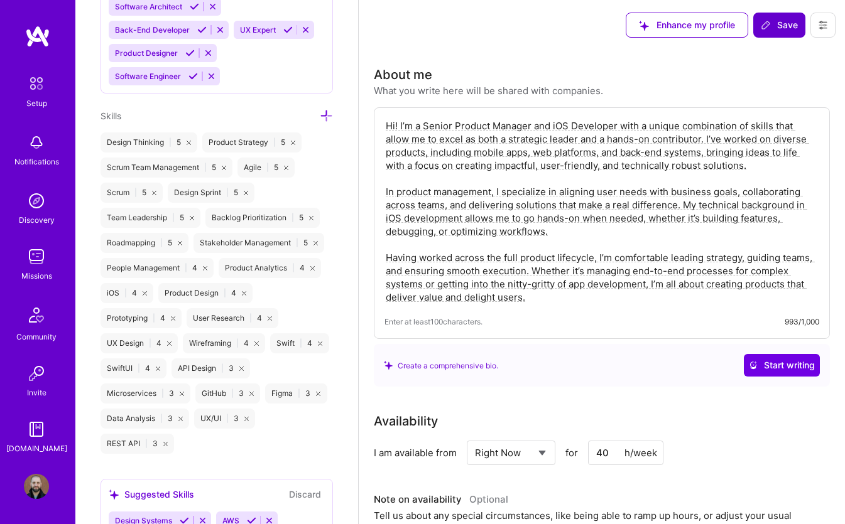
click at [798, 36] on button "Save" at bounding box center [779, 25] width 52 height 25
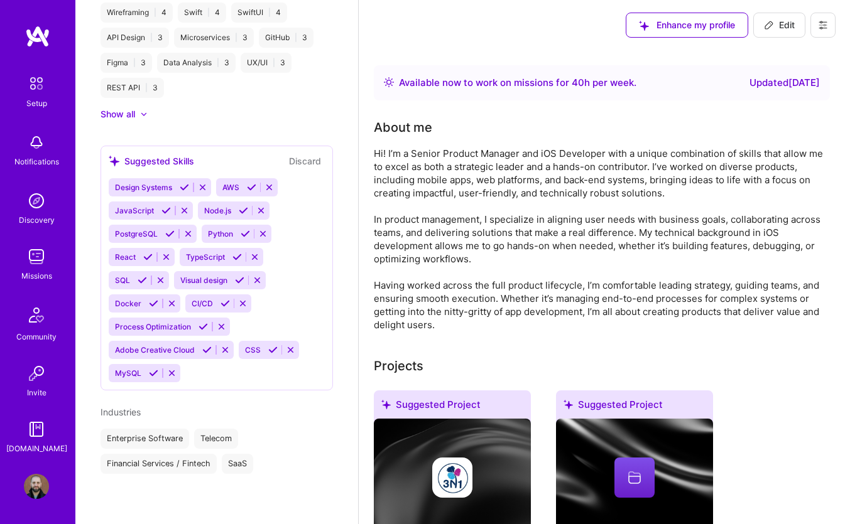
scroll to position [993, 0]
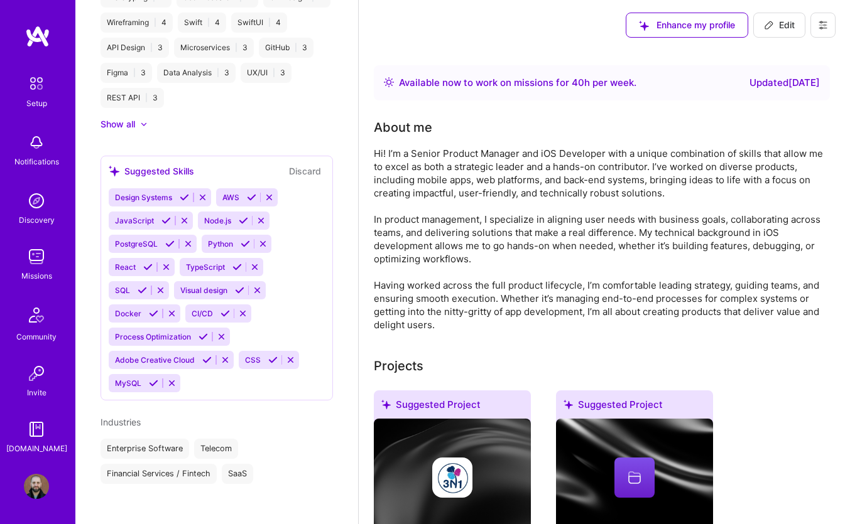
click at [786, 23] on span "Edit" at bounding box center [779, 25] width 31 height 13
select select "CZ"
select select "Right Now"
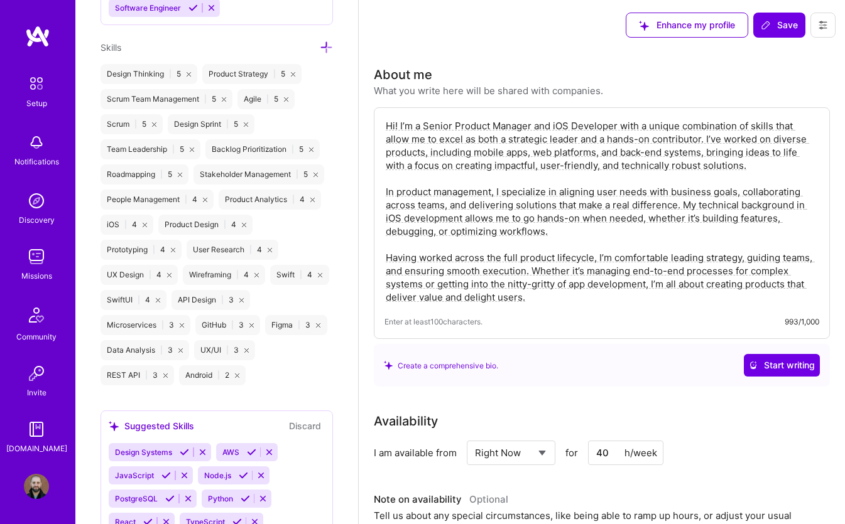
scroll to position [1154, 0]
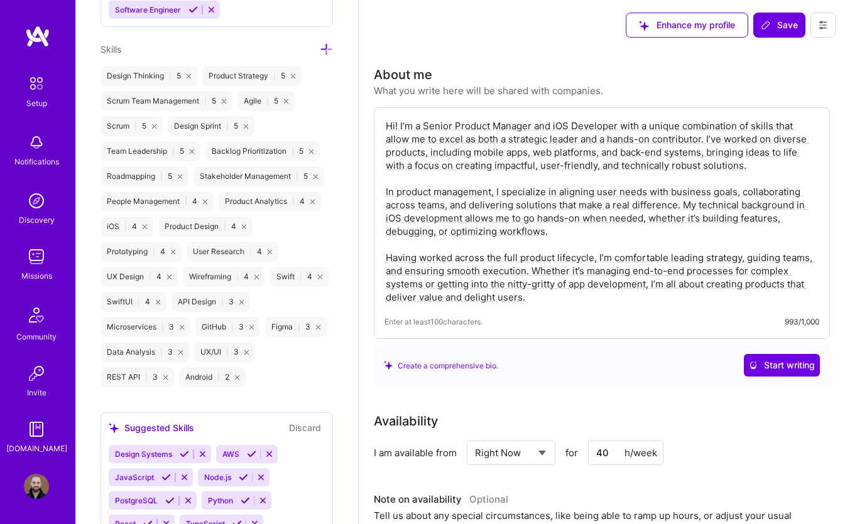
click at [179, 380] on div "Android | 2" at bounding box center [212, 377] width 67 height 20
click at [179, 384] on div "Android | 2" at bounding box center [212, 377] width 67 height 20
click at [179, 383] on div "Android | 2" at bounding box center [212, 377] width 67 height 20
click at [235, 380] on icon at bounding box center [237, 378] width 4 height 4
click at [321, 50] on icon at bounding box center [326, 49] width 13 height 13
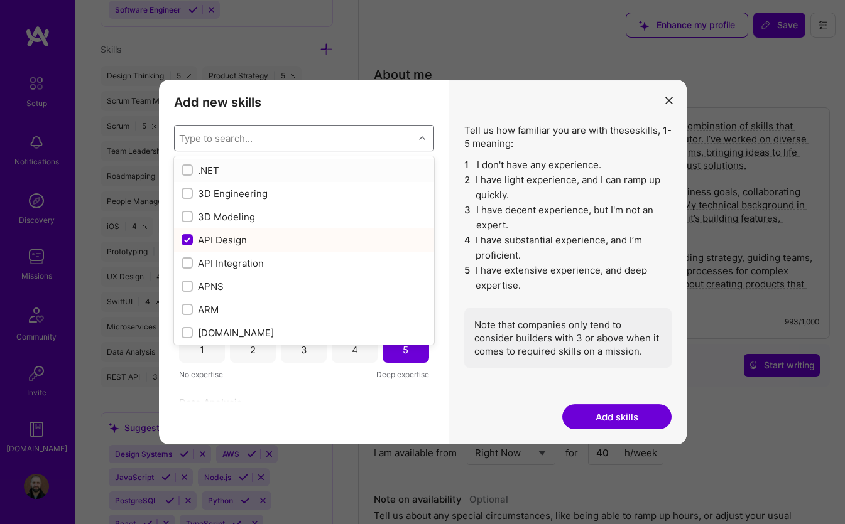
drag, startPoint x: 189, startPoint y: 137, endPoint x: 193, endPoint y: 80, distance: 56.7
click at [189, 137] on div "Type to search..." at bounding box center [215, 137] width 73 height 13
type input "And"
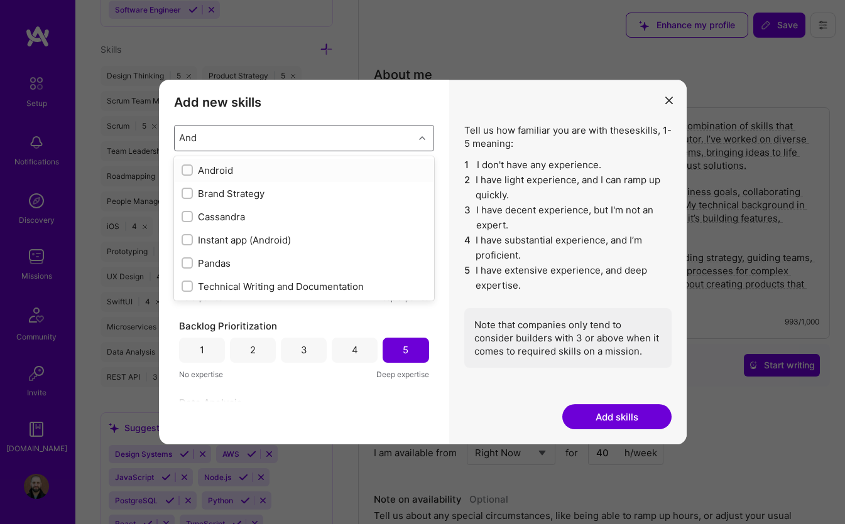
click at [184, 171] on input "modal" at bounding box center [188, 170] width 9 height 9
checkbox input "false"
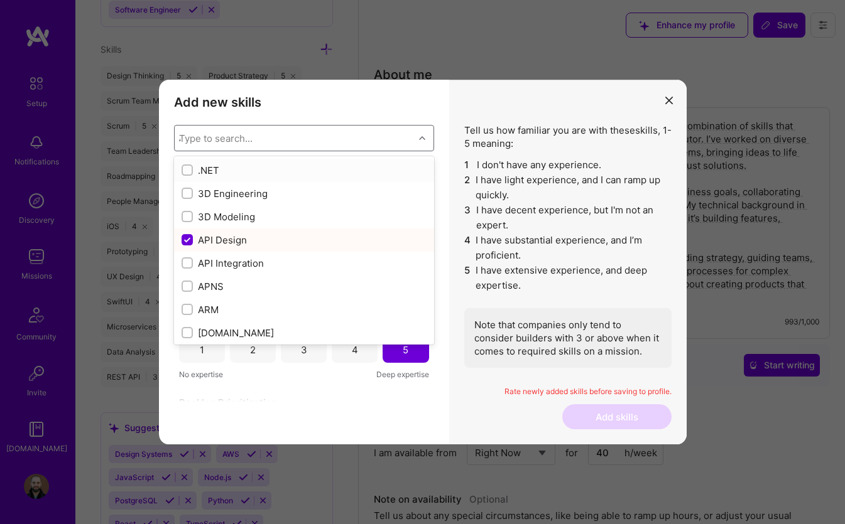
checkbox input "true"
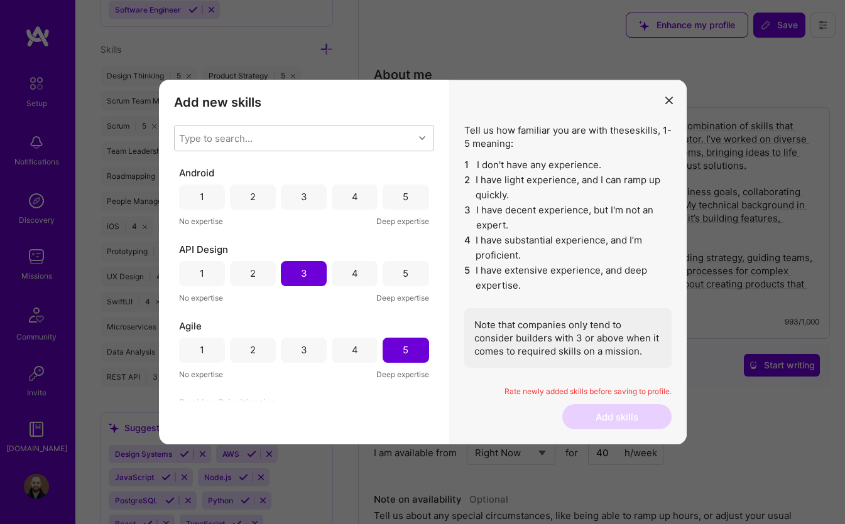
click at [253, 403] on div "Add new skills Tell us how familiar you are with given skills, using between 1 …" at bounding box center [304, 262] width 290 height 365
click at [291, 200] on div "3" at bounding box center [304, 197] width 46 height 25
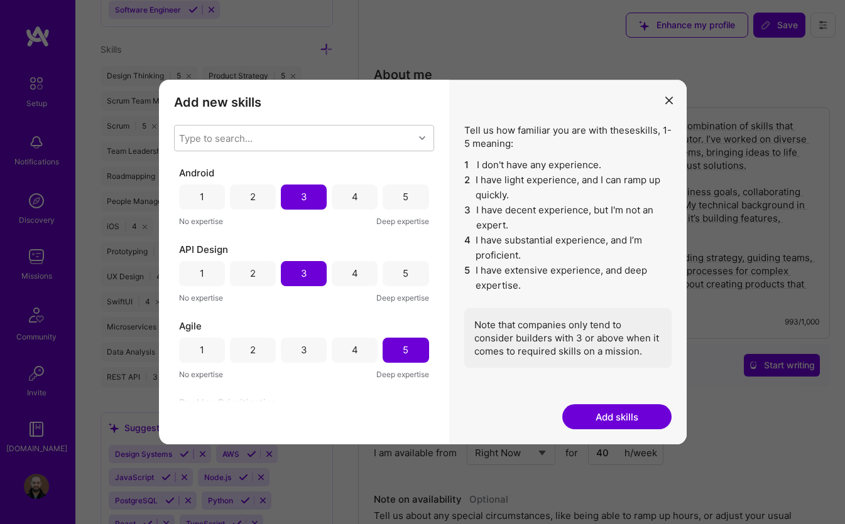
click at [581, 416] on button "Add skills" at bounding box center [616, 416] width 109 height 25
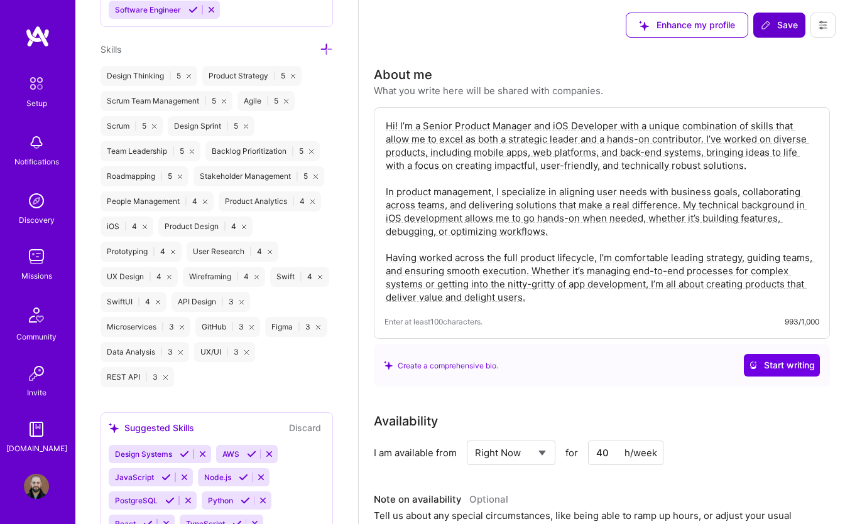
click at [783, 31] on span "Save" at bounding box center [778, 25] width 37 height 13
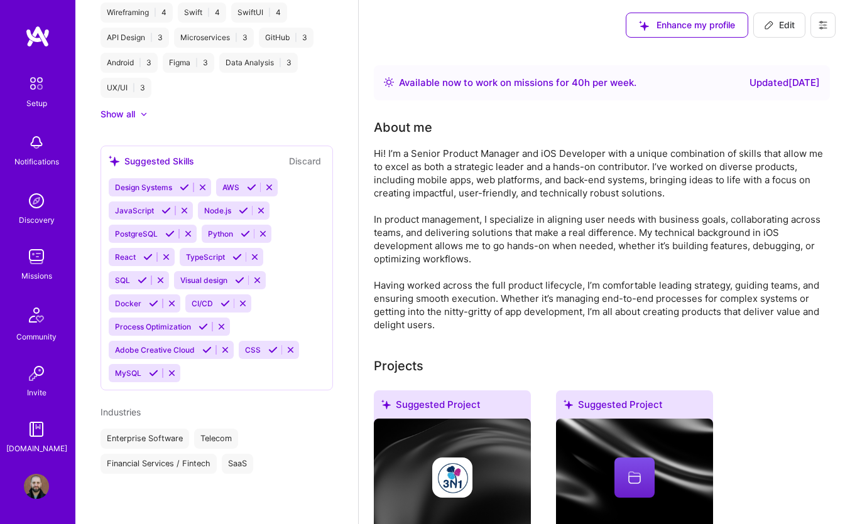
scroll to position [993, 0]
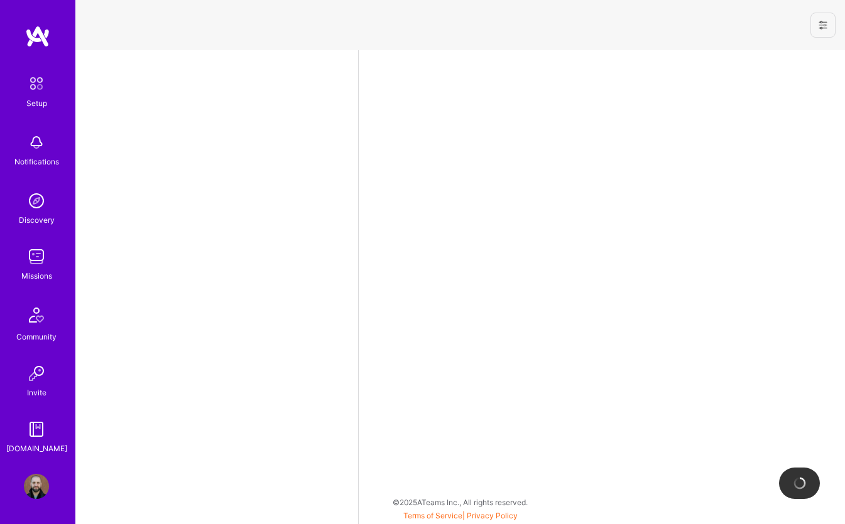
select select "CZ"
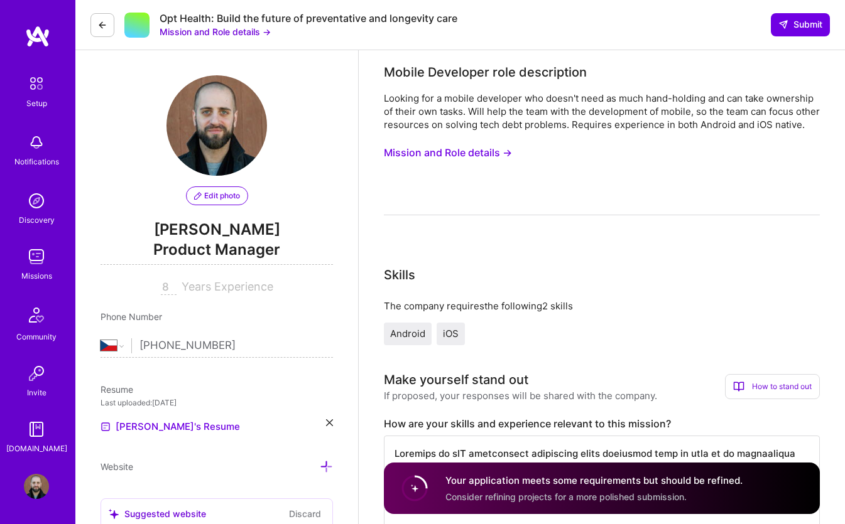
scroll to position [320, 0]
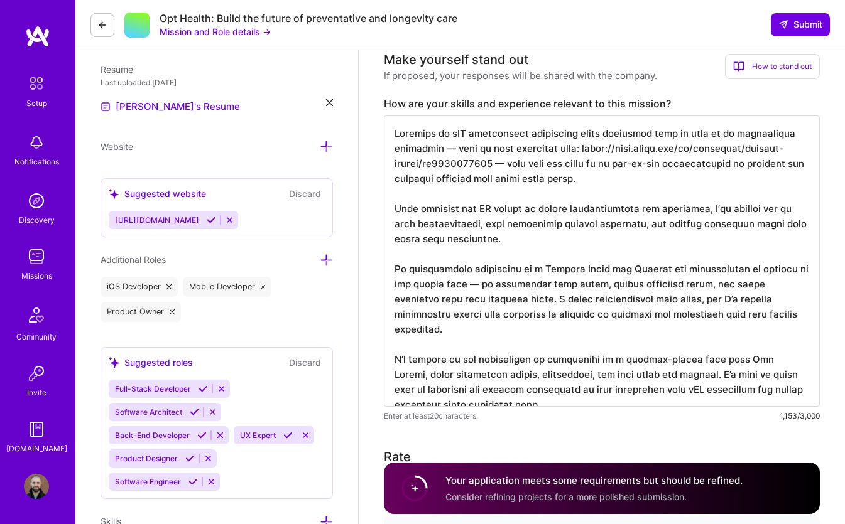
click at [604, 189] on textarea at bounding box center [602, 261] width 436 height 291
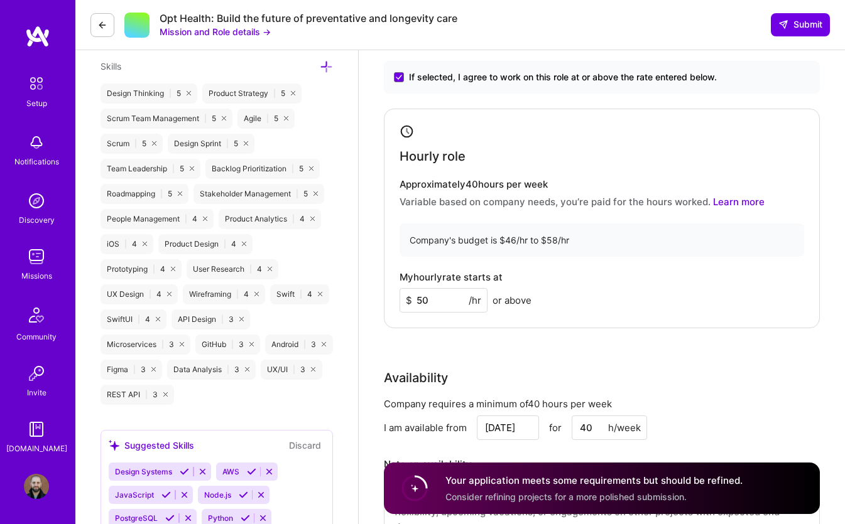
scroll to position [1077, 0]
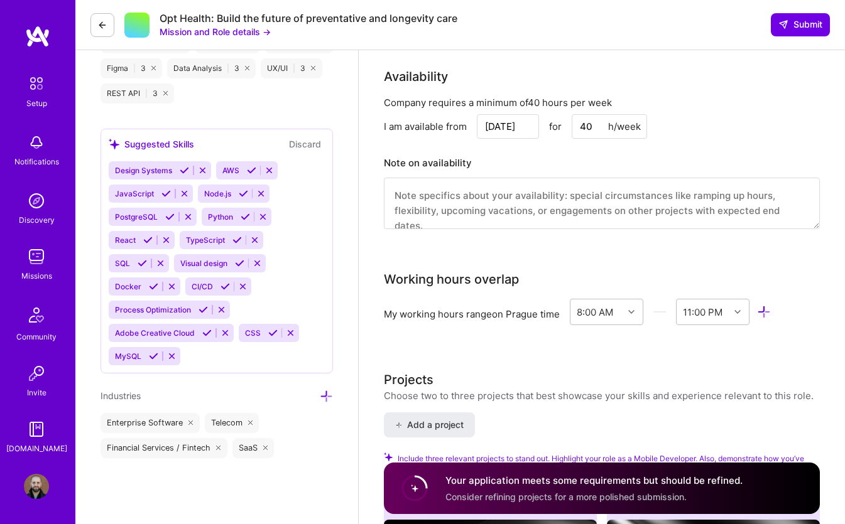
click at [423, 218] on textarea at bounding box center [602, 203] width 436 height 51
paste textarea "Although my iOS development experience comes mainly from working as an independ…"
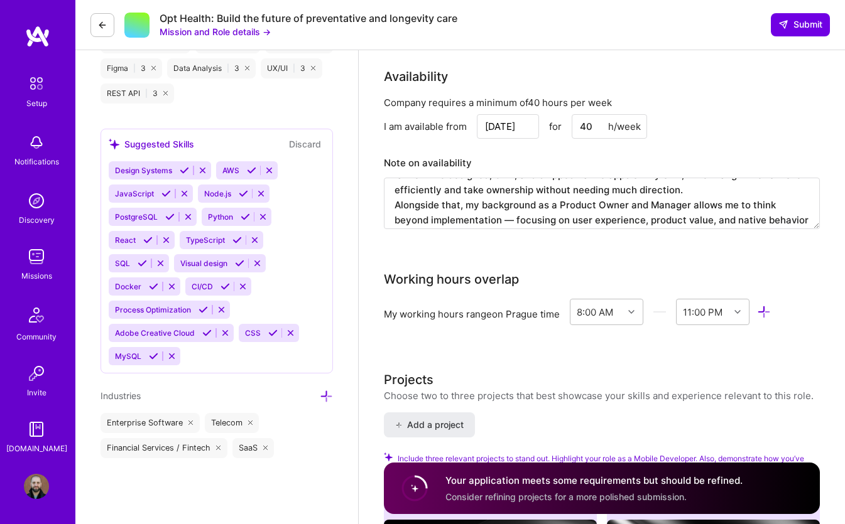
scroll to position [28, 0]
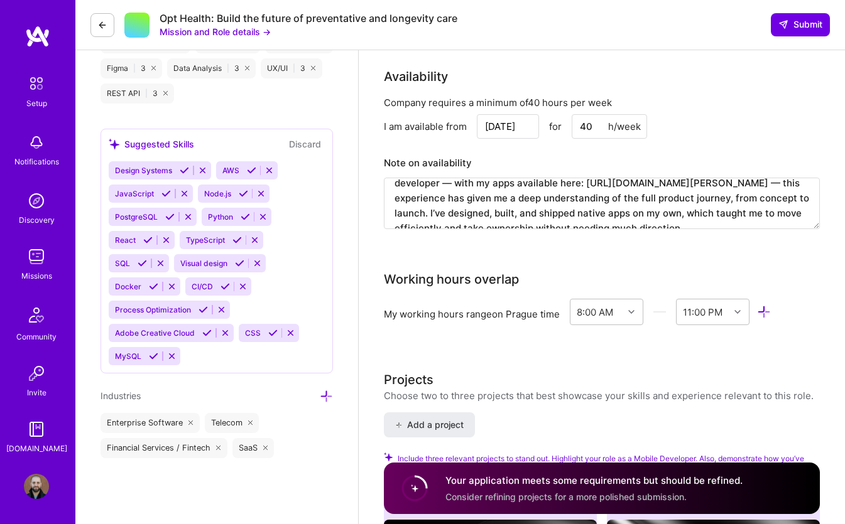
click at [439, 289] on div "Working hours overlap" at bounding box center [451, 279] width 135 height 19
click at [439, 266] on div "Mobile Developer role description Looking for a mobile developer who doesn't ne…" at bounding box center [602, 206] width 436 height 2440
click at [481, 163] on div "Company requires a minimum of 40 hours per week I am available from [DATE] for …" at bounding box center [602, 170] width 436 height 149
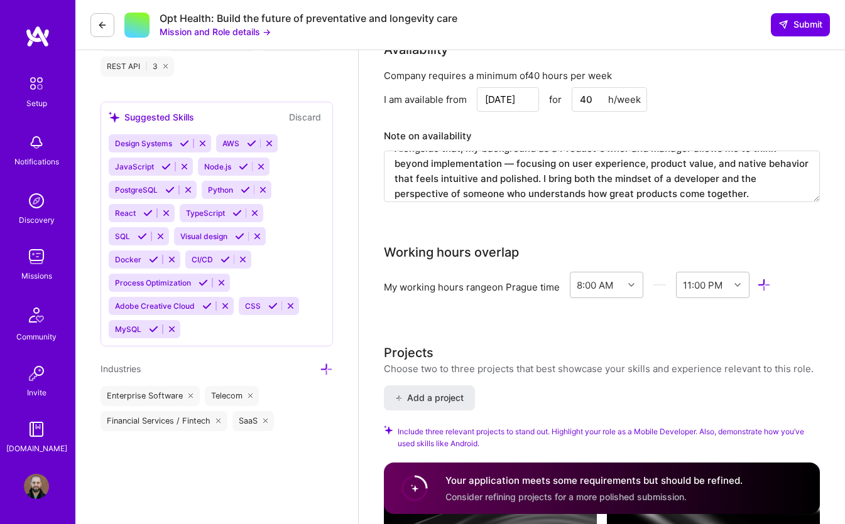
scroll to position [94, 0]
click at [480, 178] on textarea "Although my iOS development experience comes mainly from working as an independ…" at bounding box center [602, 176] width 436 height 51
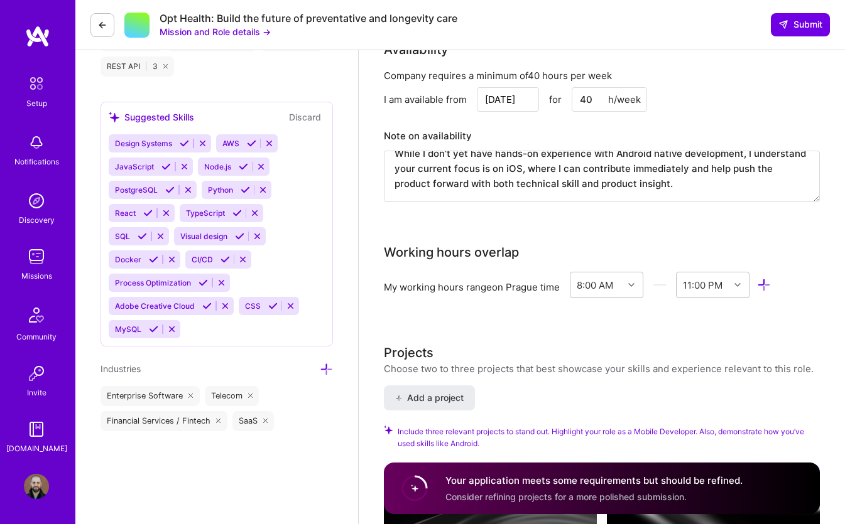
scroll to position [150, 0]
type textarea "Although my iOS development experience comes mainly from working as an independ…"
click at [804, 19] on span "Submit" at bounding box center [800, 24] width 44 height 13
click at [791, 26] on span "Submit" at bounding box center [800, 24] width 44 height 13
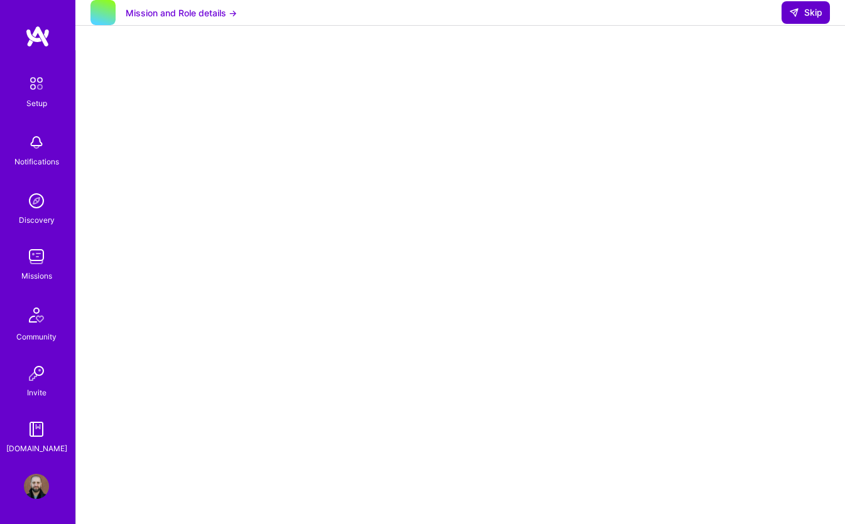
click at [823, 23] on button "Skip" at bounding box center [805, 12] width 48 height 23
select select "CZ"
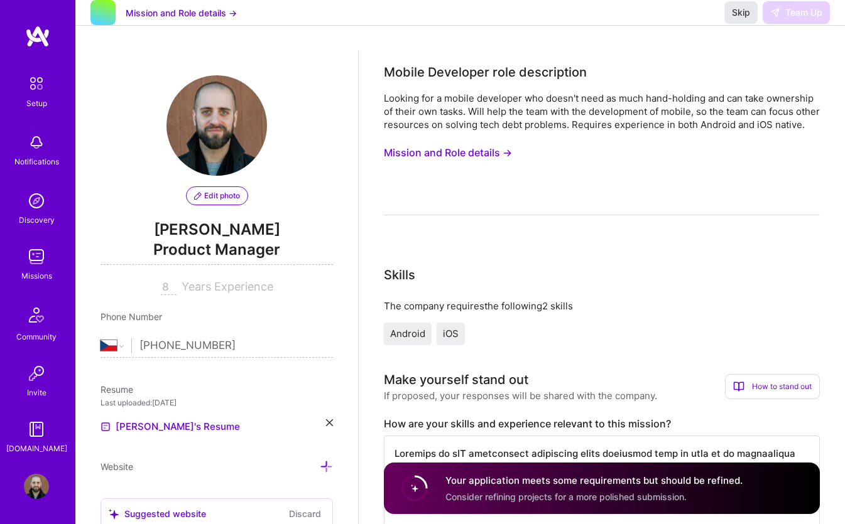
click at [737, 19] on span "Skip" at bounding box center [741, 12] width 18 height 13
click at [742, 19] on span "Skip" at bounding box center [741, 12] width 18 height 13
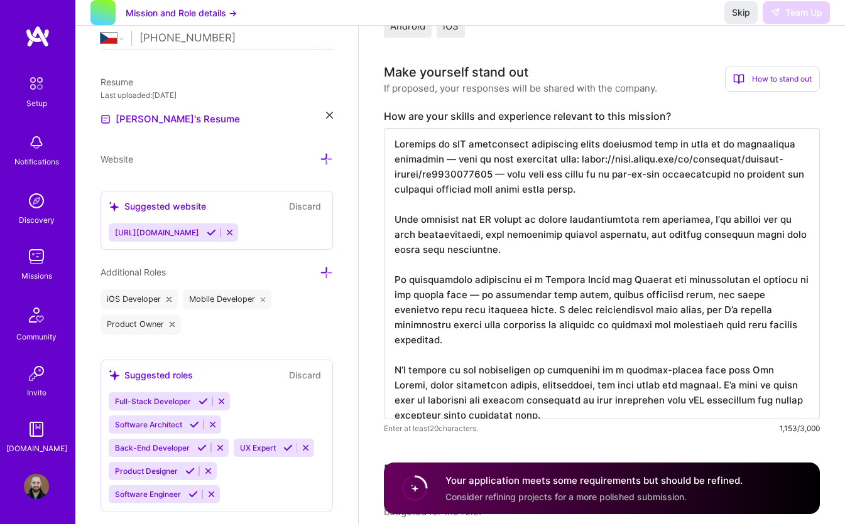
scroll to position [1, 0]
click at [793, 24] on div "Skip Team Up" at bounding box center [776, 12] width 105 height 23
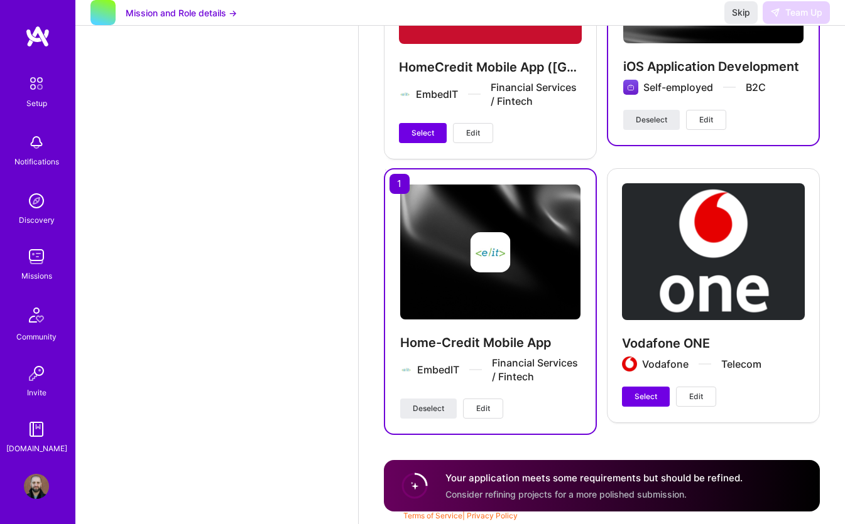
scroll to position [1984, 0]
click at [499, 484] on h4 "Your application meets some requirements but should be refined." at bounding box center [593, 478] width 297 height 13
click at [413, 484] on circle at bounding box center [415, 486] width 24 height 24
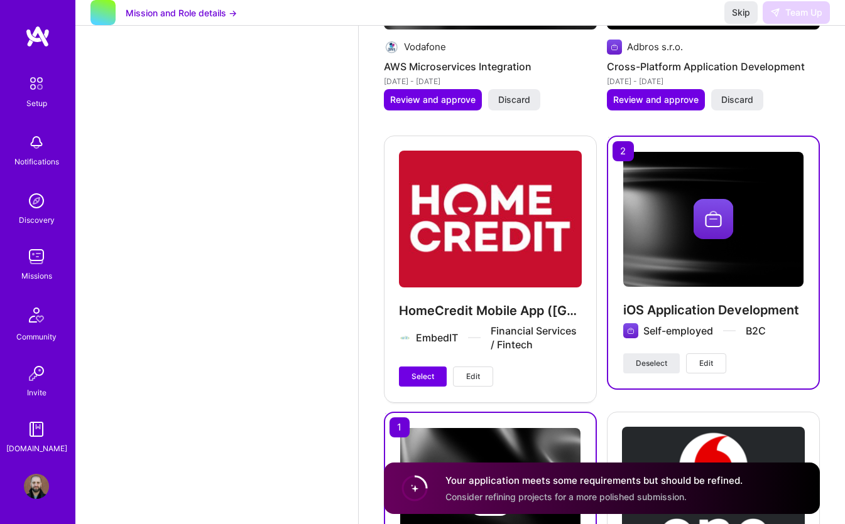
scroll to position [1978, 0]
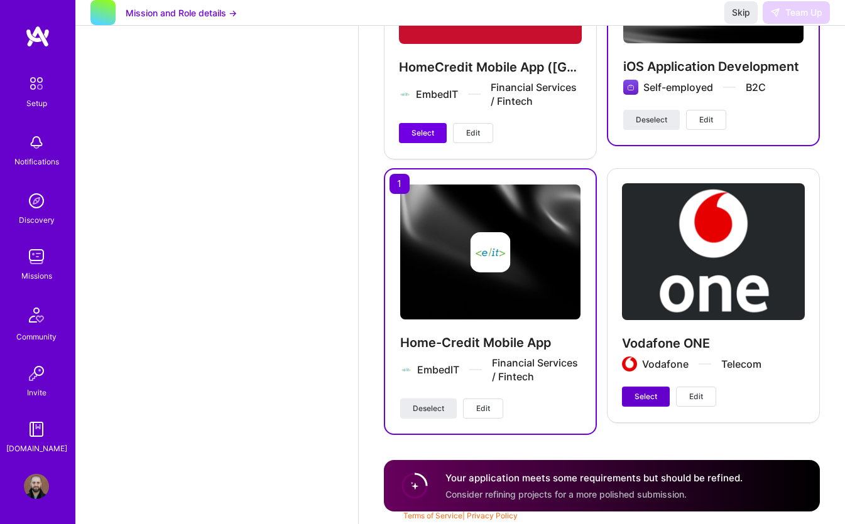
click at [641, 399] on span "Select" at bounding box center [645, 396] width 23 height 11
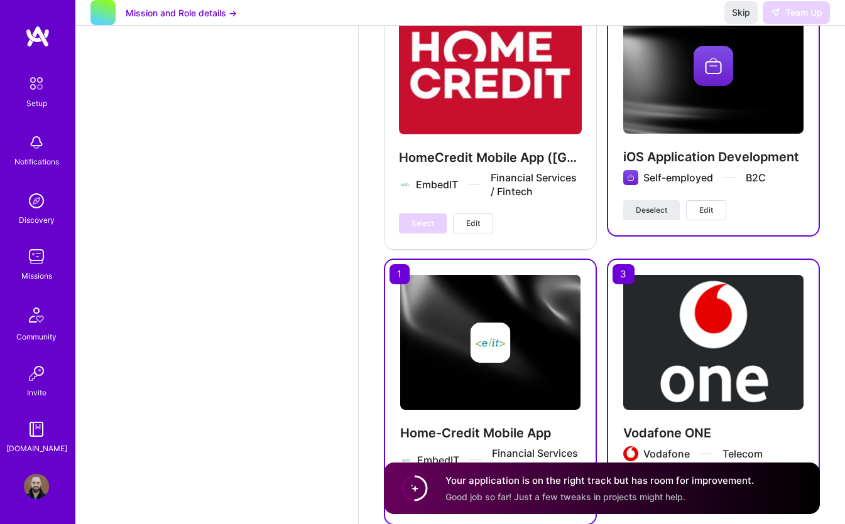
scroll to position [1880, 0]
click at [426, 247] on div "HomeCredit Mobile App (Asia) EmbedIT Financial Services / Fintech Select Edit" at bounding box center [490, 115] width 213 height 266
click at [414, 321] on img at bounding box center [490, 342] width 180 height 135
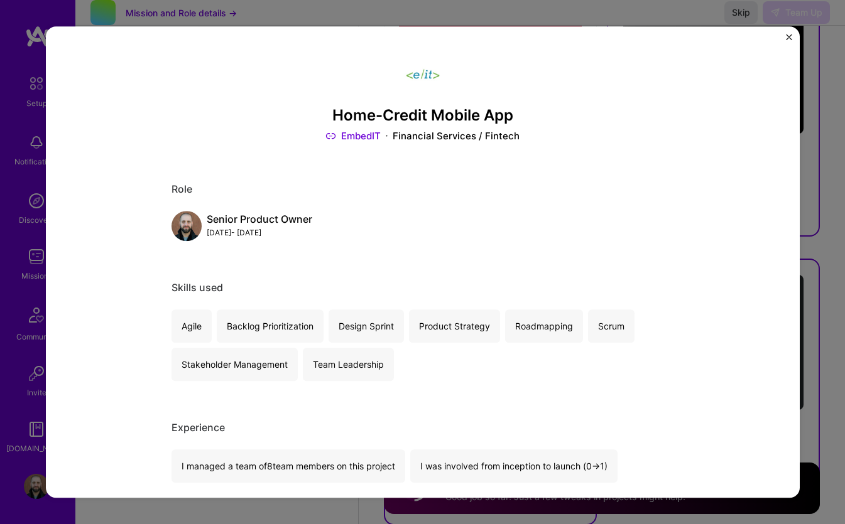
click at [786, 36] on img "Close" at bounding box center [789, 37] width 6 height 6
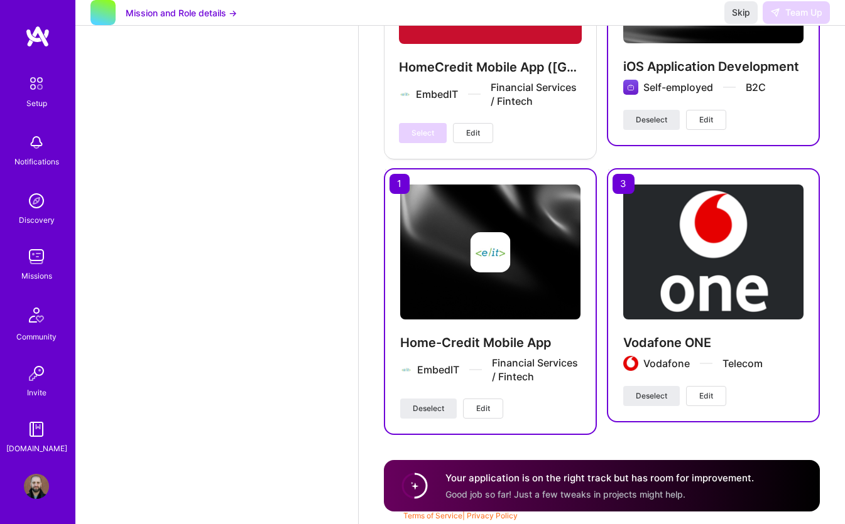
scroll to position [1984, 0]
click at [433, 413] on span "Deselect" at bounding box center [428, 408] width 31 height 11
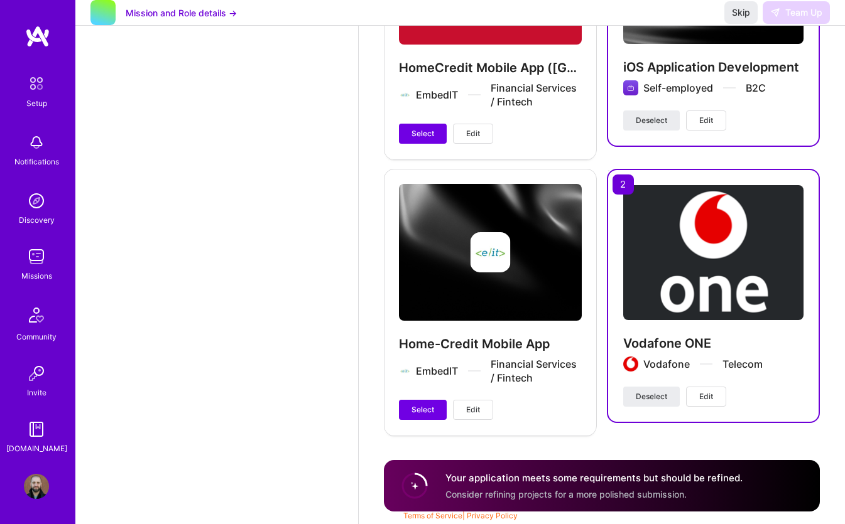
scroll to position [1983, 0]
click at [423, 134] on span "Select" at bounding box center [422, 133] width 23 height 11
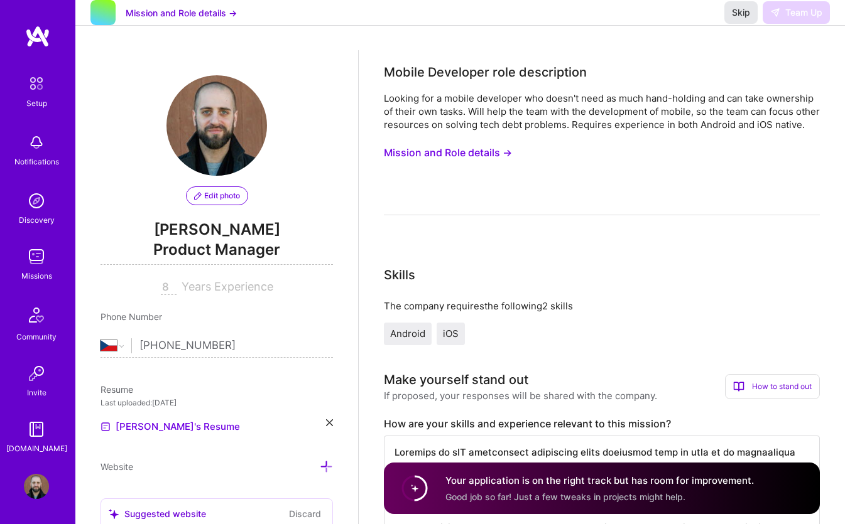
scroll to position [0, 0]
click at [739, 19] on span "Skip" at bounding box center [741, 12] width 18 height 13
click at [742, 19] on span "Skip" at bounding box center [741, 12] width 18 height 13
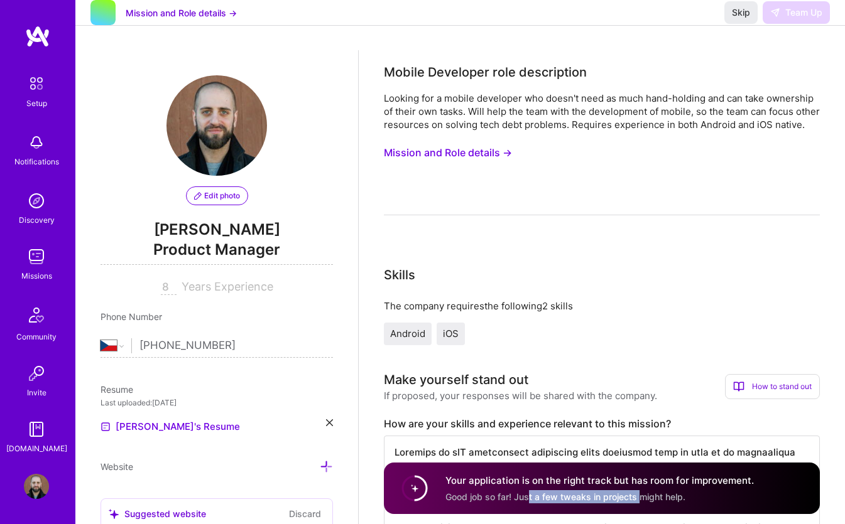
drag, startPoint x: 531, startPoint y: 493, endPoint x: 639, endPoint y: 493, distance: 108.0
click at [639, 493] on span "Good job so far! Just a few tweaks in projects might help." at bounding box center [565, 496] width 240 height 11
click at [696, 494] on div "Your application is on the right track but has room for improvement. Good job s…" at bounding box center [599, 488] width 308 height 29
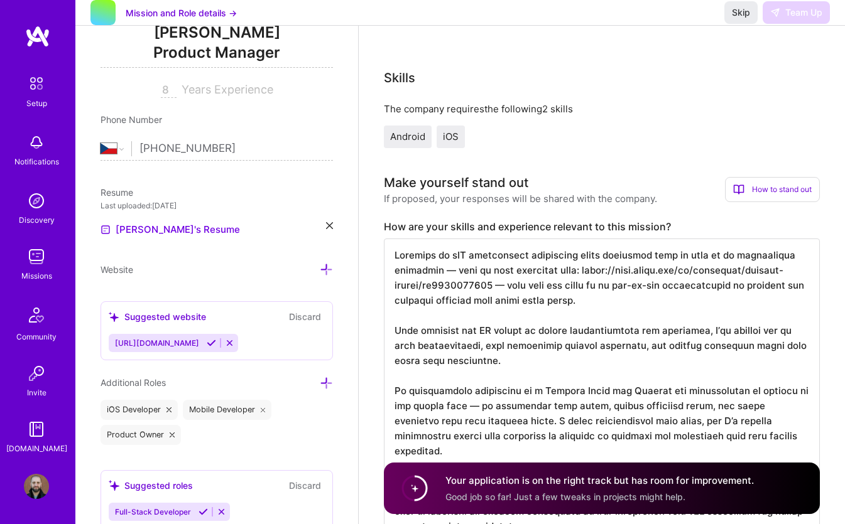
scroll to position [214, 0]
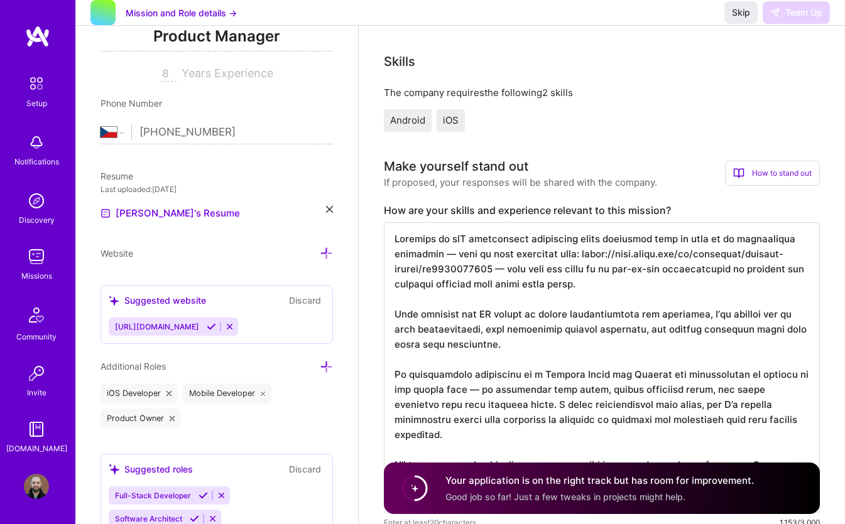
drag, startPoint x: 398, startPoint y: 257, endPoint x: 520, endPoint y: 257, distance: 121.8
click at [519, 257] on textarea at bounding box center [602, 367] width 436 height 291
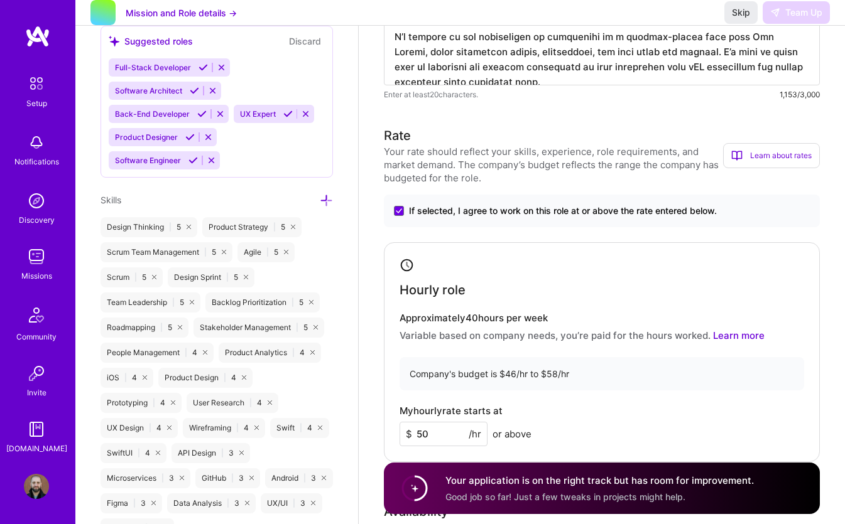
scroll to position [646, 1]
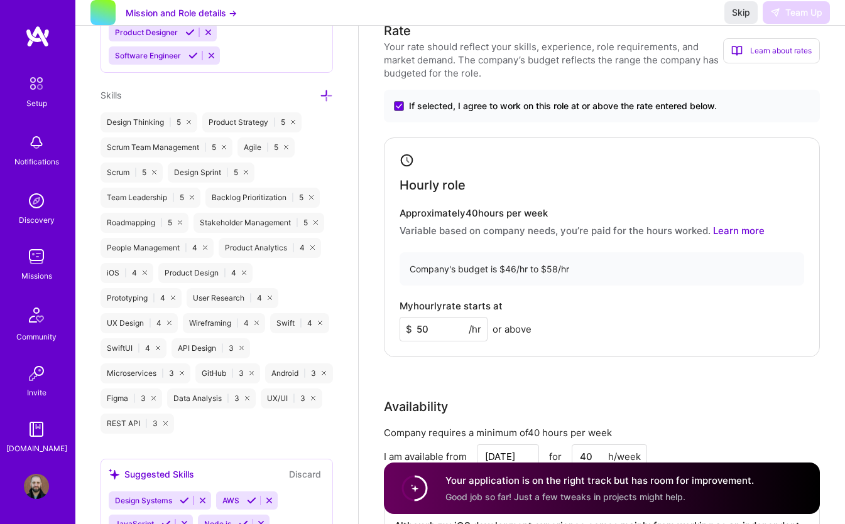
click at [435, 342] on input "50" at bounding box center [443, 329] width 88 height 24
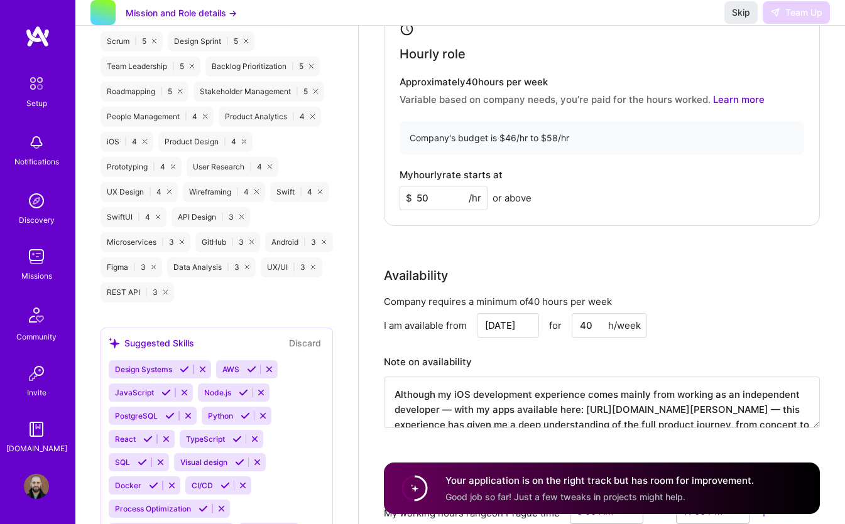
scroll to position [931, 0]
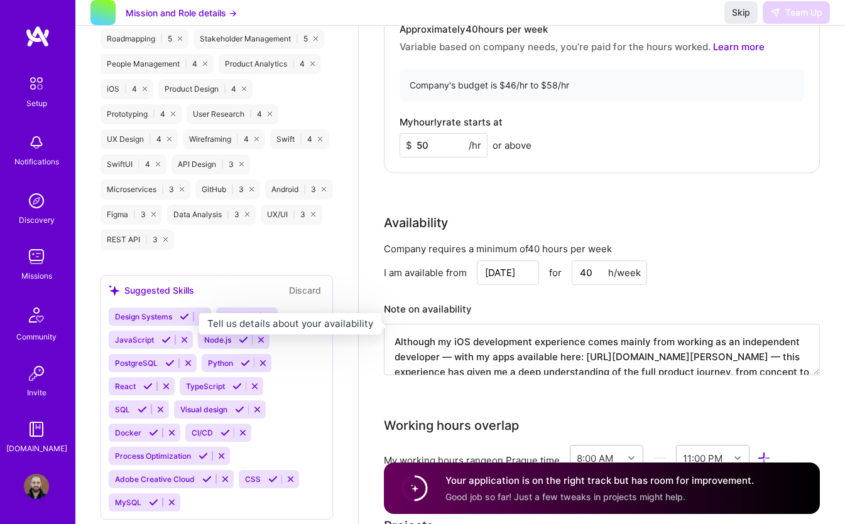
click at [474, 313] on h3 "Note on availability" at bounding box center [602, 309] width 436 height 19
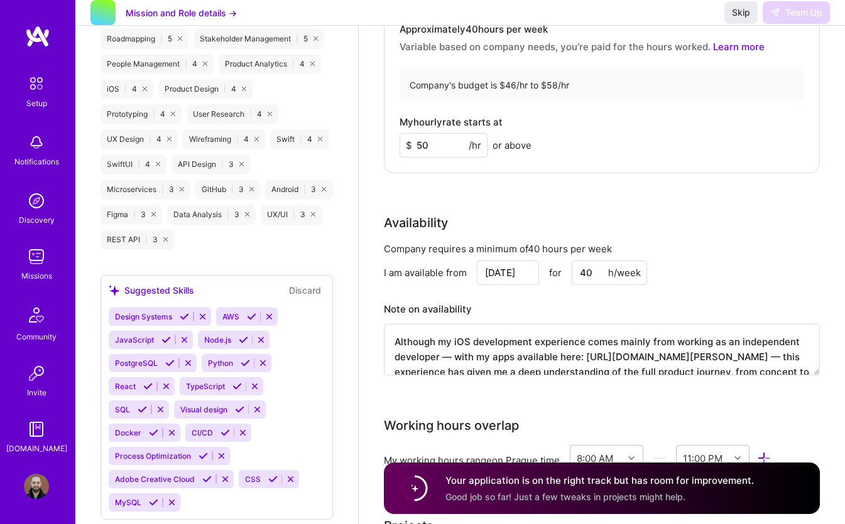
click at [506, 285] on input "Oct 10" at bounding box center [508, 273] width 62 height 24
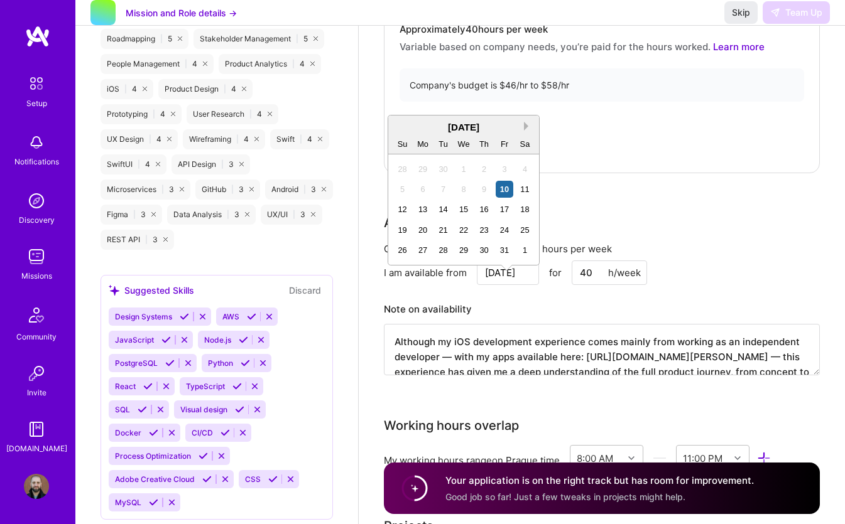
click at [527, 129] on button "Next Month" at bounding box center [528, 126] width 9 height 9
click at [522, 170] on div "1" at bounding box center [524, 169] width 17 height 17
type input "Nov 1"
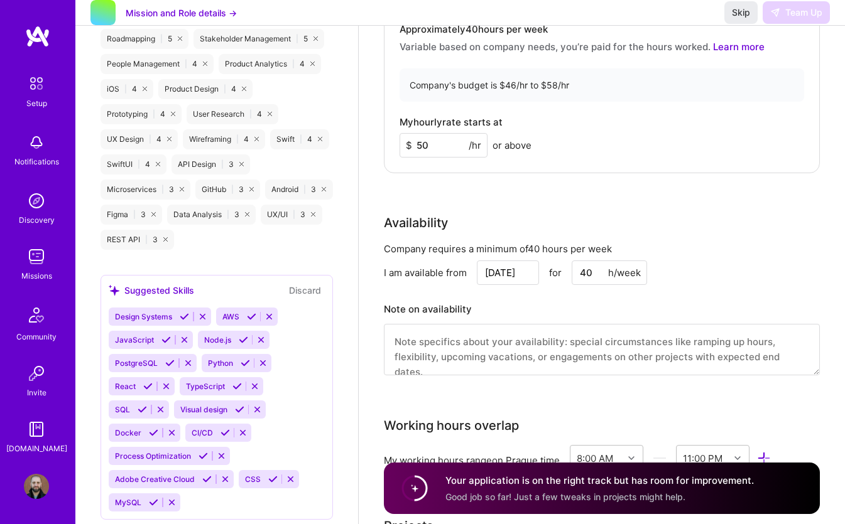
click at [669, 173] on div "Hourly role Approximately 40 hours per week Variable based on company needs, yo…" at bounding box center [602, 64] width 436 height 220
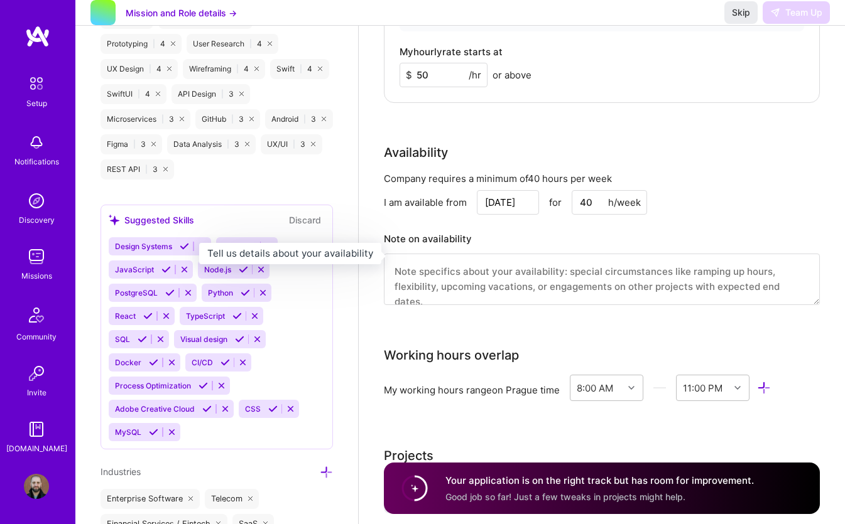
scroll to position [1022, 0]
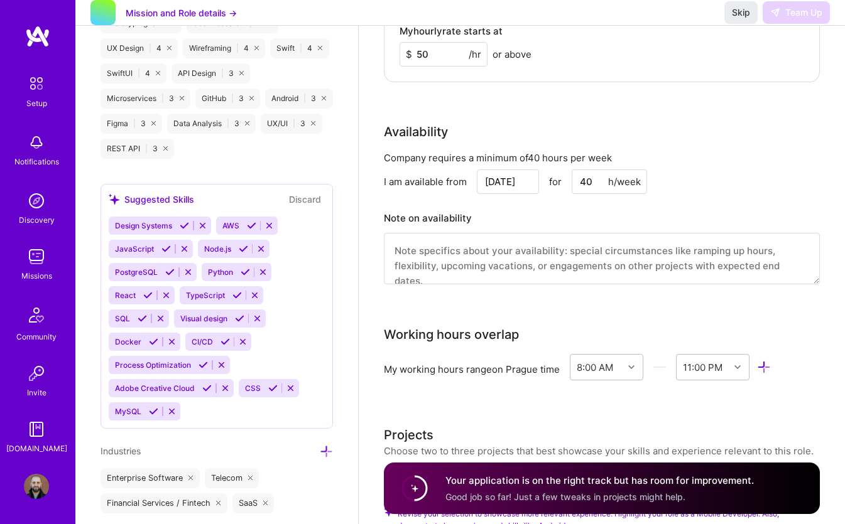
click at [504, 278] on textarea at bounding box center [602, 258] width 436 height 51
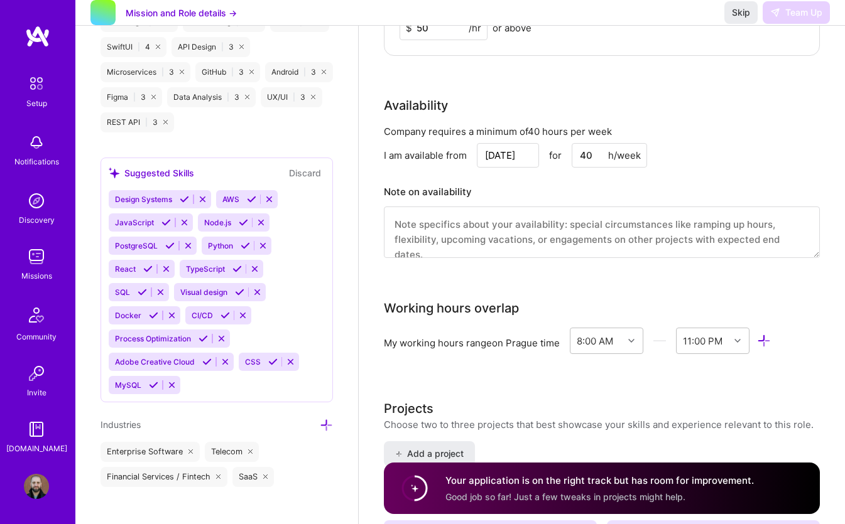
scroll to position [1053, 0]
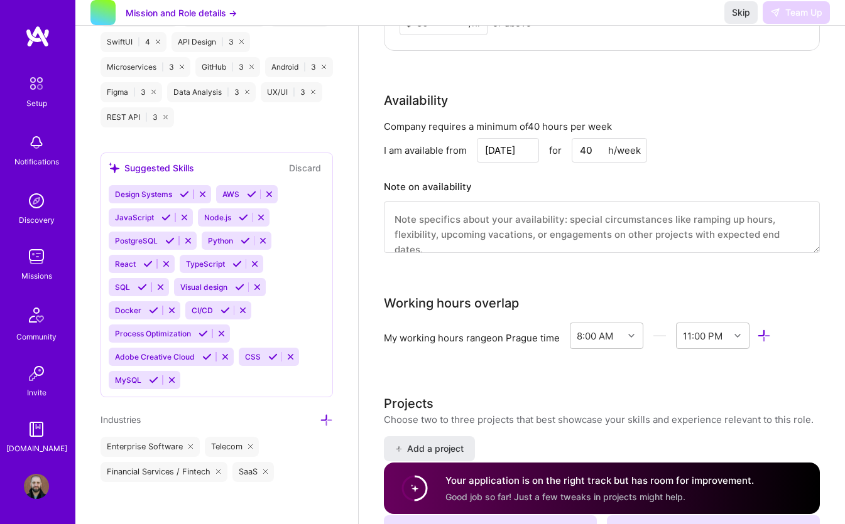
paste textarea "Although my iOS development experience comes mainly from working as an independ…"
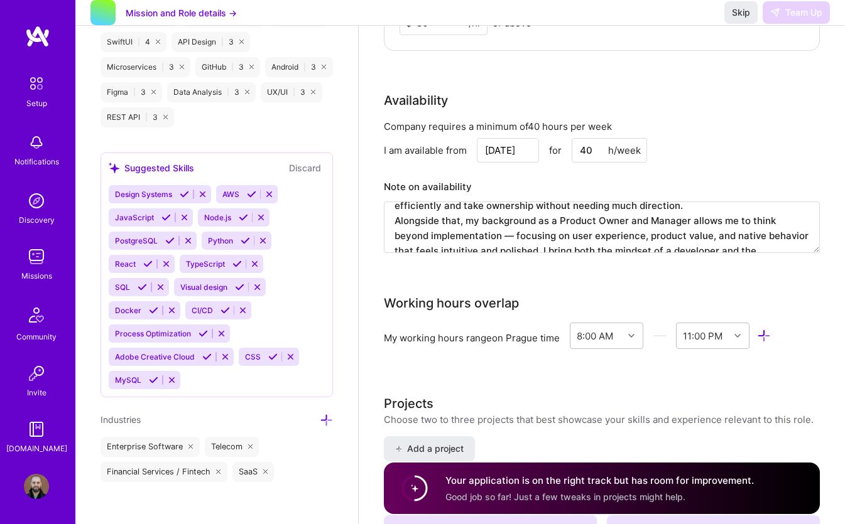
scroll to position [72, 0]
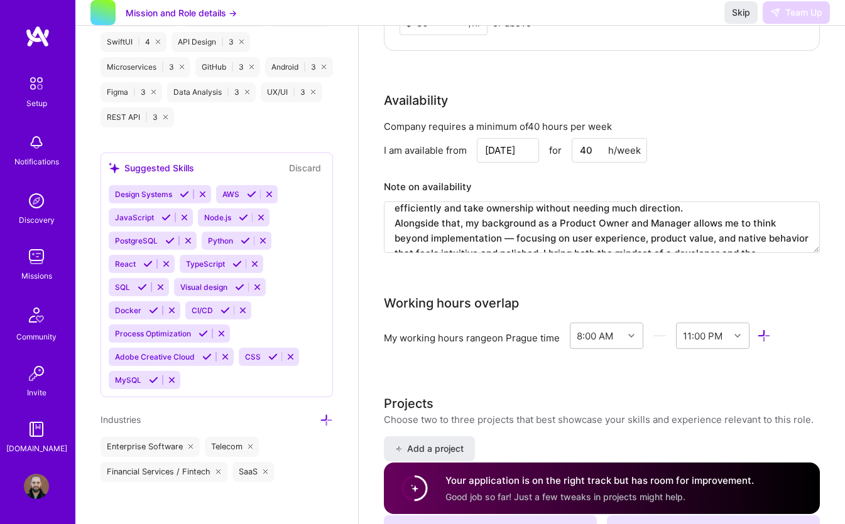
click at [480, 251] on textarea "Although my iOS development experience comes mainly from working as an independ…" at bounding box center [602, 227] width 436 height 51
type textarea "Although my iOS development experience comes mainly from working as an independ…"
click at [726, 133] on div "Company requires a minimum of 40 hours per week" at bounding box center [602, 126] width 436 height 13
click at [740, 19] on span "Skip" at bounding box center [741, 12] width 18 height 13
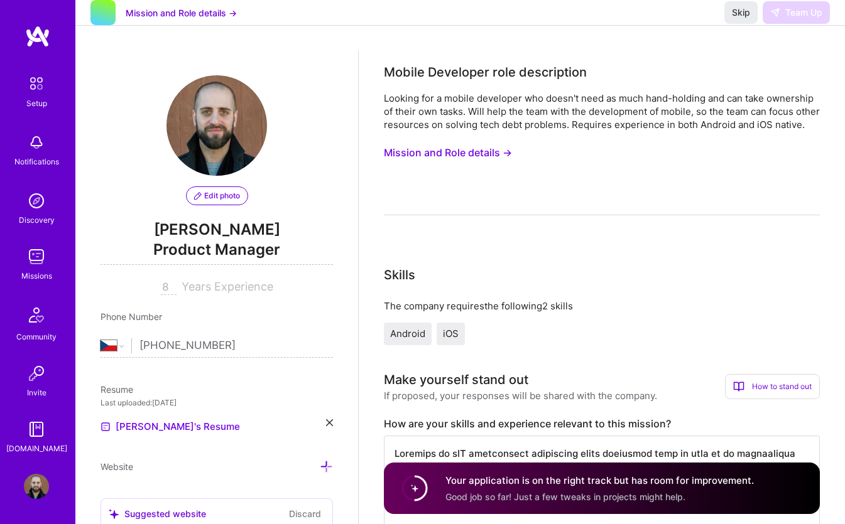
scroll to position [0, 0]
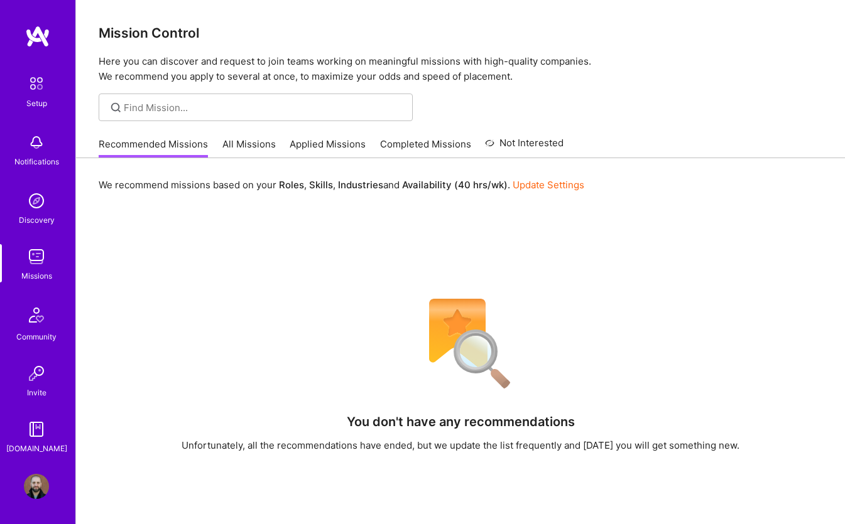
click at [343, 149] on link "Applied Missions" at bounding box center [327, 148] width 76 height 21
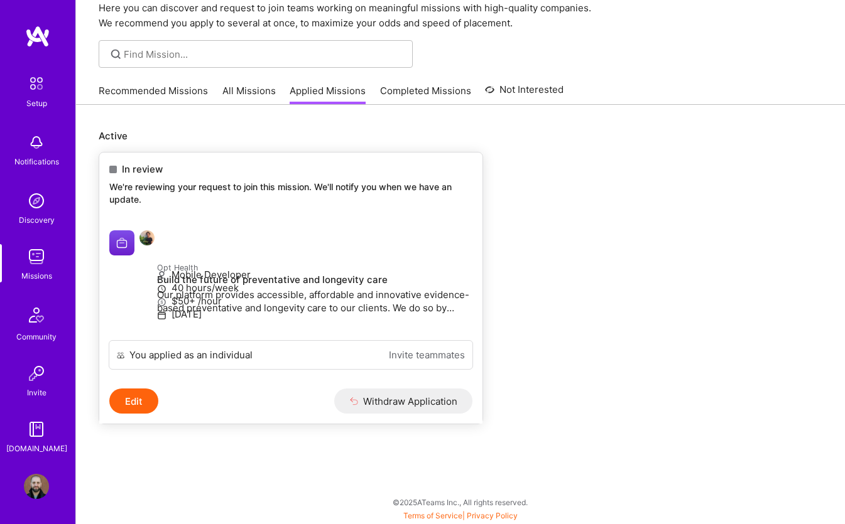
scroll to position [72, 0]
click at [405, 362] on link "Invite teammates" at bounding box center [427, 355] width 76 height 13
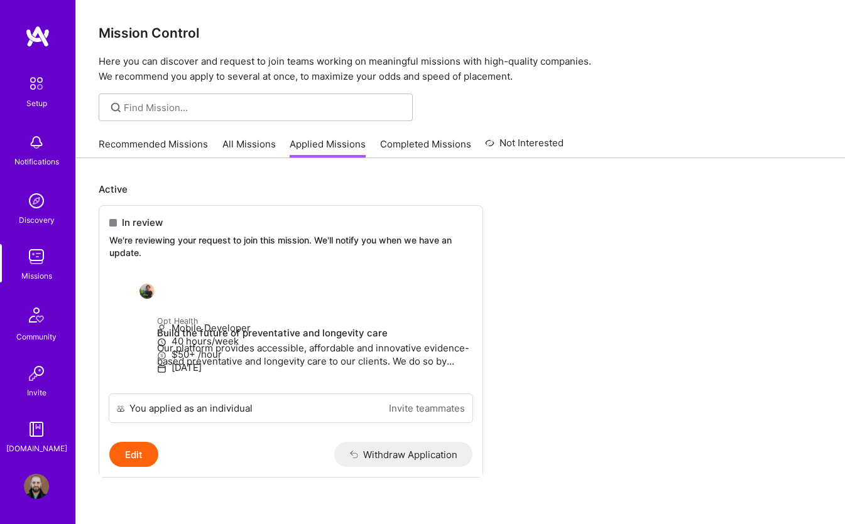
scroll to position [72, 0]
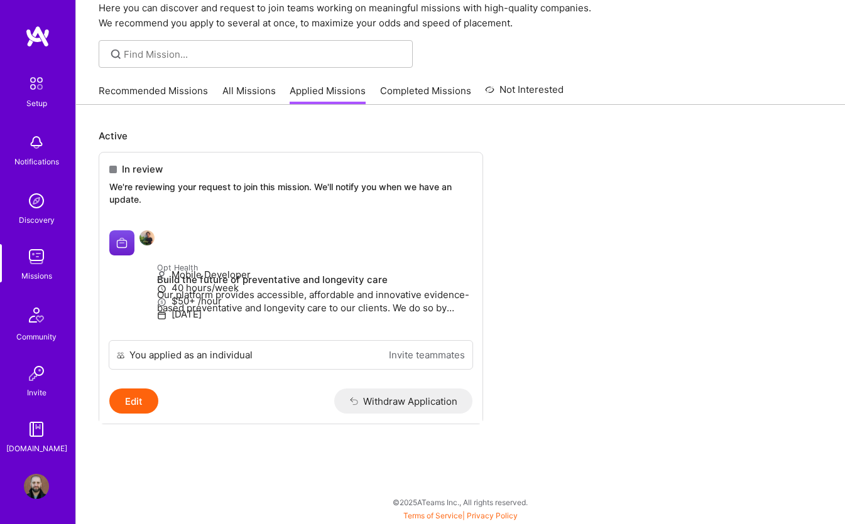
click at [749, 129] on div "Active In review We're reviewing your request to join this mission. We'll notif…" at bounding box center [460, 295] width 723 height 333
